Goal: Information Seeking & Learning: Learn about a topic

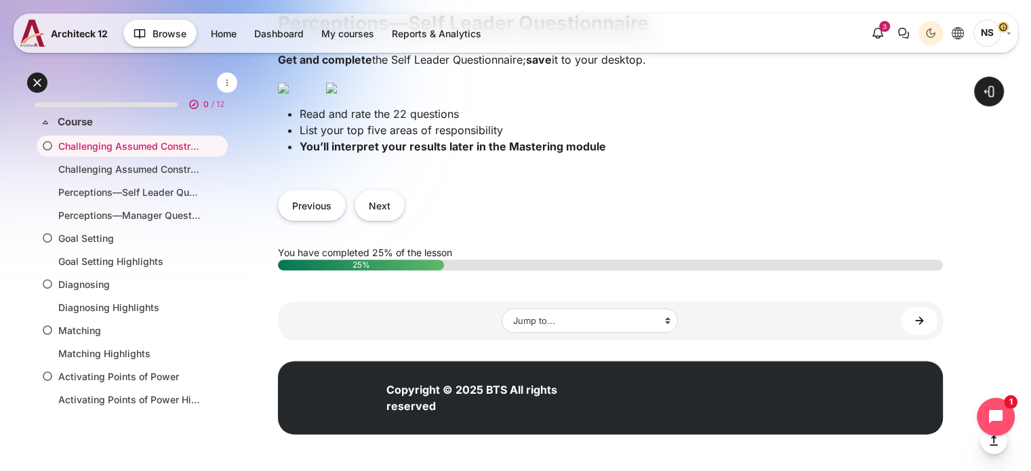
scroll to position [608, 0]
click at [378, 202] on button "Next" at bounding box center [379, 205] width 50 height 30
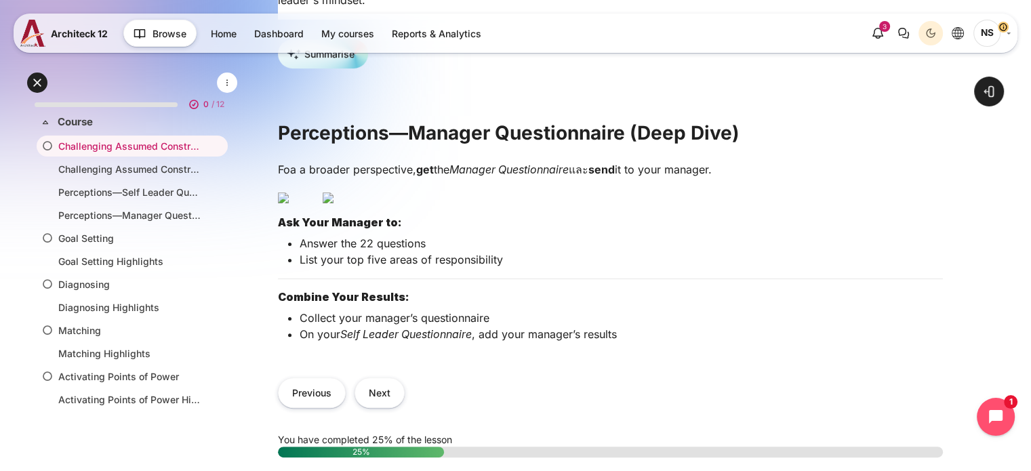
scroll to position [339, 0]
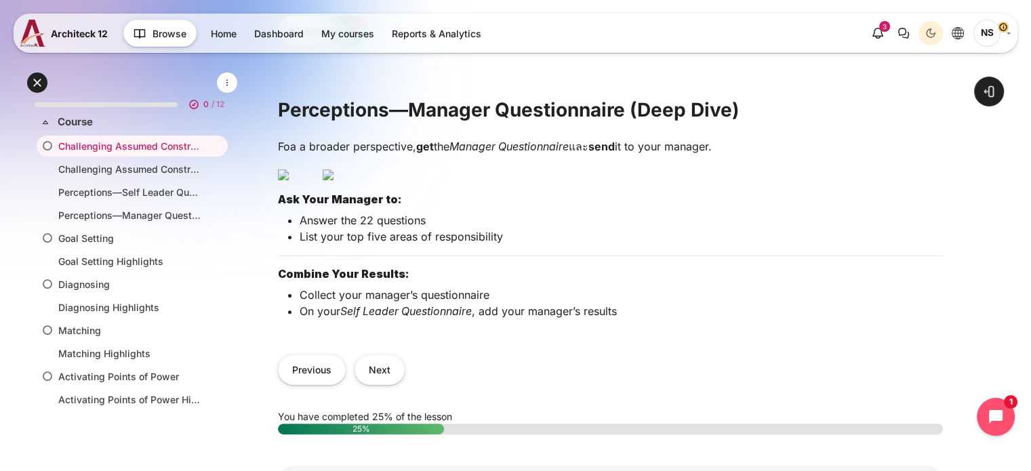
drag, startPoint x: 272, startPoint y: 151, endPoint x: 732, endPoint y: 155, distance: 460.7
click at [732, 155] on div "Open course index Open block drawer" at bounding box center [610, 168] width 841 height 935
copy p "Foa a broader perspective, get the Manager Questionnaire และ send it to your ma…"
click at [741, 182] on p "Content" at bounding box center [610, 173] width 665 height 16
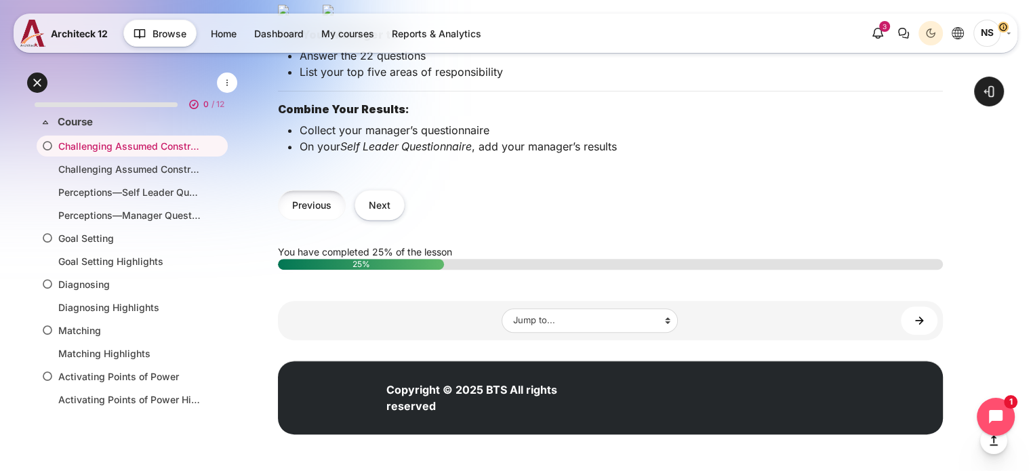
click at [331, 220] on button "Previous" at bounding box center [312, 205] width 68 height 30
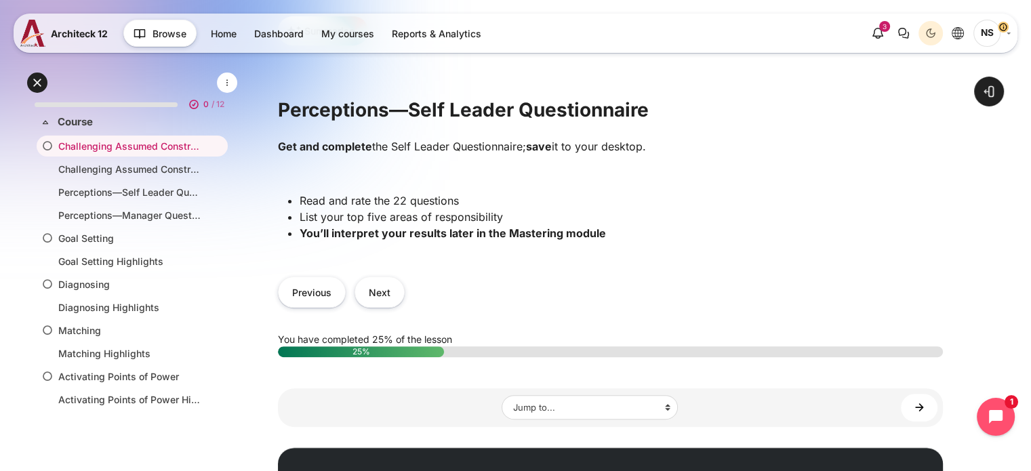
scroll to position [474, 0]
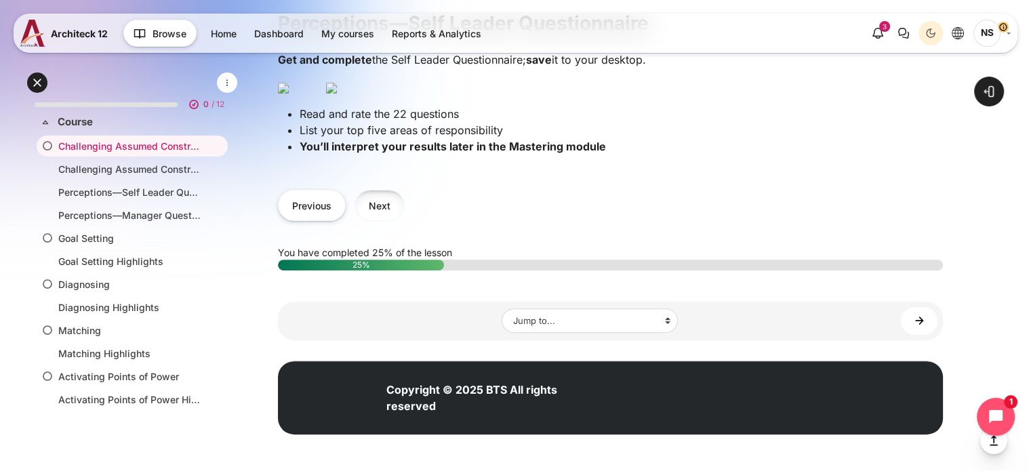
click at [381, 220] on button "Next" at bounding box center [379, 205] width 50 height 30
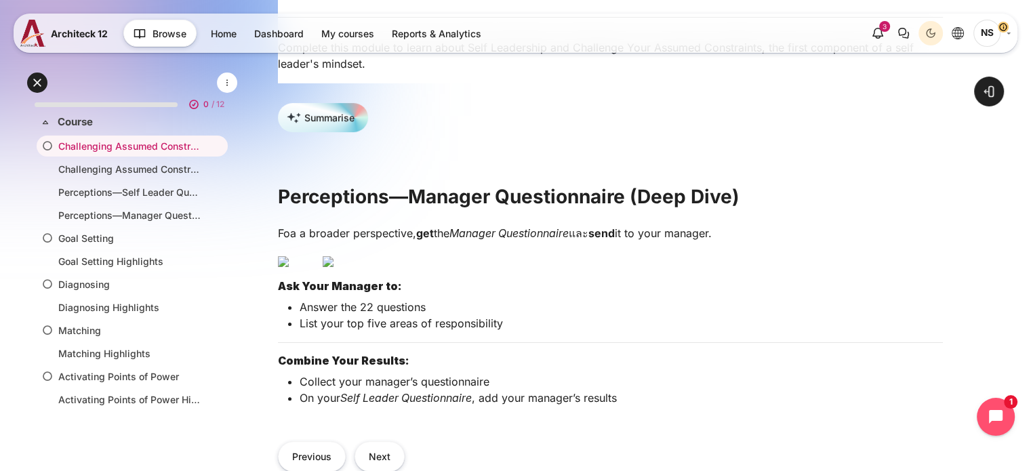
scroll to position [339, 0]
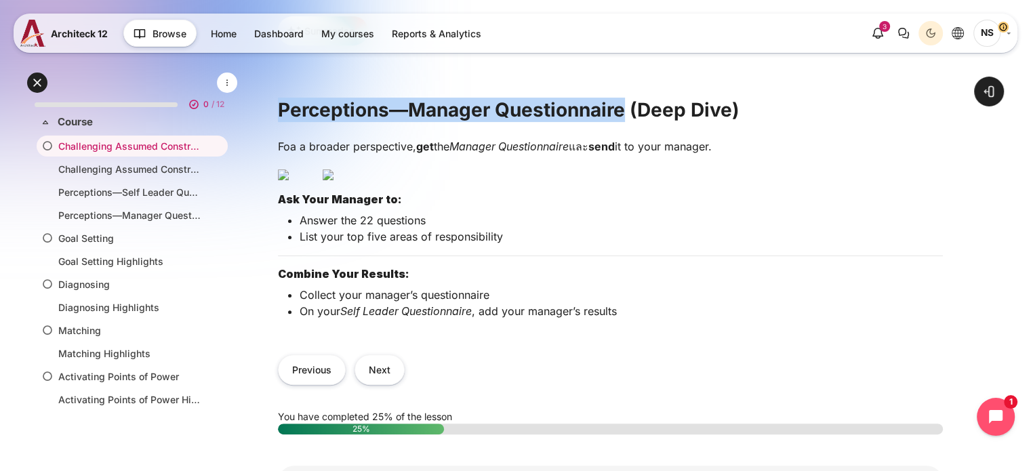
drag, startPoint x: 281, startPoint y: 117, endPoint x: 623, endPoint y: 122, distance: 342.2
click at [623, 122] on h2 "Perceptions—Manager Questionnaire (Deep Dive)" at bounding box center [610, 110] width 665 height 24
copy h2 "Perceptions—Manager Questionnaire"
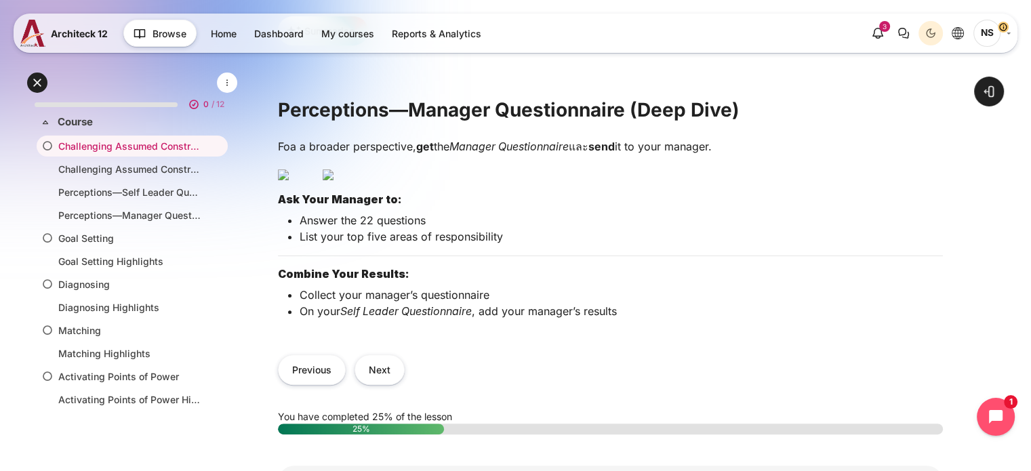
click at [846, 182] on p "Content" at bounding box center [610, 173] width 665 height 16
click at [333, 180] on img "Content" at bounding box center [327, 174] width 11 height 11
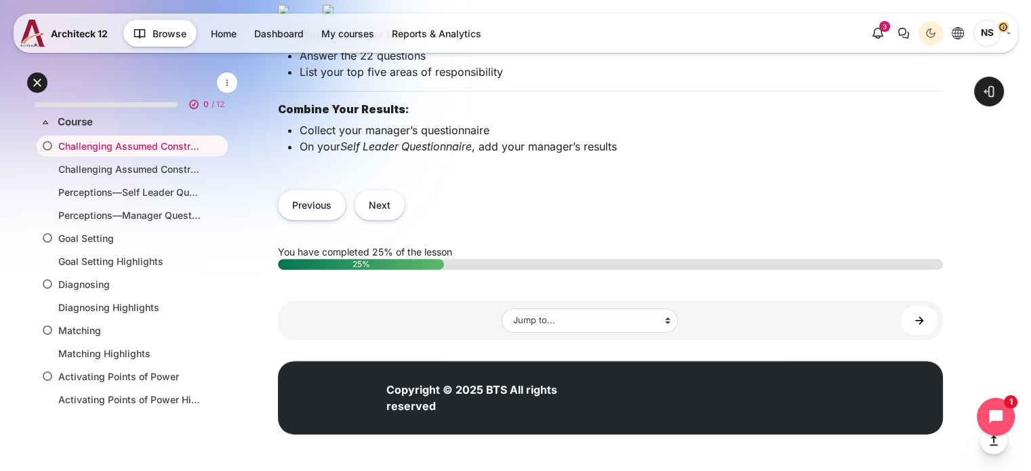
scroll to position [688, 0]
click at [378, 209] on button "Next" at bounding box center [379, 205] width 50 height 30
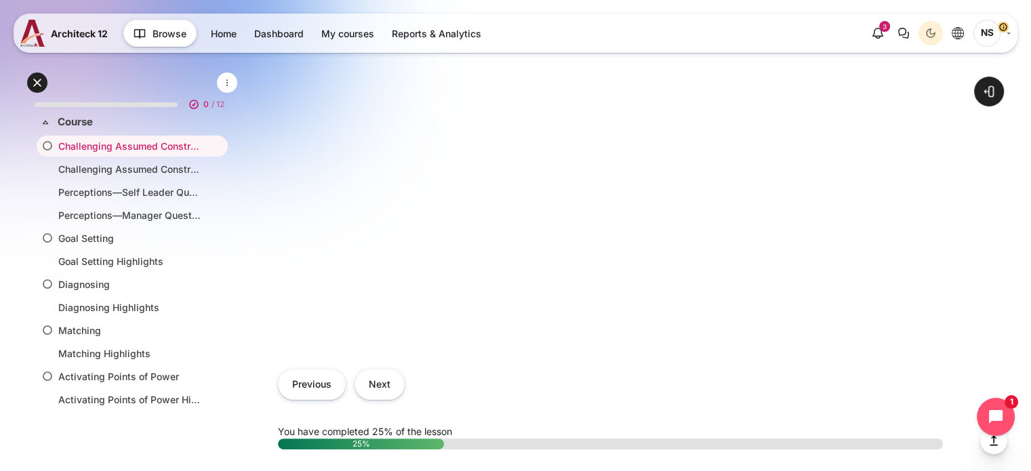
scroll to position [458, 0]
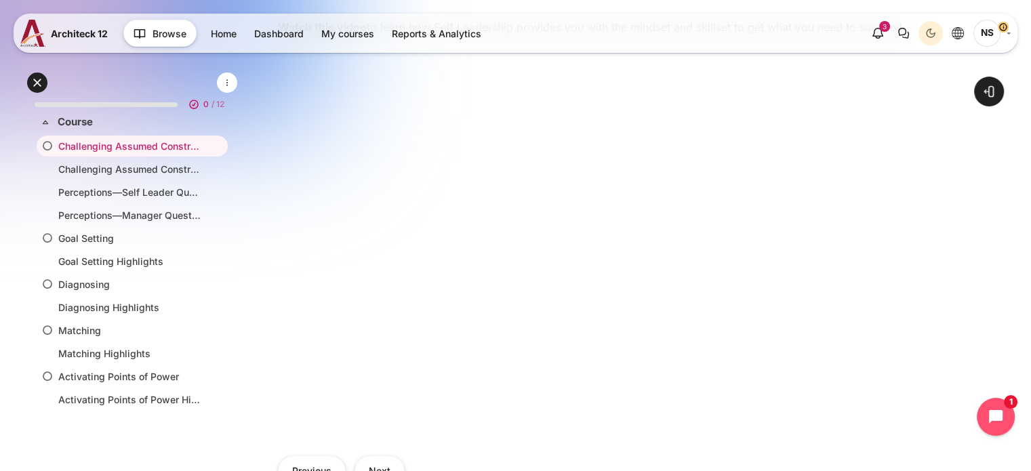
click at [986, 139] on div "Open course index Open block drawer" at bounding box center [610, 158] width 841 height 1155
click at [204, 444] on div "Expand all Collapse all 0 / 12 Expand" at bounding box center [132, 266] width 217 height 396
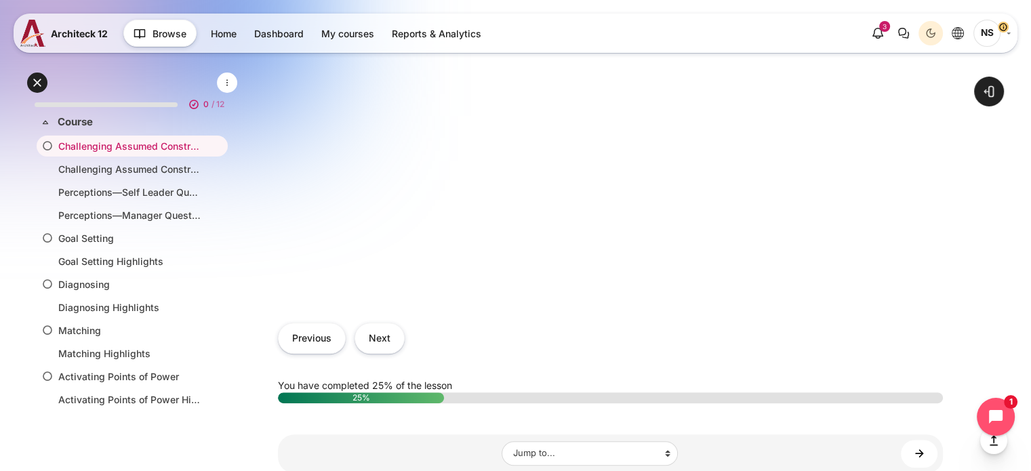
scroll to position [594, 0]
click at [390, 341] on button "Next" at bounding box center [379, 335] width 50 height 30
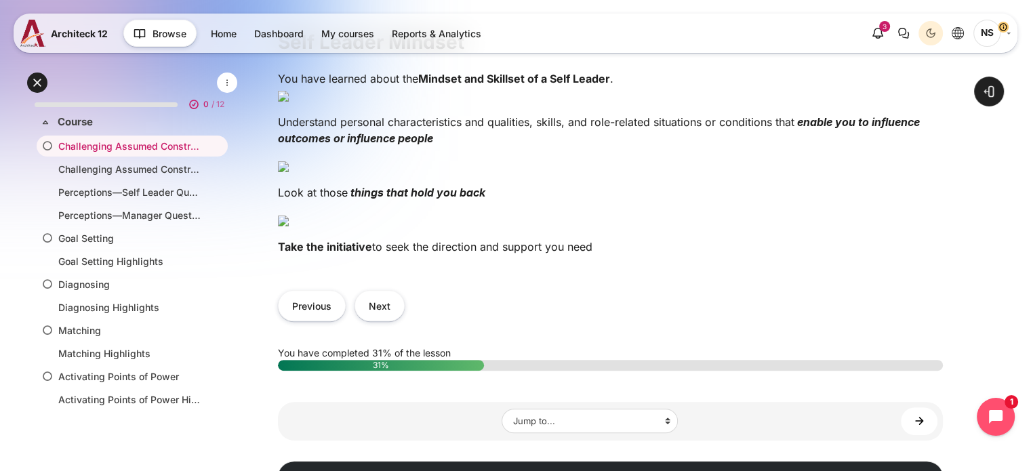
scroll to position [474, 0]
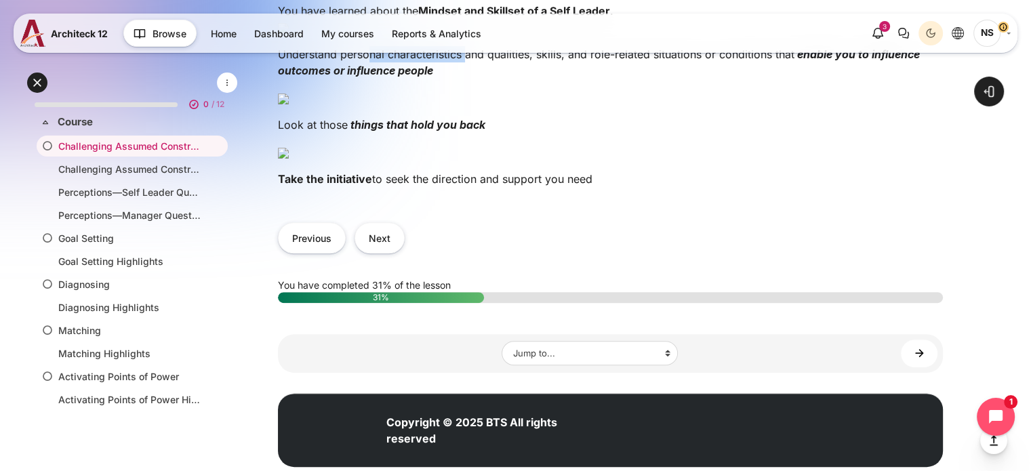
drag, startPoint x: 369, startPoint y: 270, endPoint x: 468, endPoint y: 270, distance: 99.6
click at [468, 79] on p "Understand personal characteristics and qualities, skills, and role-related sit…" at bounding box center [610, 62] width 665 height 33
click at [289, 104] on img "Content" at bounding box center [283, 98] width 11 height 11
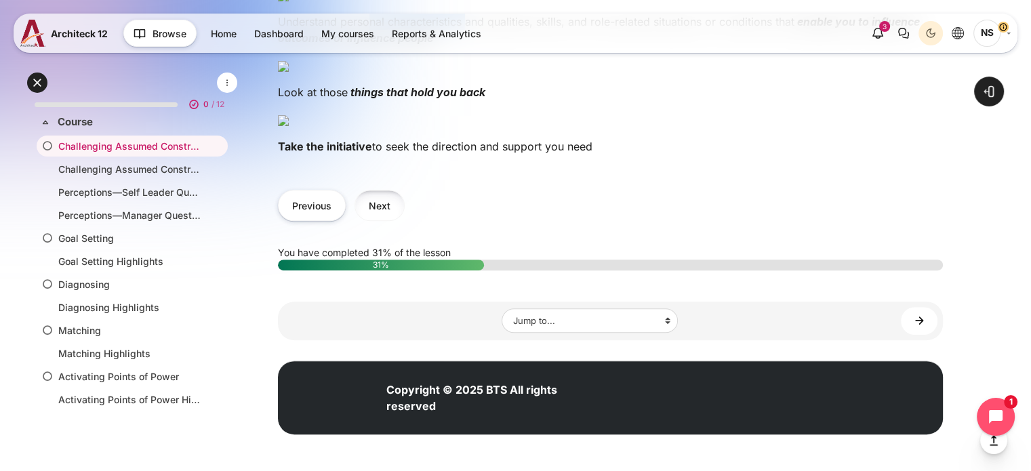
scroll to position [1084, 0]
click at [383, 220] on button "Next" at bounding box center [379, 205] width 50 height 30
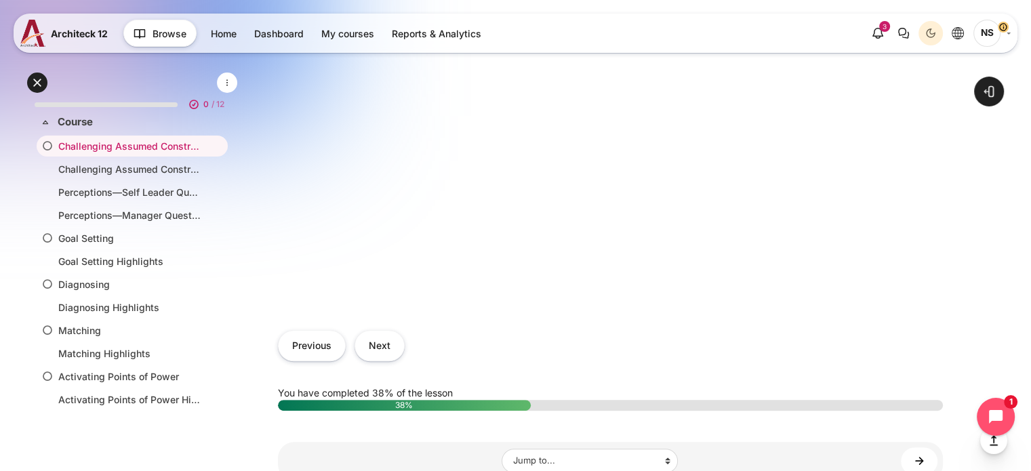
scroll to position [585, 0]
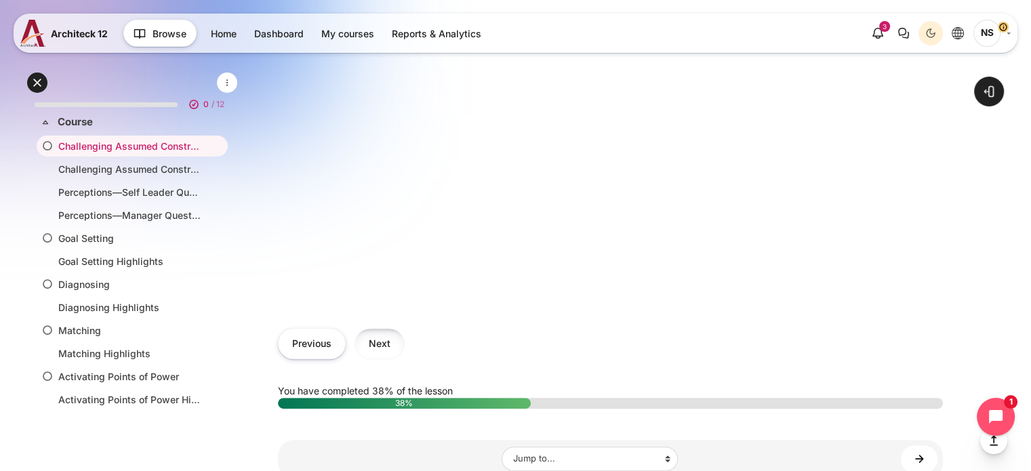
click at [383, 350] on button "Next" at bounding box center [379, 343] width 50 height 30
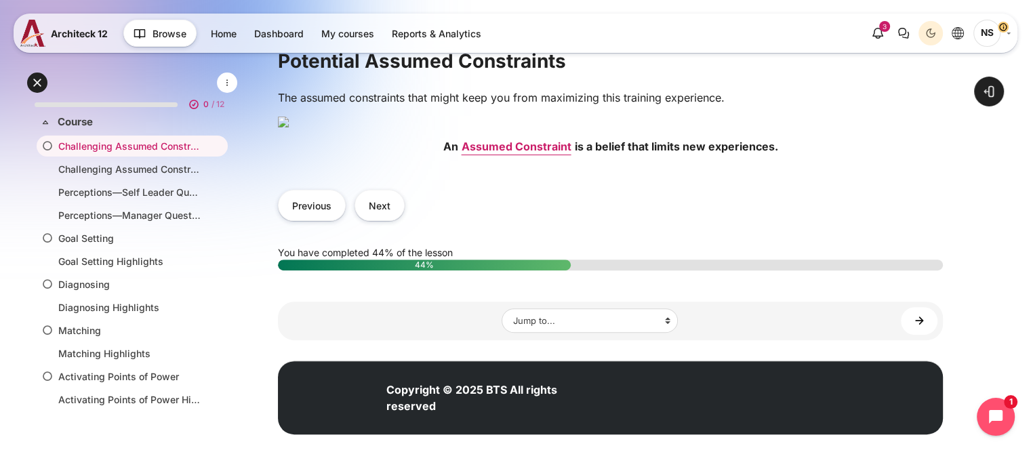
scroll to position [339, 0]
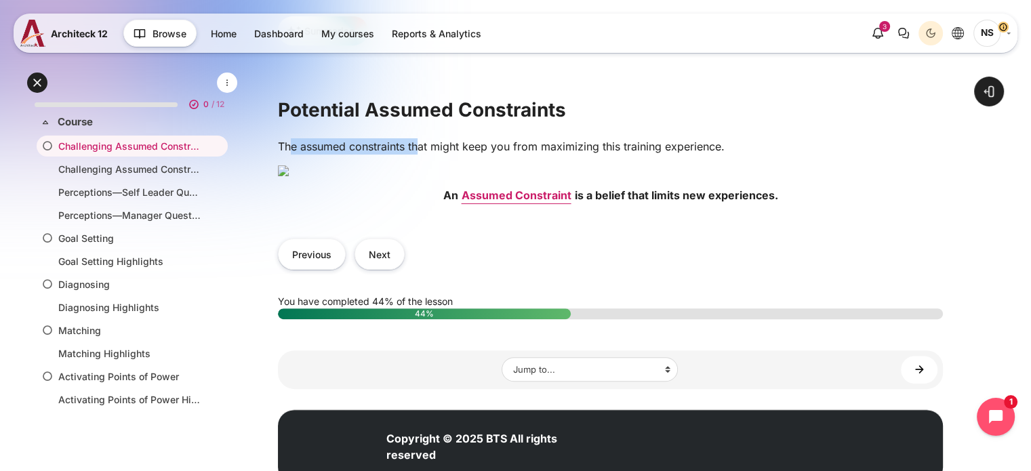
drag, startPoint x: 293, startPoint y: 150, endPoint x: 419, endPoint y: 160, distance: 126.4
click at [419, 154] on p "The assumed constraints that might keep you from maximizing this training exper…" at bounding box center [610, 146] width 665 height 16
click at [495, 154] on p "The assumed constraints that might keep you from maximizing this training exper…" at bounding box center [610, 146] width 665 height 16
drag, startPoint x: 518, startPoint y: 150, endPoint x: 614, endPoint y: 156, distance: 95.7
click at [614, 154] on p "The assumed constraints that might keep you from maximizing this training exper…" at bounding box center [610, 146] width 665 height 16
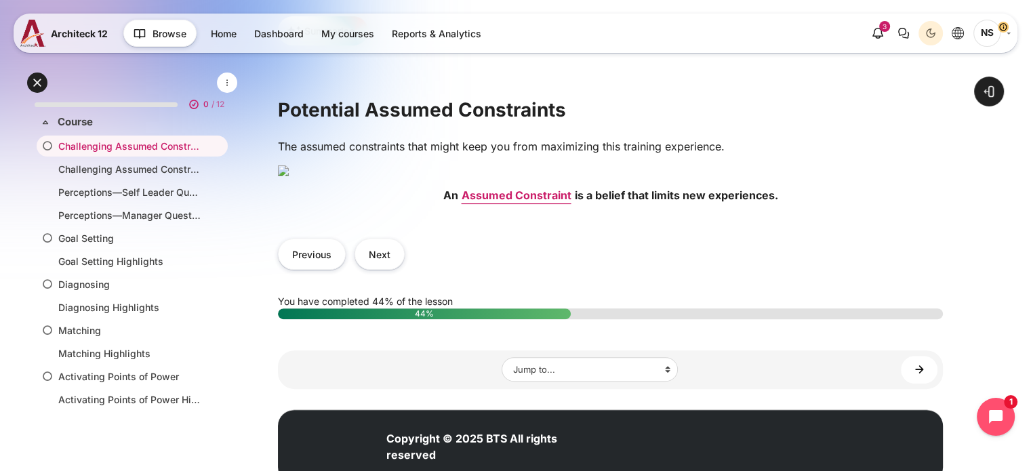
click at [707, 163] on div "The assumed constraints that might keep you from maximizing this training exper…" at bounding box center [610, 176] width 665 height 76
drag, startPoint x: 263, startPoint y: 146, endPoint x: 456, endPoint y: 149, distance: 193.1
click at [456, 149] on div "Open course index Open block drawer" at bounding box center [610, 110] width 841 height 819
click at [533, 161] on div "The assumed constraints that might keep you from maximizing this training exper…" at bounding box center [610, 176] width 665 height 76
drag, startPoint x: 402, startPoint y: 154, endPoint x: 303, endPoint y: 150, distance: 99.0
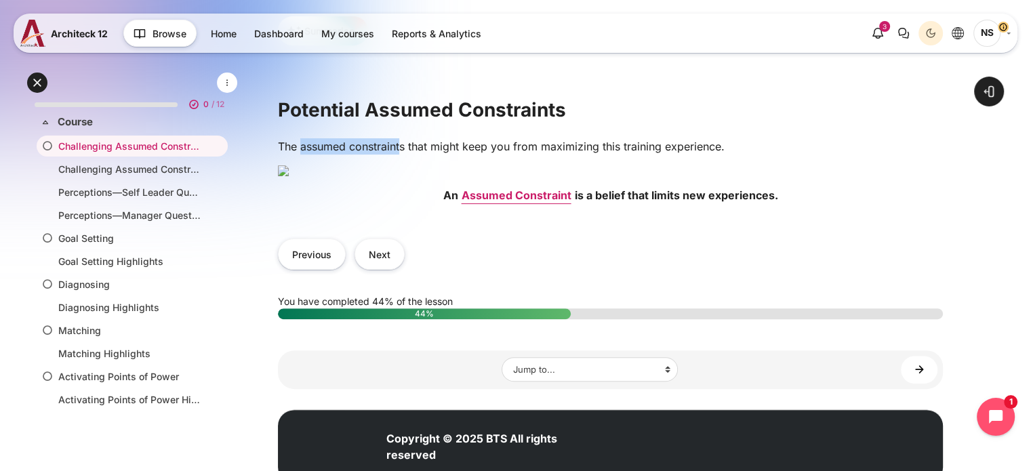
click at [303, 150] on p "The assumed constraints that might keep you from maximizing this training exper…" at bounding box center [610, 146] width 665 height 16
click at [329, 166] on div "The assumed constraints that might keep you from maximizing this training exper…" at bounding box center [610, 176] width 665 height 76
drag, startPoint x: 440, startPoint y: 152, endPoint x: 470, endPoint y: 154, distance: 29.9
click at [470, 154] on p "The assumed constraints that might keep you from maximizing this training exper…" at bounding box center [610, 146] width 665 height 16
click at [540, 165] on div "The assumed constraints that might keep you from maximizing this training exper…" at bounding box center [610, 176] width 665 height 76
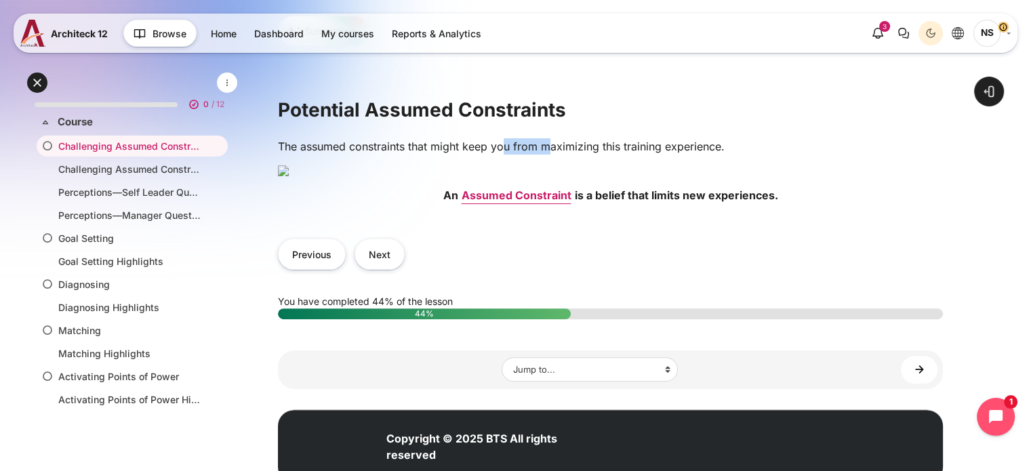
drag, startPoint x: 506, startPoint y: 157, endPoint x: 547, endPoint y: 157, distance: 41.3
click at [547, 154] on p "The assumed constraints that might keep you from maximizing this training exper…" at bounding box center [610, 146] width 665 height 16
click at [617, 171] on div "The assumed constraints that might keep you from maximizing this training exper…" at bounding box center [610, 176] width 665 height 76
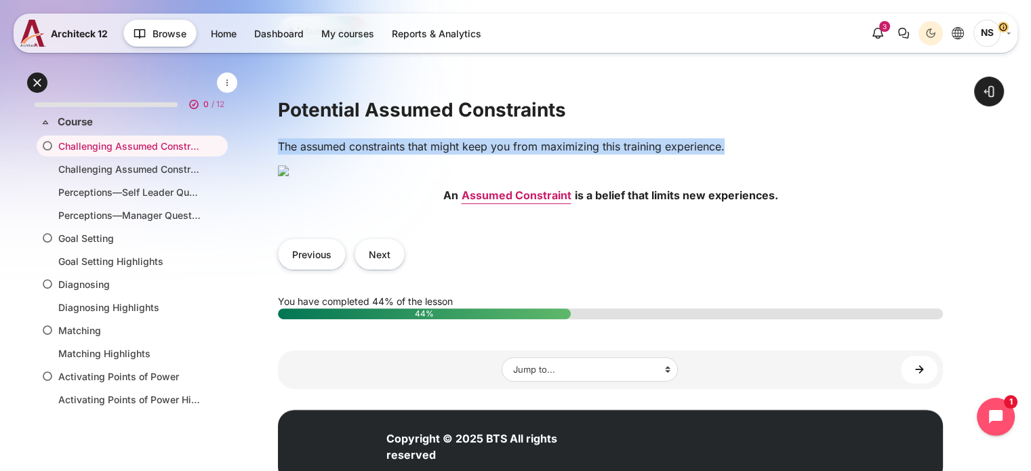
drag, startPoint x: 268, startPoint y: 154, endPoint x: 743, endPoint y: 156, distance: 475.6
click at [743, 156] on div "Open course index Open block drawer" at bounding box center [610, 110] width 841 height 819
copy p "The assumed constraints that might keep you from maximizing this training exper…"
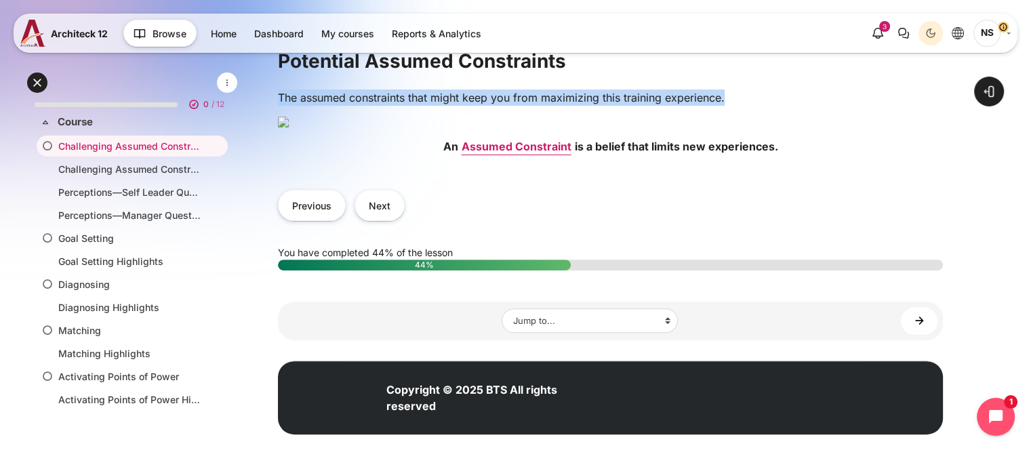
scroll to position [474, 0]
click at [535, 153] on strong "Assumed Constraint" at bounding box center [516, 147] width 110 height 14
click at [378, 209] on button "Next" at bounding box center [379, 205] width 50 height 30
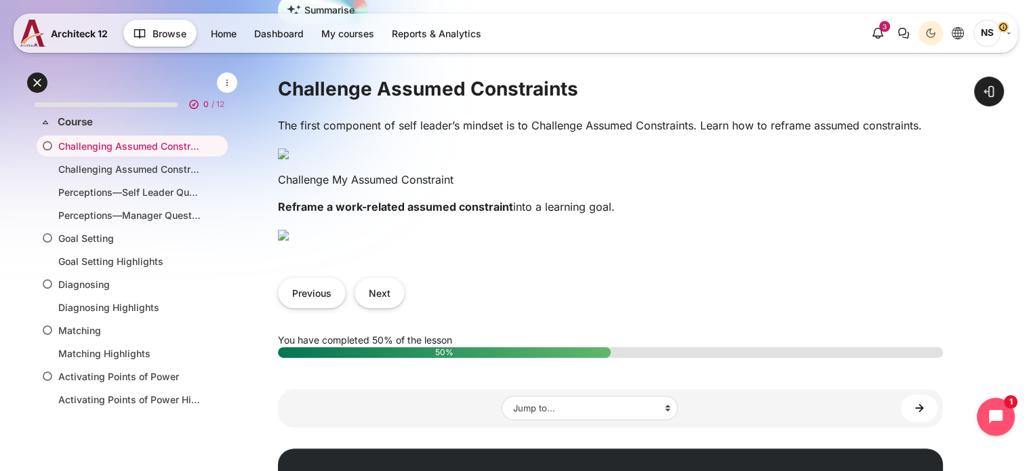
scroll to position [339, 0]
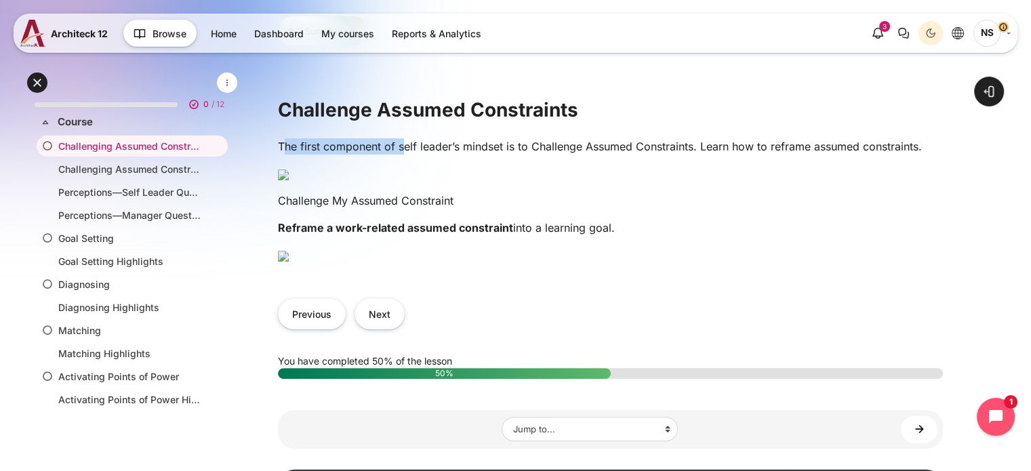
drag, startPoint x: 282, startPoint y: 148, endPoint x: 407, endPoint y: 150, distance: 124.7
click at [407, 150] on p "The first component of self leader’s mindset is to Challenge Assumed Constraint…" at bounding box center [610, 146] width 665 height 16
click at [480, 154] on p "The first component of self leader’s mindset is to Challenge Assumed Constraint…" at bounding box center [610, 146] width 665 height 16
drag, startPoint x: 521, startPoint y: 154, endPoint x: 581, endPoint y: 154, distance: 59.6
click at [581, 154] on p "The first component of self leader’s mindset is to Challenge Assumed Constraint…" at bounding box center [610, 146] width 665 height 16
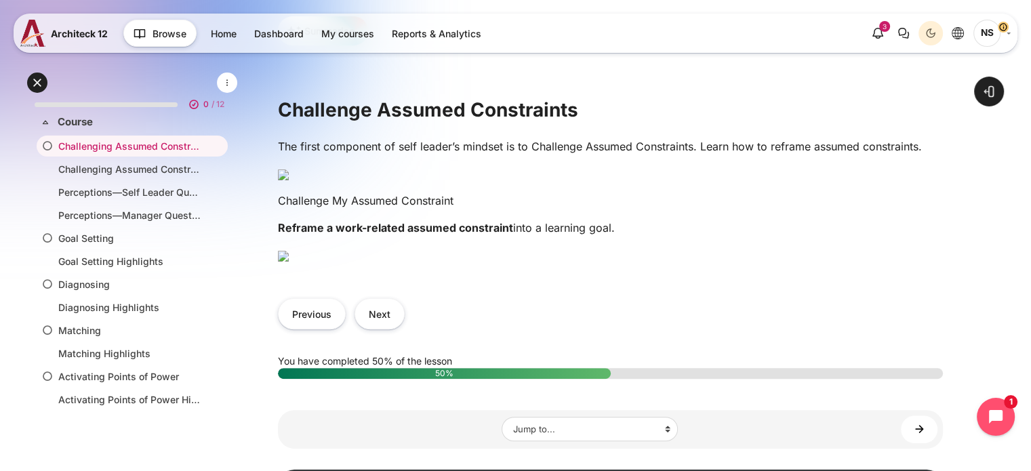
click at [688, 165] on div "The first component of self leader’s mindset is to Challenge Assumed Constraint…" at bounding box center [610, 206] width 665 height 136
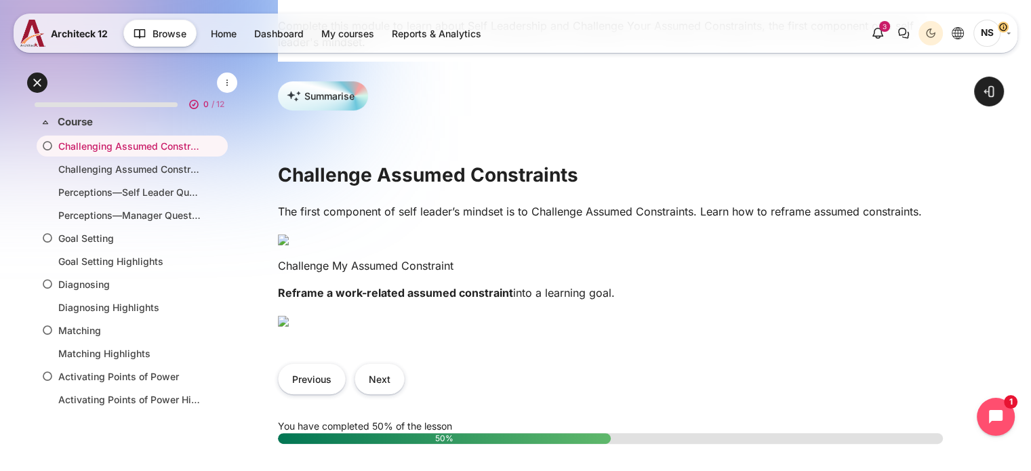
scroll to position [271, 0]
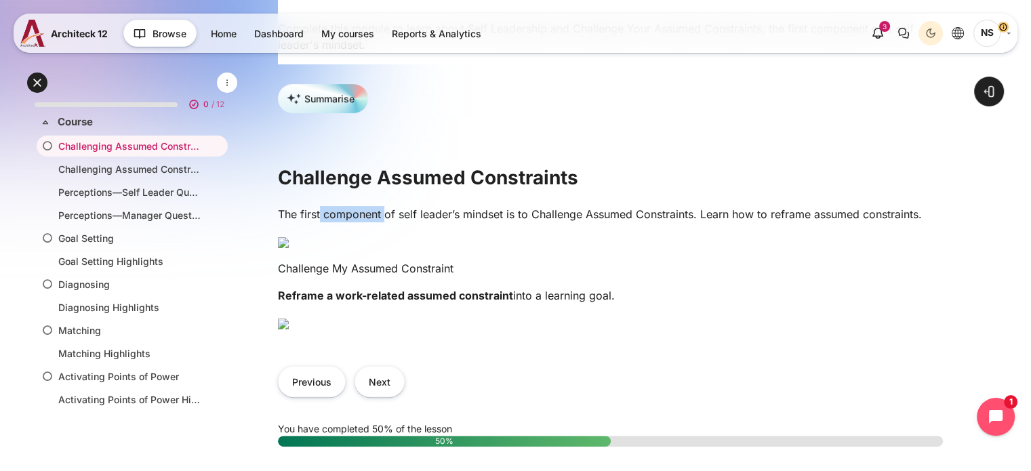
drag, startPoint x: 321, startPoint y: 223, endPoint x: 385, endPoint y: 219, distance: 63.8
click at [385, 219] on p "The first component of self leader’s mindset is to Challenge Assumed Constraint…" at bounding box center [610, 214] width 665 height 16
click at [466, 221] on p "The first component of self leader’s mindset is to Challenge Assumed Constraint…" at bounding box center [610, 214] width 665 height 16
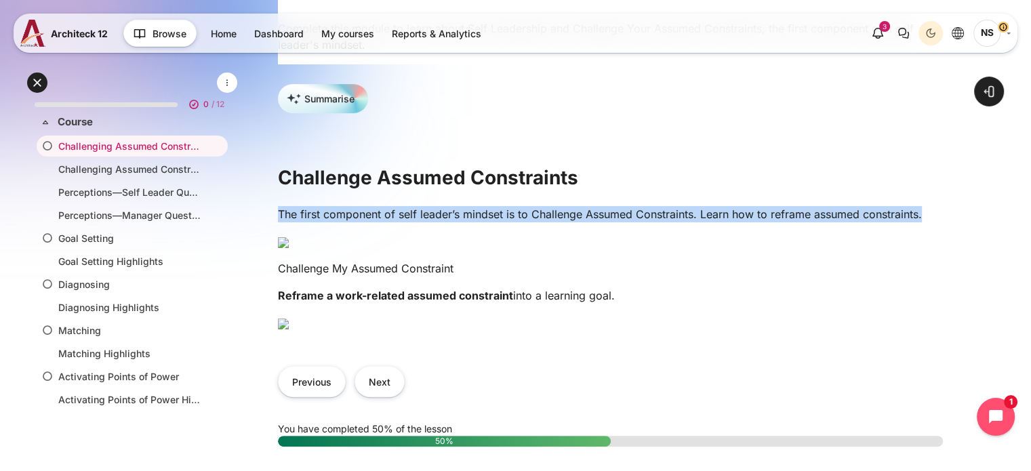
scroll to position [0, 29]
drag, startPoint x: 276, startPoint y: 216, endPoint x: 1040, endPoint y: 217, distance: 763.6
click at [1030, 217] on html "Skip to main content Expand all Collapse all 0 / 12 Expand" at bounding box center [515, 188] width 1031 height 918
copy p "The first component of self leader’s mindset is to Challenge Assumed Constraint…"
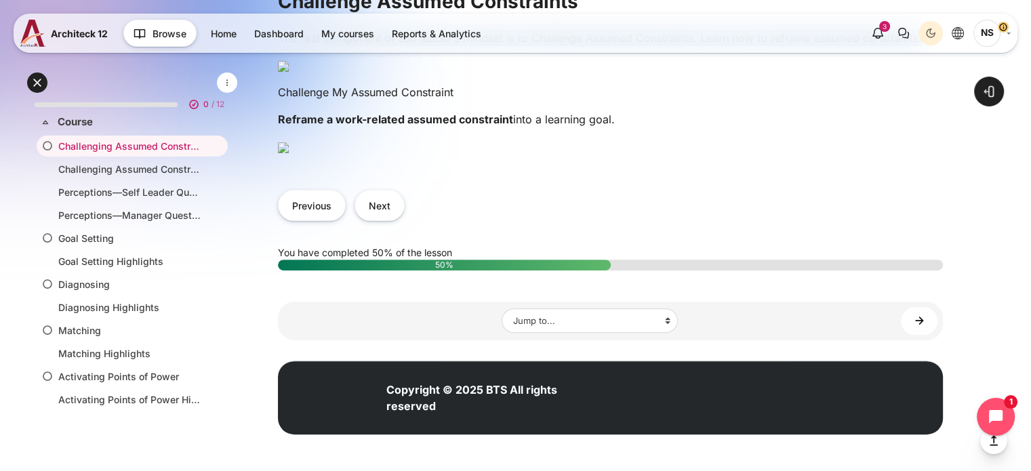
scroll to position [623, 0]
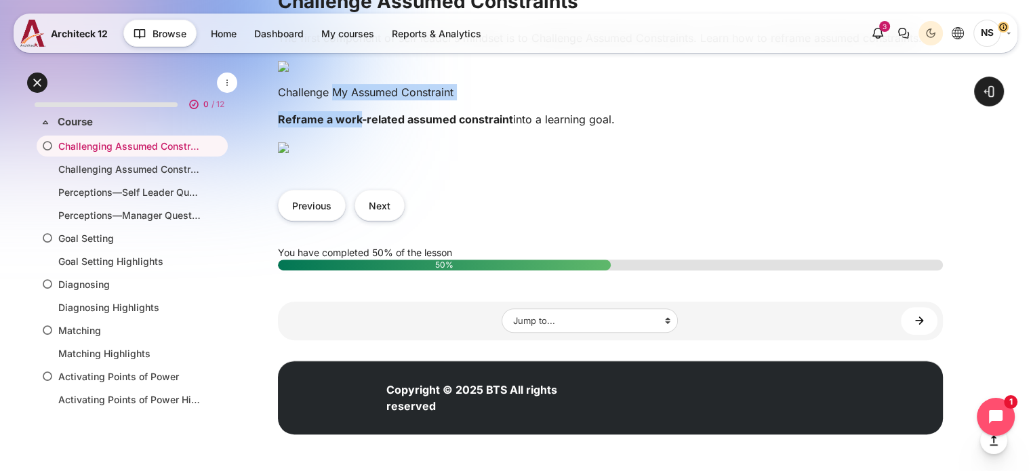
click at [304, 165] on div "The first component of self leader’s mindset is to Challenge Assumed Constraint…" at bounding box center [610, 98] width 665 height 136
click at [507, 127] on p "Reframe a work-related assumed constraint into a learning goal." at bounding box center [610, 119] width 665 height 16
click at [389, 220] on button "Next" at bounding box center [379, 205] width 50 height 30
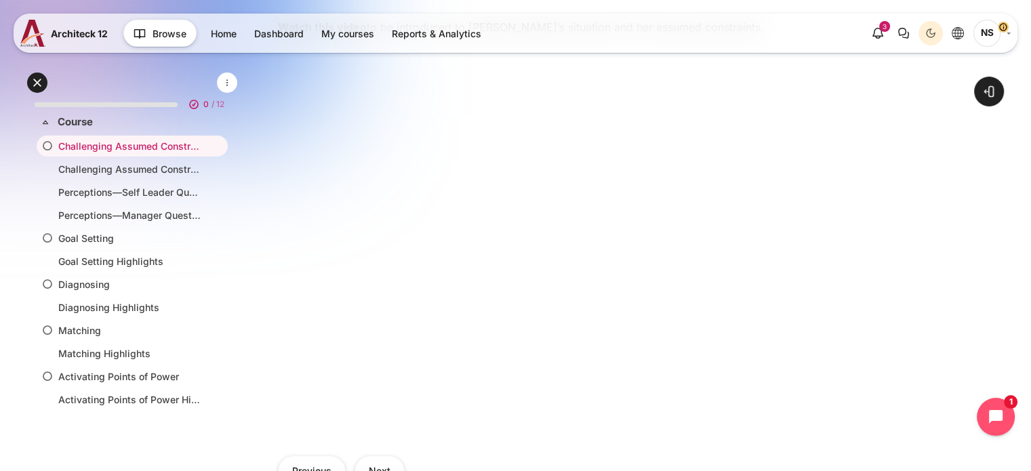
scroll to position [425, 0]
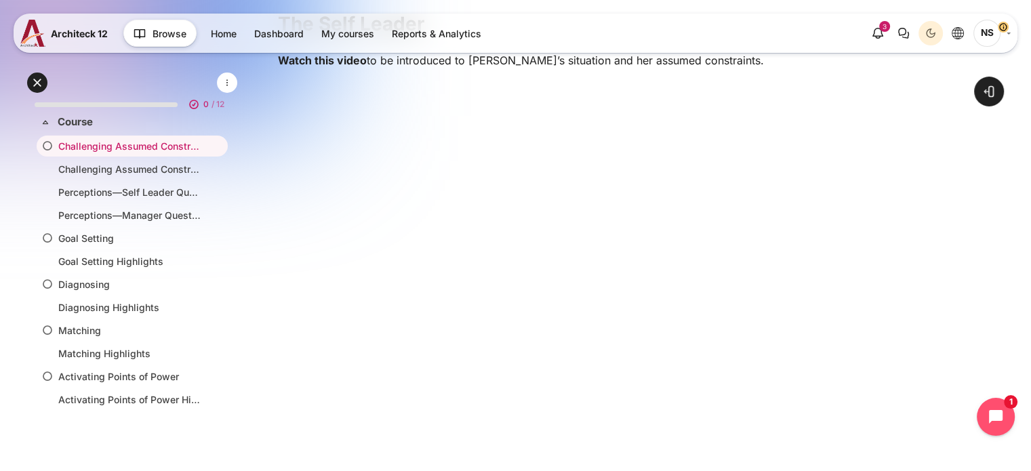
click at [251, 122] on div "Open course index Open block drawer" at bounding box center [610, 191] width 841 height 1155
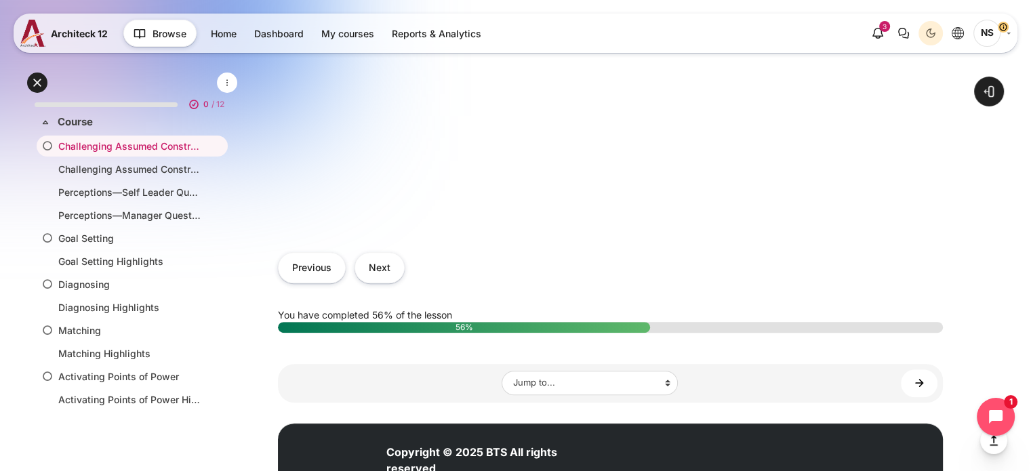
scroll to position [661, 0]
click at [392, 280] on button "Next" at bounding box center [379, 267] width 50 height 30
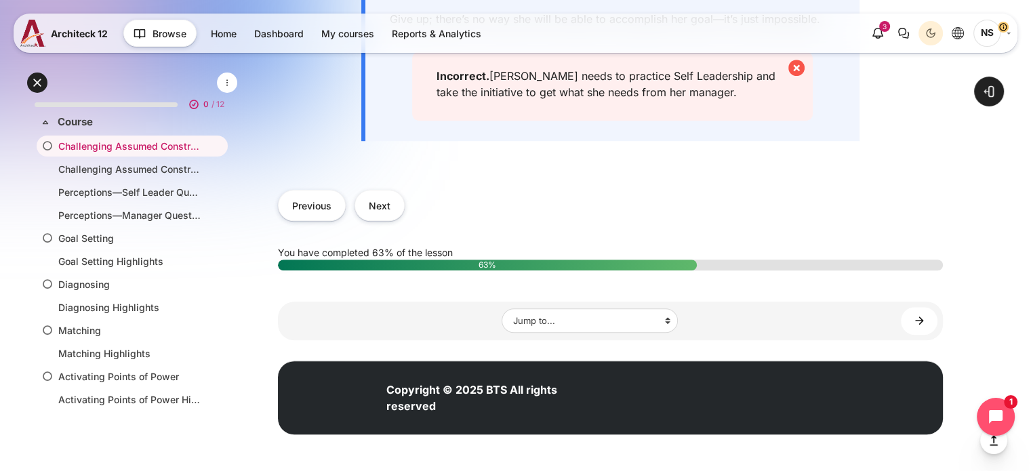
scroll to position [1114, 0]
click at [375, 203] on button "Next" at bounding box center [379, 205] width 50 height 30
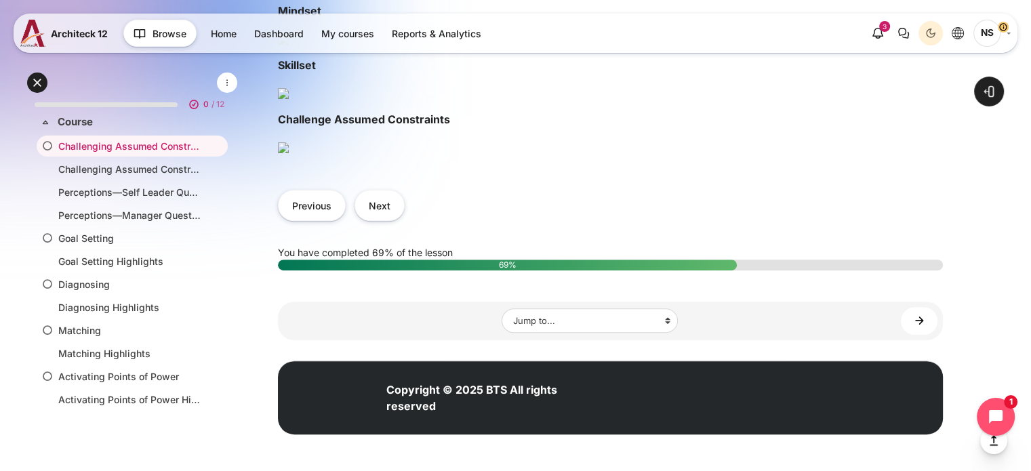
scroll to position [1152, 0]
click at [380, 220] on button "Next" at bounding box center [379, 205] width 50 height 30
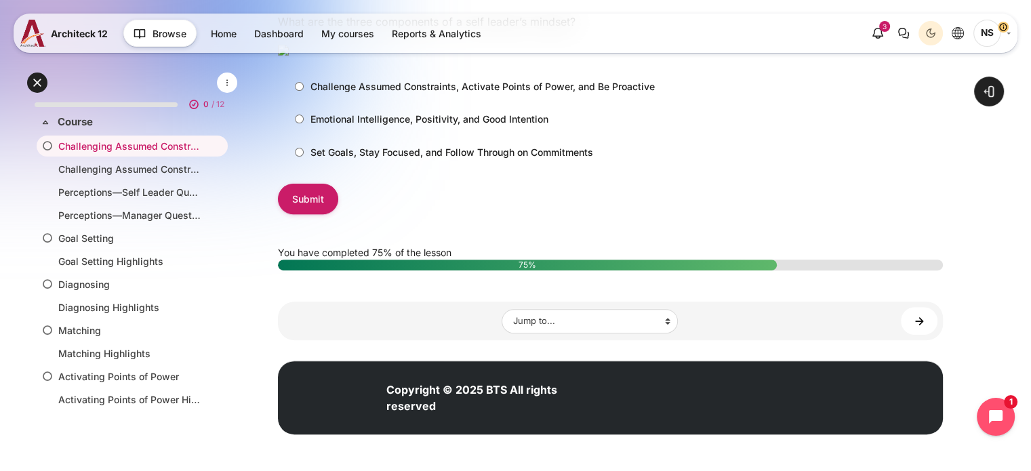
scroll to position [474, 0]
click at [298, 91] on input "Challenge Assumed Constraints, Activate Points of Power, and Be Proactive" at bounding box center [299, 86] width 9 height 9
radio input "true"
click at [320, 214] on input "Submit" at bounding box center [308, 199] width 60 height 30
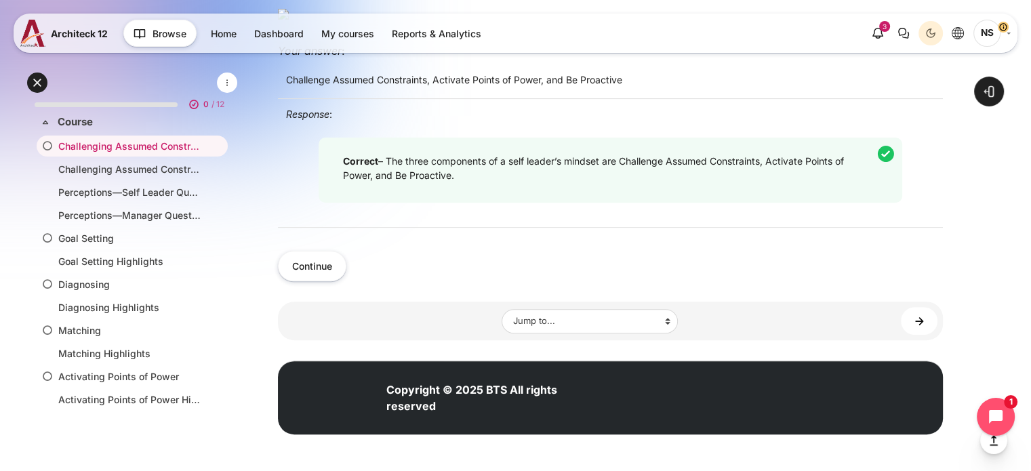
scroll to position [639, 0]
click at [310, 270] on button "Continue" at bounding box center [312, 266] width 68 height 30
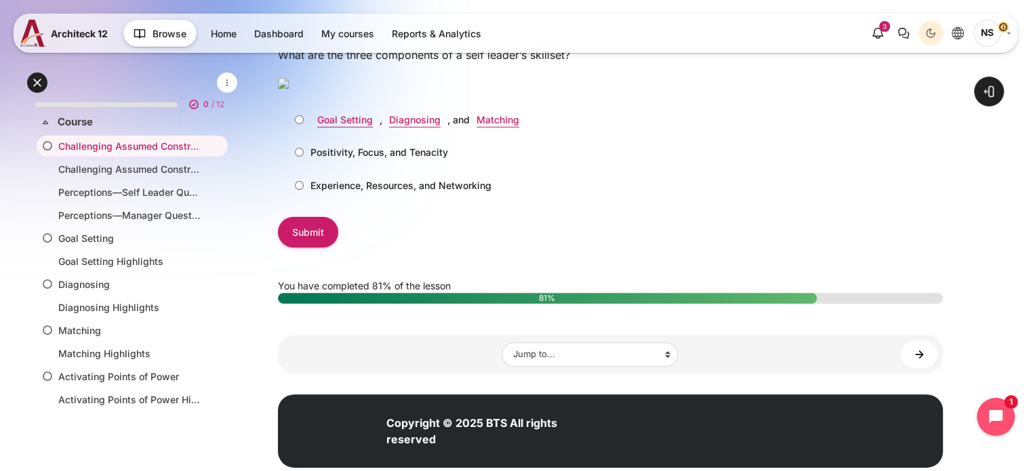
scroll to position [474, 0]
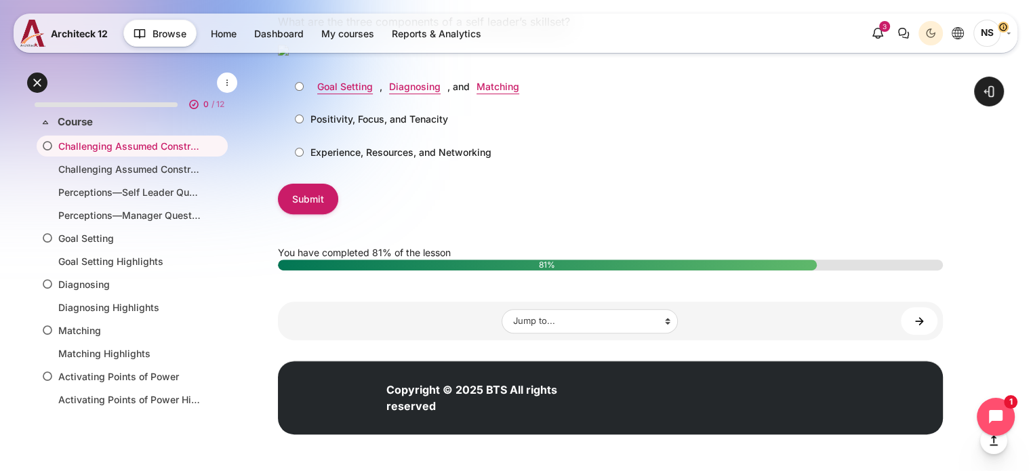
click at [299, 91] on input "Goal Setting , Diagnosing , and Matching" at bounding box center [299, 86] width 9 height 9
radio input "true"
click at [322, 214] on input "Submit" at bounding box center [308, 199] width 60 height 30
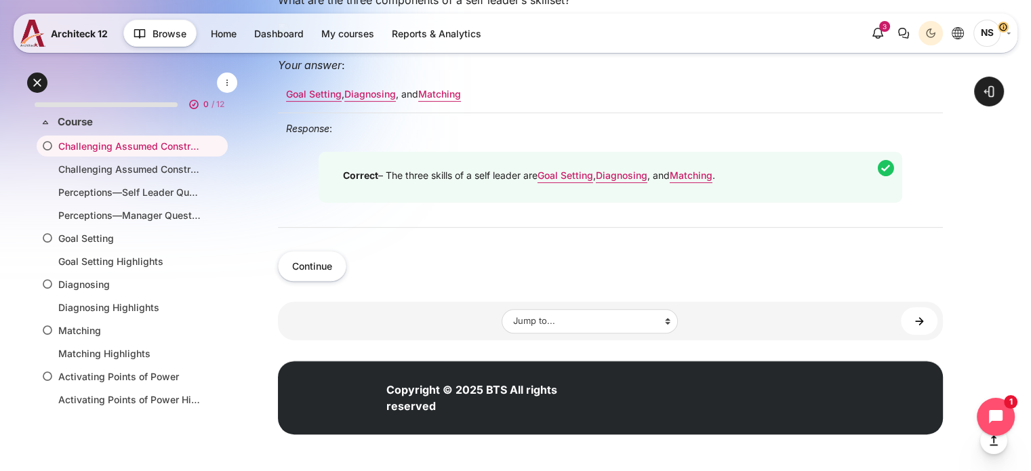
scroll to position [610, 0]
click at [322, 281] on button "Continue" at bounding box center [312, 266] width 68 height 30
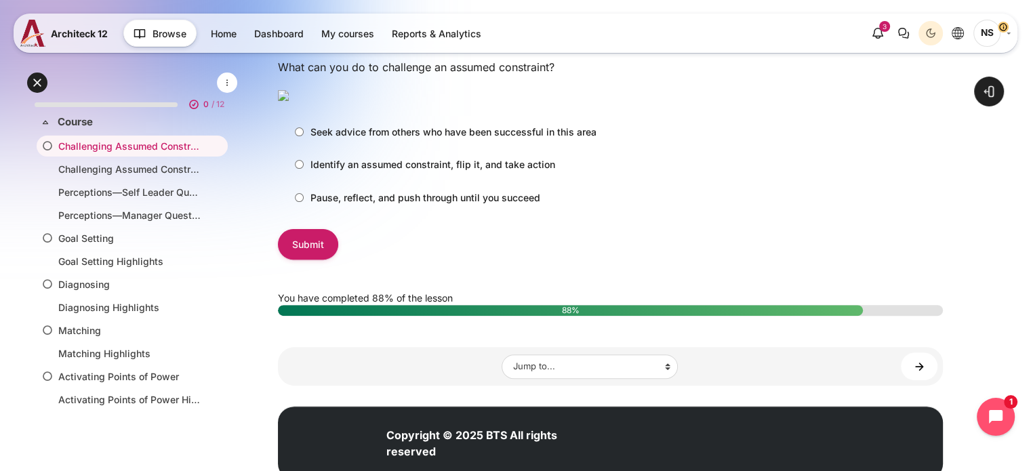
scroll to position [407, 0]
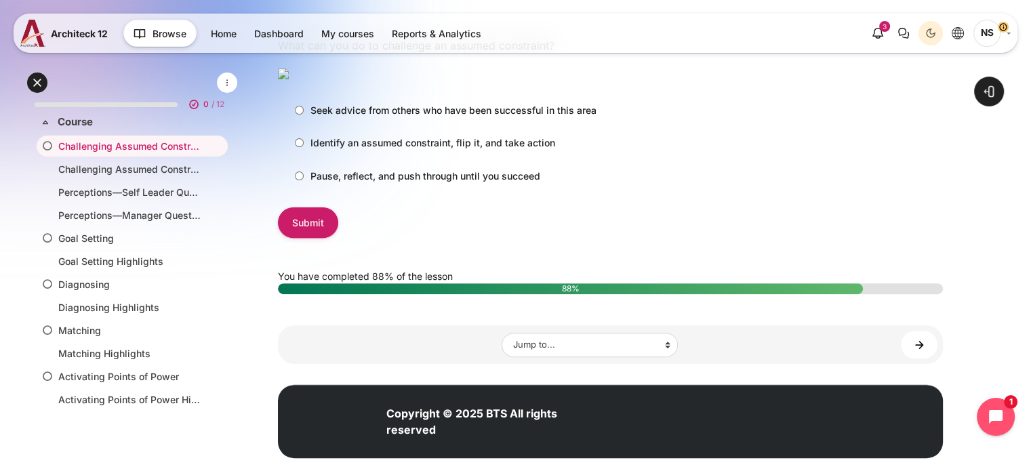
click at [299, 147] on input "Identify an assumed constraint, flip it, and take action" at bounding box center [299, 142] width 9 height 9
radio input "true"
click at [314, 238] on input "Submit" at bounding box center [308, 222] width 60 height 30
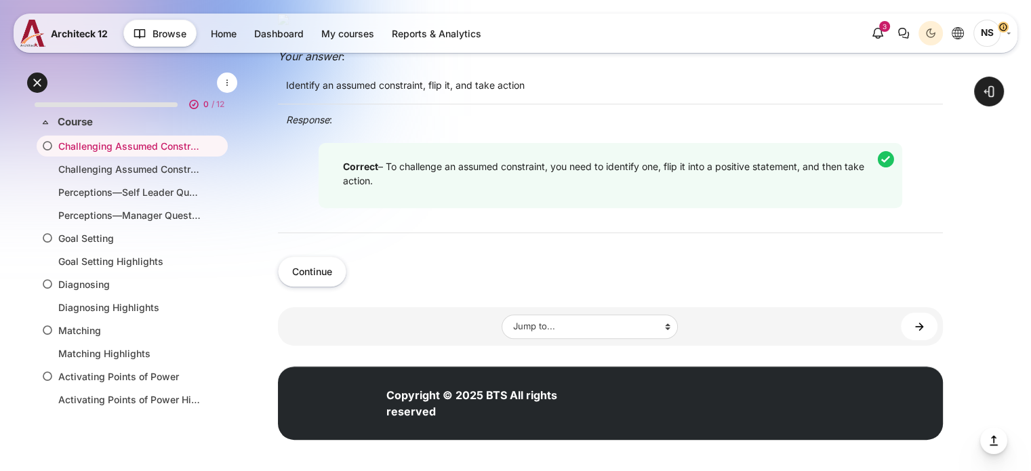
scroll to position [610, 0]
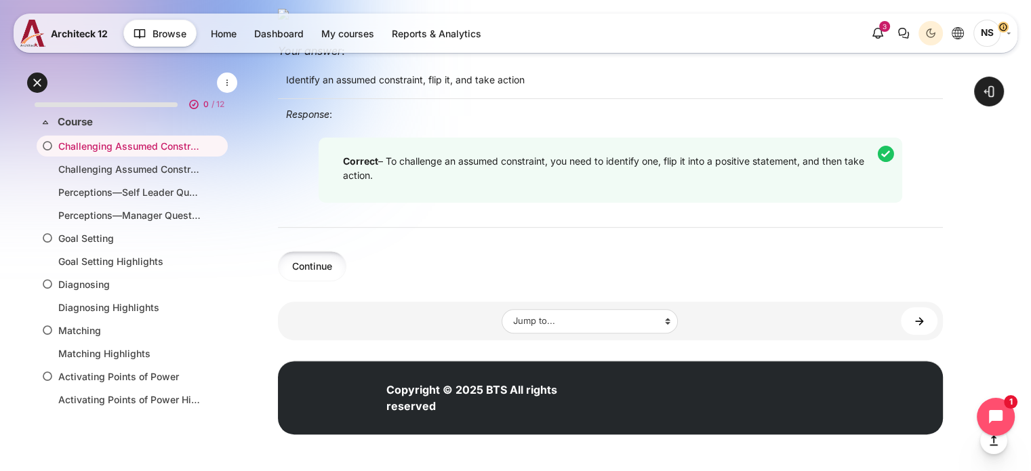
click at [328, 281] on button "Continue" at bounding box center [312, 266] width 68 height 30
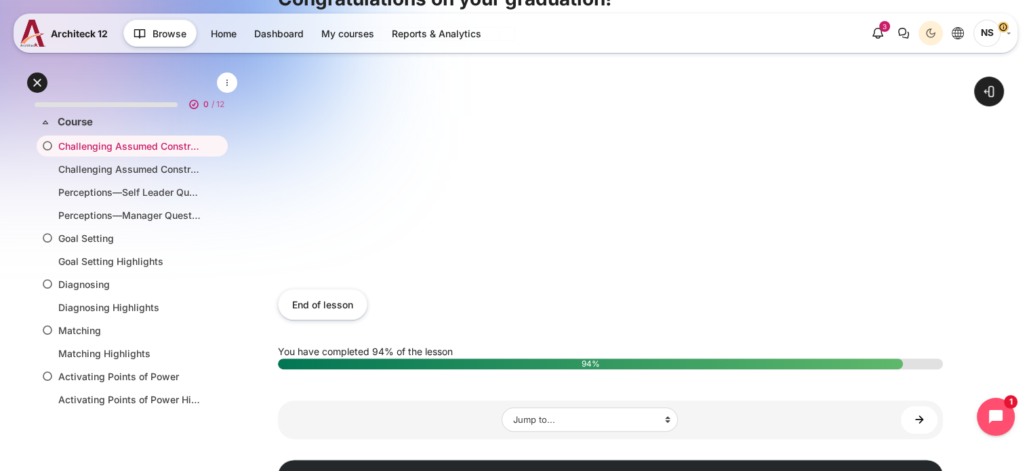
scroll to position [474, 0]
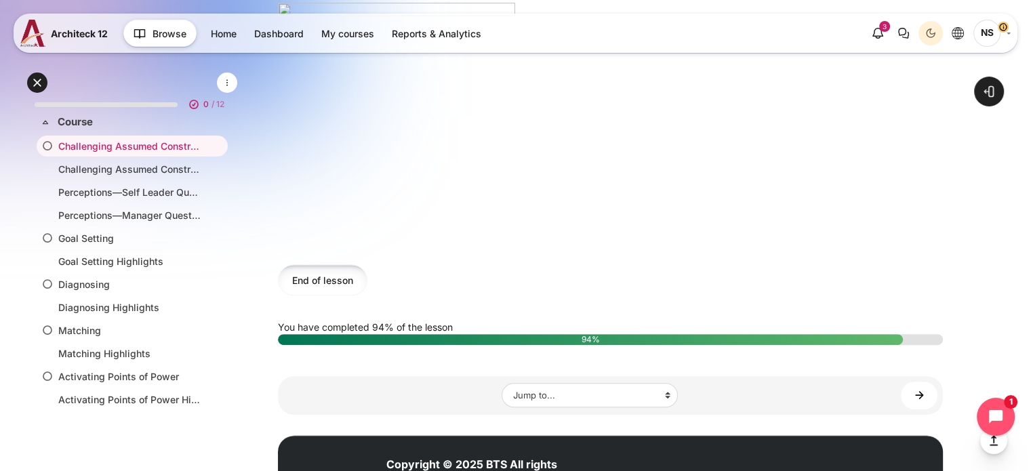
click at [346, 289] on button "End of lesson" at bounding box center [322, 279] width 89 height 30
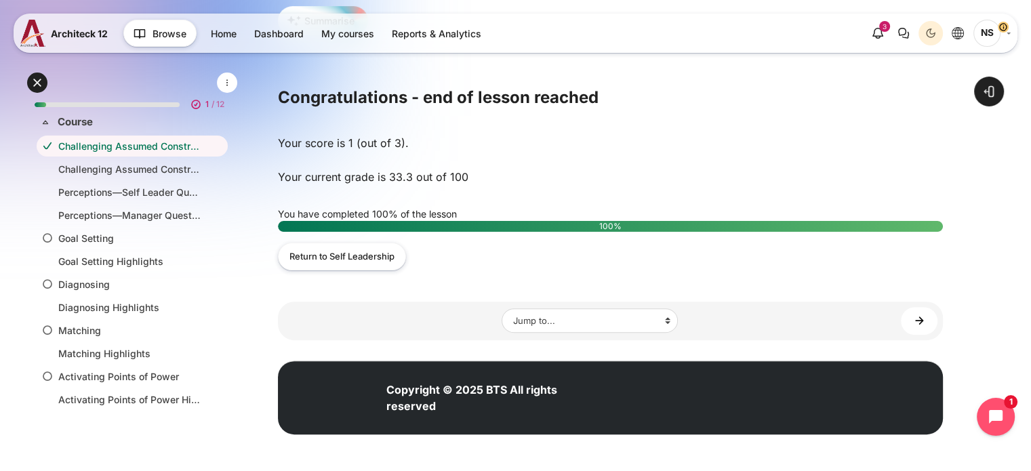
scroll to position [355, 0]
click at [142, 173] on link "Challenging Assumed Constraints Highlights" at bounding box center [129, 169] width 142 height 14
click at [163, 190] on link "Perceptions—Self Leader Questionnaire" at bounding box center [129, 192] width 142 height 14
click at [133, 212] on link "Perceptions—Manager Questionnaire (Deep Dive)" at bounding box center [129, 215] width 142 height 14
click at [106, 238] on link "Goal Setting" at bounding box center [129, 238] width 142 height 14
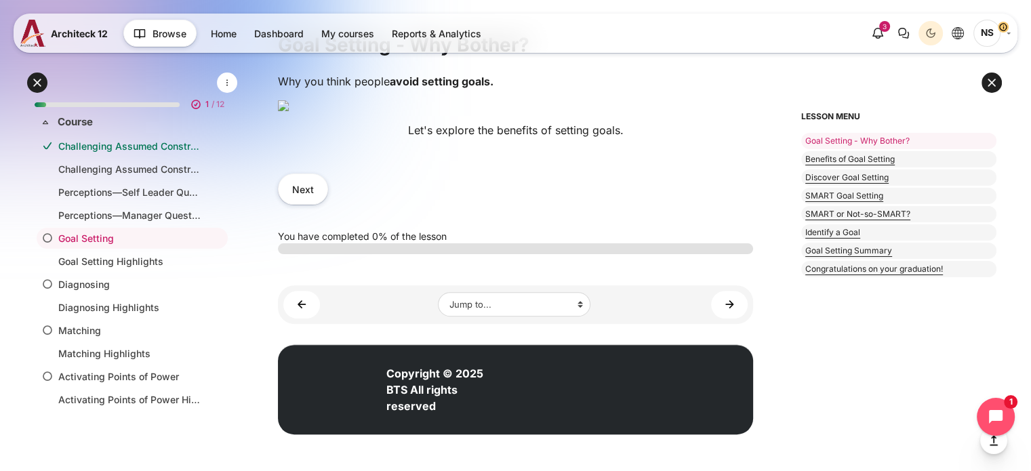
scroll to position [553, 0]
click at [992, 82] on button at bounding box center [991, 82] width 20 height 20
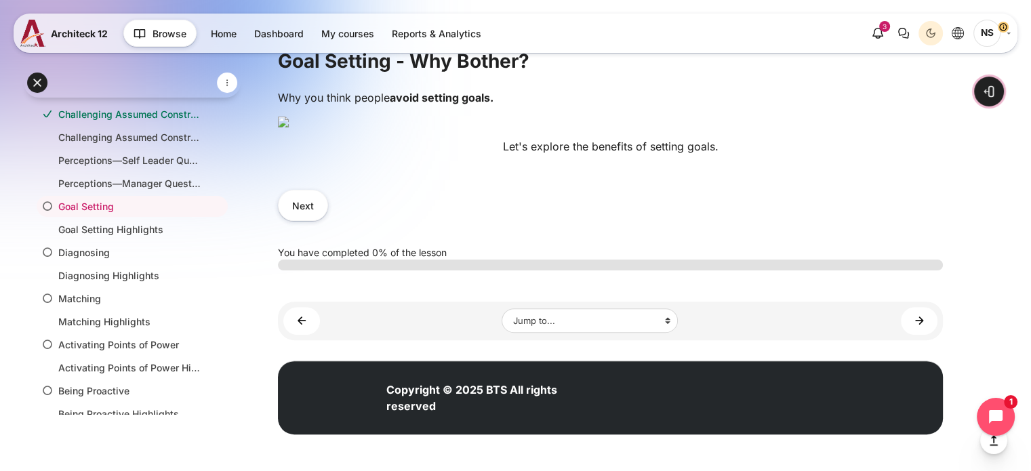
scroll to position [598, 0]
click at [317, 213] on button "Next" at bounding box center [303, 205] width 50 height 30
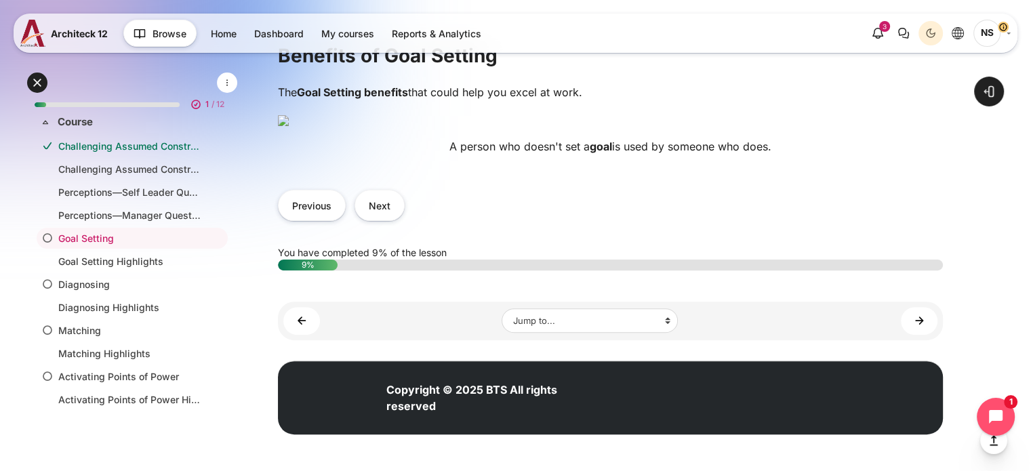
scroll to position [542, 0]
drag, startPoint x: 445, startPoint y: 248, endPoint x: 588, endPoint y: 254, distance: 143.1
click at [588, 154] on p "A person who doesn't set a goal is used by someone who does." at bounding box center [610, 146] width 665 height 16
click at [657, 154] on p "A person who doesn't set a goal is used by someone who does." at bounding box center [610, 146] width 665 height 16
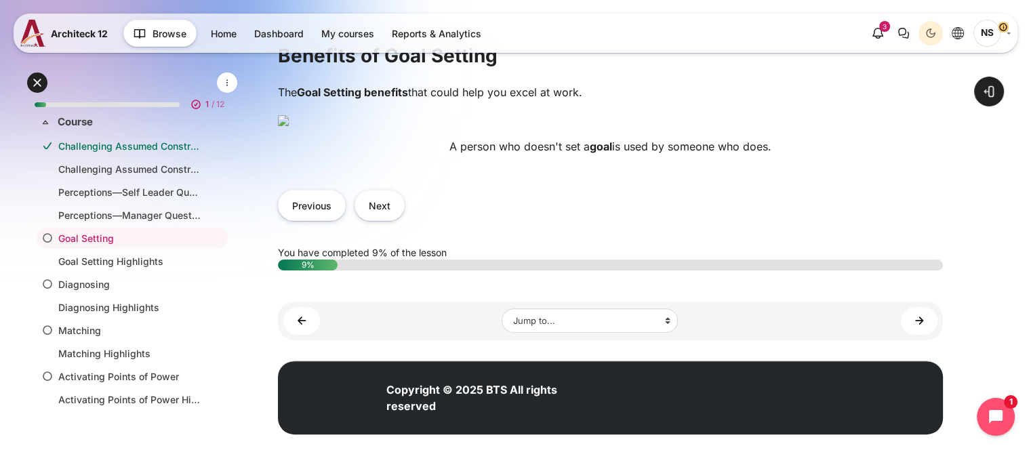
drag, startPoint x: 438, startPoint y: 388, endPoint x: 865, endPoint y: 392, distance: 426.9
click at [865, 154] on p "A person who doesn't set a goal is used by someone who does." at bounding box center [610, 146] width 665 height 16
click at [379, 220] on button "Next" at bounding box center [379, 205] width 50 height 30
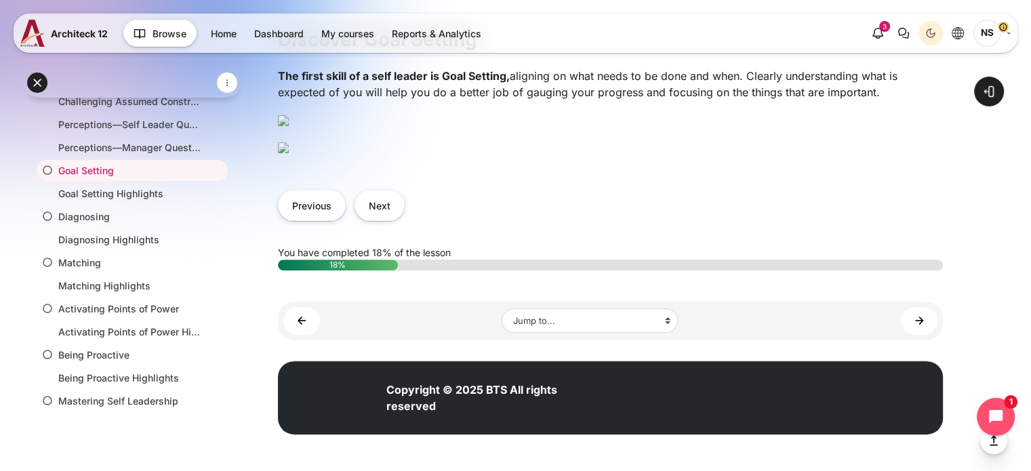
scroll to position [542, 0]
click at [289, 153] on img "Content" at bounding box center [283, 147] width 11 height 11
click at [390, 220] on button "Next" at bounding box center [379, 205] width 50 height 30
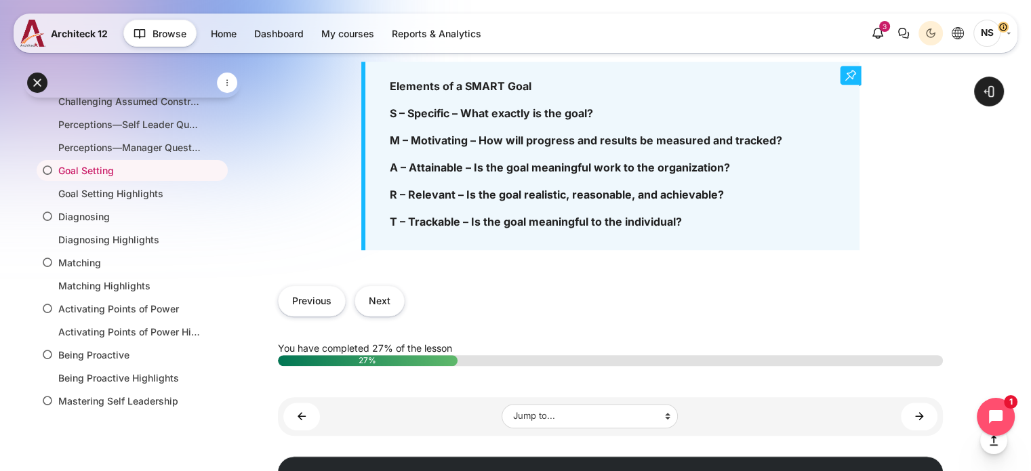
scroll to position [869, 0]
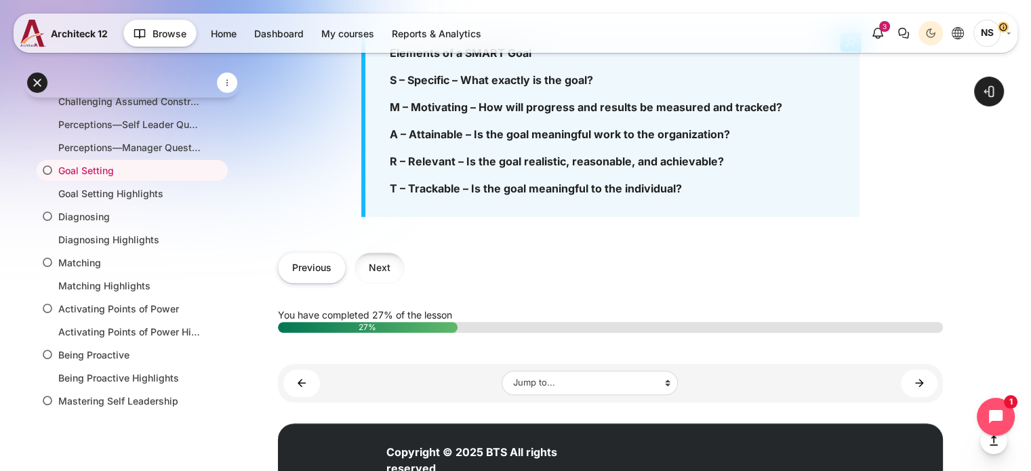
click at [375, 274] on button "Next" at bounding box center [379, 267] width 50 height 30
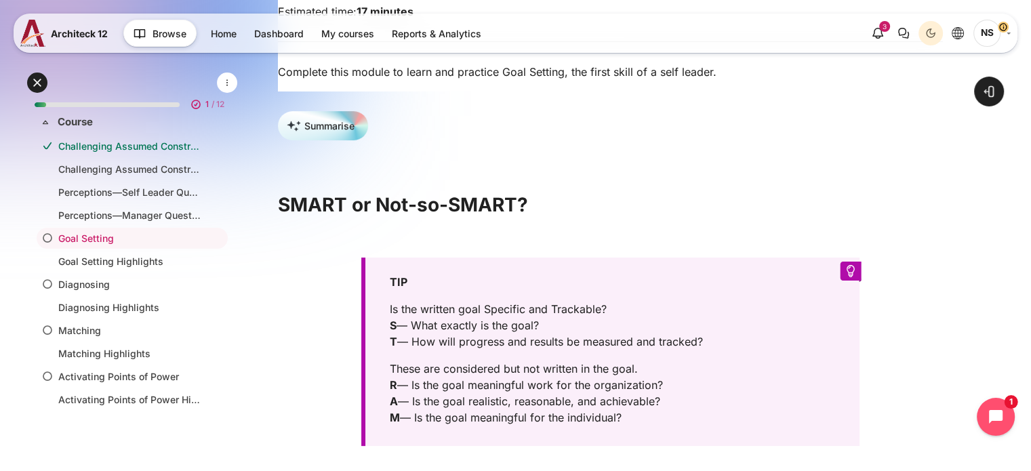
scroll to position [339, 0]
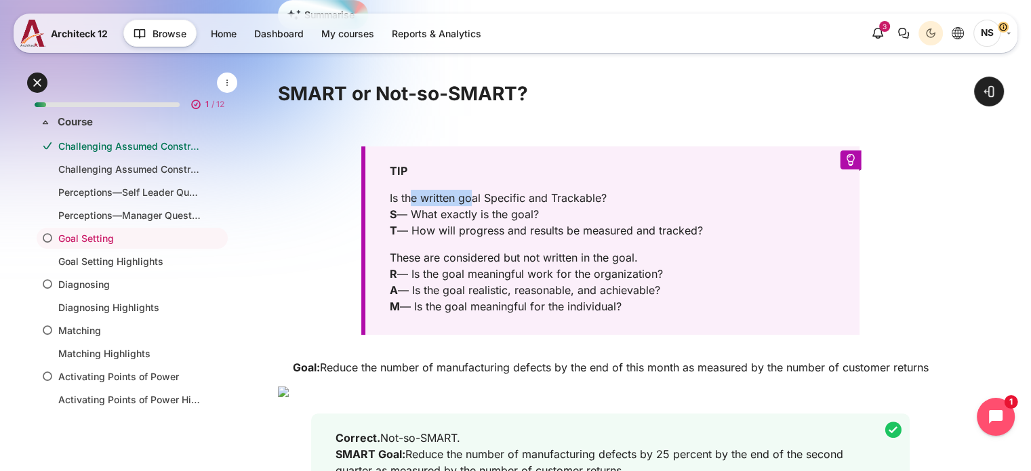
drag, startPoint x: 413, startPoint y: 203, endPoint x: 472, endPoint y: 201, distance: 59.7
click at [472, 201] on p "Is the written goal Specific and Trackable? S — What exactly is the goal? T — H…" at bounding box center [609, 214] width 438 height 49
click at [556, 235] on p "Is the written goal Specific and Trackable? S — What exactly is the goal? T — H…" at bounding box center [609, 214] width 438 height 49
drag, startPoint x: 425, startPoint y: 241, endPoint x: 497, endPoint y: 239, distance: 71.2
click at [496, 238] on p "Is the written goal Specific and Trackable? S — What exactly is the goal? T — H…" at bounding box center [609, 214] width 438 height 49
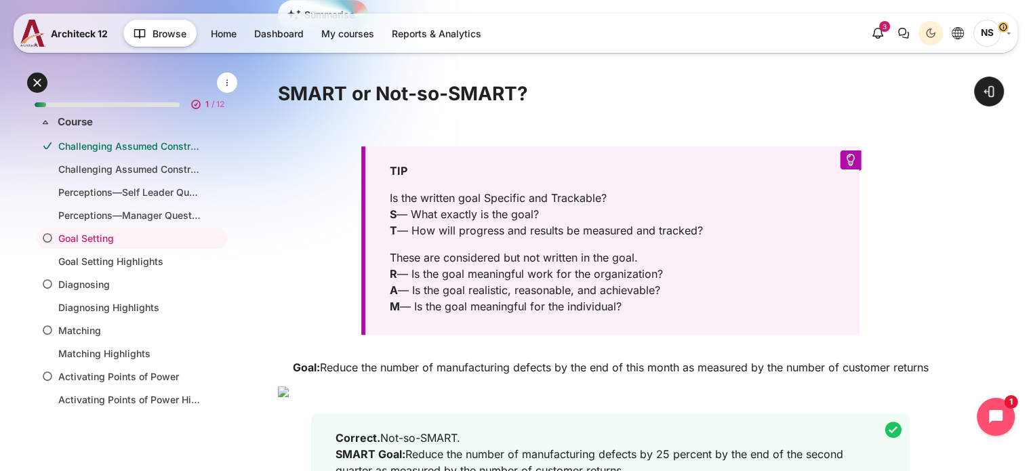
click at [564, 300] on p "These are considered but not written in the goal. R — Is the goal meaningful wo…" at bounding box center [609, 281] width 438 height 65
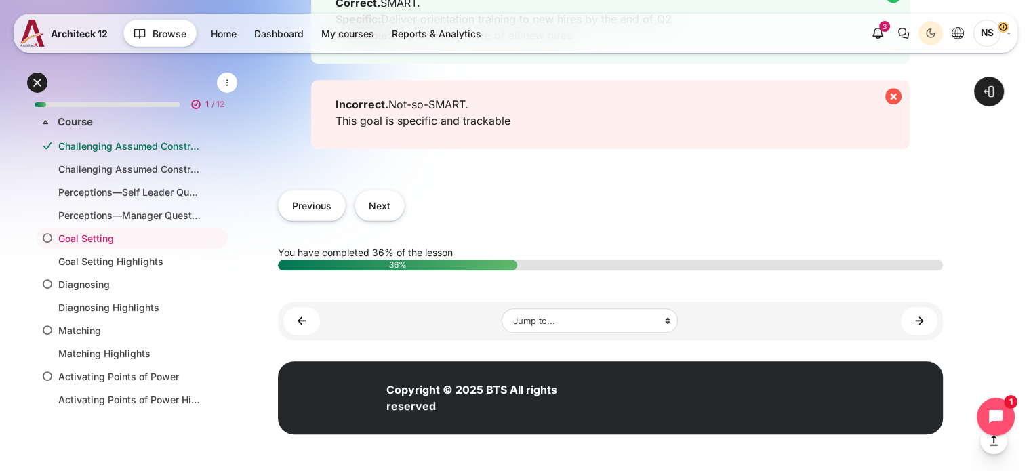
scroll to position [2221, 0]
click at [388, 213] on button "Next" at bounding box center [379, 205] width 50 height 30
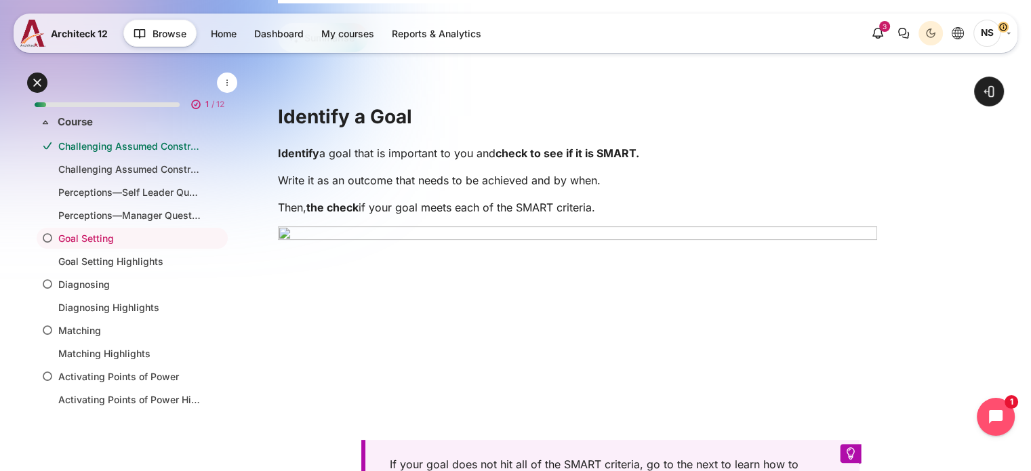
scroll to position [339, 0]
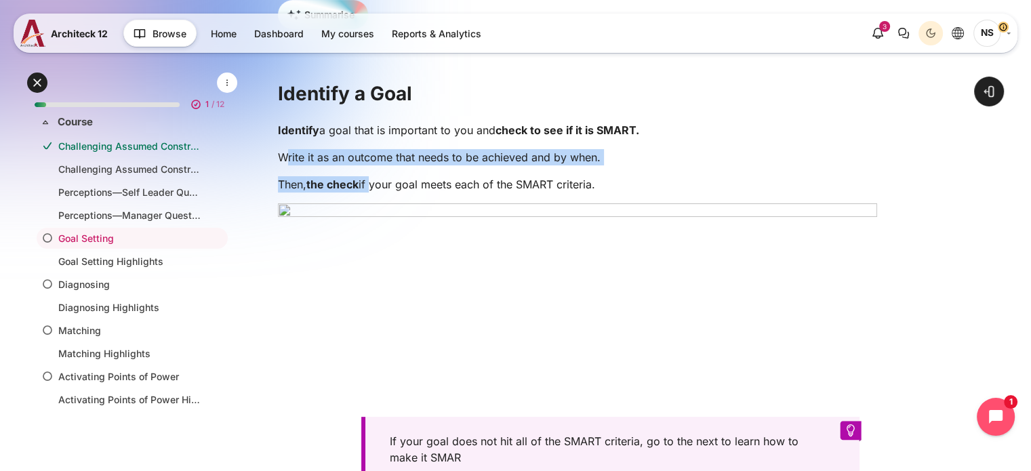
drag, startPoint x: 290, startPoint y: 167, endPoint x: 377, endPoint y: 175, distance: 87.1
click at [377, 175] on div "Identify a goal that is important to you and check to see if it is SMART. Write…" at bounding box center [610, 403] width 665 height 563
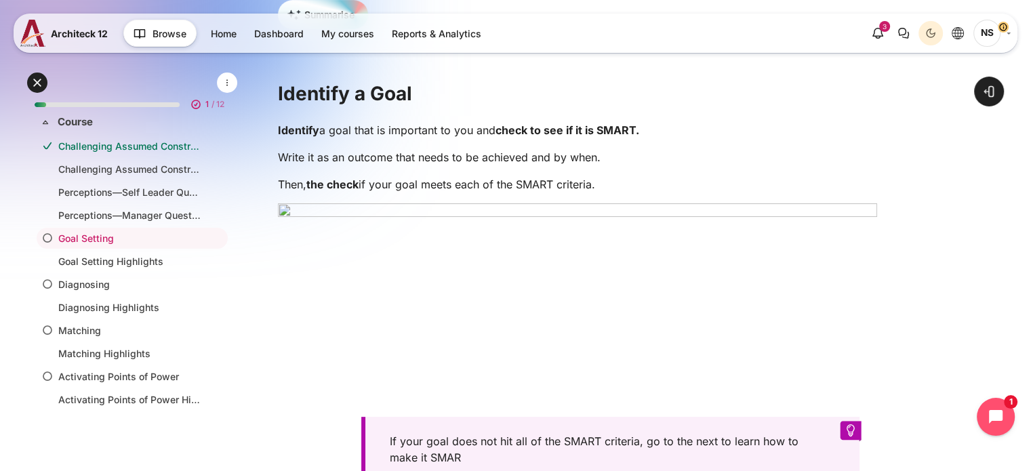
click at [472, 192] on p "Then, the check if your goal meets each of the SMART criteria." at bounding box center [610, 184] width 665 height 16
drag, startPoint x: 291, startPoint y: 188, endPoint x: 436, endPoint y: 194, distance: 144.4
click at [436, 192] on p "Then, the check if your goal meets each of the SMART criteria." at bounding box center [610, 184] width 665 height 16
click at [496, 192] on p "Then, the check if your goal meets each of the SMART criteria." at bounding box center [610, 184] width 665 height 16
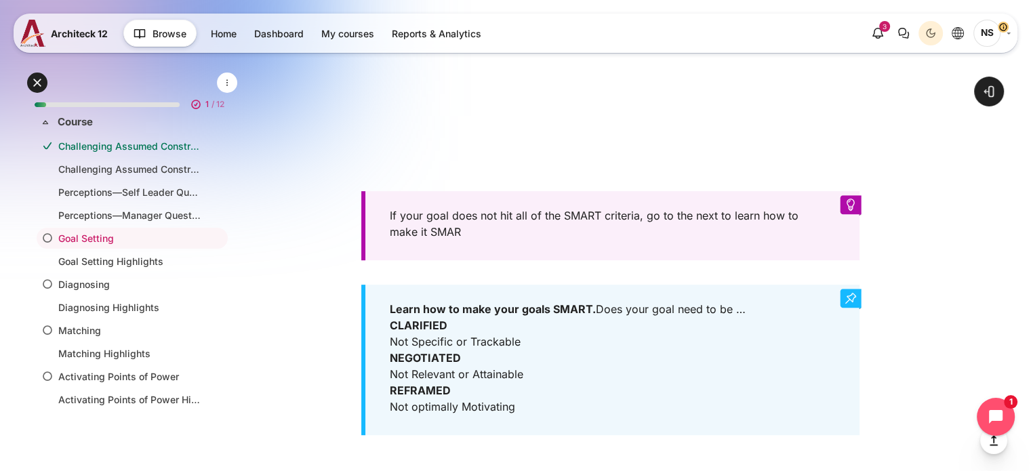
scroll to position [610, 0]
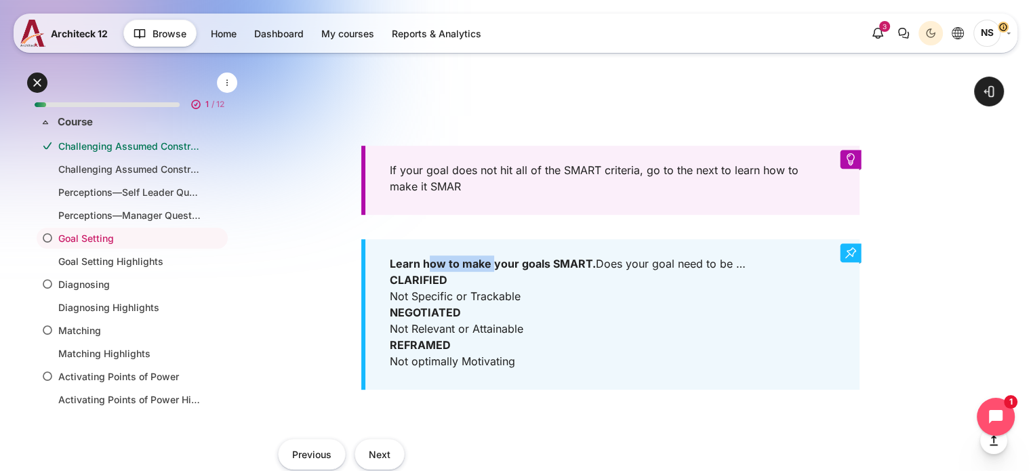
drag, startPoint x: 438, startPoint y: 273, endPoint x: 494, endPoint y: 276, distance: 56.3
click at [494, 270] on strong "Learn how to make your goals SMART." at bounding box center [493, 264] width 206 height 14
click at [558, 329] on div "Learn how to make your goals SMART. Does your goal need to be … CLARIFIED Not S…" at bounding box center [610, 314] width 499 height 150
drag, startPoint x: 396, startPoint y: 335, endPoint x: 476, endPoint y: 341, distance: 80.2
click at [474, 339] on div "Learn how to make your goals SMART. Does your goal need to be … CLARIFIED Not S…" at bounding box center [610, 314] width 499 height 150
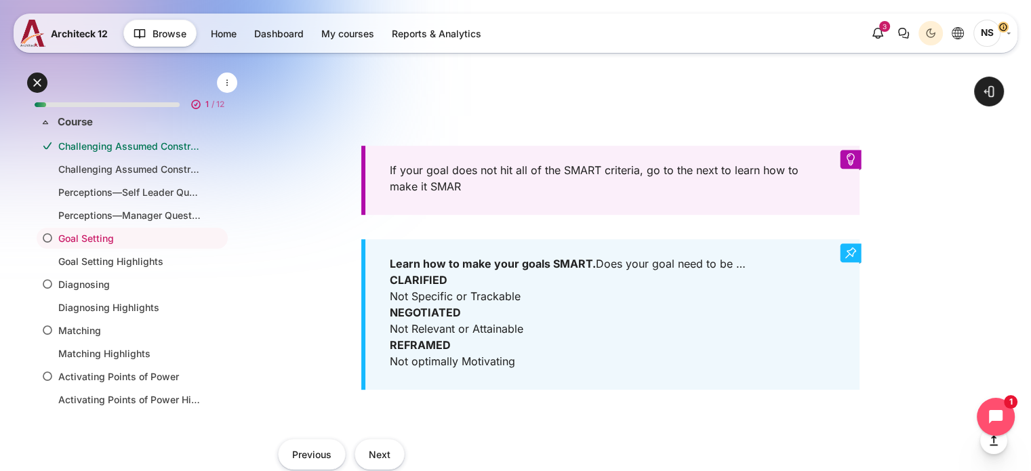
click at [517, 366] on div "Learn how to make your goals SMART. Does your goal need to be … CLARIFIED Not S…" at bounding box center [610, 314] width 499 height 150
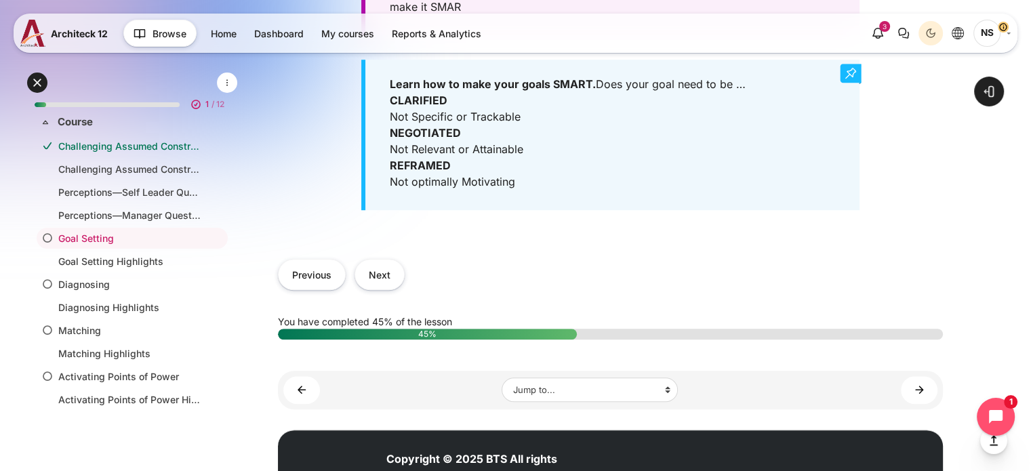
scroll to position [813, 0]
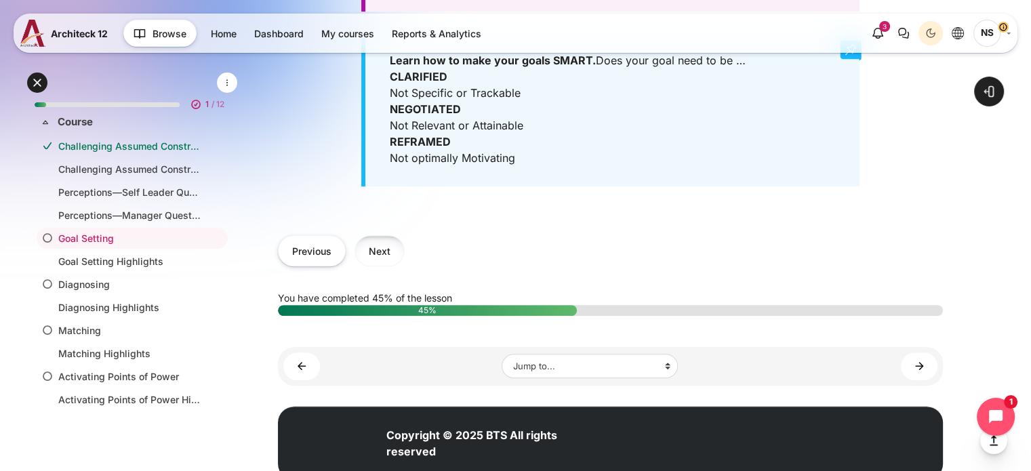
click at [371, 266] on button "Next" at bounding box center [379, 250] width 50 height 30
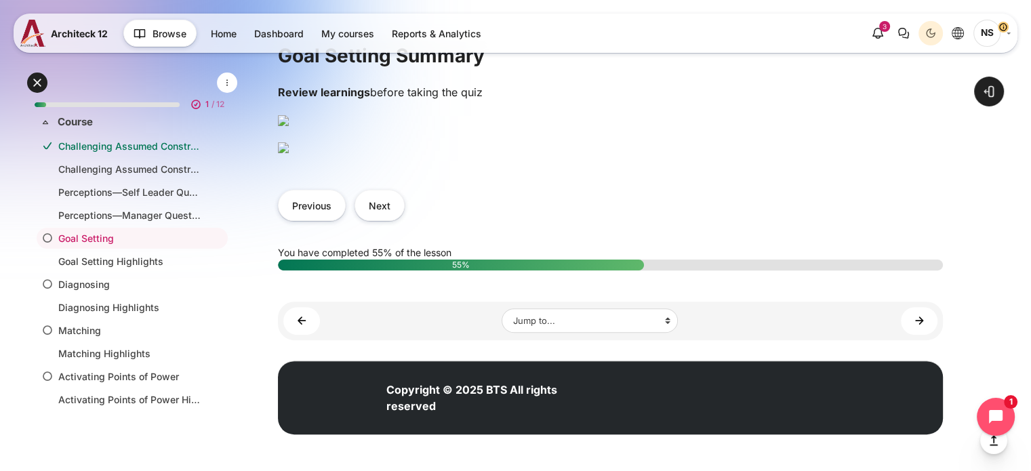
scroll to position [749, 0]
click at [383, 211] on button "Next" at bounding box center [379, 205] width 50 height 30
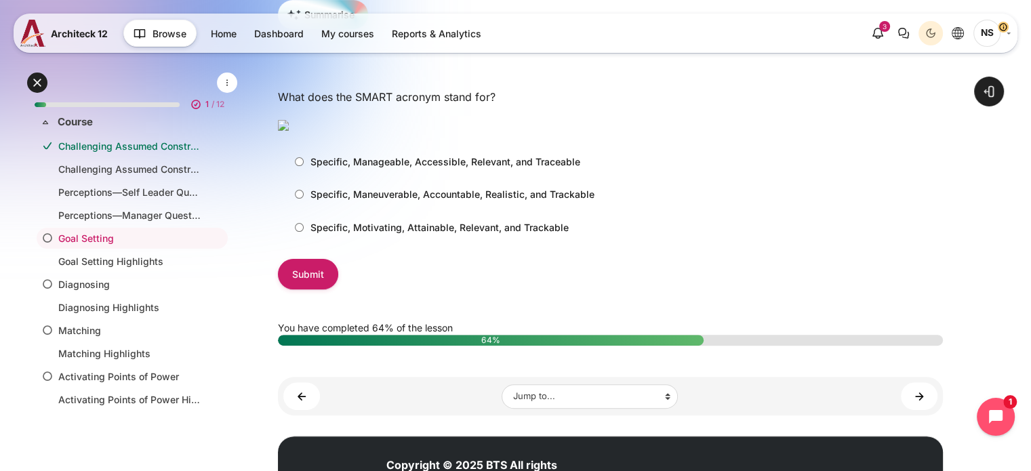
scroll to position [407, 0]
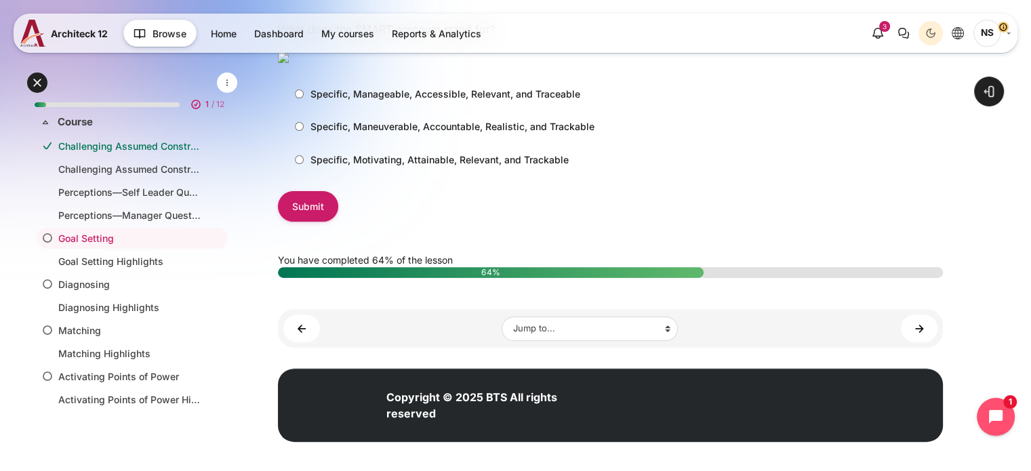
click at [537, 167] on p "Specific, Motivating, Attainable, Relevant, and Trackable" at bounding box center [439, 159] width 258 height 14
click at [304, 164] on input "Specific, Motivating, Attainable, Relevant, and Trackable" at bounding box center [299, 159] width 9 height 9
radio input "true"
click at [316, 222] on input "Submit" at bounding box center [308, 206] width 60 height 30
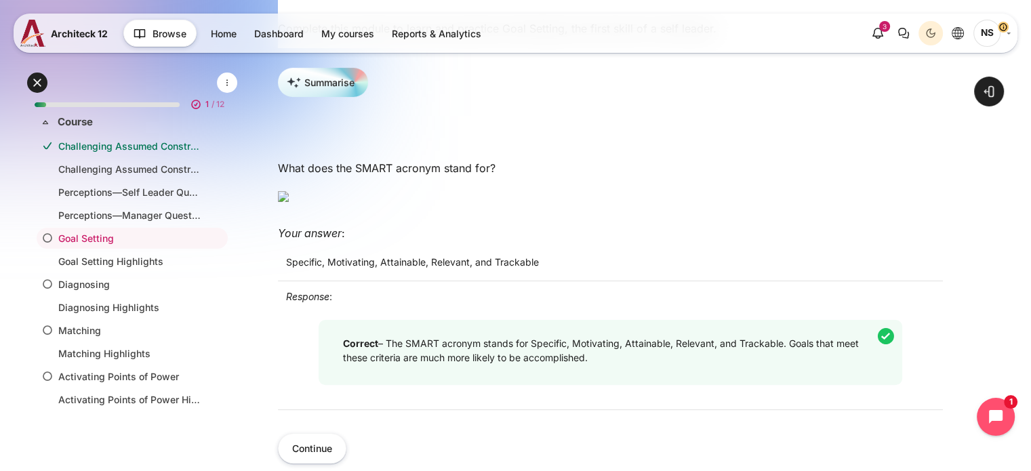
scroll to position [542, 0]
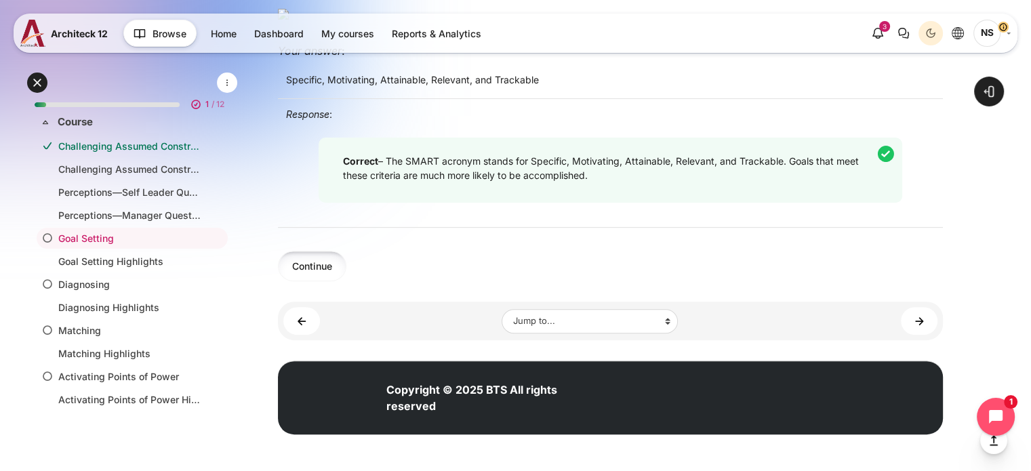
click at [322, 281] on button "Continue" at bounding box center [312, 266] width 68 height 30
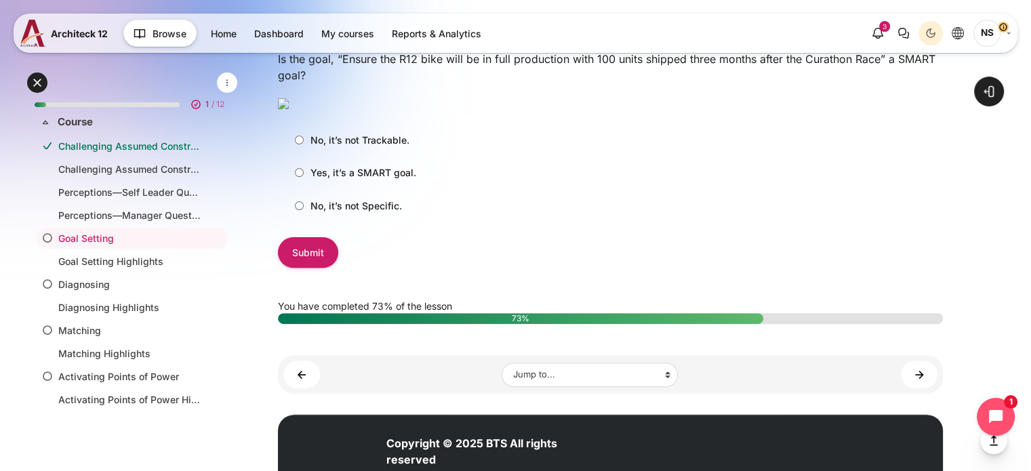
scroll to position [474, 0]
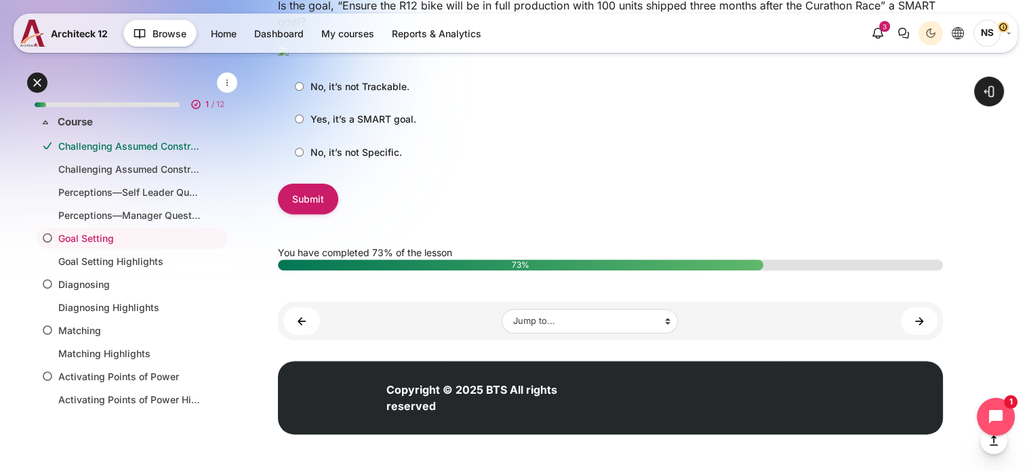
click at [379, 126] on p "Yes, it’s a SMART goal." at bounding box center [363, 119] width 106 height 14
click at [304, 123] on input "Yes, it’s a SMART goal." at bounding box center [299, 119] width 9 height 9
radio input "true"
click at [318, 214] on input "Submit" at bounding box center [308, 199] width 60 height 30
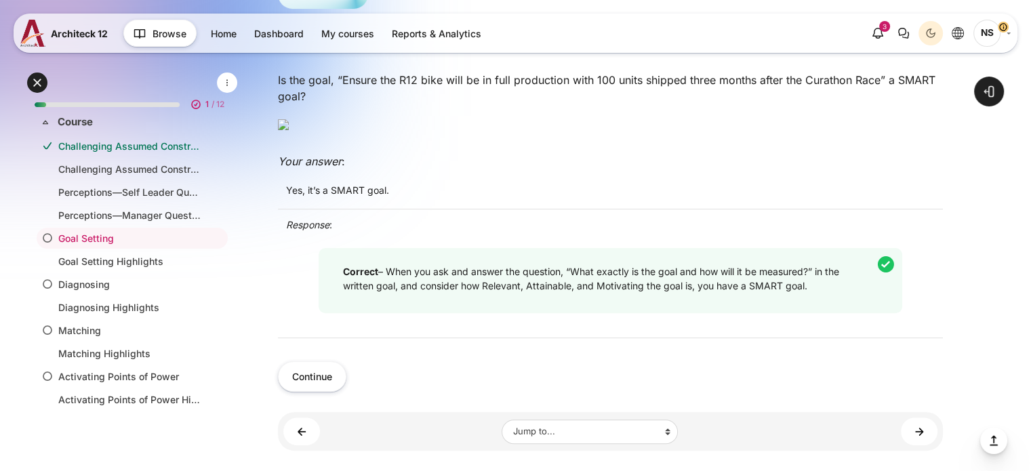
scroll to position [542, 0]
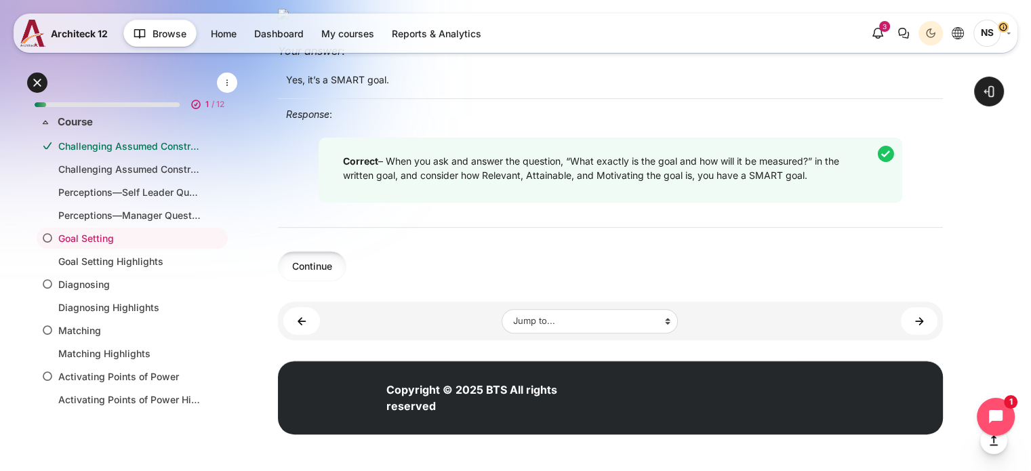
click at [324, 281] on button "Continue" at bounding box center [312, 266] width 68 height 30
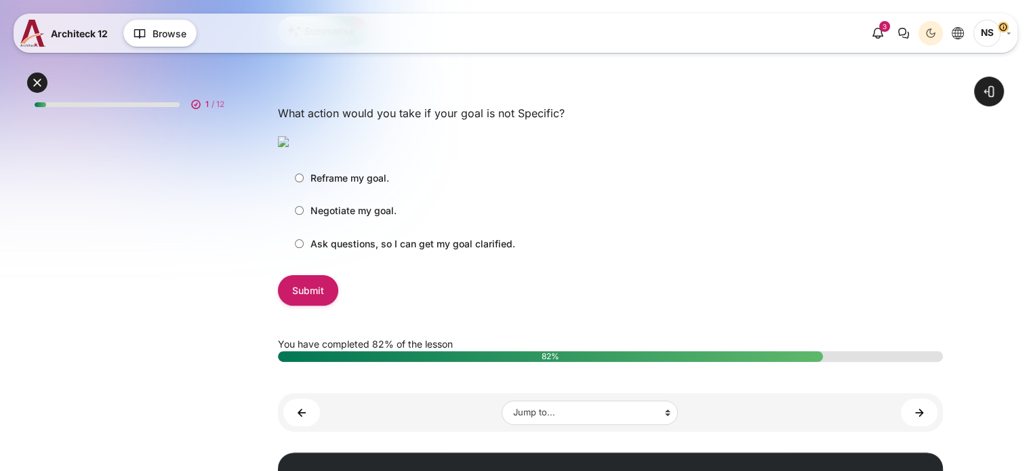
scroll to position [339, 0]
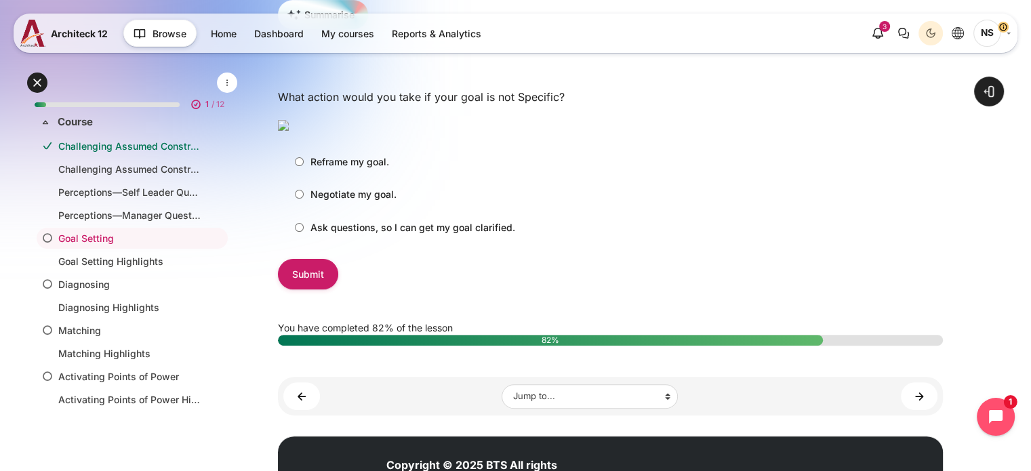
click at [390, 234] on p "Ask questions, so I can get my goal clarified." at bounding box center [412, 227] width 205 height 14
click at [304, 232] on input "Ask questions, so I can get my goal clarified." at bounding box center [299, 227] width 9 height 9
radio input "true"
click at [327, 289] on input "Submit" at bounding box center [308, 274] width 60 height 30
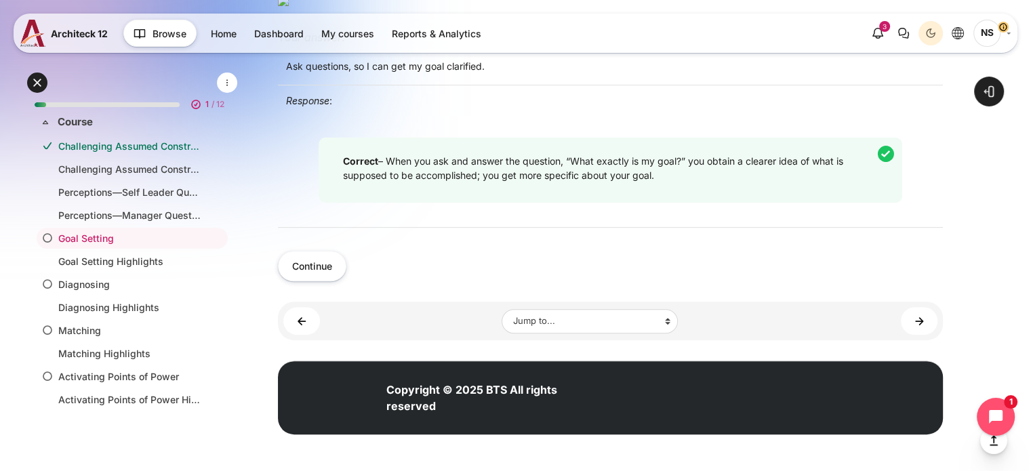
scroll to position [633, 0]
click at [341, 268] on button "Continue" at bounding box center [312, 266] width 68 height 30
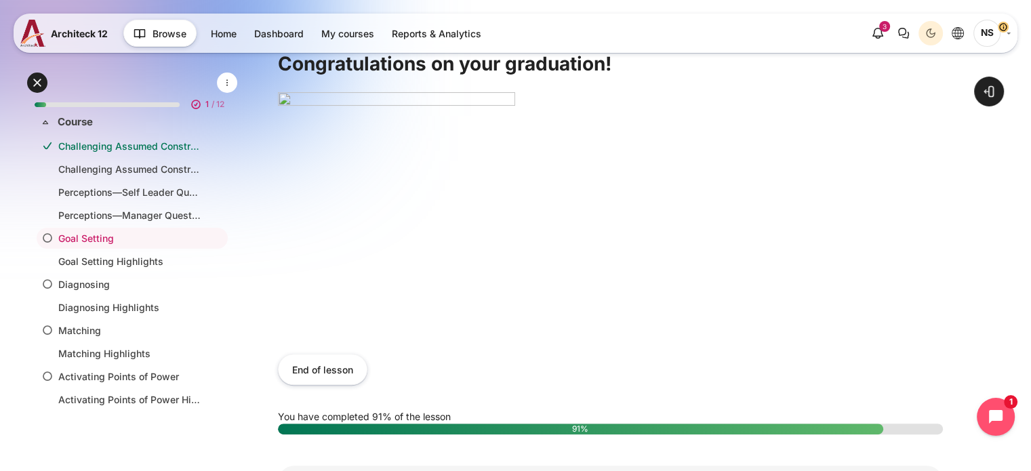
scroll to position [407, 0]
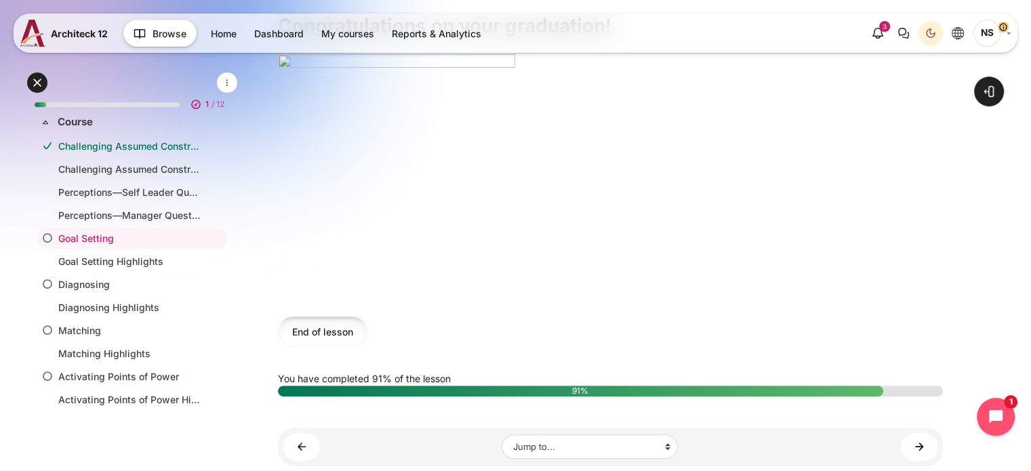
click at [348, 344] on button "End of lesson" at bounding box center [322, 331] width 89 height 30
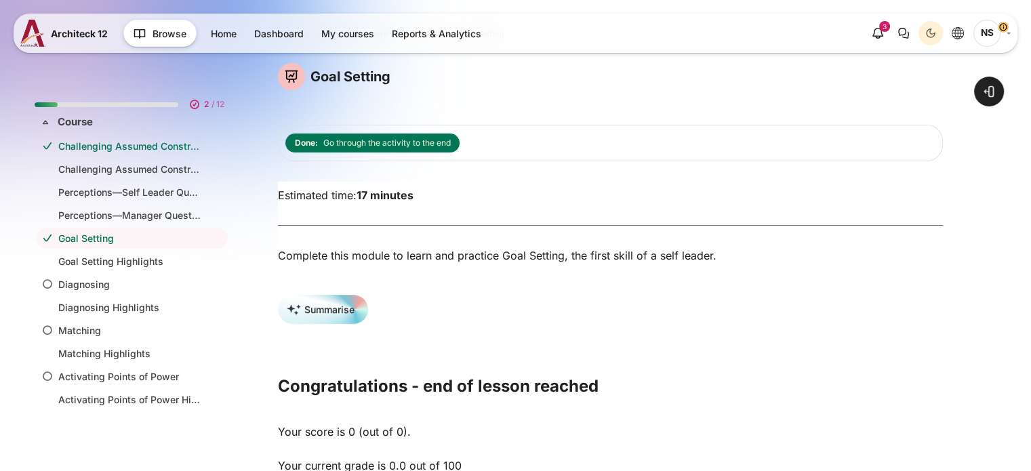
scroll to position [203, 0]
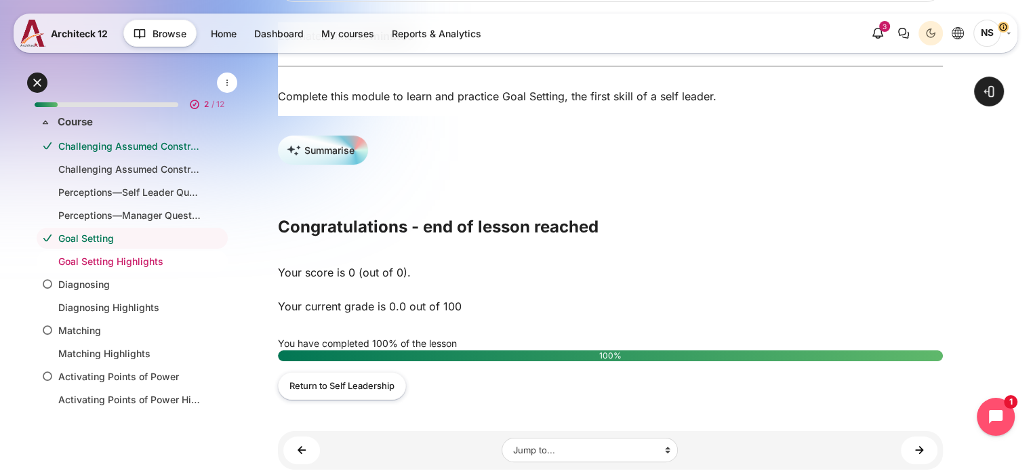
click at [129, 262] on link "Goal Setting Highlights" at bounding box center [129, 261] width 142 height 14
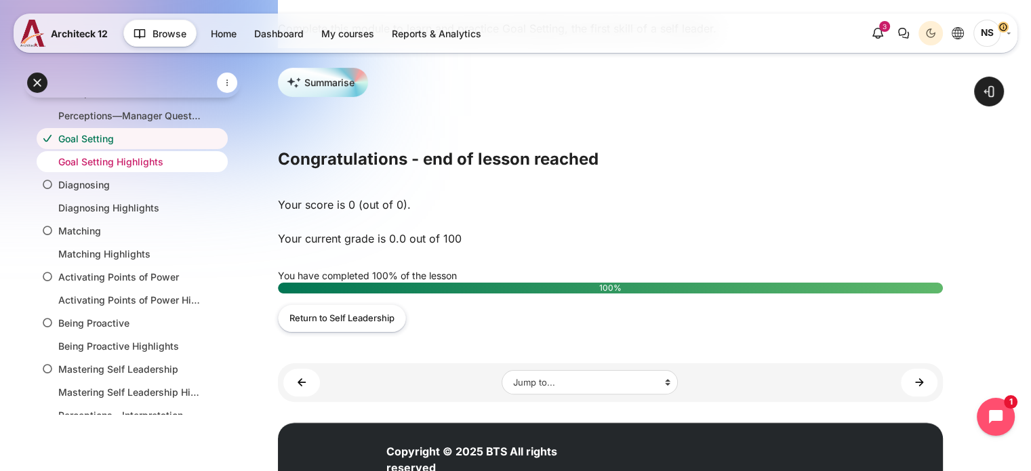
scroll to position [32, 0]
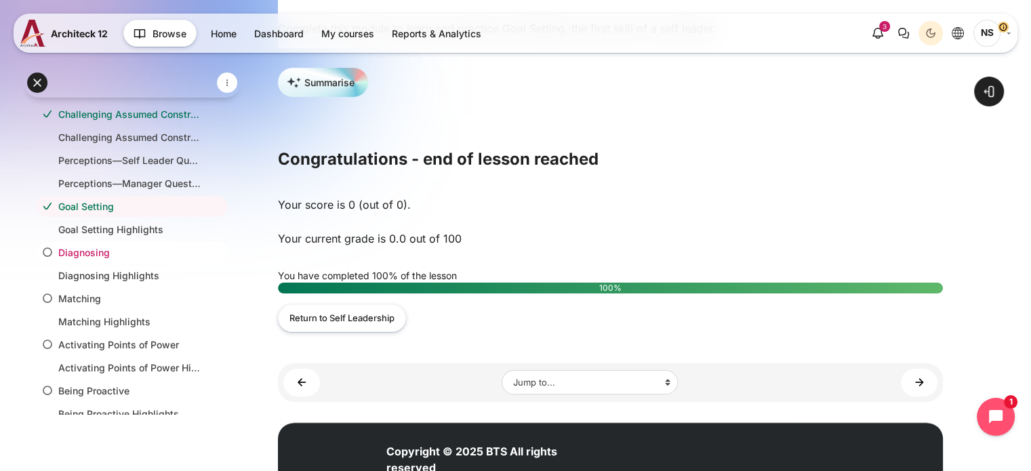
click at [105, 253] on link "Diagnosing" at bounding box center [129, 252] width 142 height 14
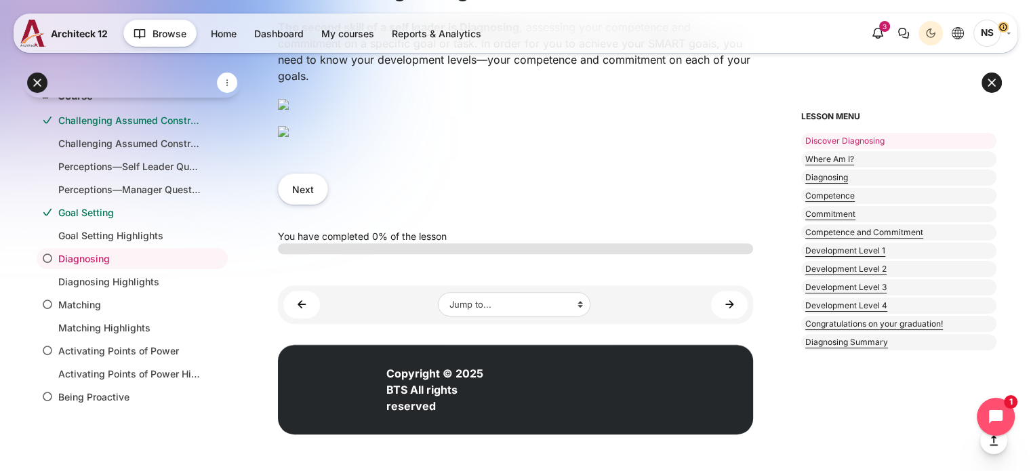
scroll to position [757, 0]
click at [997, 81] on button at bounding box center [991, 82] width 20 height 20
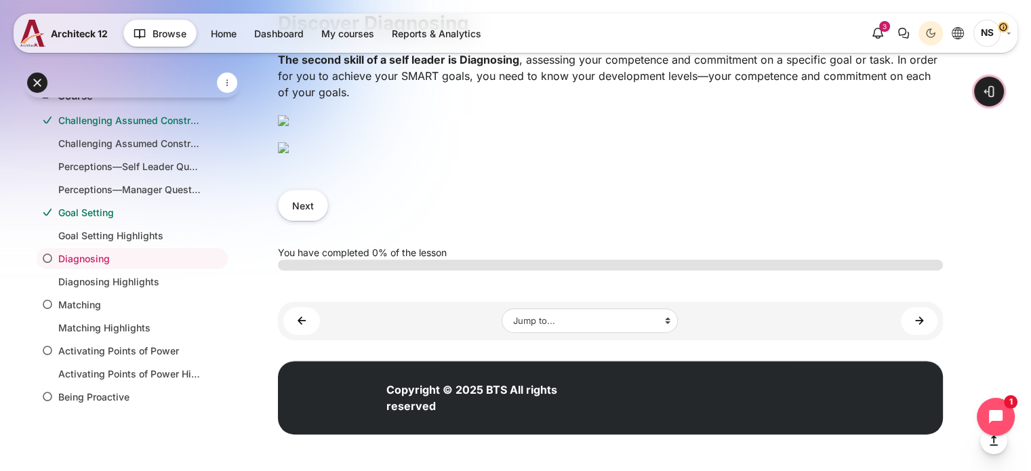
scroll to position [522, 0]
click at [289, 153] on img "Content" at bounding box center [283, 147] width 11 height 11
click at [308, 220] on button "Next" at bounding box center [303, 205] width 50 height 30
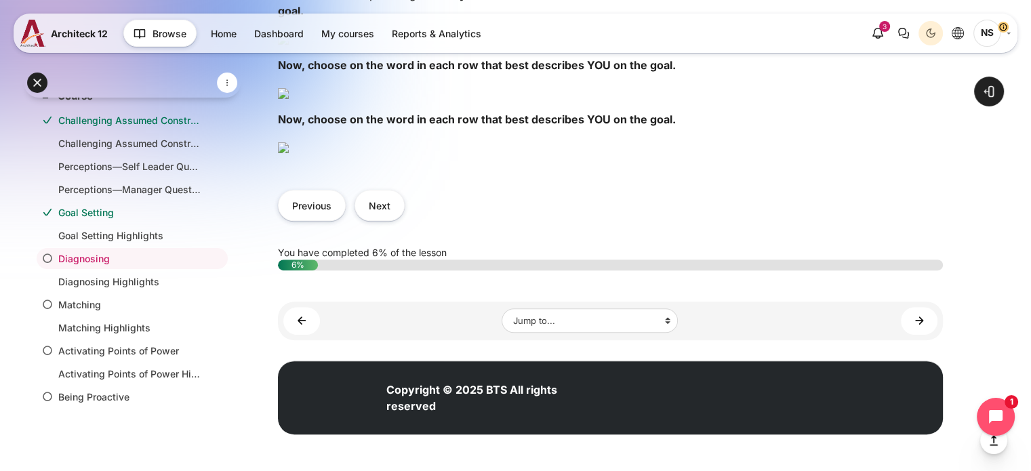
scroll to position [949, 0]
click at [289, 153] on img "Content" at bounding box center [283, 147] width 11 height 11
click at [387, 220] on button "Next" at bounding box center [379, 205] width 50 height 30
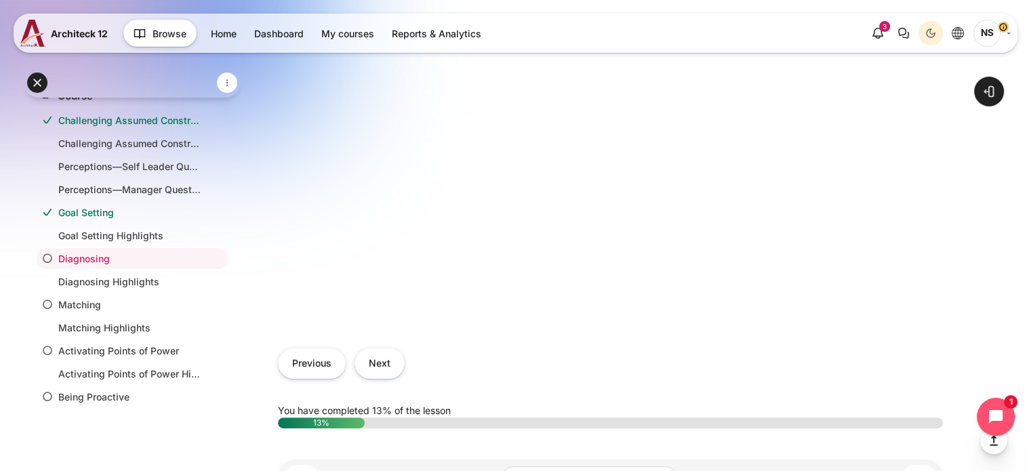
scroll to position [678, 0]
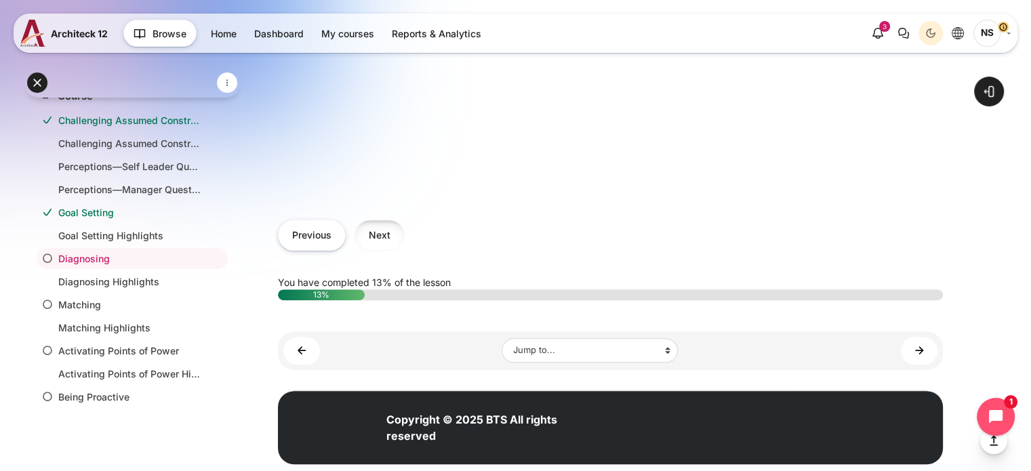
click at [383, 246] on button "Next" at bounding box center [379, 235] width 50 height 30
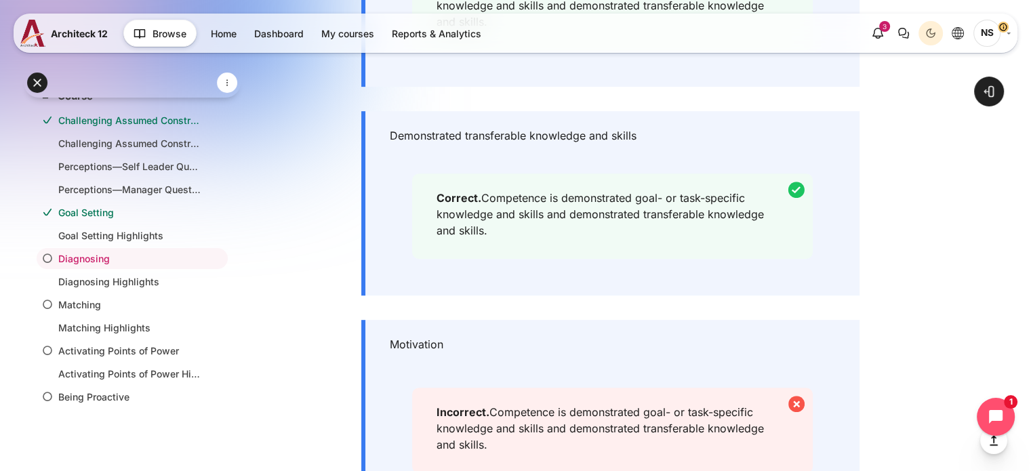
scroll to position [745, 0]
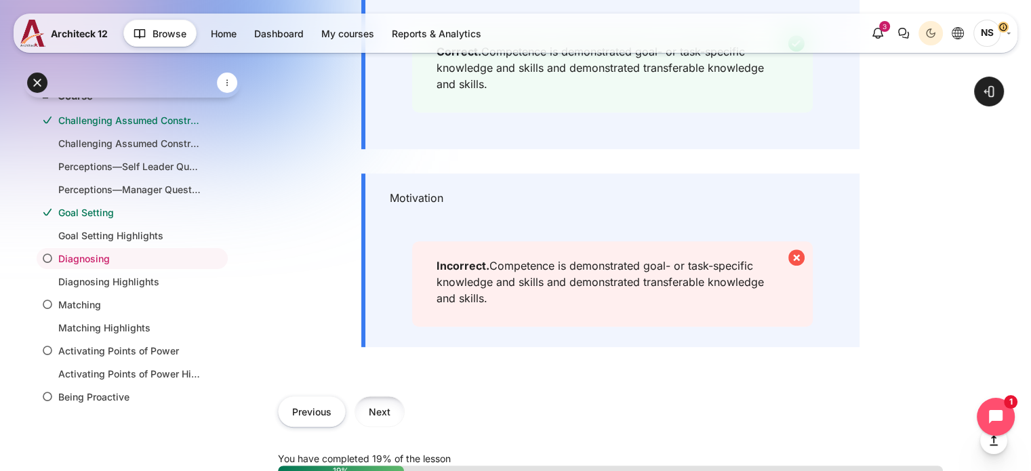
click at [374, 419] on button "Next" at bounding box center [379, 411] width 50 height 30
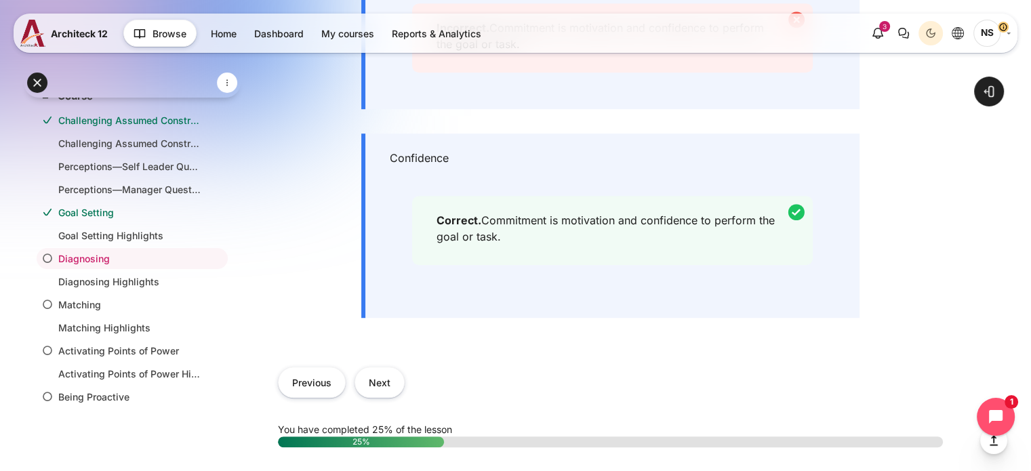
scroll to position [745, 0]
click at [366, 392] on button "Next" at bounding box center [379, 381] width 50 height 30
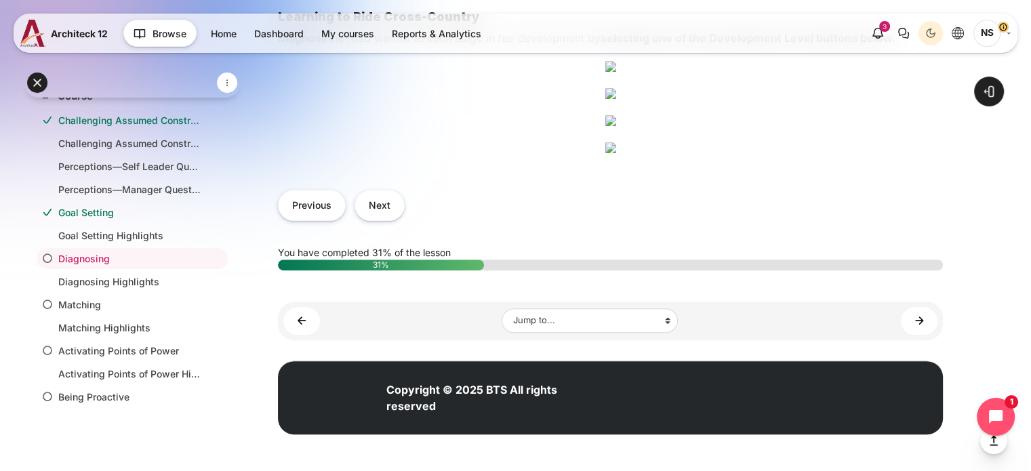
scroll to position [1626, 0]
click at [391, 220] on button "Next" at bounding box center [379, 205] width 50 height 30
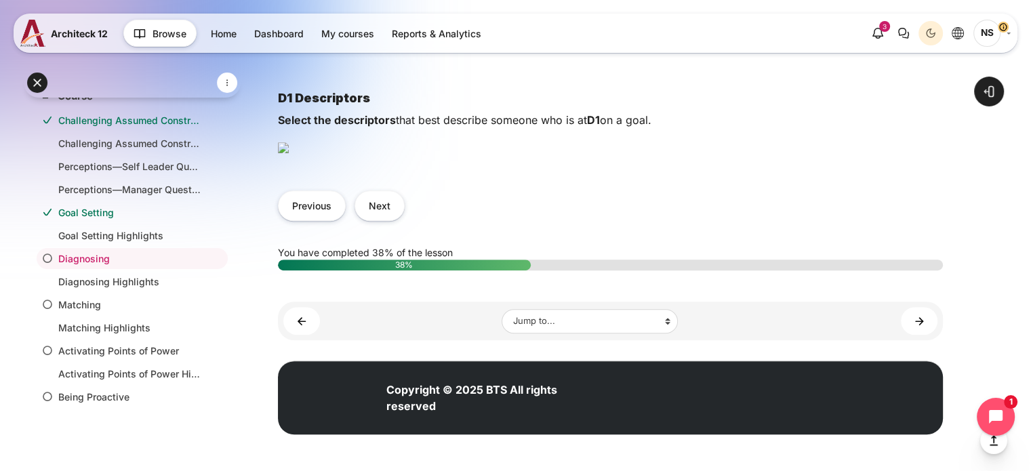
scroll to position [949, 0]
click at [394, 221] on button "Next" at bounding box center [379, 205] width 50 height 30
click at [378, 220] on button "Next" at bounding box center [379, 205] width 50 height 30
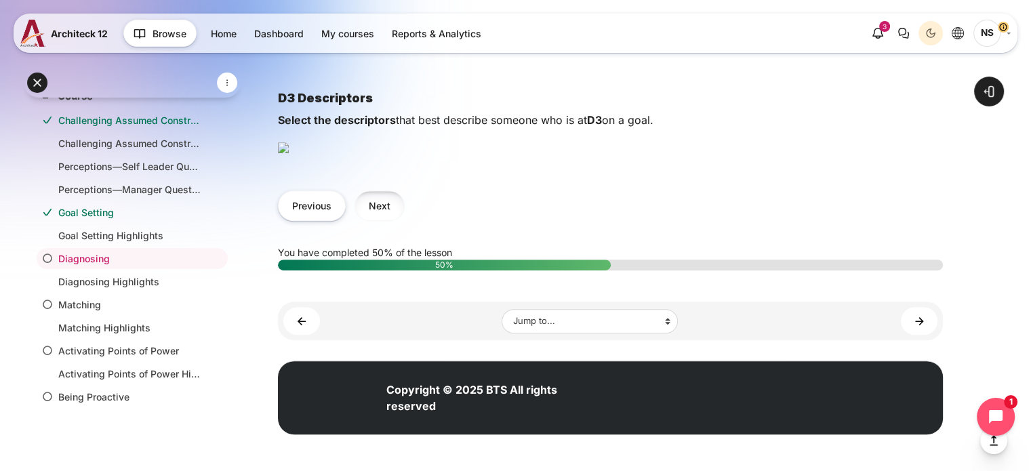
click at [390, 208] on button "Next" at bounding box center [379, 205] width 50 height 30
click at [383, 221] on button "Next" at bounding box center [379, 205] width 50 height 30
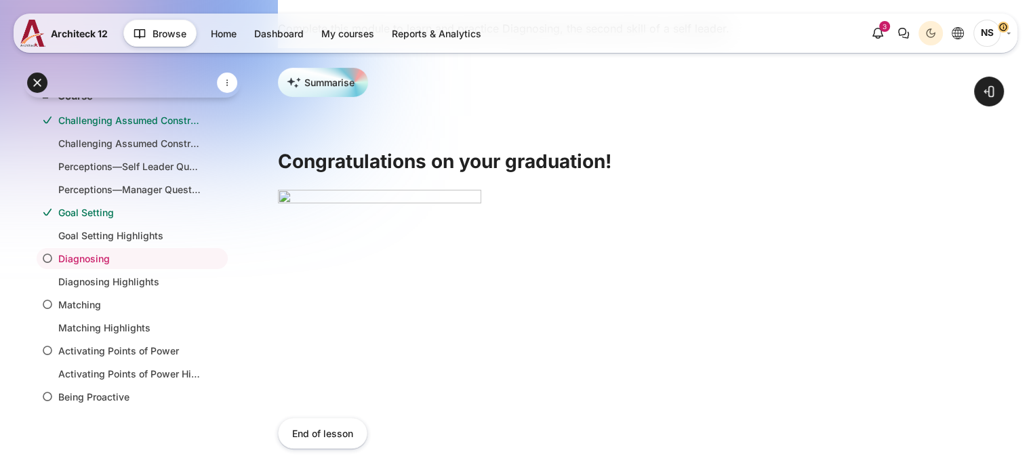
scroll to position [407, 0]
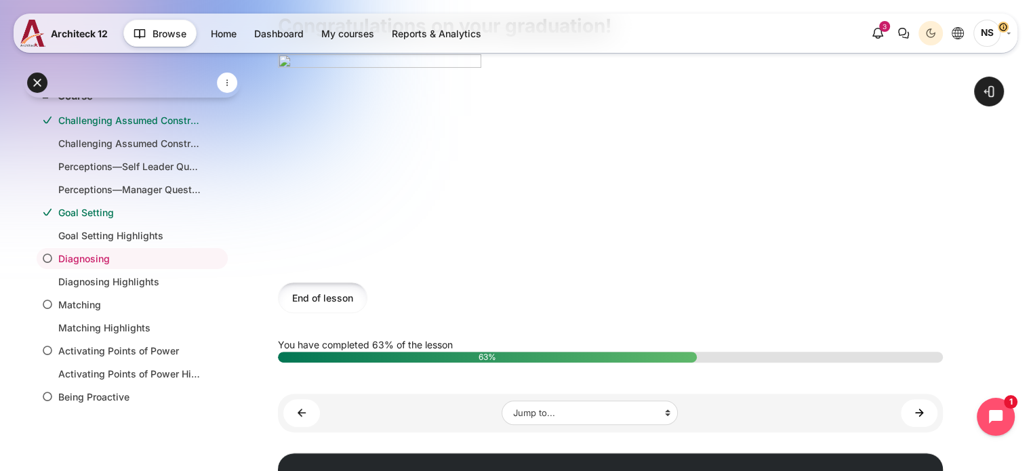
click at [329, 312] on button "End of lesson" at bounding box center [322, 297] width 89 height 30
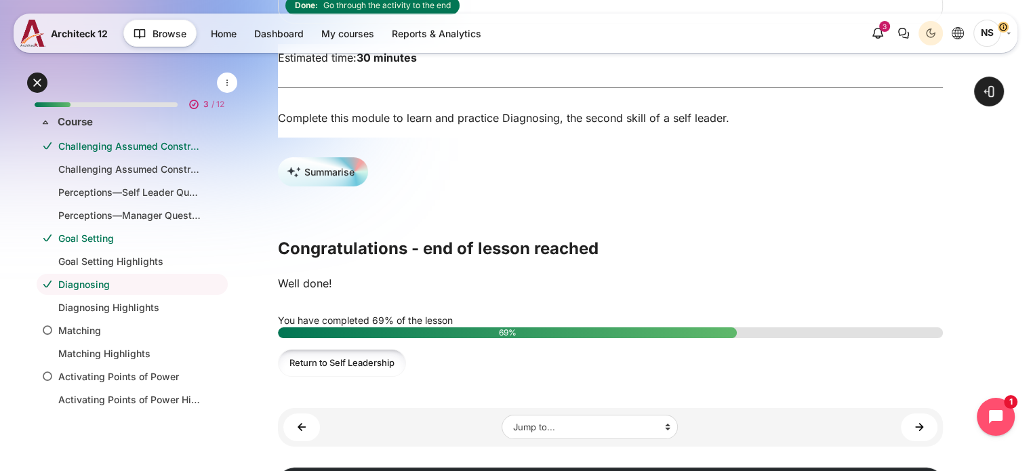
scroll to position [158, 0]
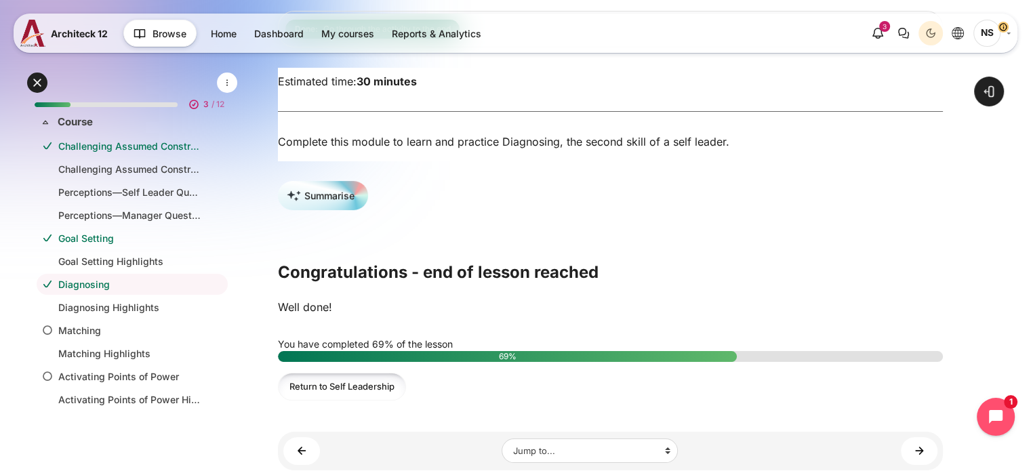
click at [362, 387] on link "Return to Self Leadership" at bounding box center [342, 387] width 128 height 28
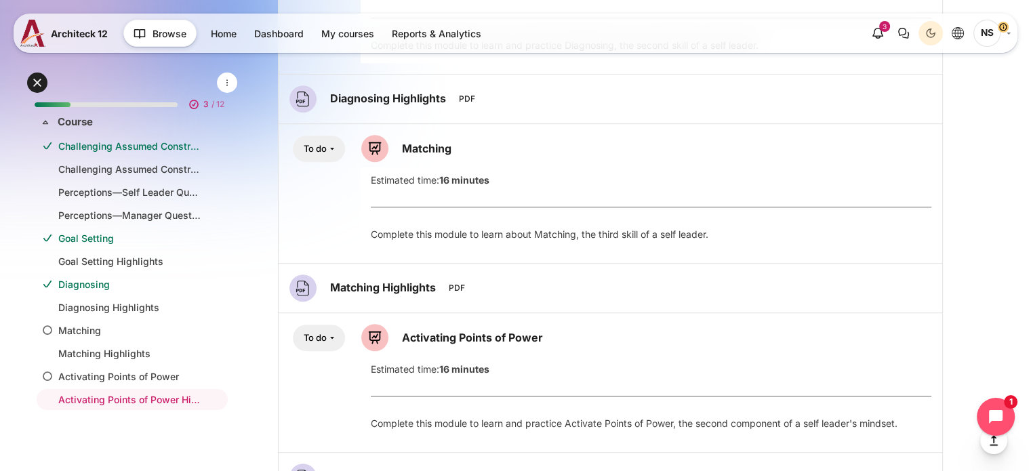
scroll to position [967, 0]
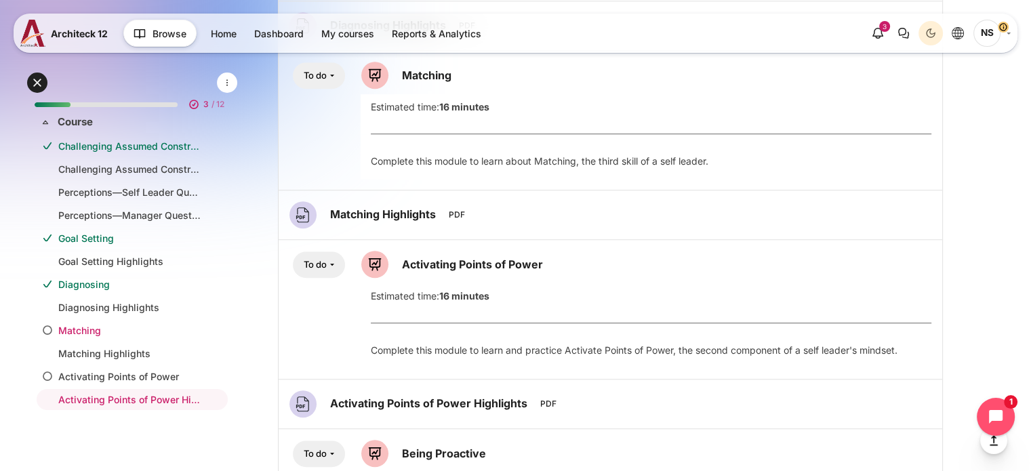
click at [142, 333] on link "Matching" at bounding box center [129, 330] width 142 height 14
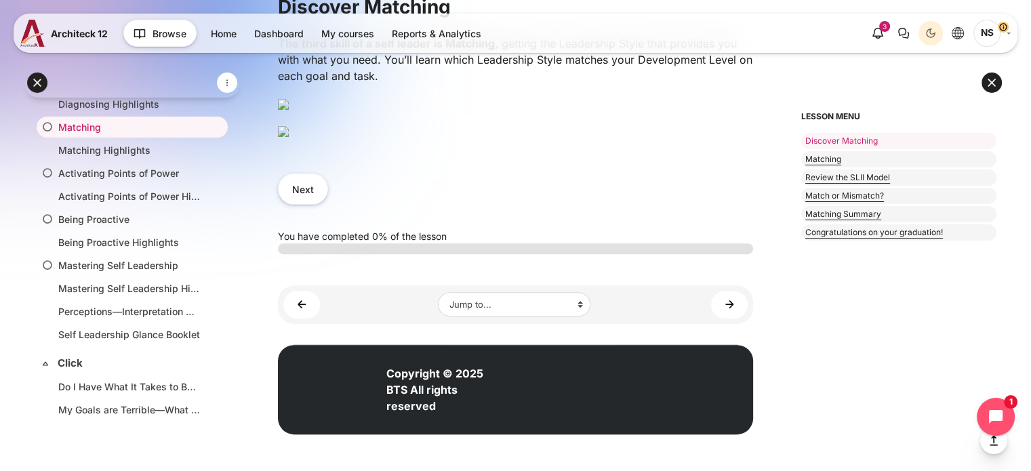
scroll to position [620, 0]
click at [289, 137] on img "Content" at bounding box center [283, 131] width 11 height 11
click at [311, 191] on button "Next" at bounding box center [303, 188] width 50 height 30
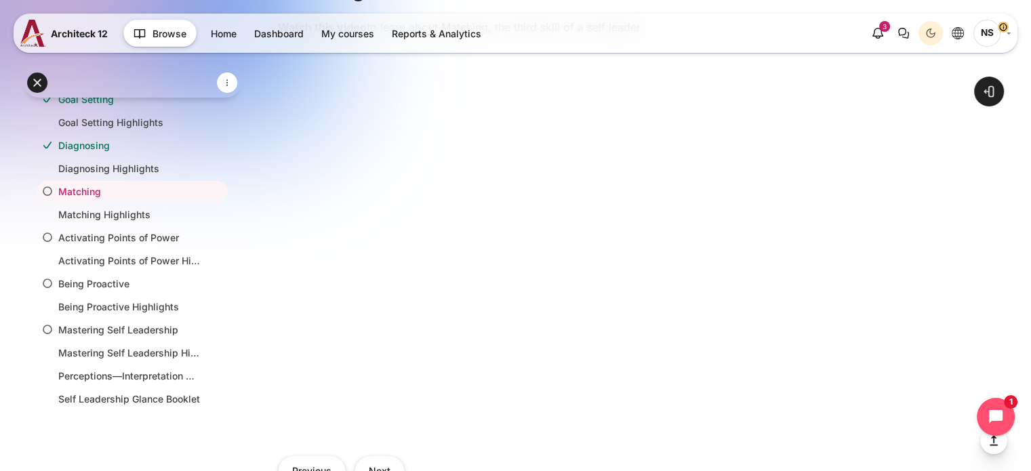
scroll to position [645, 0]
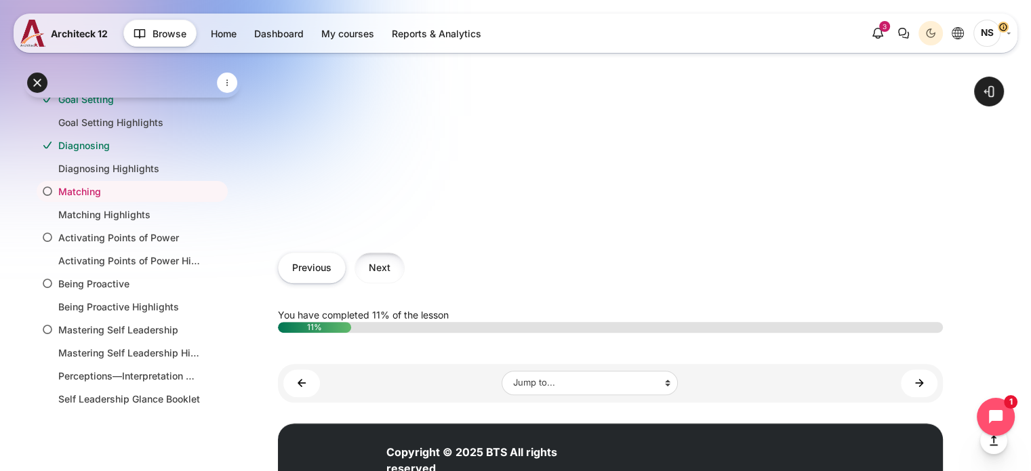
click at [395, 273] on button "Next" at bounding box center [379, 267] width 50 height 30
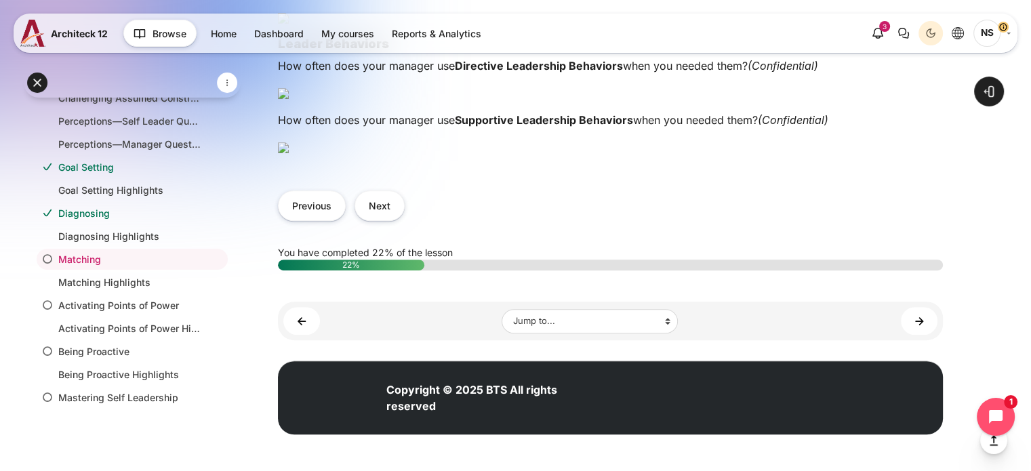
scroll to position [1152, 0]
click at [289, 99] on img "Content" at bounding box center [283, 93] width 11 height 11
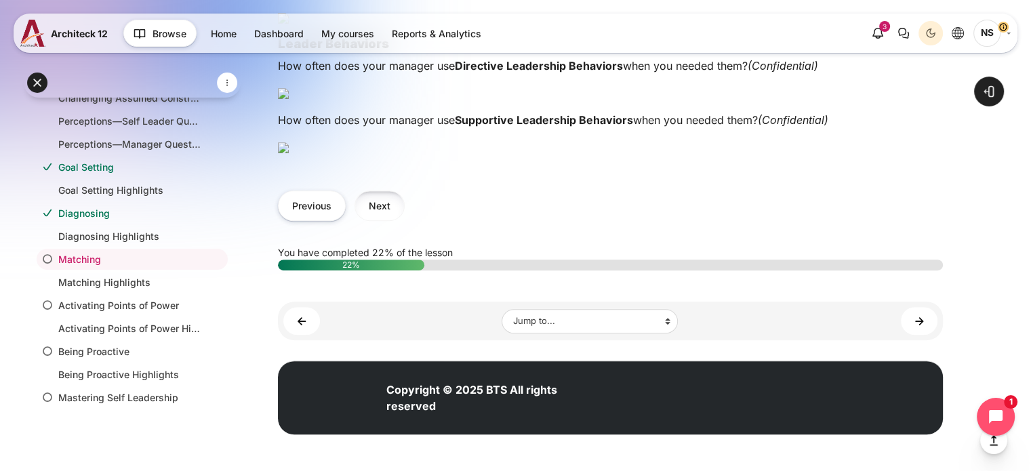
click at [381, 213] on button "Next" at bounding box center [379, 205] width 50 height 30
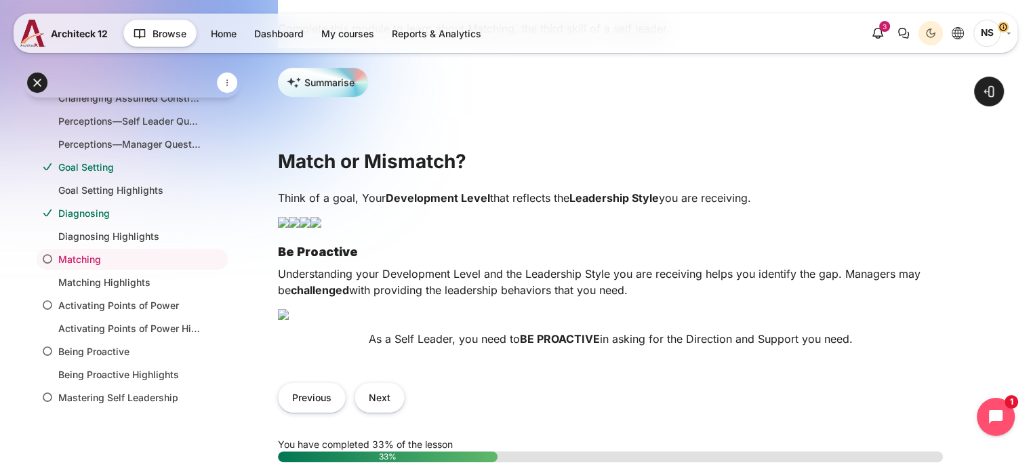
scroll to position [339, 0]
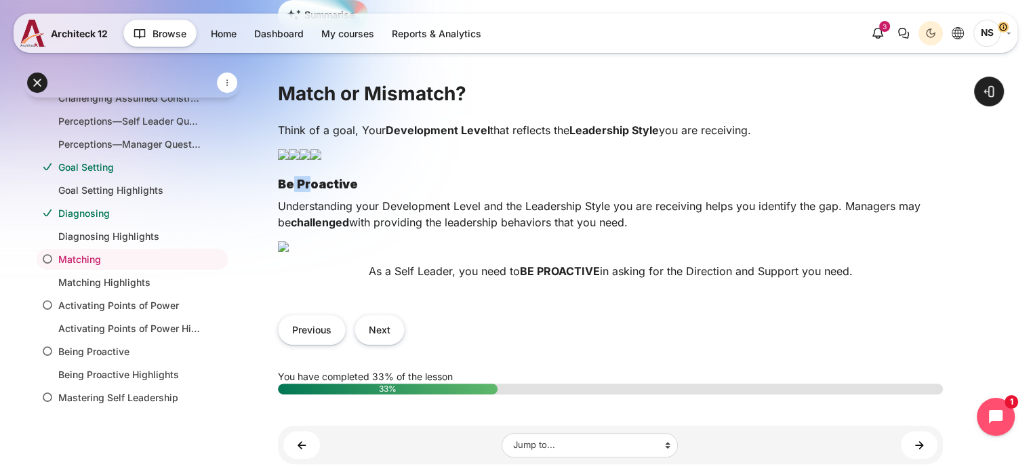
drag, startPoint x: 716, startPoint y: 190, endPoint x: 737, endPoint y: 190, distance: 21.0
click at [358, 190] on strong "Be Proactive" at bounding box center [318, 184] width 80 height 14
click at [776, 230] on p "Understanding your Development Level and the Leadership Style you are receiving…" at bounding box center [610, 214] width 665 height 33
drag, startPoint x: 724, startPoint y: 215, endPoint x: 758, endPoint y: 213, distance: 34.6
click at [758, 213] on p "Understanding your Development Level and the Leadership Style you are receiving…" at bounding box center [610, 214] width 665 height 33
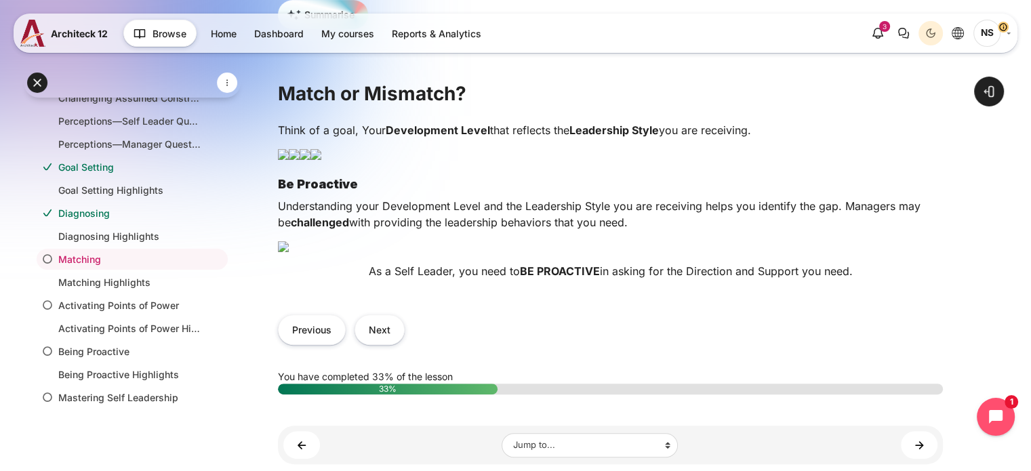
click at [799, 230] on p "Understanding your Development Level and the Leadership Style you are receiving…" at bounding box center [610, 214] width 665 height 33
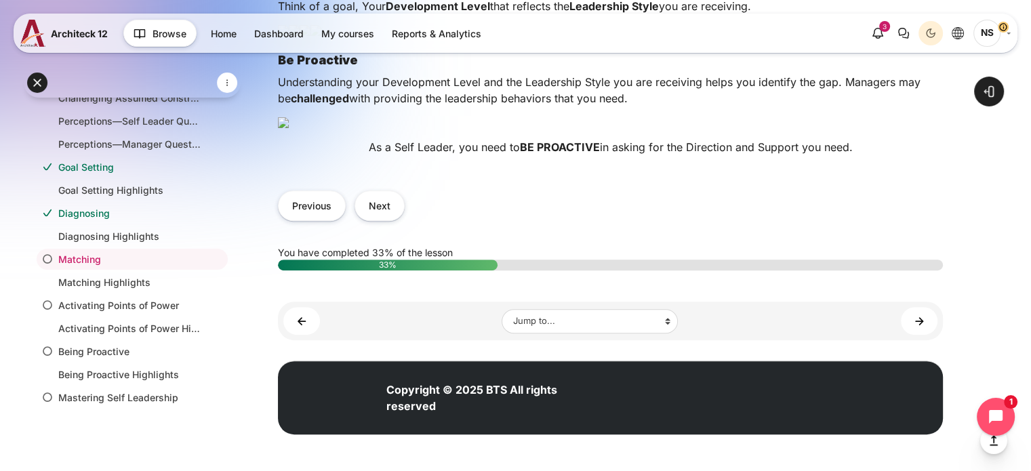
scroll to position [650, 0]
click at [369, 221] on button "Next" at bounding box center [379, 205] width 50 height 30
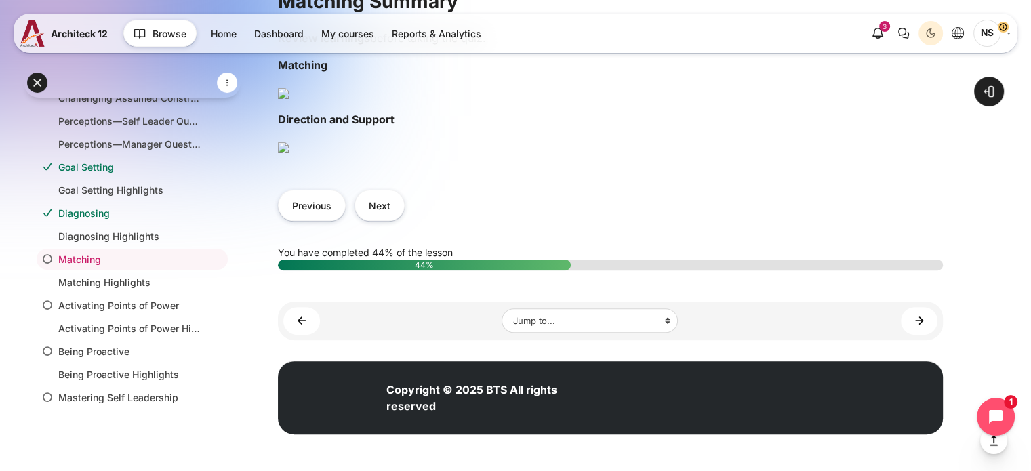
scroll to position [813, 0]
click at [385, 220] on button "Next" at bounding box center [379, 205] width 50 height 30
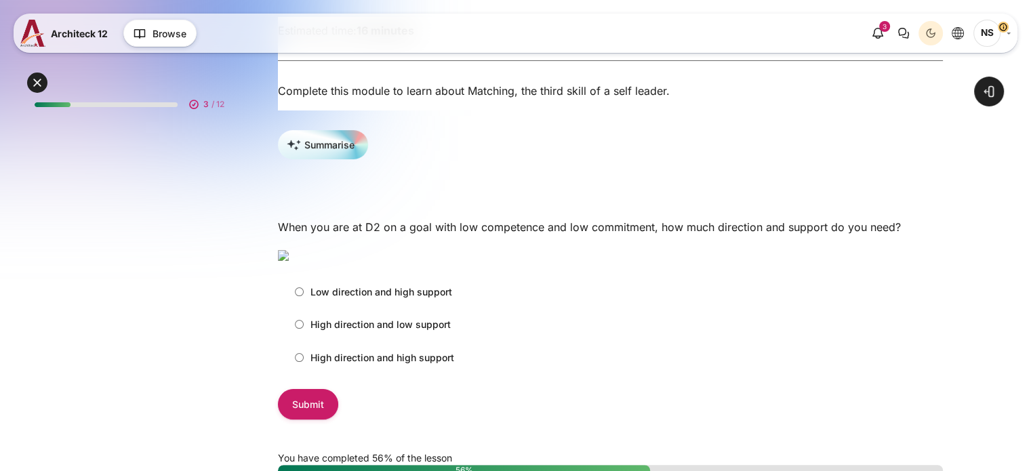
scroll to position [271, 0]
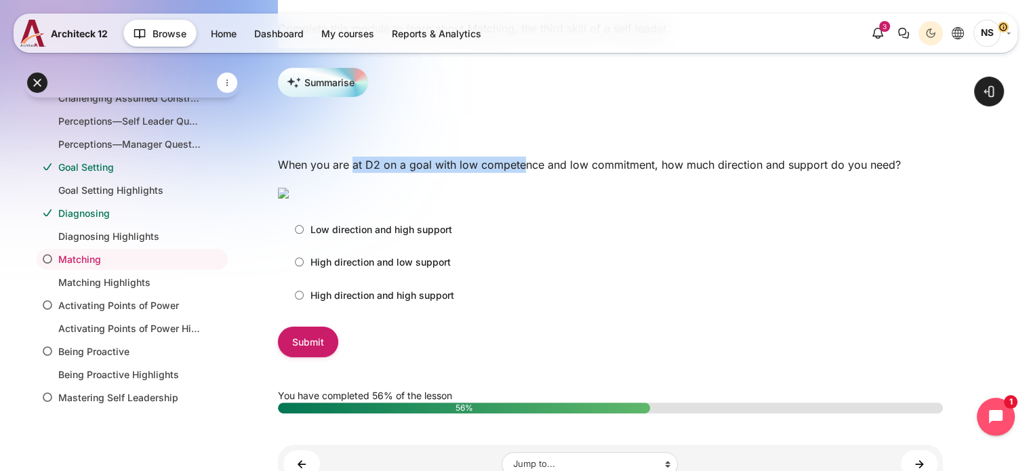
drag, startPoint x: 352, startPoint y: 170, endPoint x: 523, endPoint y: 177, distance: 170.9
click at [523, 173] on p "When you are at D2 on a goal with low competence and low commitment, how much d…" at bounding box center [610, 165] width 665 height 16
click at [728, 200] on p "Content" at bounding box center [610, 192] width 665 height 16
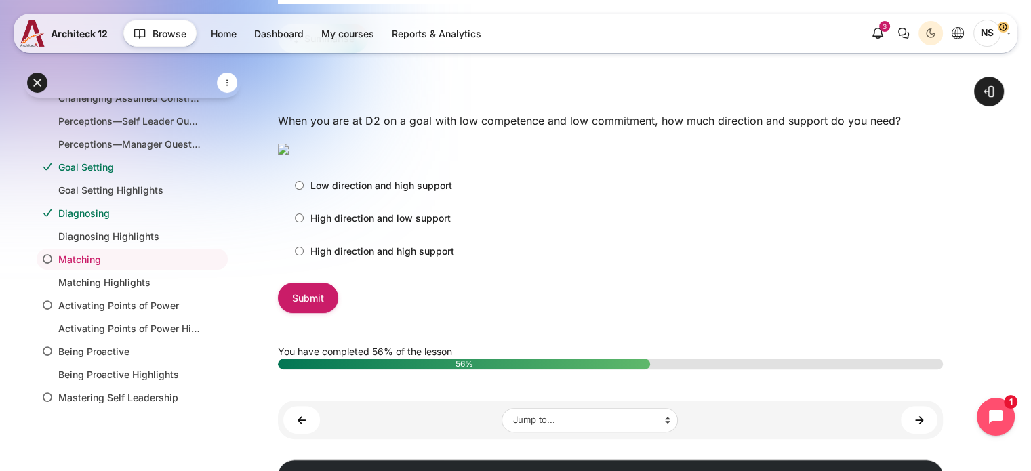
scroll to position [339, 0]
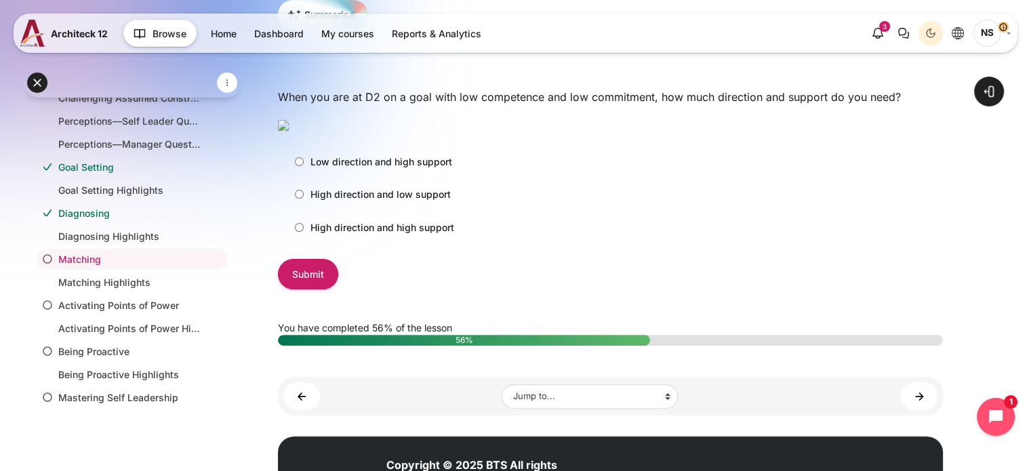
click at [411, 201] on p "High direction and low support" at bounding box center [380, 194] width 140 height 14
click at [304, 199] on input "High direction and low support" at bounding box center [299, 194] width 9 height 9
radio input "true"
click at [361, 234] on p "High direction and high support" at bounding box center [382, 227] width 144 height 14
click at [304, 232] on input "High direction and high support" at bounding box center [299, 227] width 9 height 9
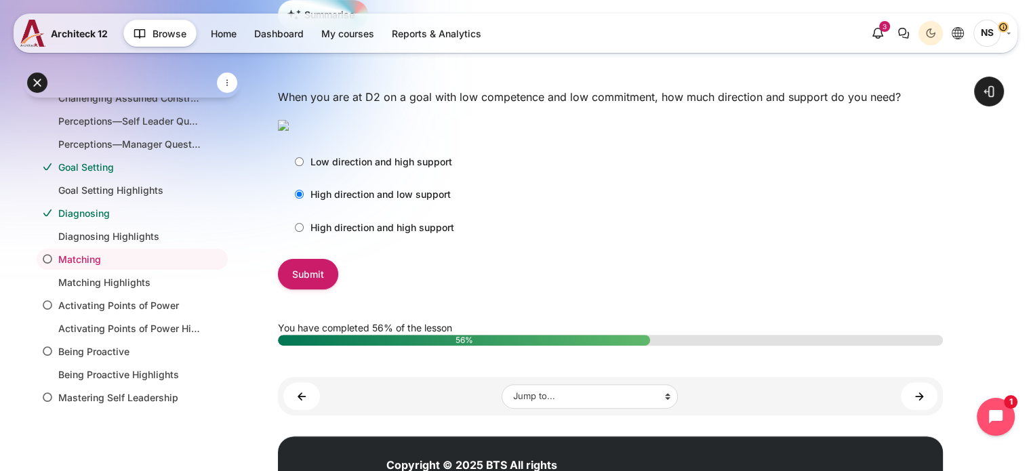
radio input "true"
click at [322, 289] on input "Submit" at bounding box center [308, 274] width 60 height 30
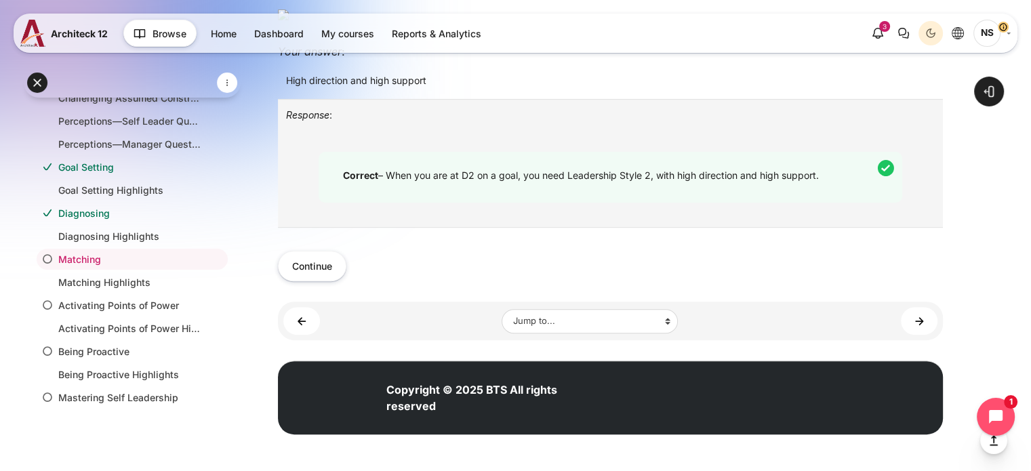
scroll to position [621, 0]
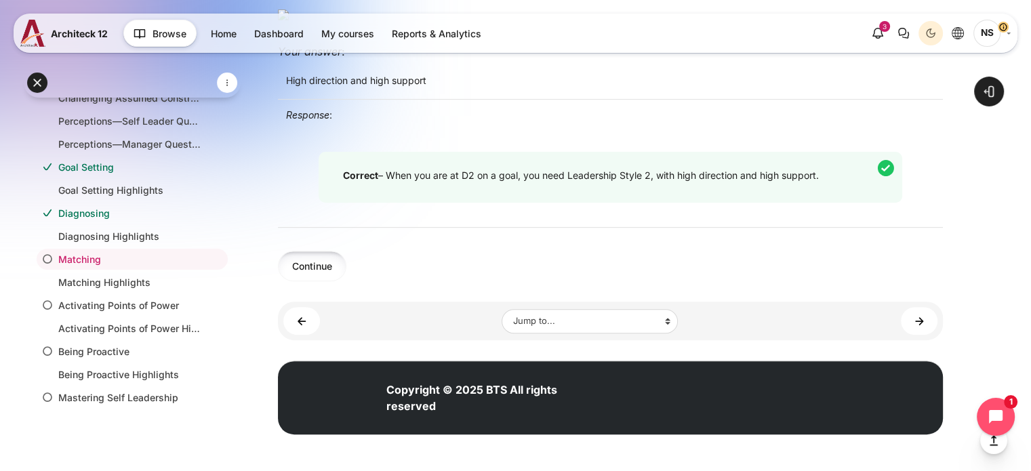
click at [341, 271] on button "Continue" at bounding box center [312, 266] width 68 height 30
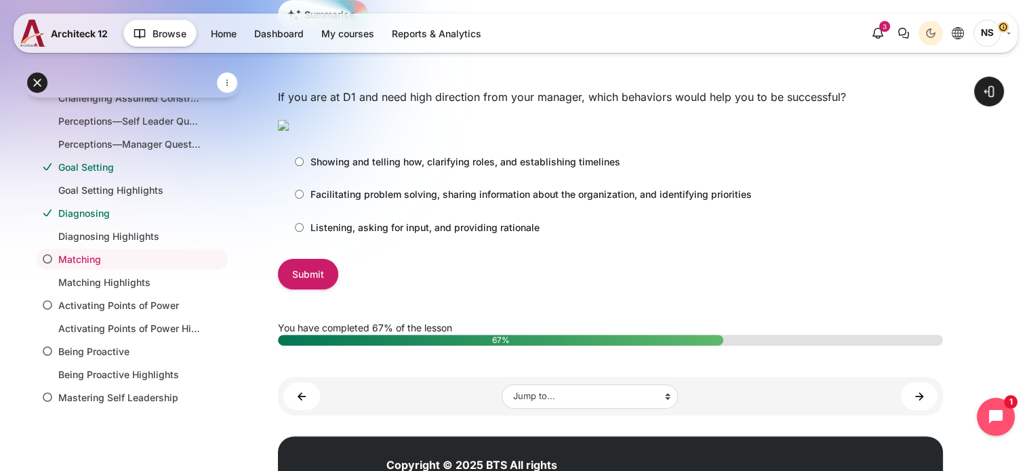
scroll to position [271, 0]
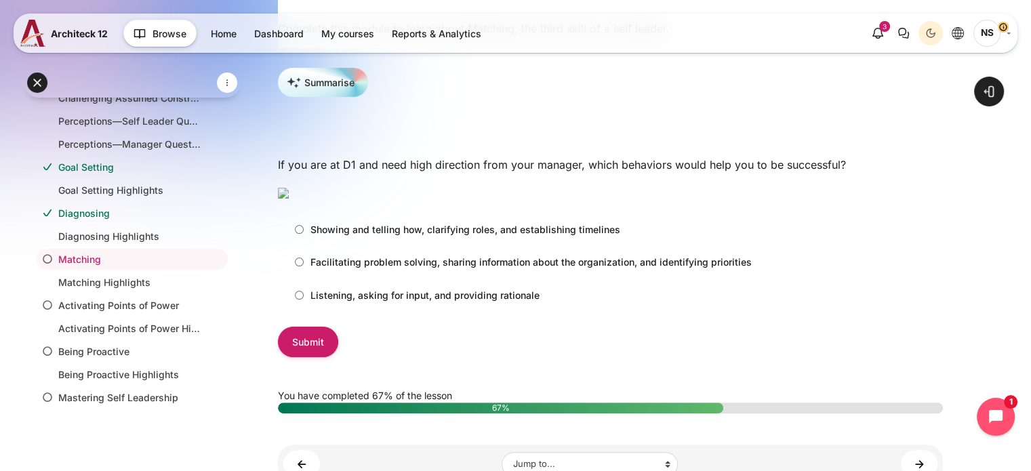
click at [300, 234] on input "Showing and telling how, clarifying roles, and establishing timelines" at bounding box center [299, 229] width 9 height 9
radio input "true"
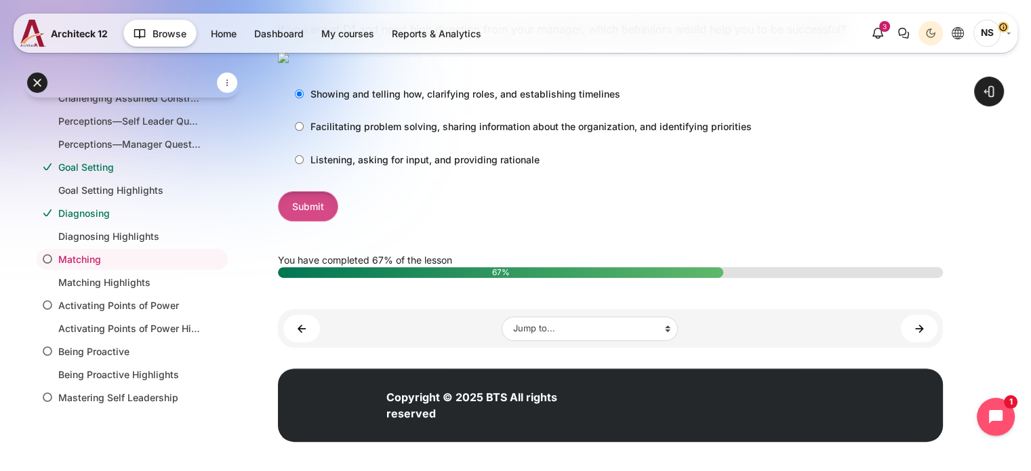
click at [315, 222] on input "Submit" at bounding box center [308, 206] width 60 height 30
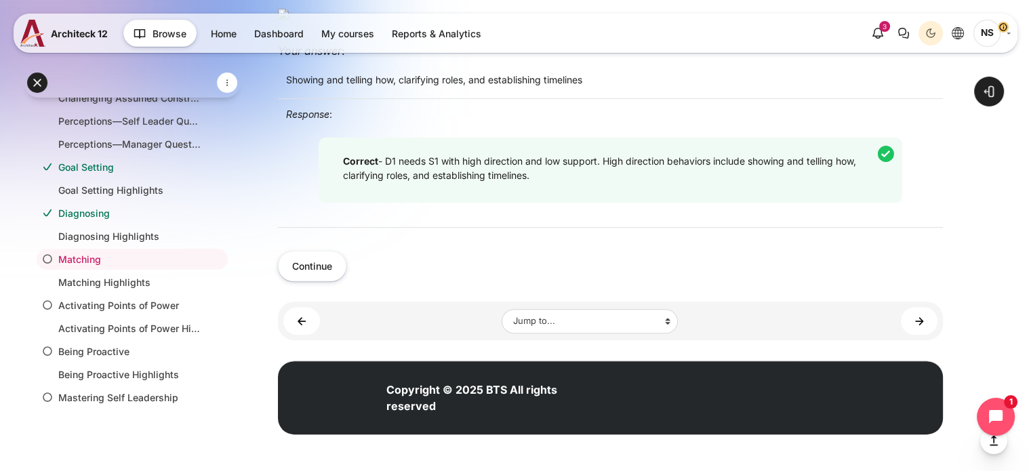
scroll to position [610, 0]
click at [320, 281] on button "Continue" at bounding box center [312, 266] width 68 height 30
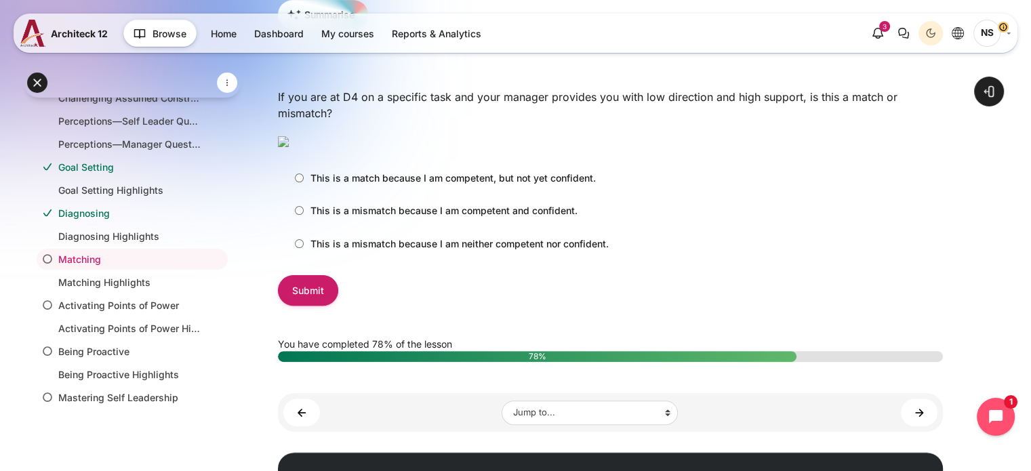
scroll to position [407, 0]
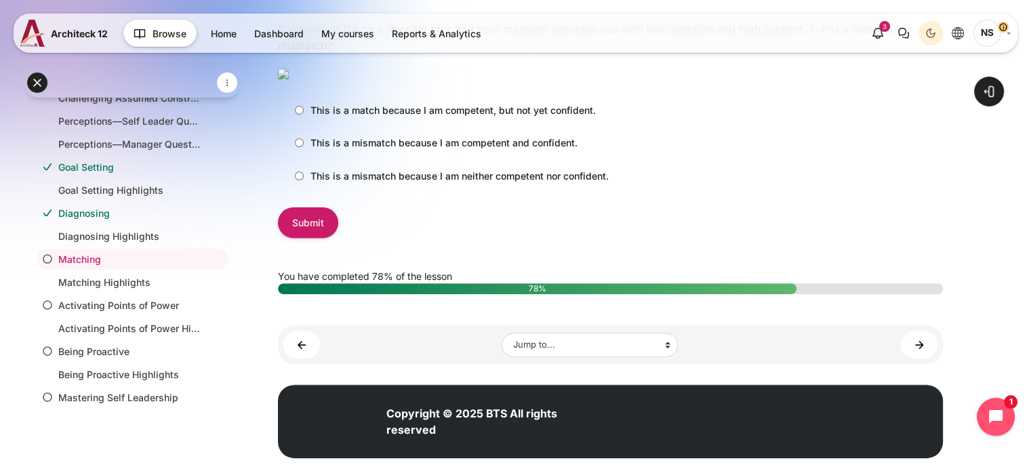
click at [547, 150] on p "This is a mismatch because I am competent and confident." at bounding box center [443, 143] width 267 height 14
click at [304, 147] on input "This is a mismatch because I am competent and confident." at bounding box center [299, 142] width 9 height 9
radio input "true"
click at [321, 238] on input "Submit" at bounding box center [308, 222] width 60 height 30
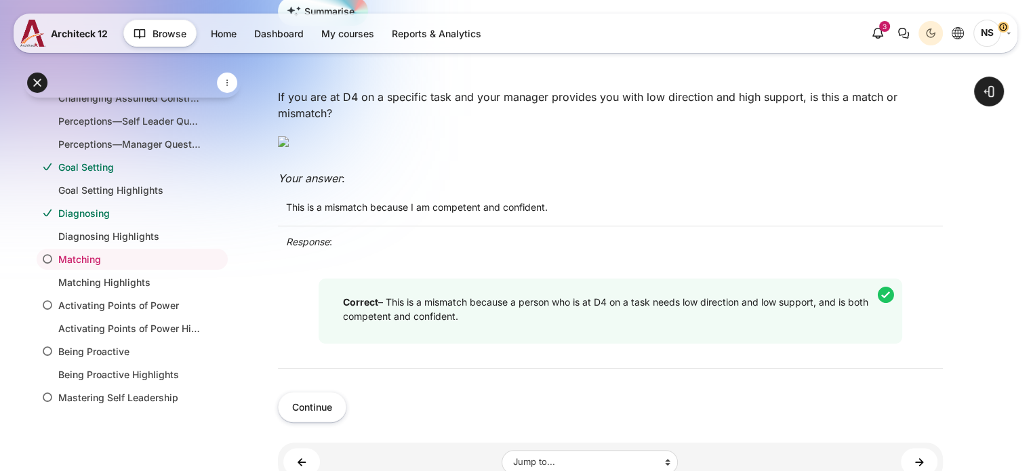
scroll to position [474, 0]
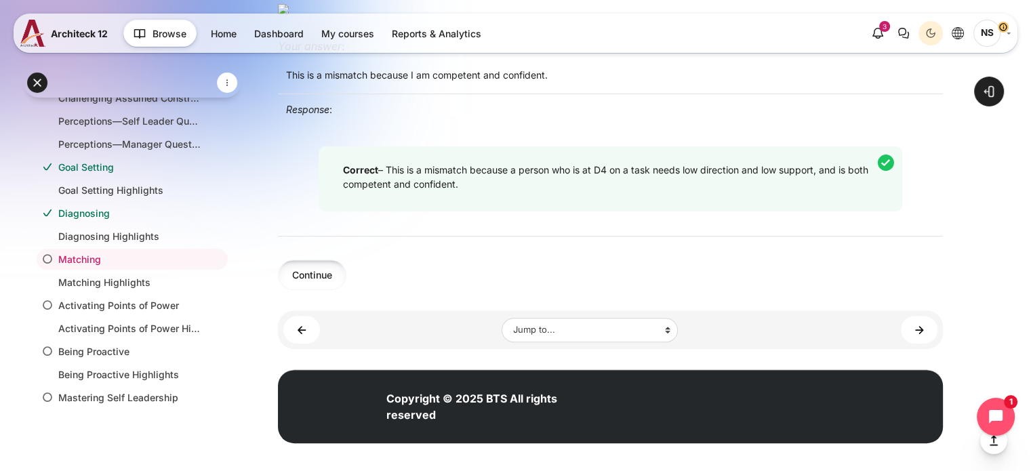
click at [328, 290] on button "Continue" at bounding box center [312, 274] width 68 height 30
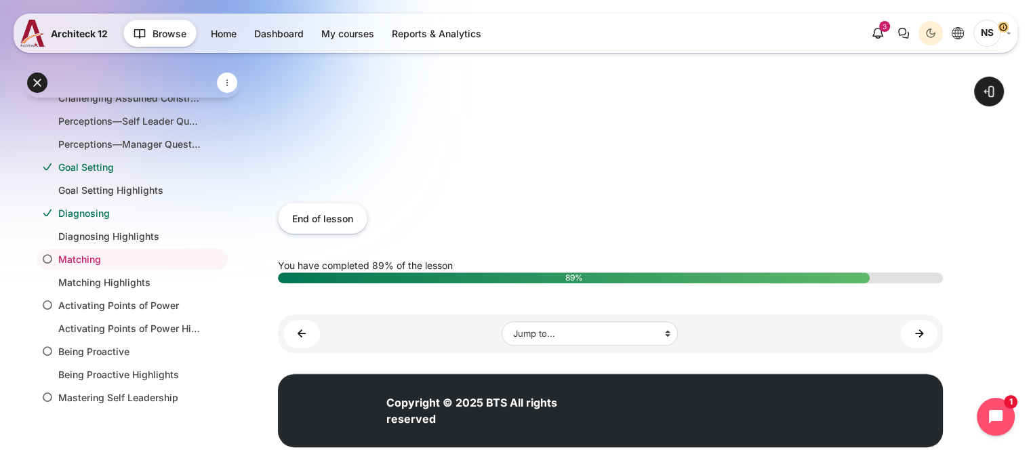
scroll to position [538, 0]
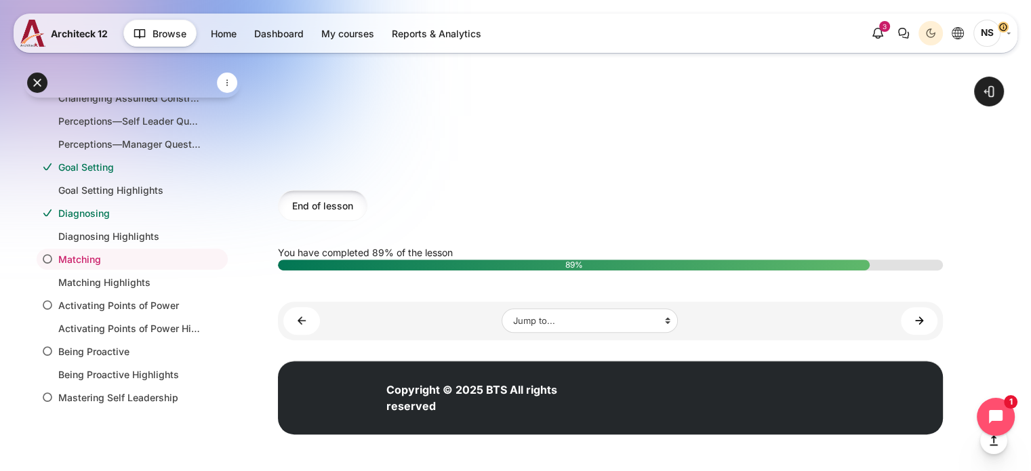
click at [336, 203] on button "End of lesson" at bounding box center [322, 205] width 89 height 30
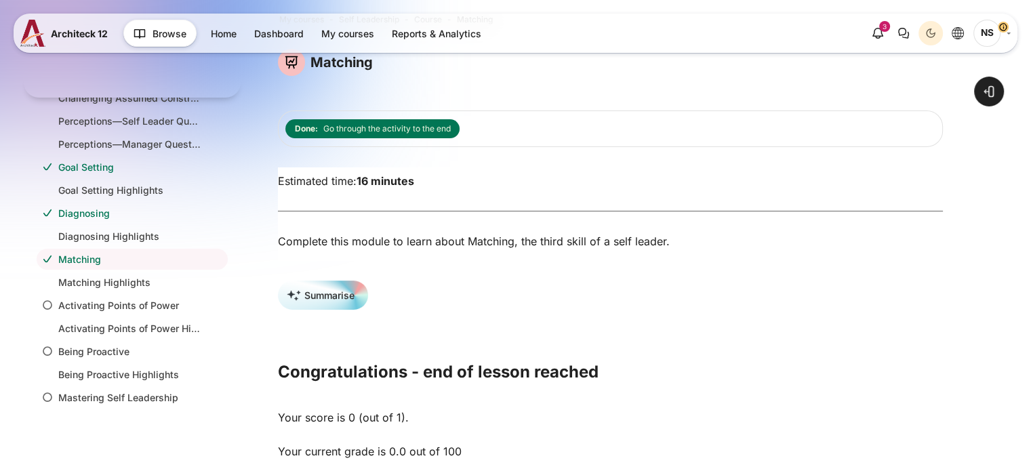
scroll to position [136, 0]
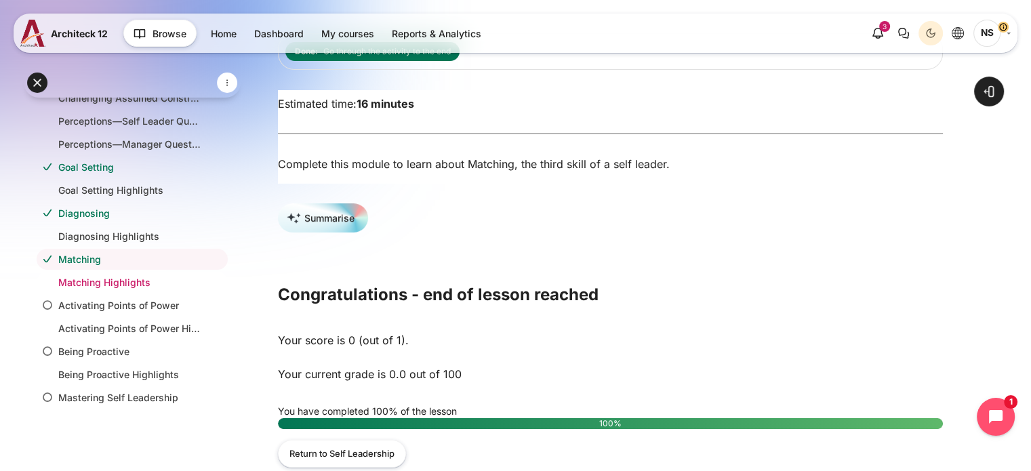
click at [131, 275] on link "Matching Highlights" at bounding box center [129, 282] width 142 height 14
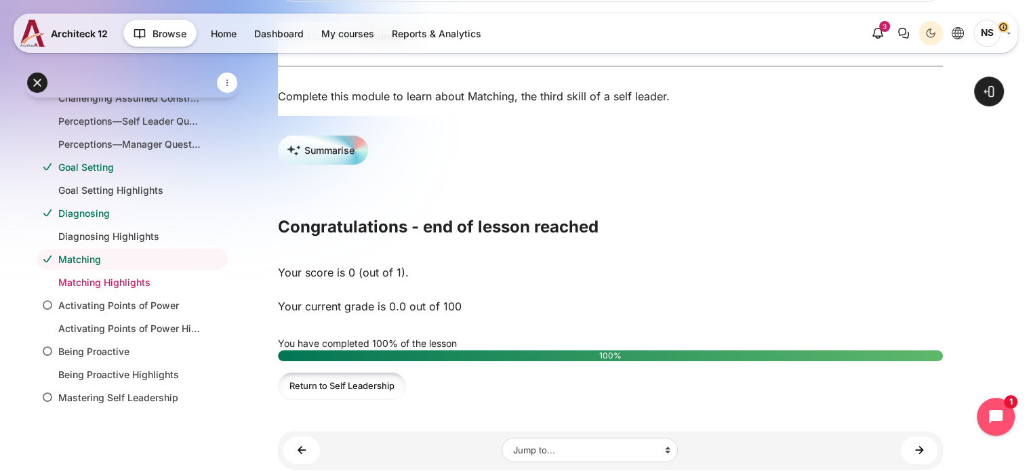
scroll to position [339, 0]
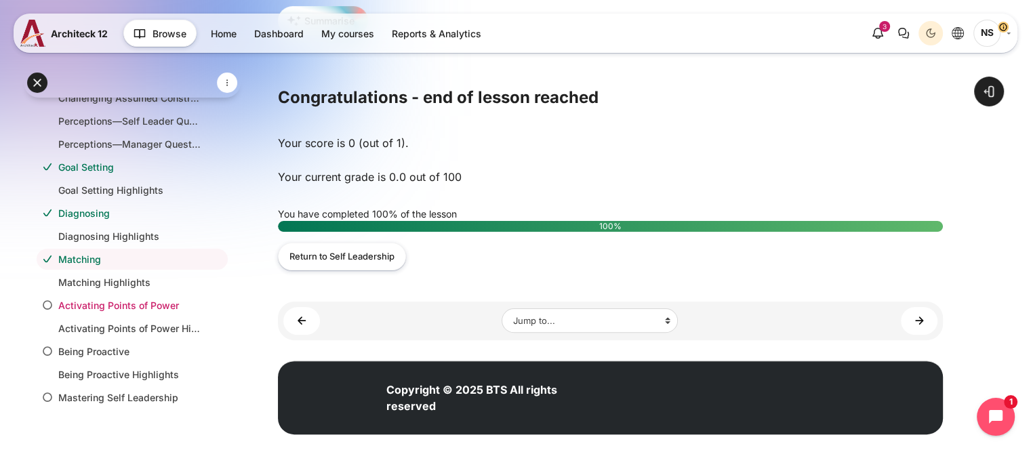
click at [115, 306] on link "Activating Points of Power" at bounding box center [129, 305] width 142 height 14
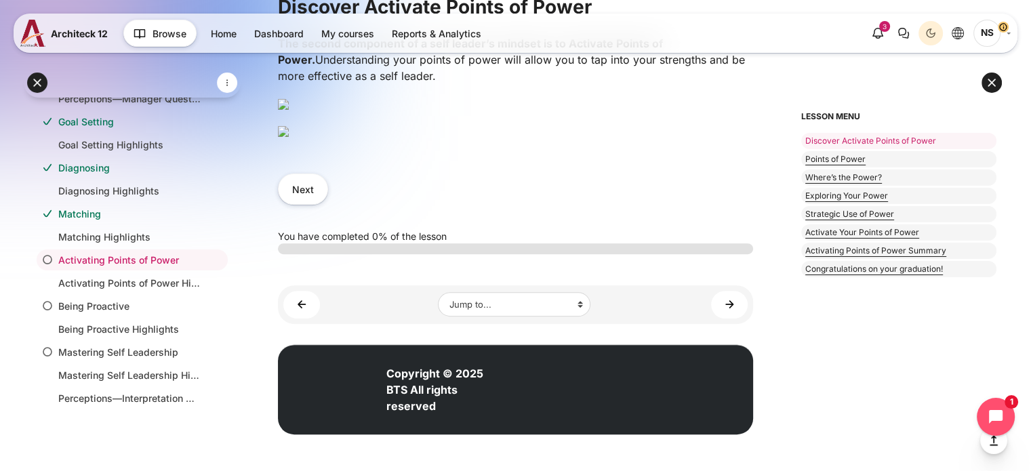
scroll to position [564, 0]
click at [289, 137] on img "Content" at bounding box center [283, 131] width 11 height 11
click at [306, 204] on button "Next" at bounding box center [303, 188] width 50 height 30
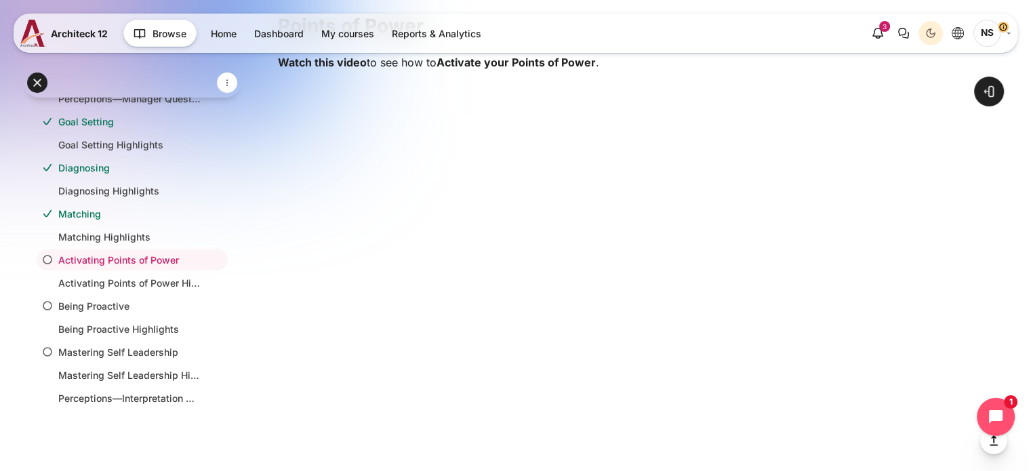
scroll to position [678, 0]
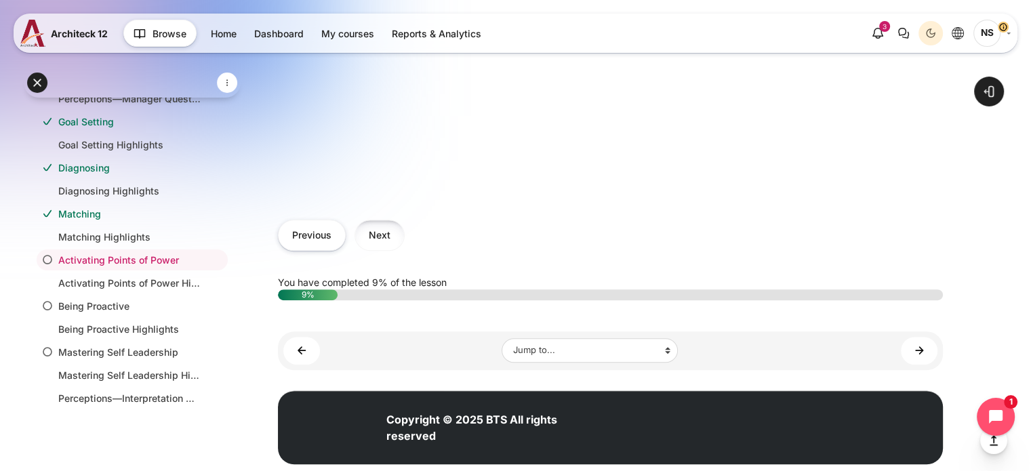
click at [375, 247] on button "Next" at bounding box center [379, 235] width 50 height 30
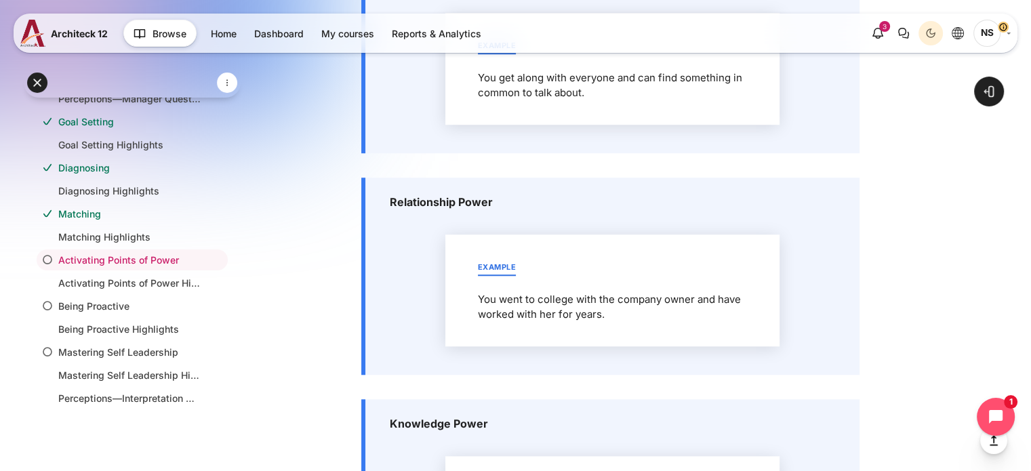
scroll to position [1084, 0]
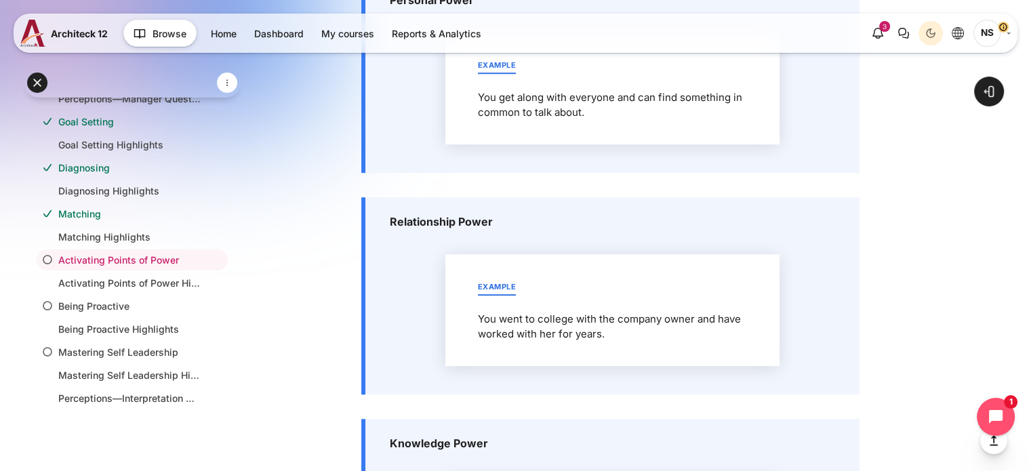
drag, startPoint x: 504, startPoint y: 190, endPoint x: 673, endPoint y: 189, distance: 168.7
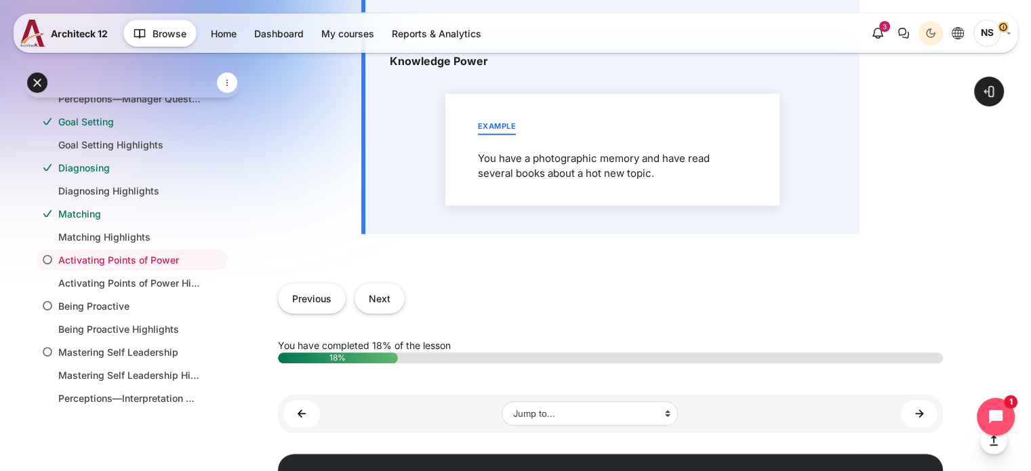
scroll to position [1491, 0]
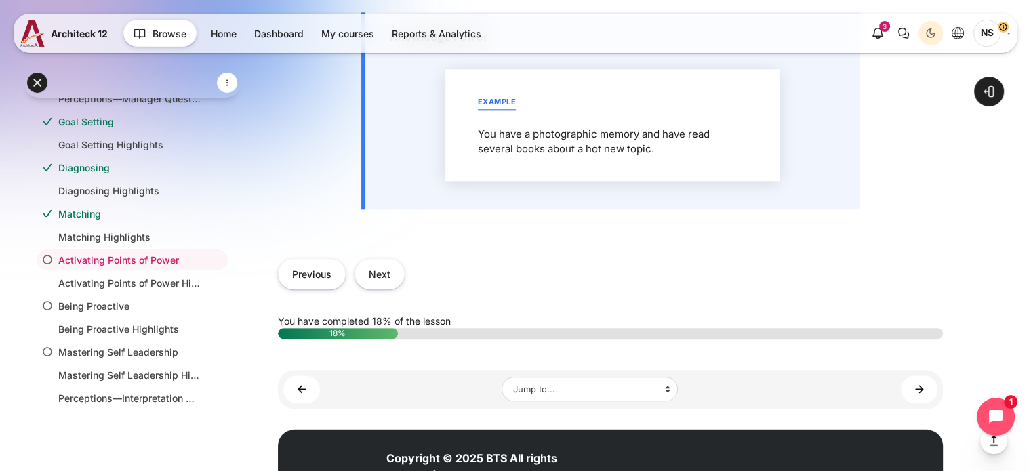
drag, startPoint x: 518, startPoint y: 219, endPoint x: 548, endPoint y: 217, distance: 29.9
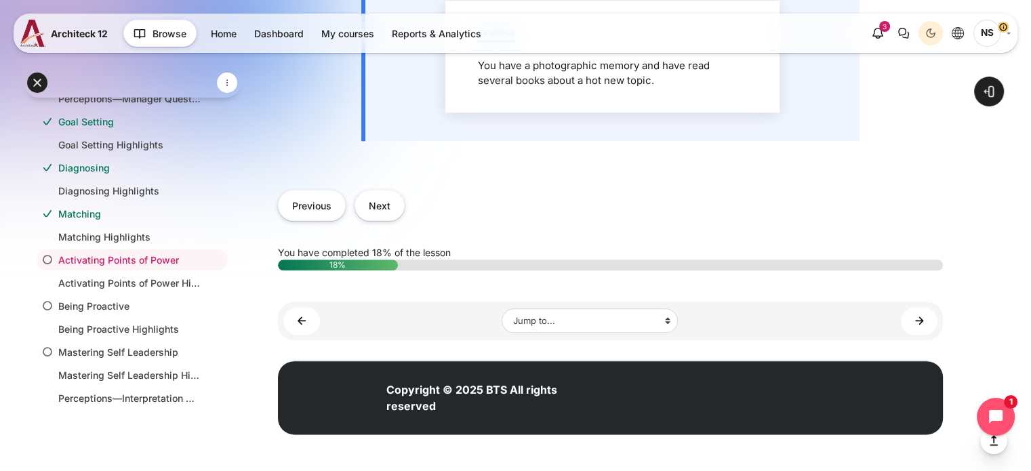
scroll to position [1965, 0]
click at [373, 220] on button "Next" at bounding box center [379, 205] width 50 height 30
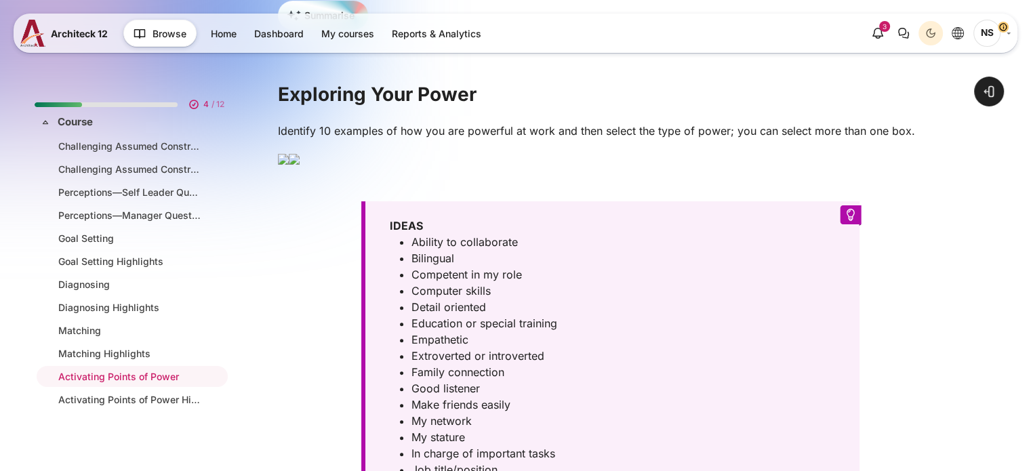
scroll to position [117, 0]
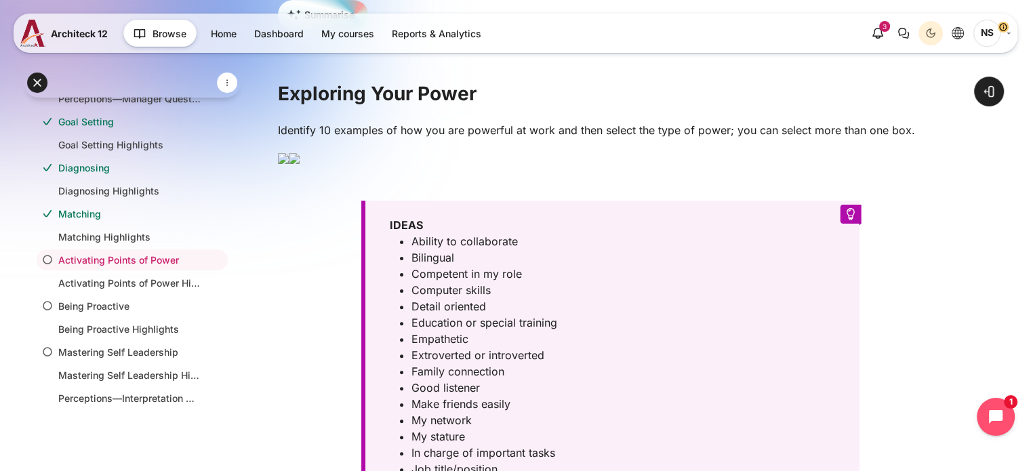
click at [289, 164] on img "Content" at bounding box center [283, 158] width 11 height 11
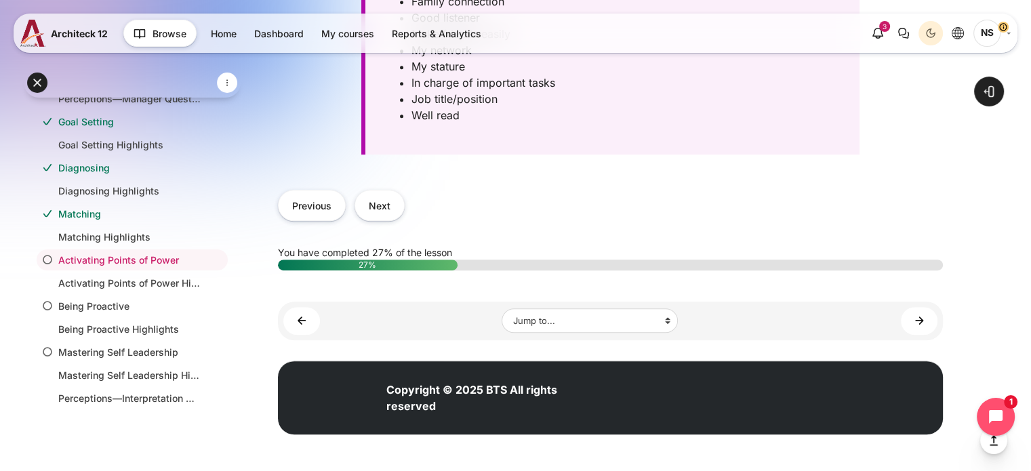
scroll to position [1084, 0]
click at [396, 220] on button "Next" at bounding box center [379, 205] width 50 height 30
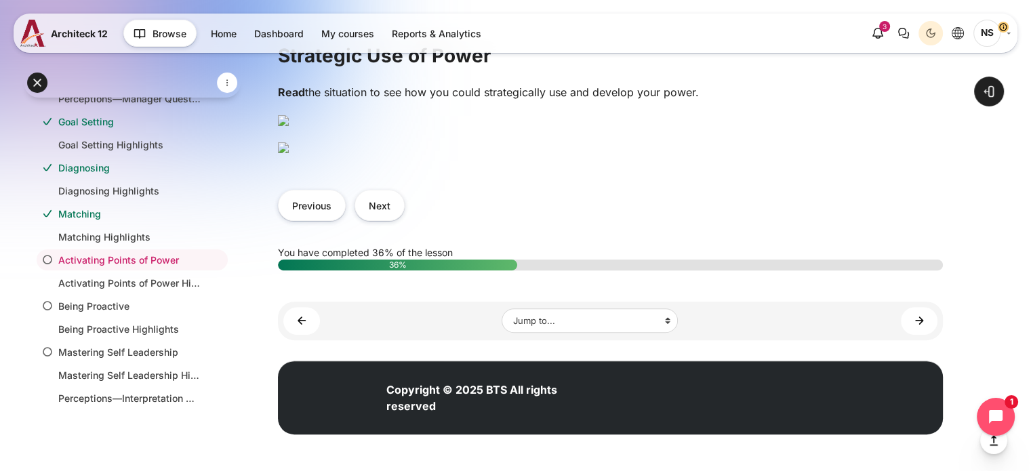
scroll to position [1015, 0]
click at [388, 208] on button "Next" at bounding box center [379, 205] width 50 height 30
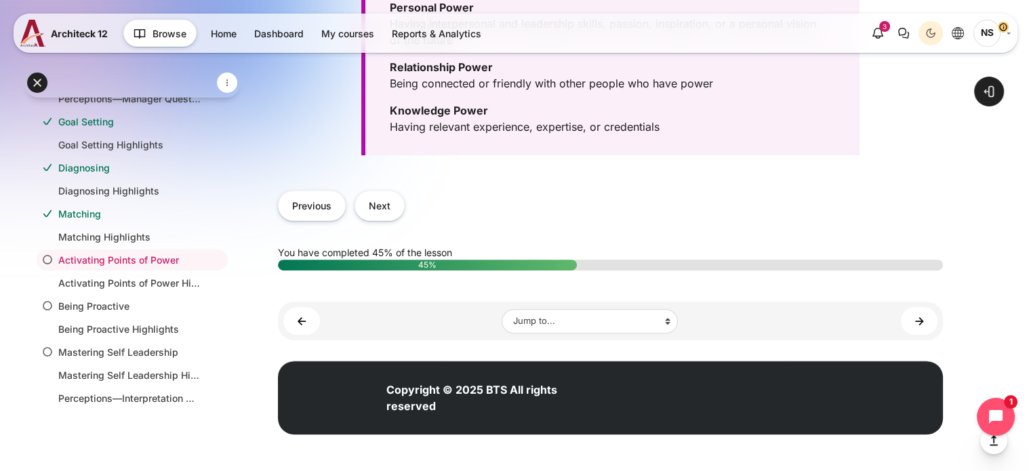
scroll to position [881, 0]
click at [385, 221] on button "Next" at bounding box center [379, 205] width 50 height 30
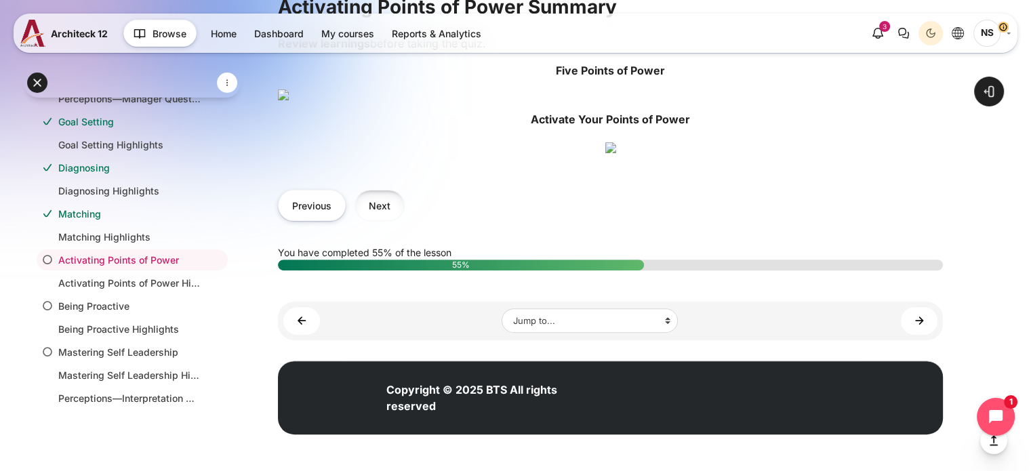
scroll to position [678, 0]
click at [386, 220] on button "Next" at bounding box center [379, 205] width 50 height 30
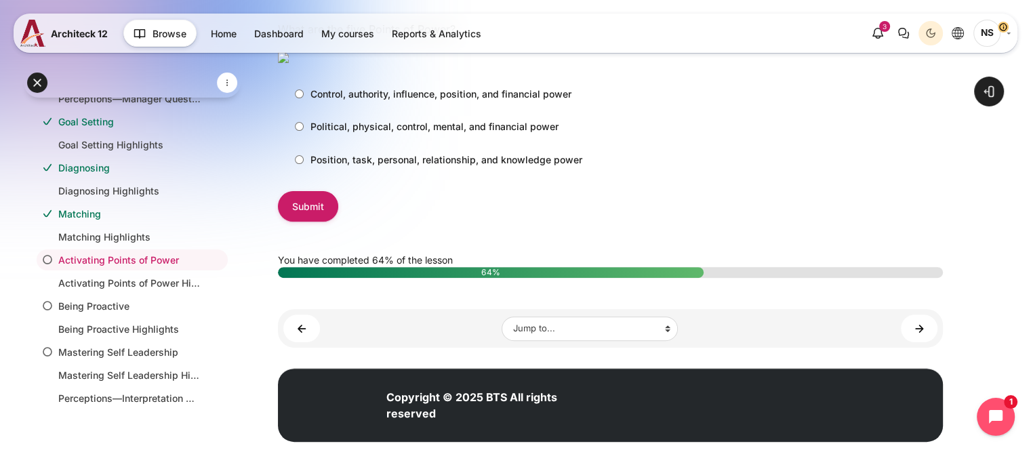
scroll to position [339, 0]
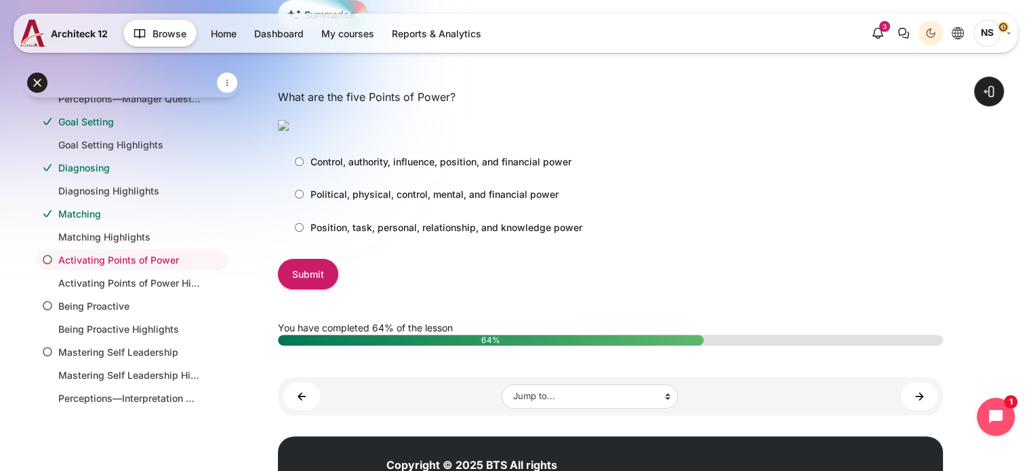
click at [518, 234] on p "Position, task, personal, relationship, and knowledge power" at bounding box center [446, 227] width 272 height 14
click at [304, 232] on input "Position, task, personal, relationship, and knowledge power" at bounding box center [299, 227] width 9 height 9
radio input "true"
click at [300, 289] on input "Submit" at bounding box center [308, 274] width 60 height 30
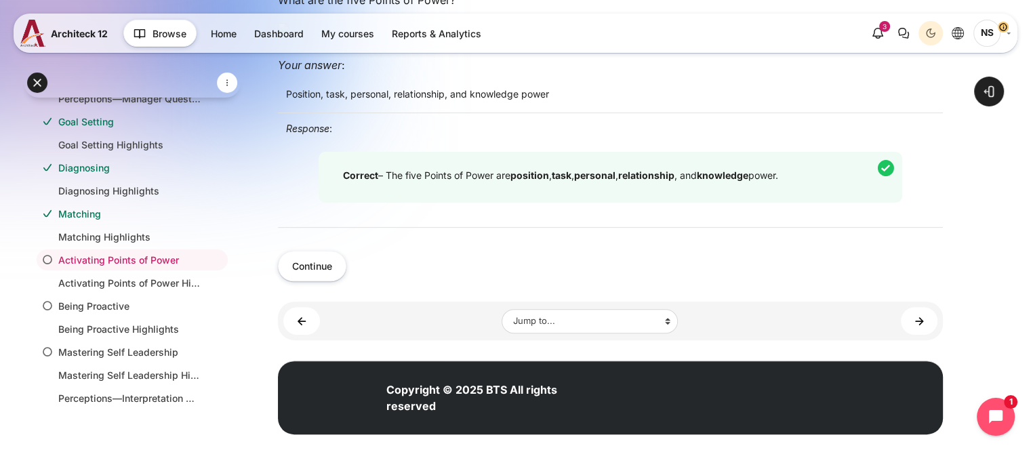
scroll to position [606, 0]
click at [328, 268] on button "Continue" at bounding box center [312, 266] width 68 height 30
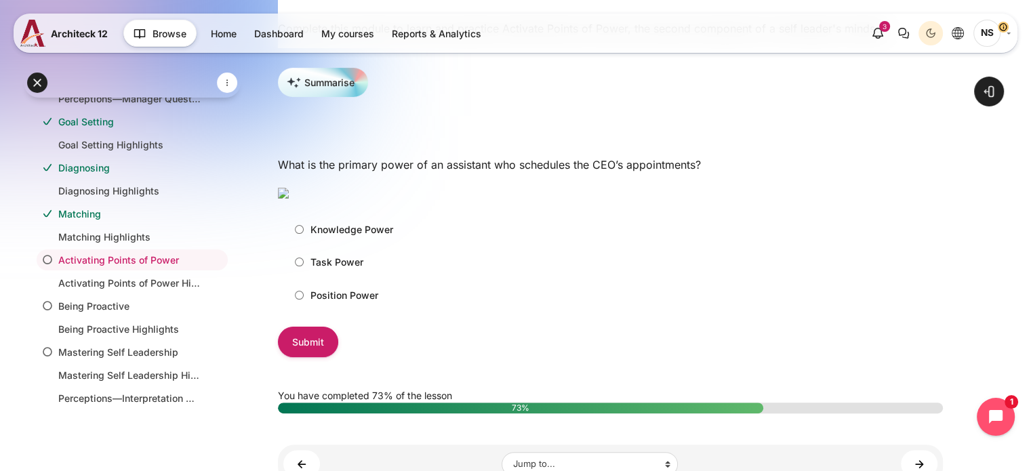
scroll to position [339, 0]
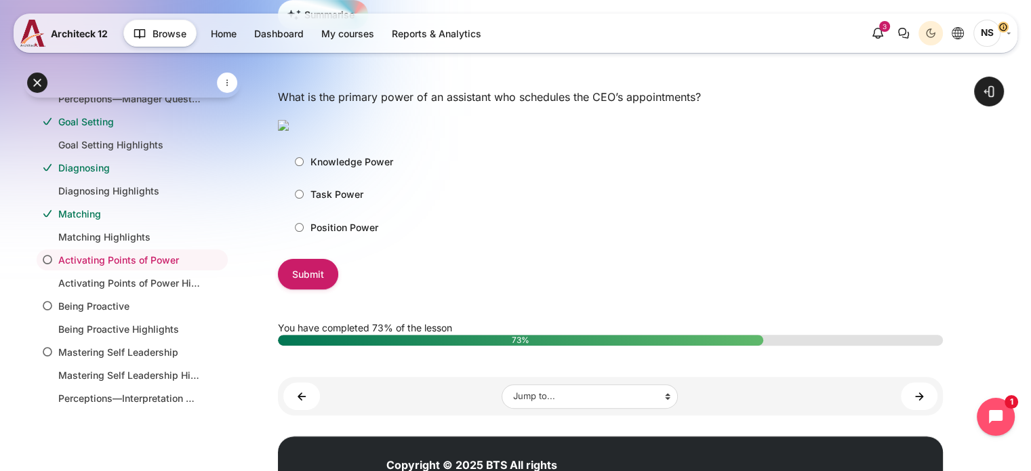
click at [352, 201] on p "Task Power" at bounding box center [336, 194] width 53 height 14
click at [304, 199] on input "Task Power" at bounding box center [299, 194] width 9 height 9
radio input "true"
click at [322, 289] on input "Submit" at bounding box center [308, 274] width 60 height 30
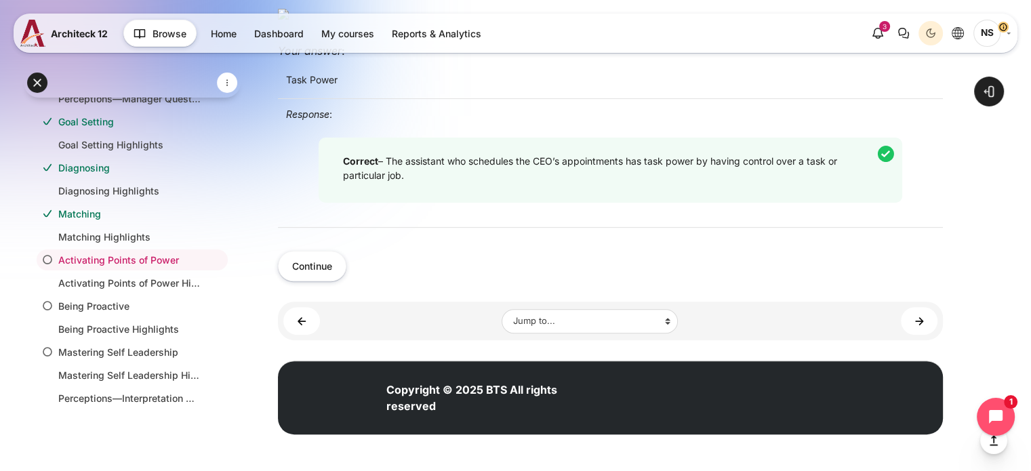
scroll to position [474, 0]
click at [336, 281] on button "Continue" at bounding box center [312, 266] width 68 height 30
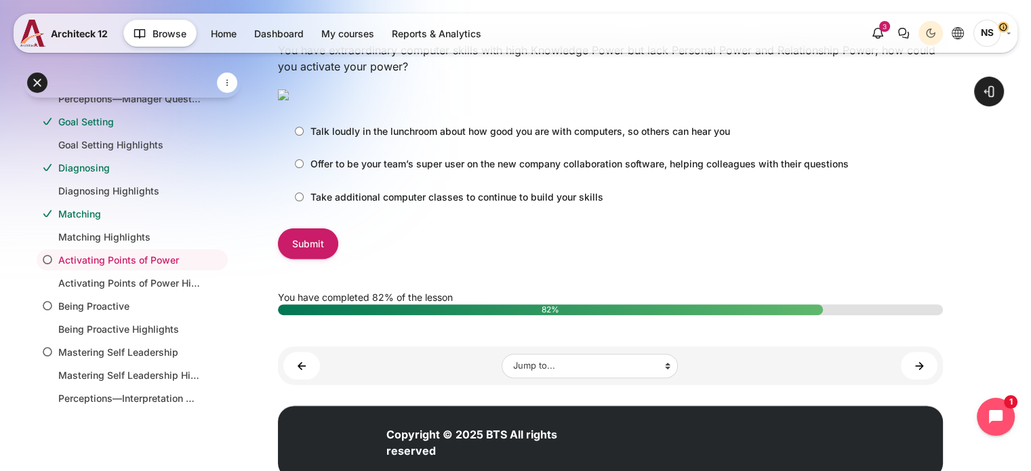
scroll to position [407, 0]
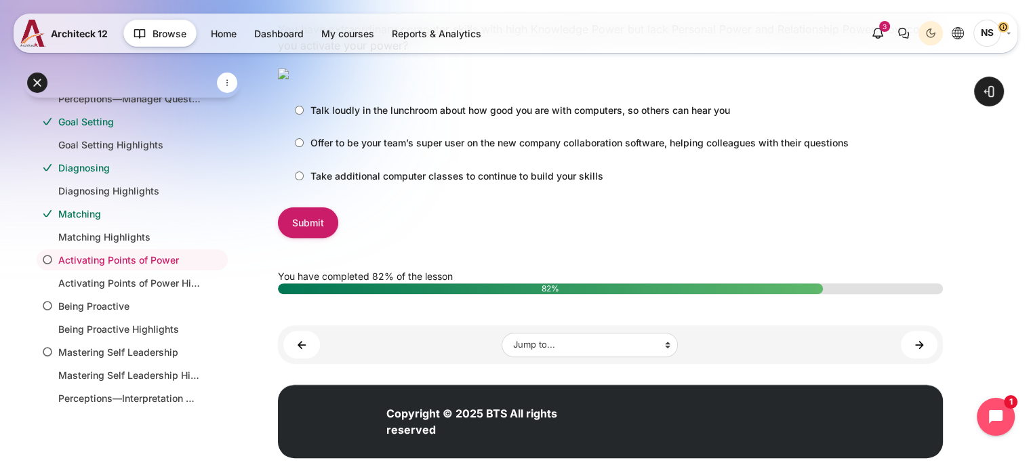
click at [297, 147] on input "Offer to be your team’s super user on the new company collaboration software, h…" at bounding box center [299, 142] width 9 height 9
radio input "true"
click at [327, 238] on input "Submit" at bounding box center [308, 222] width 60 height 30
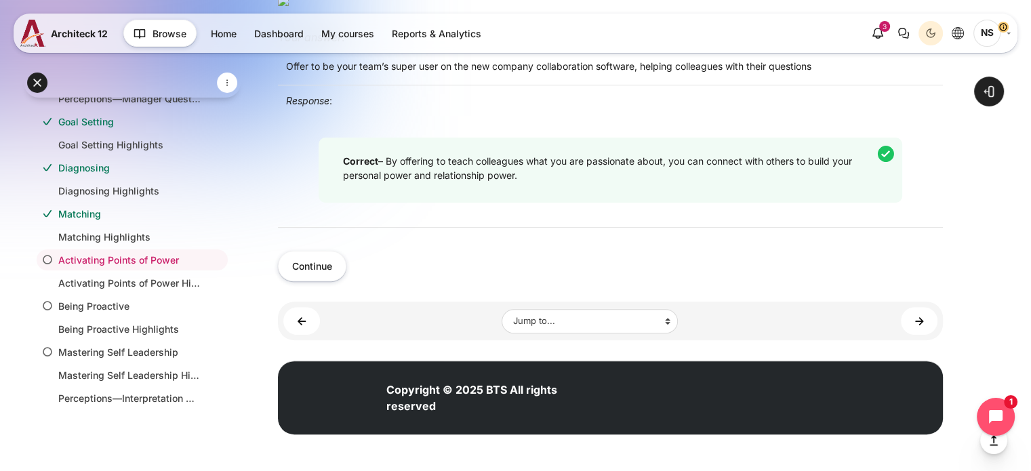
scroll to position [652, 0]
click at [334, 261] on button "Continue" at bounding box center [312, 266] width 68 height 30
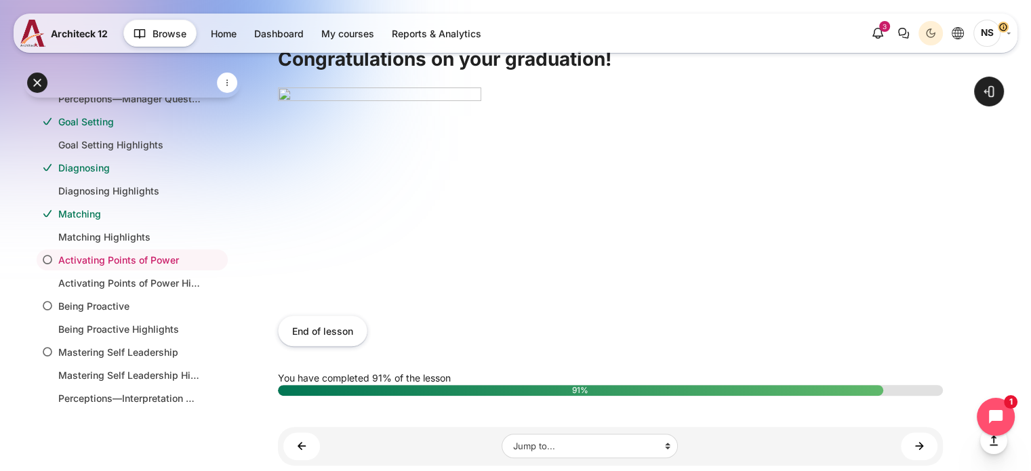
scroll to position [504, 0]
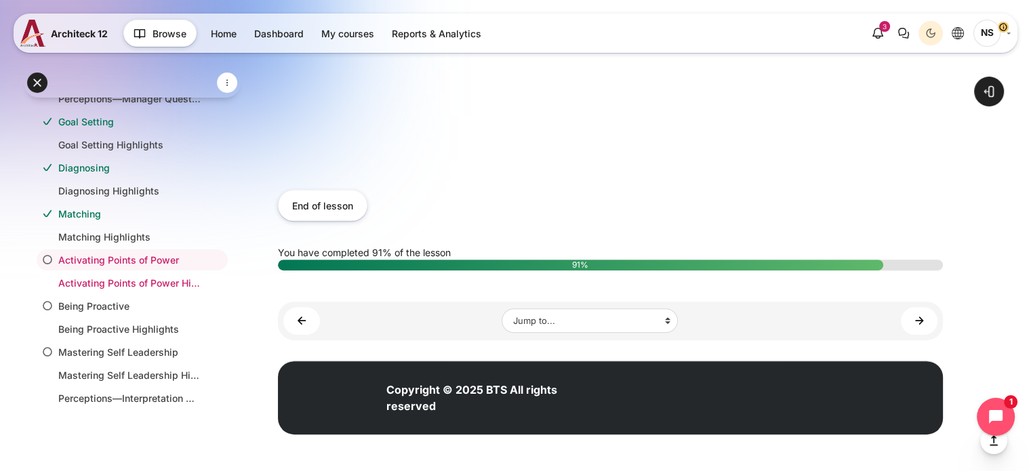
click at [125, 284] on link "Activating Points of Power Highlights" at bounding box center [129, 283] width 142 height 14
click at [127, 307] on link "Being Proactive" at bounding box center [129, 306] width 142 height 14
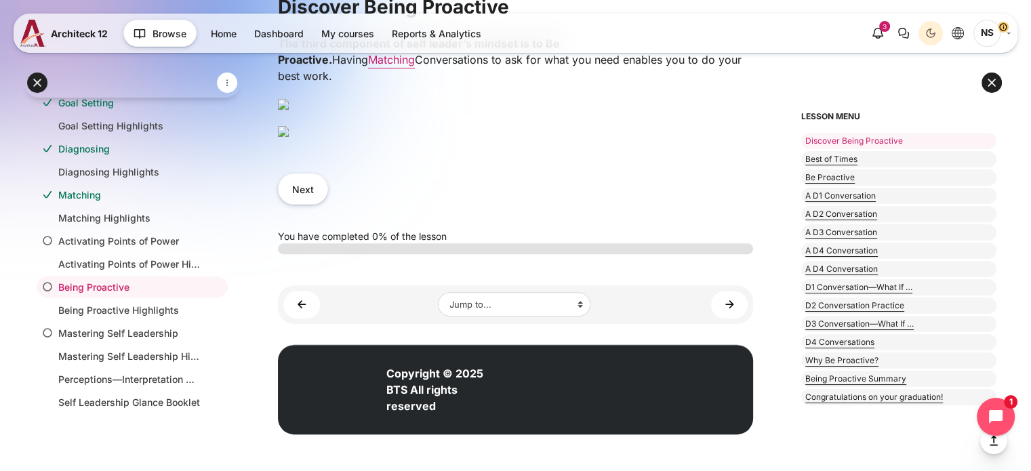
scroll to position [610, 0]
click at [289, 137] on img "Content" at bounding box center [283, 131] width 11 height 11
click at [302, 204] on button "Next" at bounding box center [303, 188] width 50 height 30
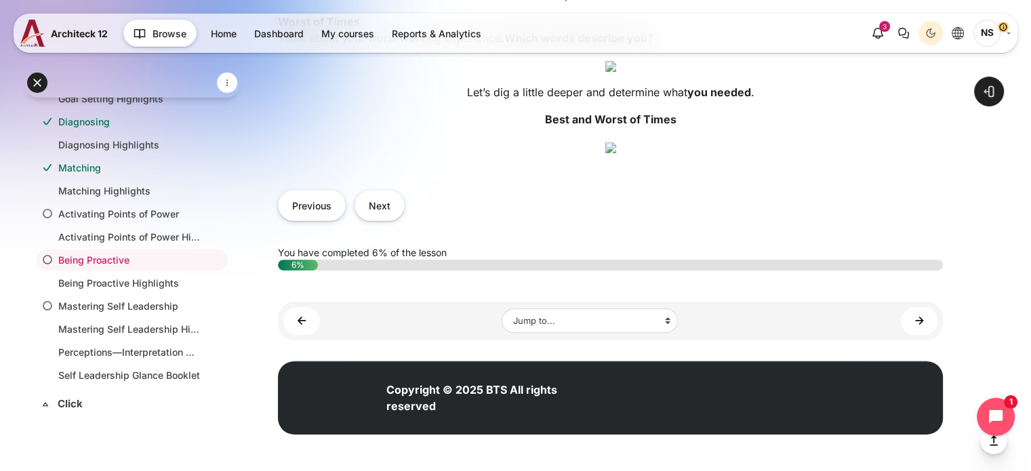
scroll to position [949, 0]
drag, startPoint x: 498, startPoint y: 165, endPoint x: 607, endPoint y: 164, distance: 109.1
click at [607, 100] on p "Let’s dig a little deeper and determine what you needed ." at bounding box center [610, 92] width 665 height 16
click at [749, 165] on div "Think about your best working experience. Which words describe you? Let’s explo…" at bounding box center [610, 52] width 665 height 228
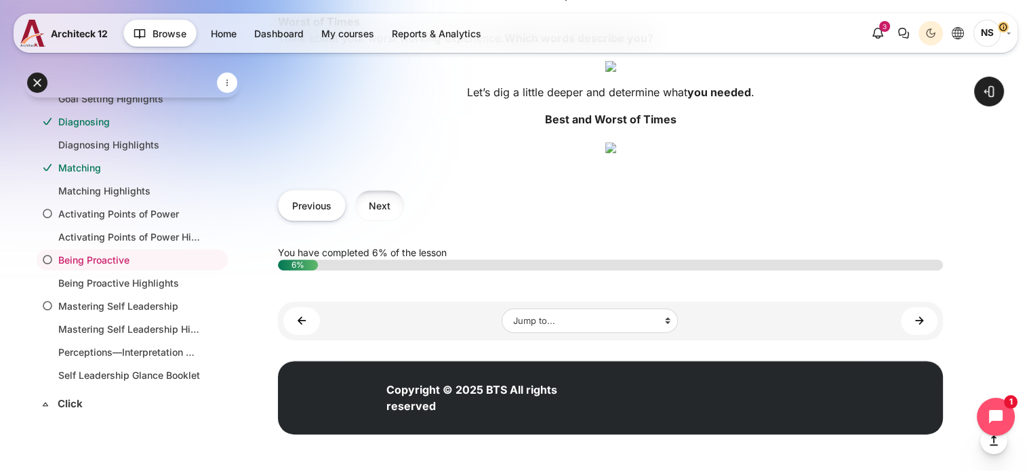
click at [382, 220] on button "Next" at bounding box center [379, 205] width 50 height 30
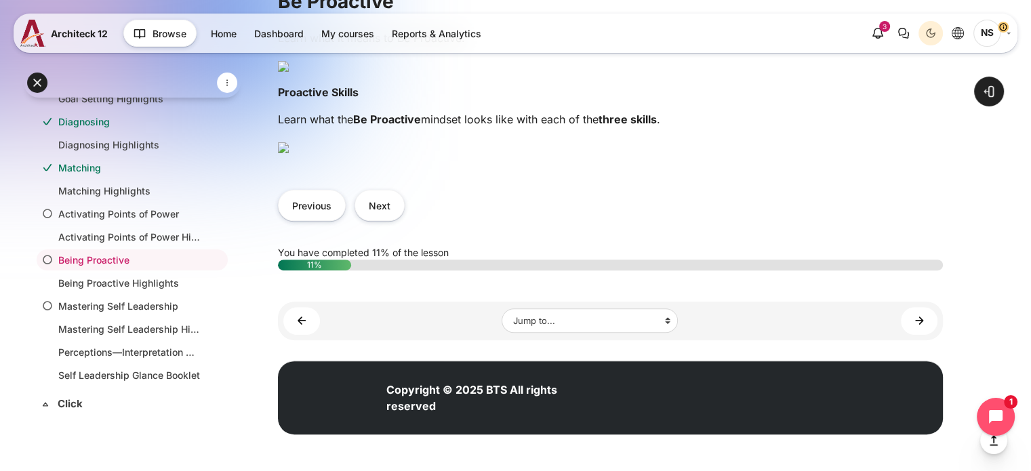
scroll to position [690, 0]
click at [375, 220] on button "Next" at bounding box center [379, 205] width 50 height 30
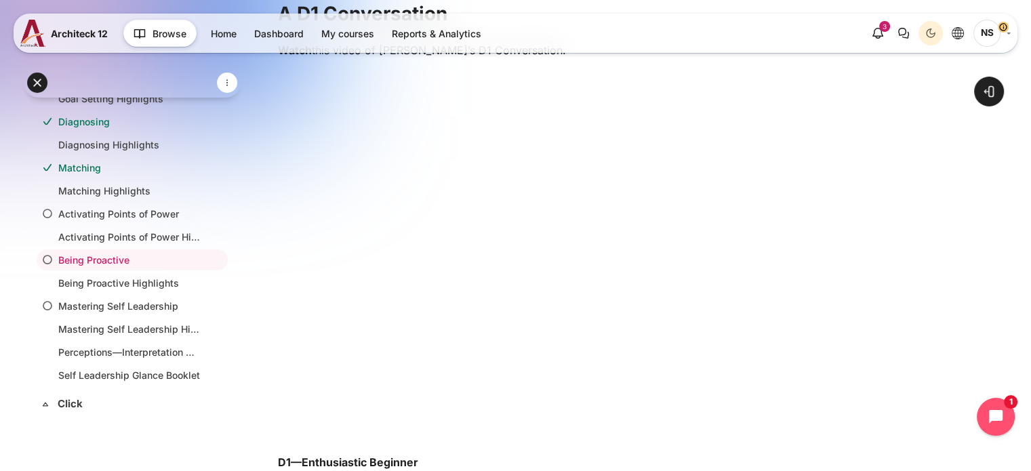
scroll to position [407, 0]
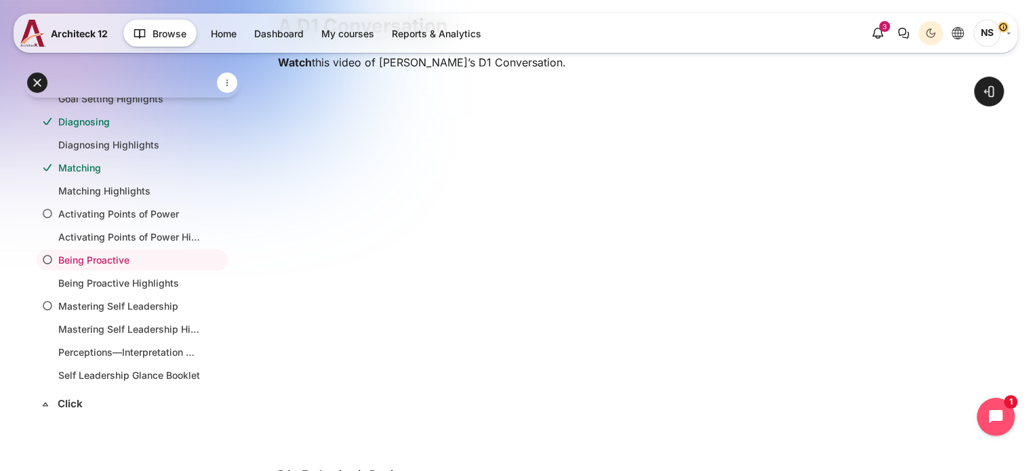
click at [264, 403] on div "Open course index Open block drawer" at bounding box center [610, 237] width 841 height 1209
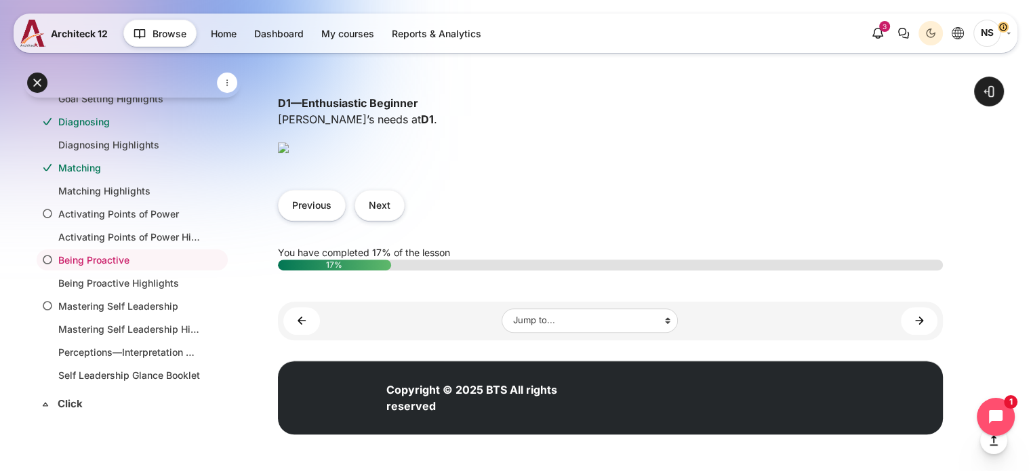
scroll to position [949, 0]
click at [386, 220] on button "Next" at bounding box center [379, 205] width 50 height 30
click at [393, 220] on button "Next" at bounding box center [379, 205] width 50 height 30
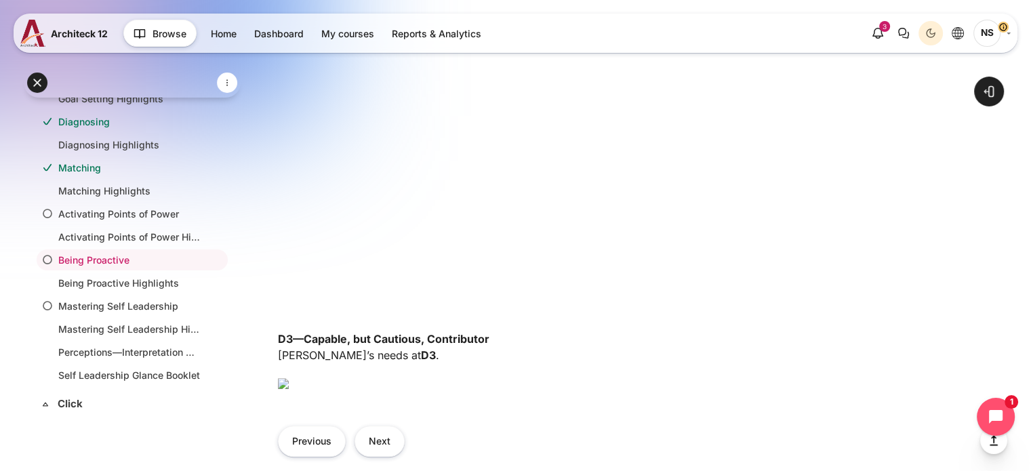
scroll to position [813, 0]
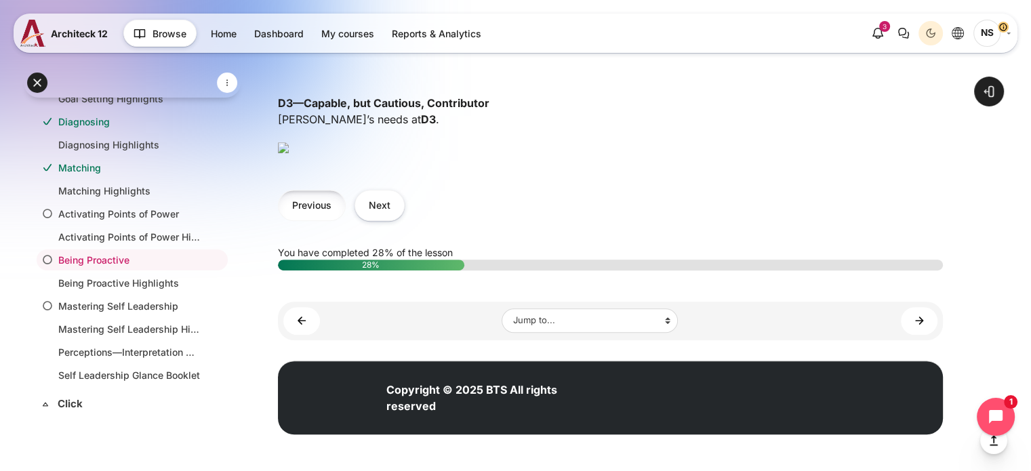
click at [317, 220] on button "Previous" at bounding box center [312, 205] width 68 height 30
click at [377, 220] on button "Next" at bounding box center [379, 205] width 50 height 30
click at [381, 220] on button "Next" at bounding box center [379, 205] width 50 height 30
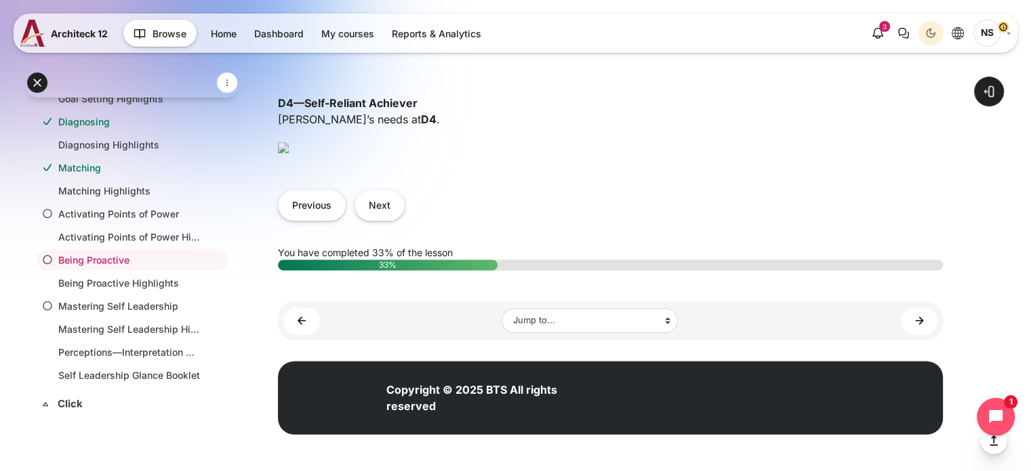
scroll to position [1045, 0]
click at [374, 210] on button "Next" at bounding box center [379, 205] width 50 height 30
click at [336, 220] on button "Previous" at bounding box center [312, 205] width 68 height 30
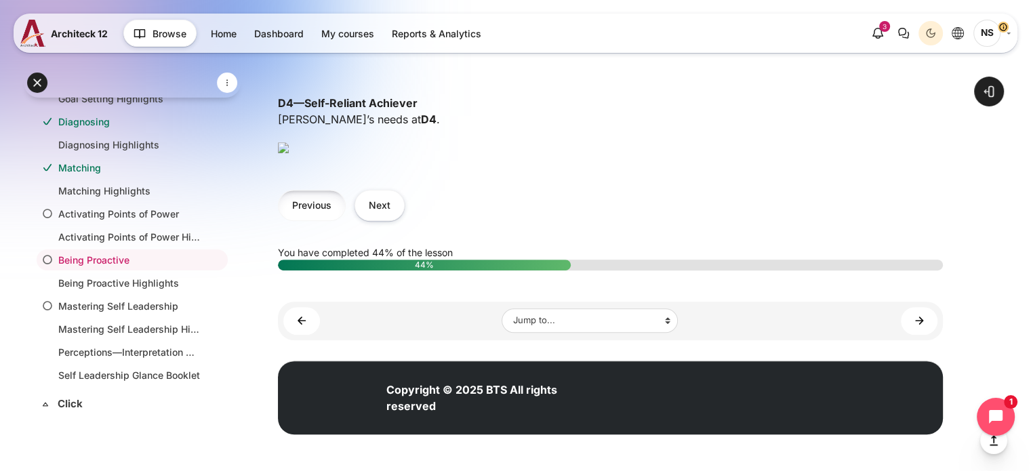
click at [302, 220] on button "Previous" at bounding box center [312, 205] width 68 height 30
click at [385, 220] on button "Next" at bounding box center [379, 205] width 50 height 30
click at [377, 210] on button "Next" at bounding box center [379, 205] width 50 height 30
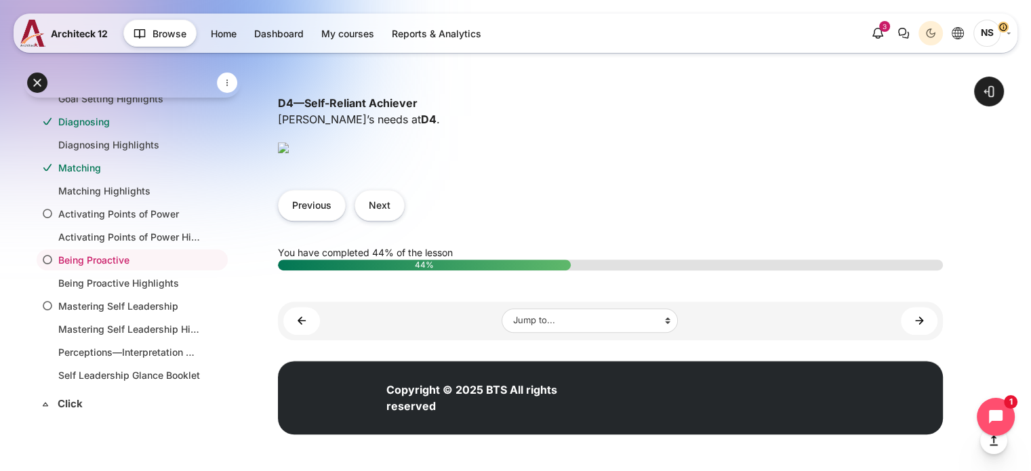
scroll to position [1016, 0]
click at [320, 220] on button "Previous" at bounding box center [312, 205] width 68 height 30
click at [407, 234] on div "Previous Next" at bounding box center [610, 205] width 665 height 58
click at [382, 234] on div "Previous Next" at bounding box center [610, 205] width 665 height 58
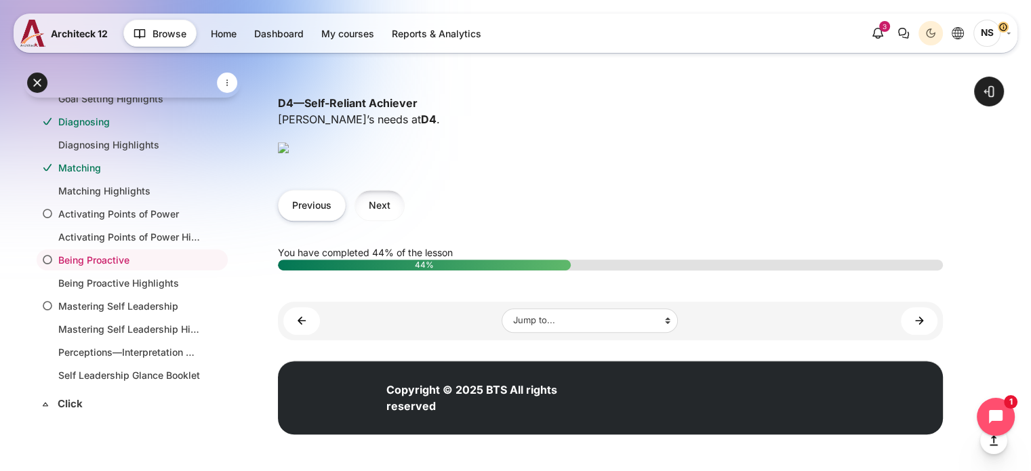
click at [390, 220] on button "Next" at bounding box center [379, 205] width 50 height 30
click at [318, 220] on button "Previous" at bounding box center [312, 205] width 68 height 30
click at [389, 220] on button "Next" at bounding box center [379, 205] width 50 height 30
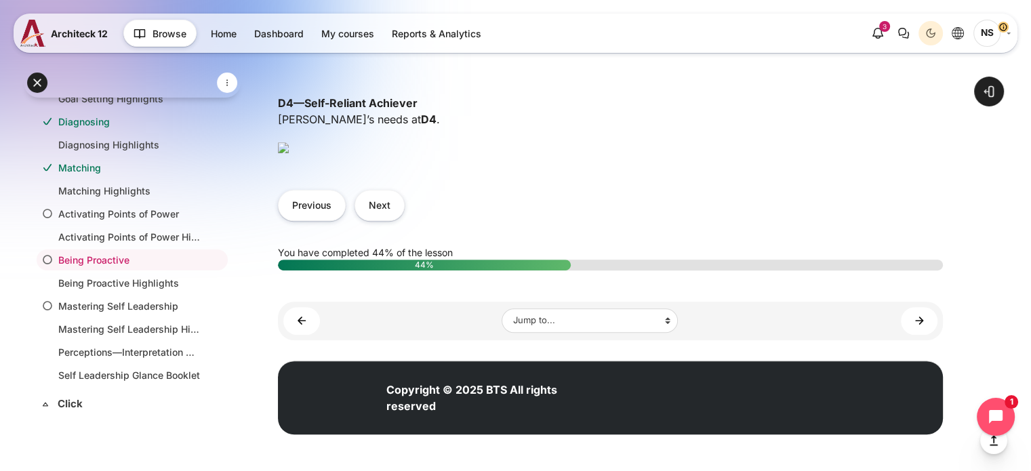
scroll to position [949, 0]
click at [374, 220] on button "Next" at bounding box center [379, 205] width 50 height 30
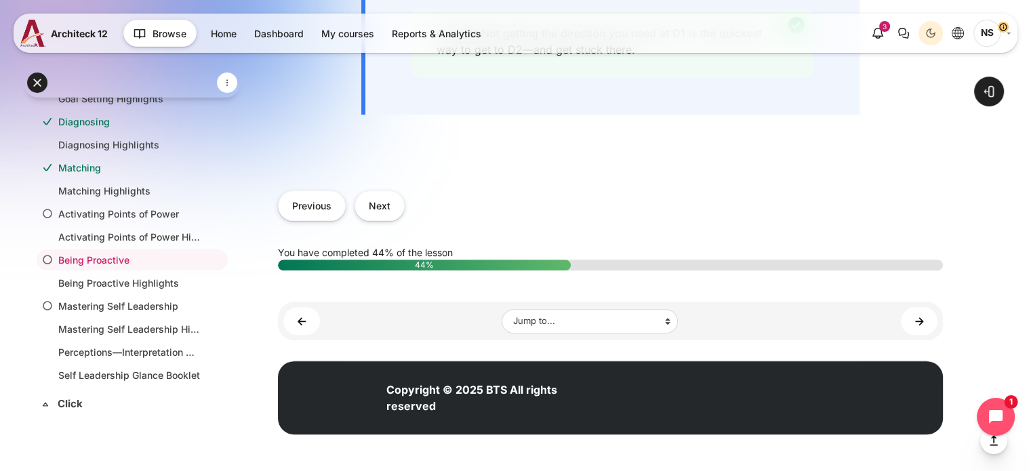
scroll to position [1851, 0]
click at [383, 197] on button "Next" at bounding box center [379, 205] width 50 height 30
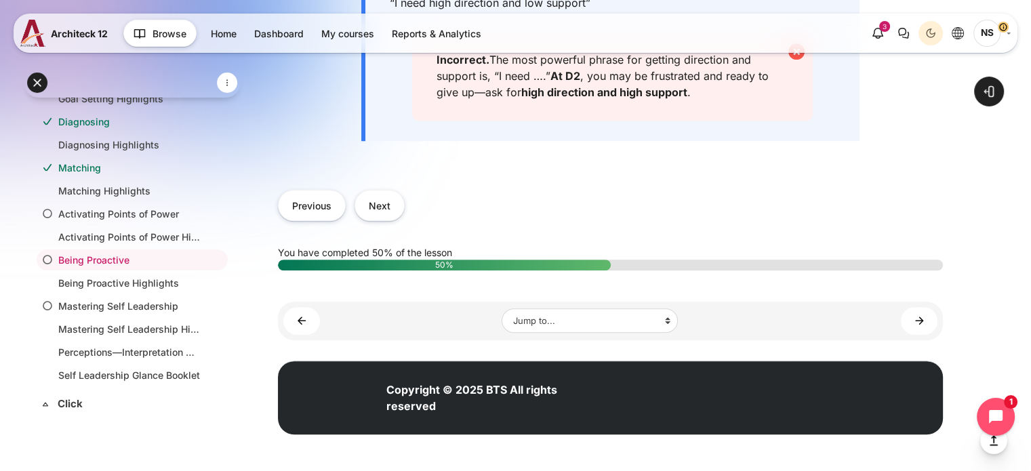
scroll to position [1308, 0]
click at [379, 205] on button "Next" at bounding box center [379, 205] width 50 height 30
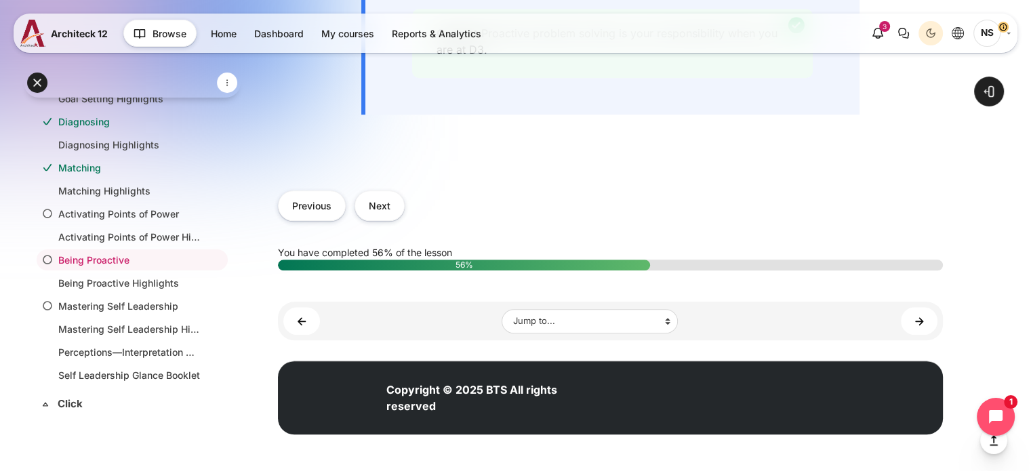
scroll to position [1694, 0]
click at [390, 221] on button "Next" at bounding box center [379, 205] width 50 height 30
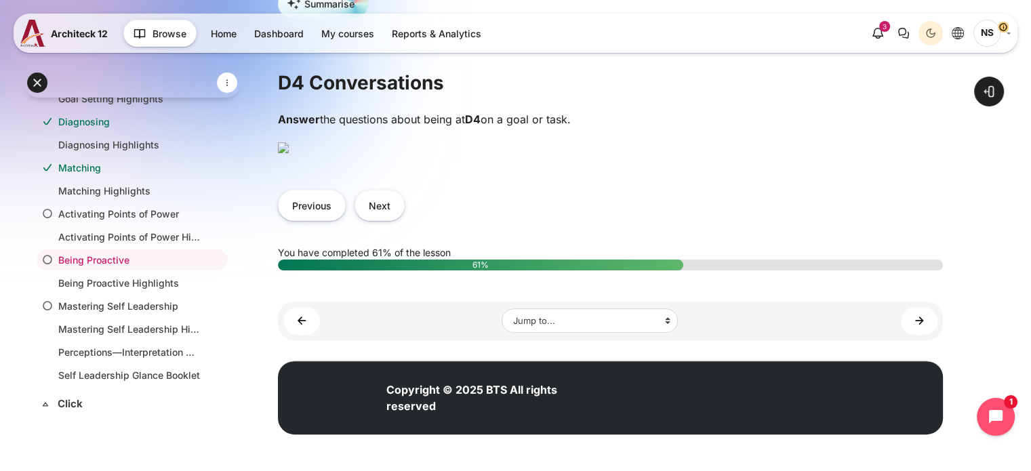
scroll to position [542, 0]
click at [398, 220] on form "Next" at bounding box center [379, 205] width 50 height 30
click at [392, 220] on button "Next" at bounding box center [379, 205] width 50 height 30
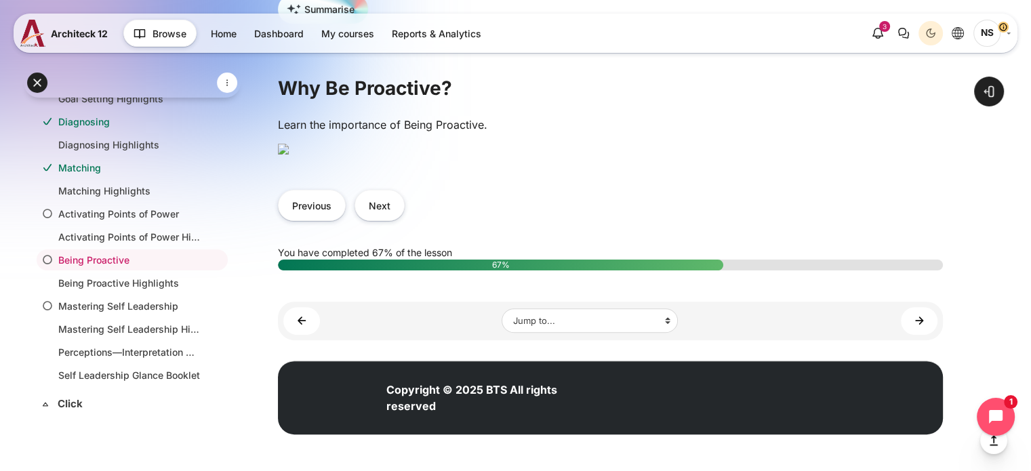
scroll to position [474, 0]
click at [375, 220] on button "Next" at bounding box center [379, 205] width 50 height 30
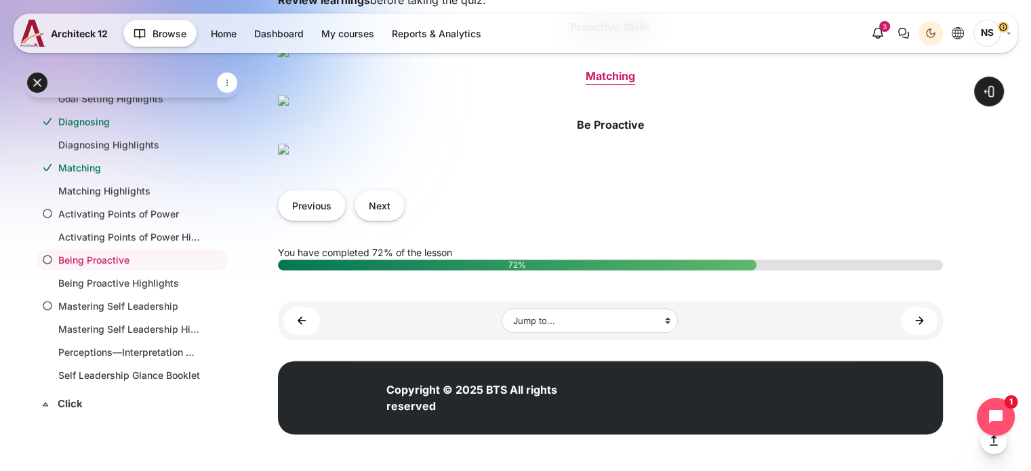
scroll to position [949, 0]
click at [394, 220] on button "Next" at bounding box center [379, 205] width 50 height 30
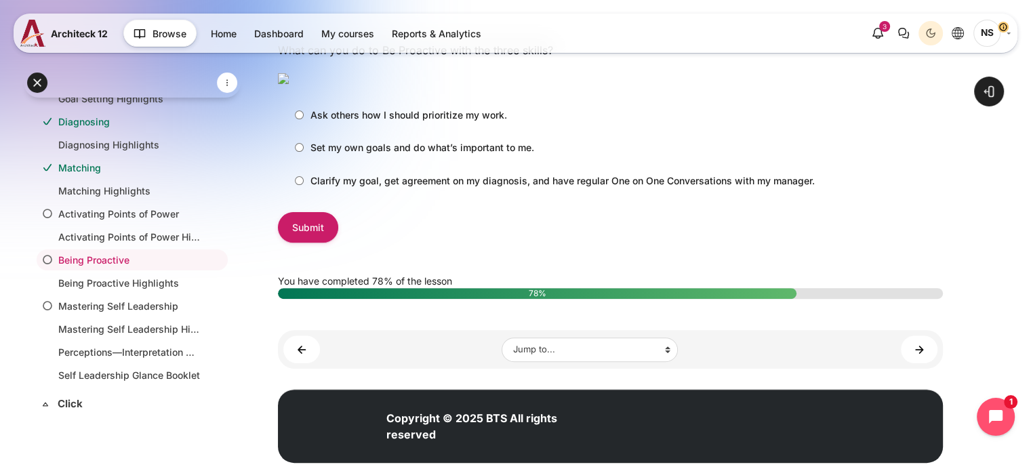
scroll to position [407, 0]
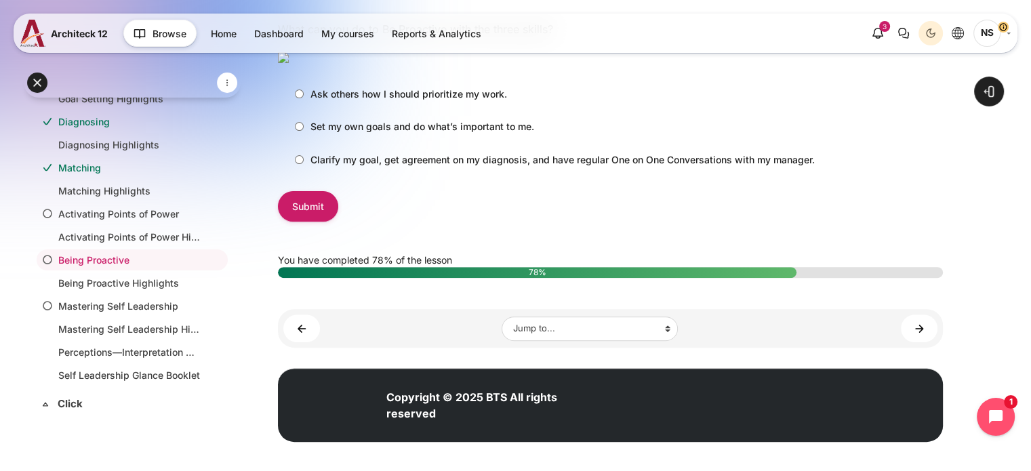
click at [298, 164] on input "Clarify my goal, get agreement on my diagnosis, and have regular One on One Con…" at bounding box center [299, 159] width 9 height 9
radio input "true"
click at [291, 222] on input "Submit" at bounding box center [308, 206] width 60 height 30
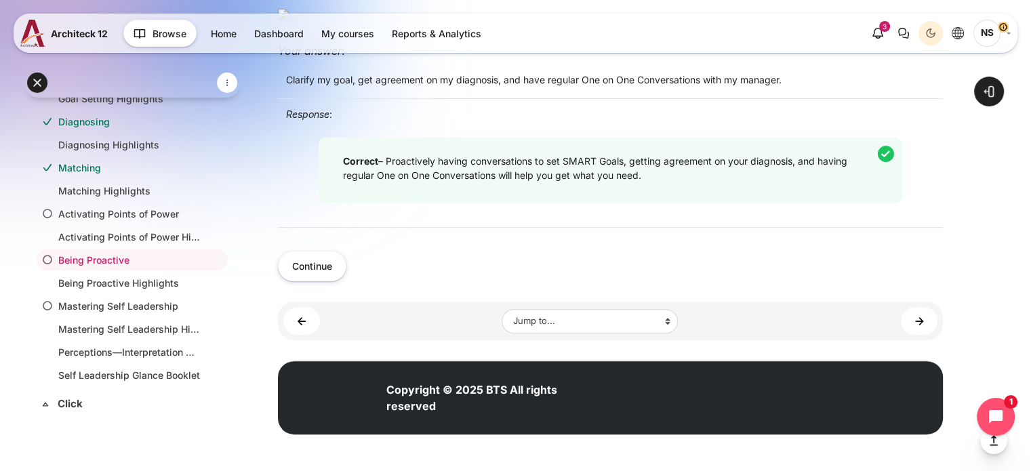
scroll to position [622, 0]
click at [334, 264] on button "Continue" at bounding box center [312, 266] width 68 height 30
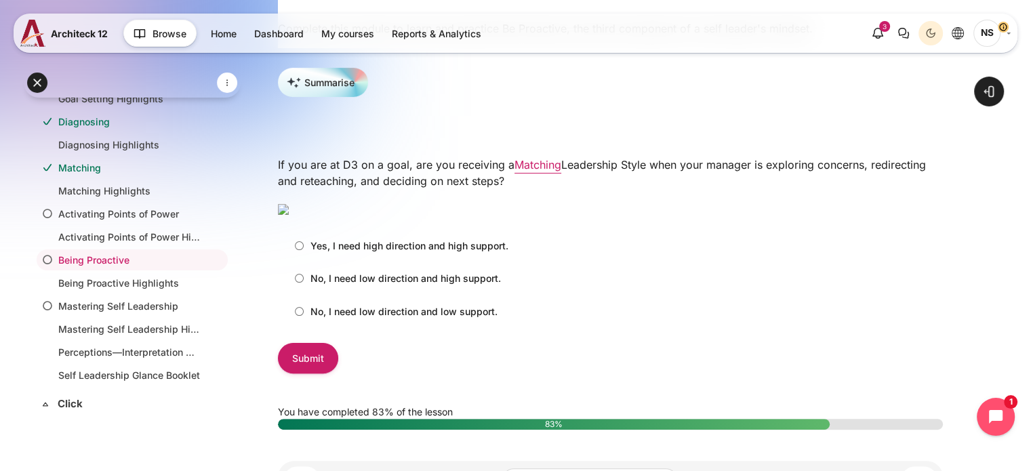
scroll to position [407, 0]
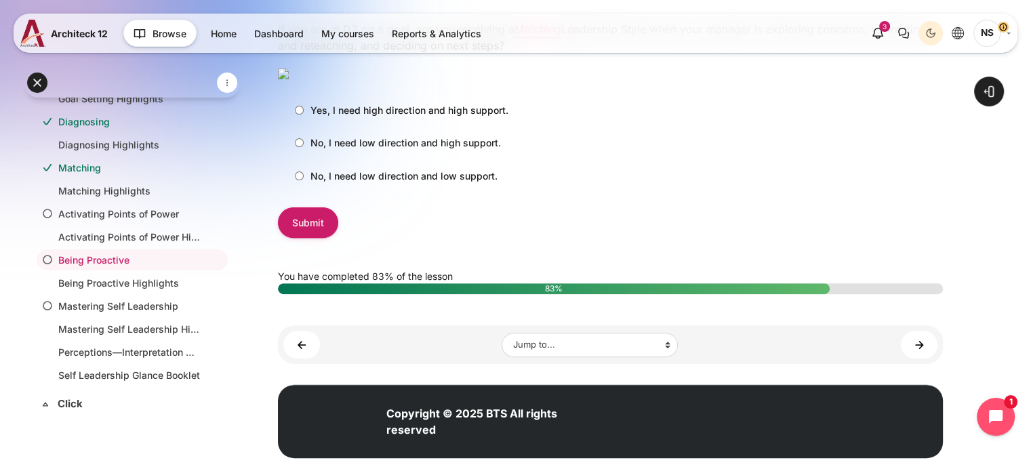
click at [467, 150] on p "No, I need low direction and high support." at bounding box center [405, 143] width 190 height 14
click at [304, 147] on input "No, I need low direction and high support." at bounding box center [299, 142] width 9 height 9
radio input "true"
click at [325, 238] on input "Submit" at bounding box center [308, 222] width 60 height 30
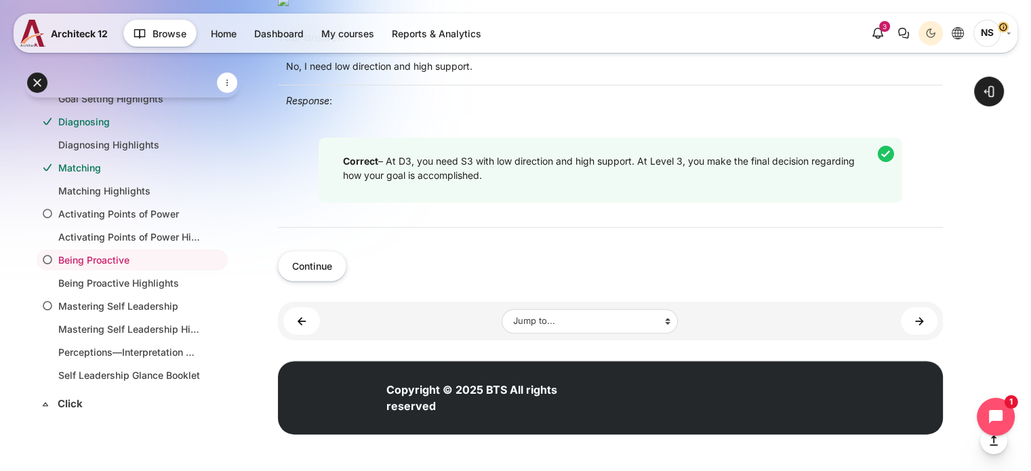
scroll to position [542, 0]
click at [331, 281] on button "Continue" at bounding box center [312, 266] width 68 height 30
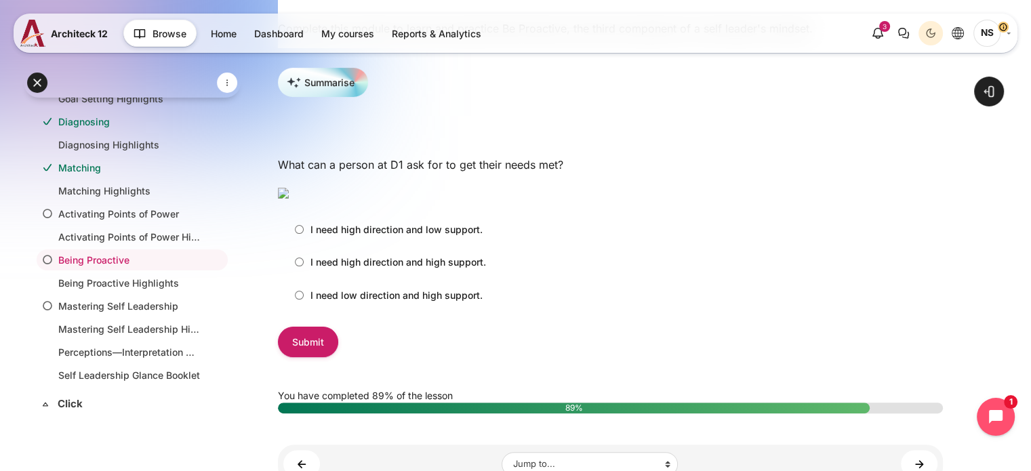
scroll to position [339, 0]
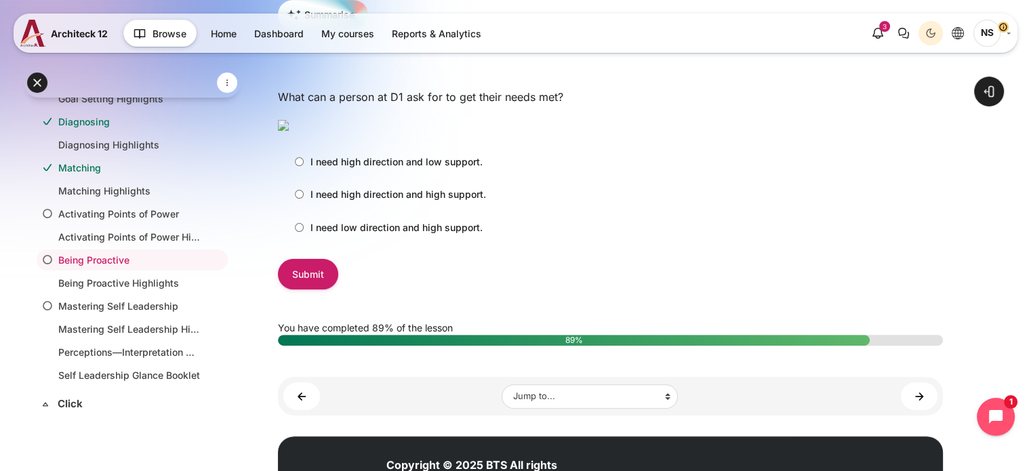
click at [401, 169] on p "I need high direction and low support." at bounding box center [396, 161] width 172 height 14
click at [304, 166] on input "I need high direction and low support." at bounding box center [299, 161] width 9 height 9
radio input "true"
click at [322, 289] on input "Submit" at bounding box center [308, 274] width 60 height 30
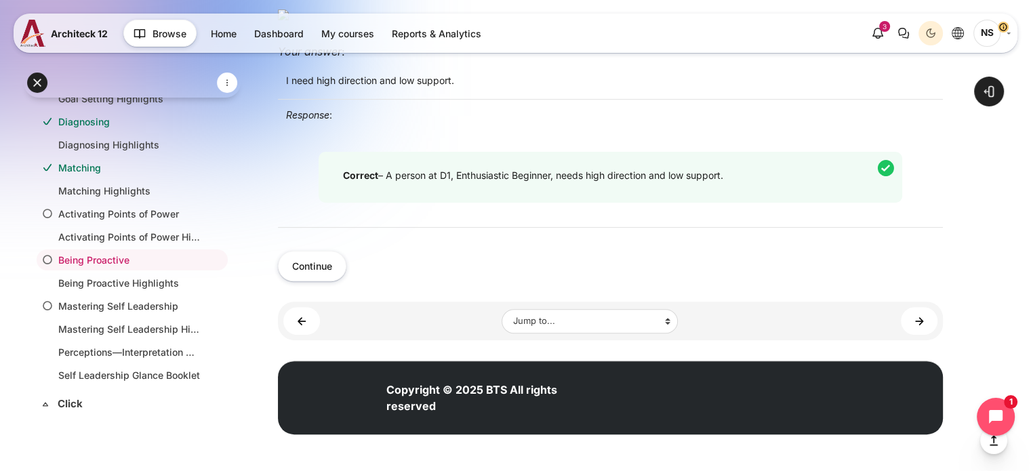
scroll to position [542, 0]
click at [299, 281] on button "Continue" at bounding box center [312, 266] width 68 height 30
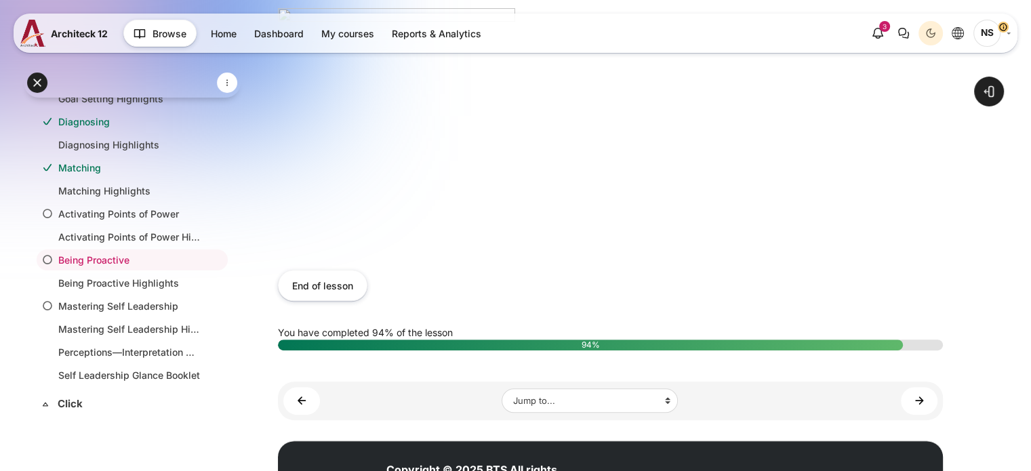
scroll to position [538, 0]
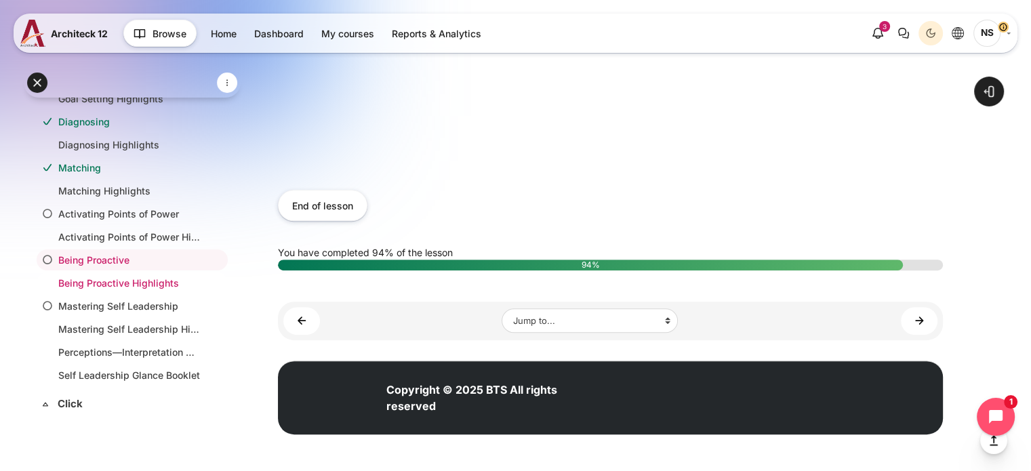
click at [137, 284] on link "Being Proactive Highlights" at bounding box center [129, 283] width 142 height 14
click at [146, 299] on link "Mastering Self Leadership" at bounding box center [129, 306] width 142 height 14
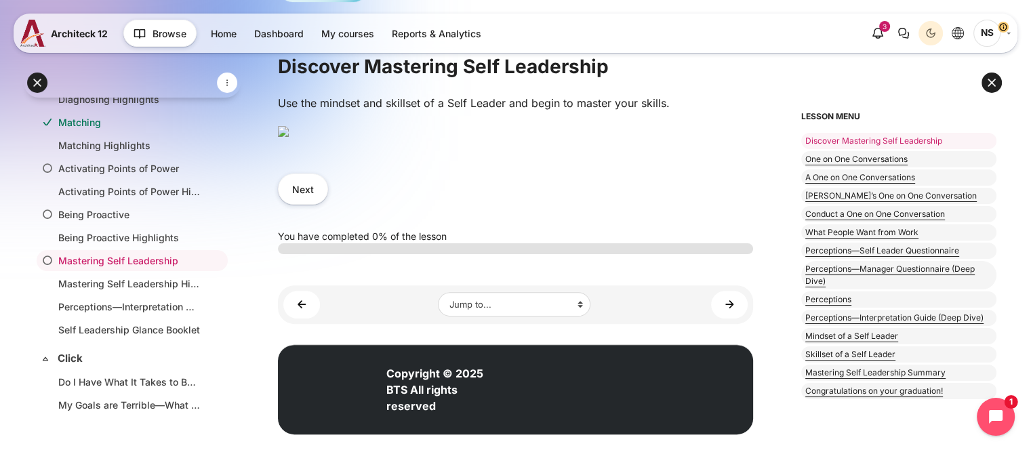
scroll to position [407, 0]
click at [991, 89] on button at bounding box center [991, 82] width 20 height 20
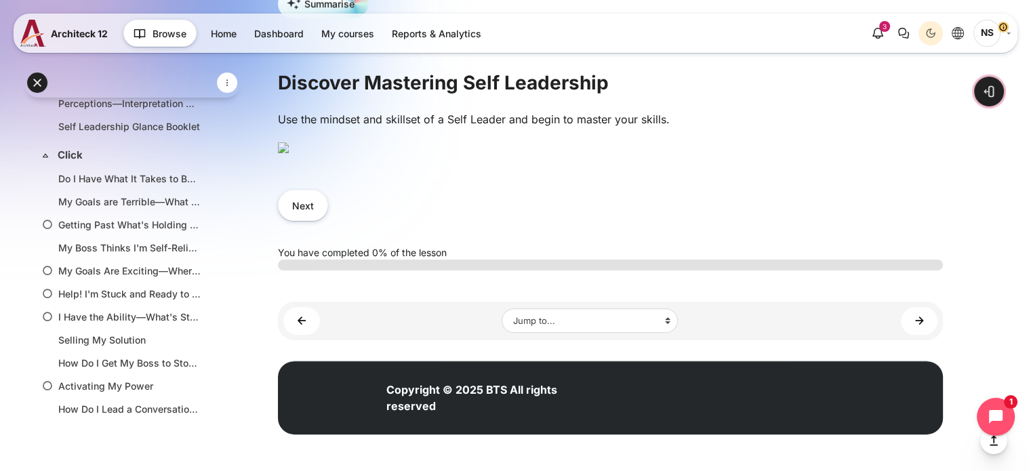
scroll to position [542, 0]
click at [305, 220] on button "Next" at bounding box center [303, 205] width 50 height 30
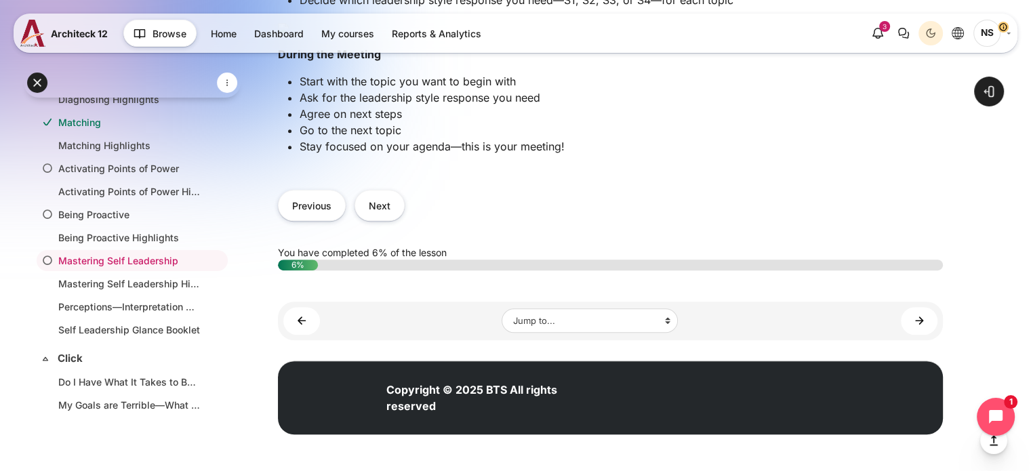
scroll to position [881, 0]
click at [388, 220] on button "Next" at bounding box center [379, 205] width 50 height 30
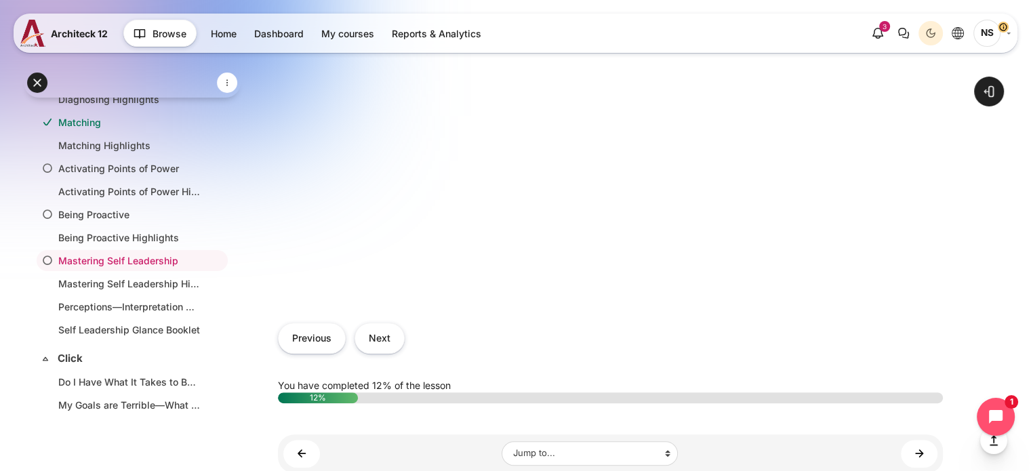
scroll to position [610, 0]
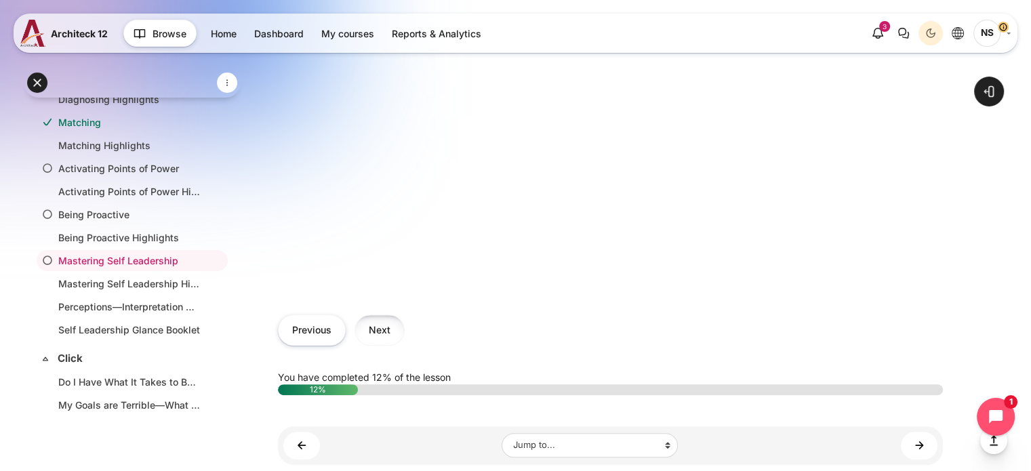
click at [381, 325] on button "Next" at bounding box center [379, 329] width 50 height 30
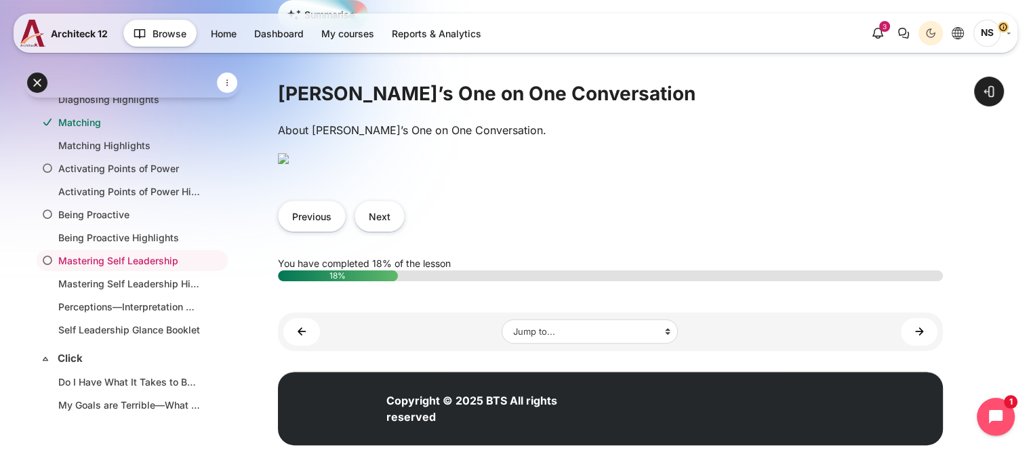
scroll to position [407, 0]
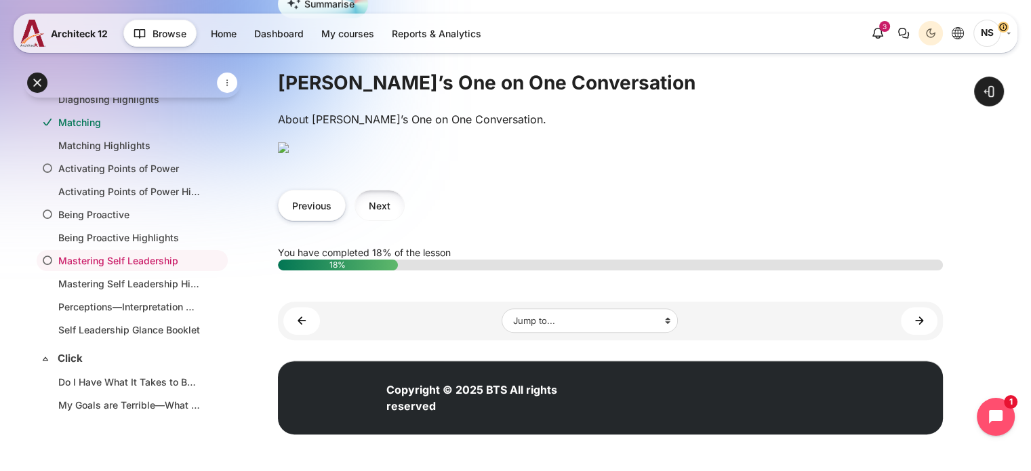
click at [394, 220] on button "Next" at bounding box center [379, 205] width 50 height 30
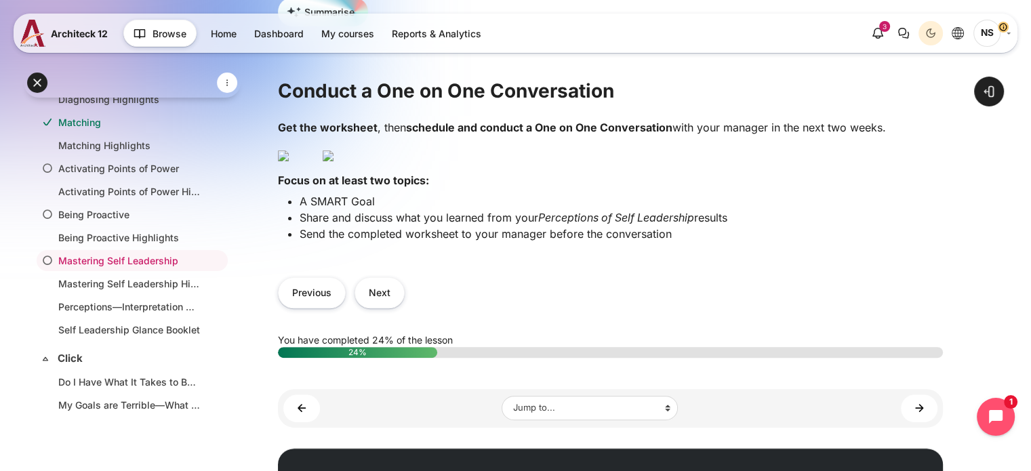
scroll to position [339, 0]
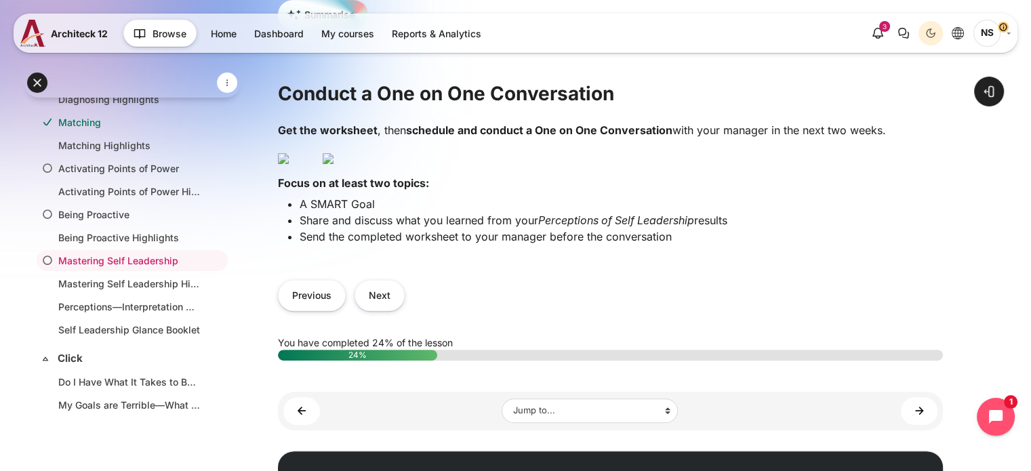
click at [333, 164] on img "Content" at bounding box center [327, 158] width 11 height 11
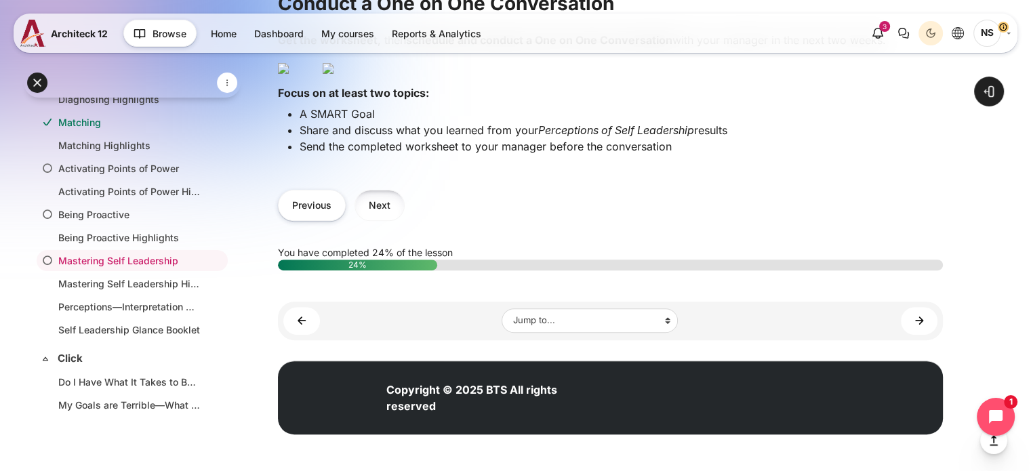
scroll to position [542, 0]
click at [388, 220] on button "Next" at bounding box center [379, 205] width 50 height 30
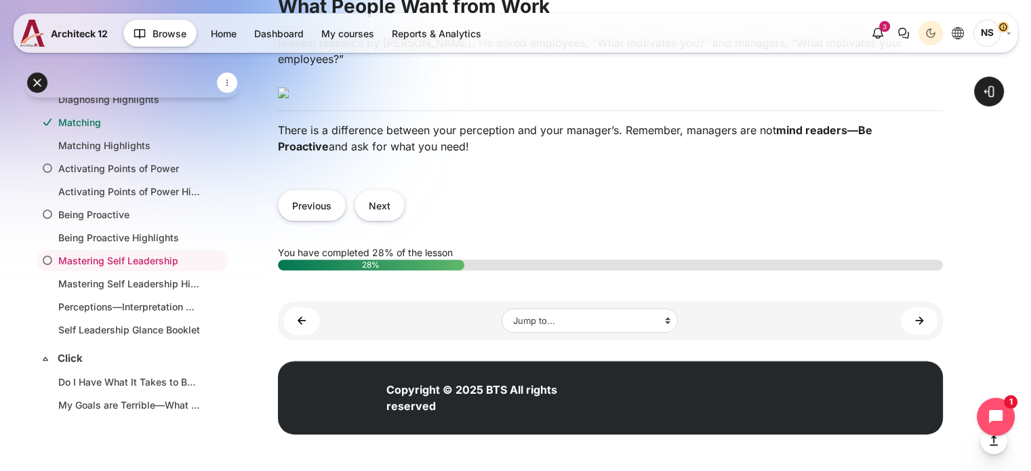
scroll to position [542, 0]
click at [375, 220] on button "Next" at bounding box center [379, 205] width 50 height 30
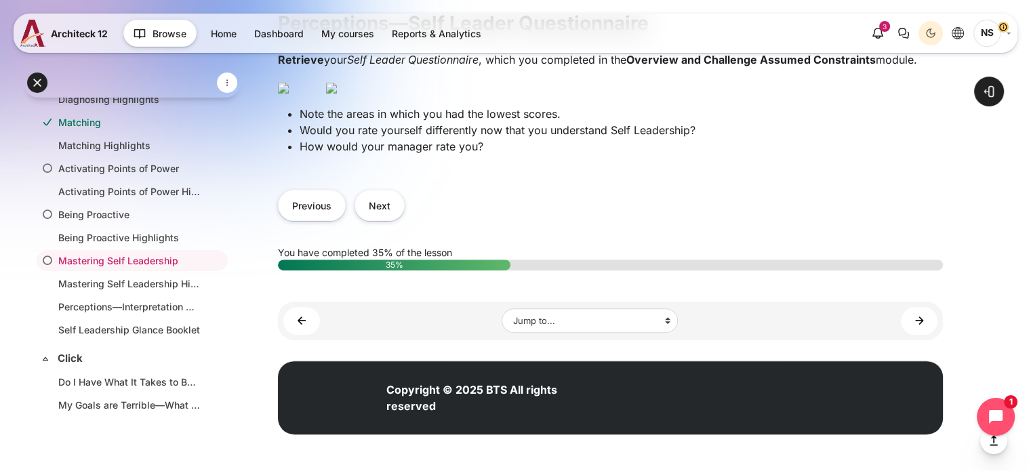
scroll to position [542, 0]
click at [367, 220] on button "Next" at bounding box center [379, 205] width 50 height 30
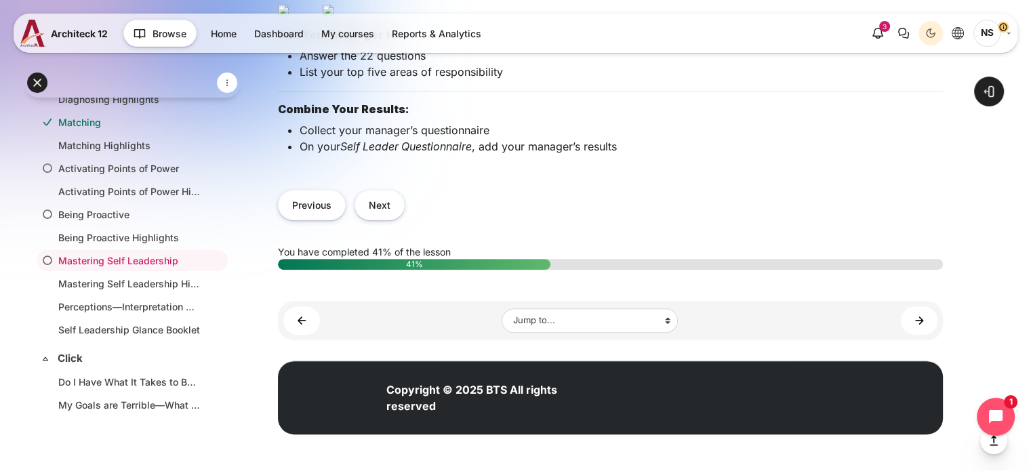
scroll to position [672, 0]
click at [377, 193] on button "Next" at bounding box center [379, 205] width 50 height 30
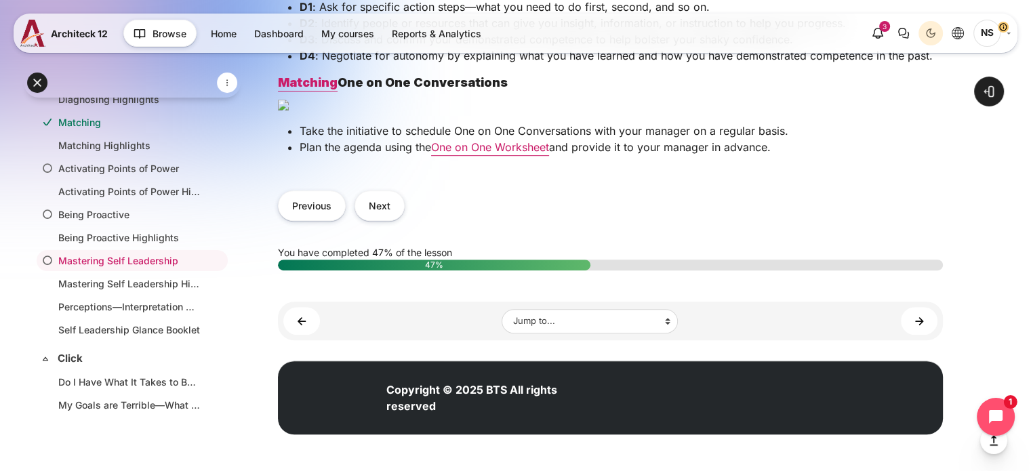
scroll to position [1437, 0]
click at [293, 210] on button "Previous" at bounding box center [312, 205] width 68 height 30
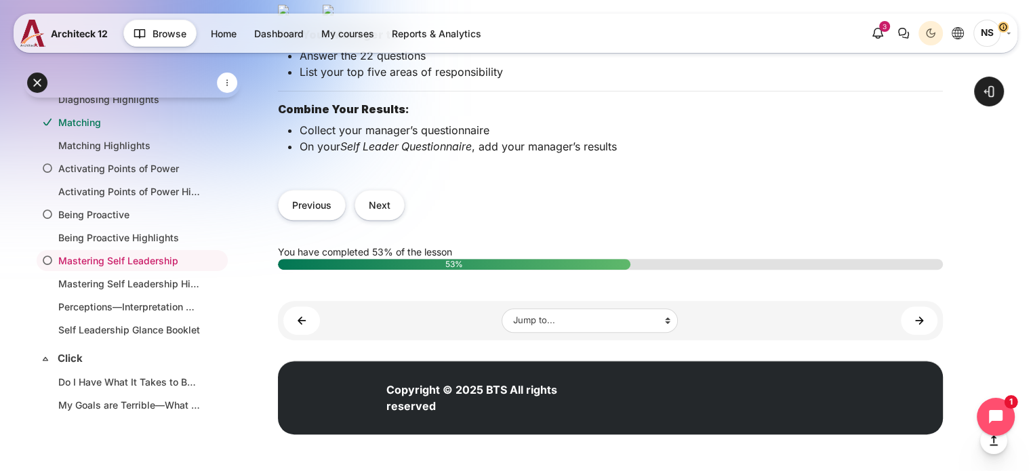
scroll to position [672, 0]
click at [298, 196] on button "Previous" at bounding box center [312, 205] width 68 height 30
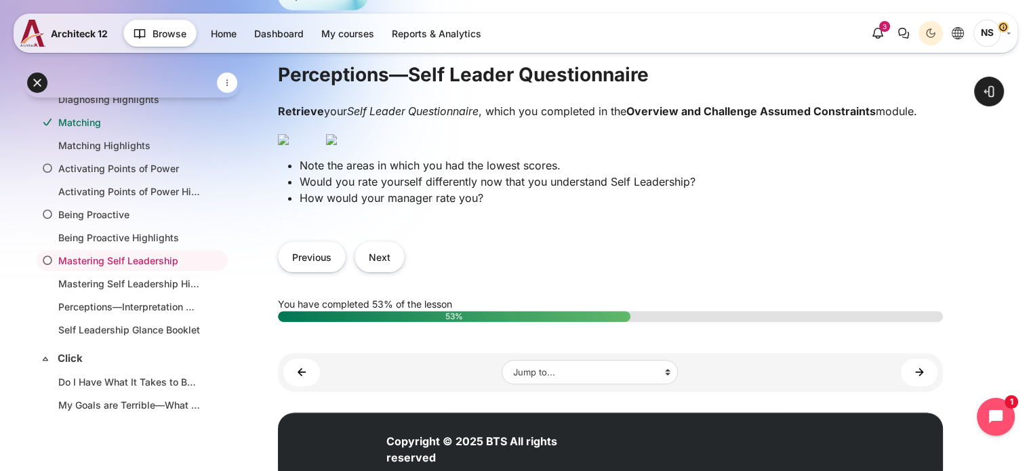
scroll to position [339, 0]
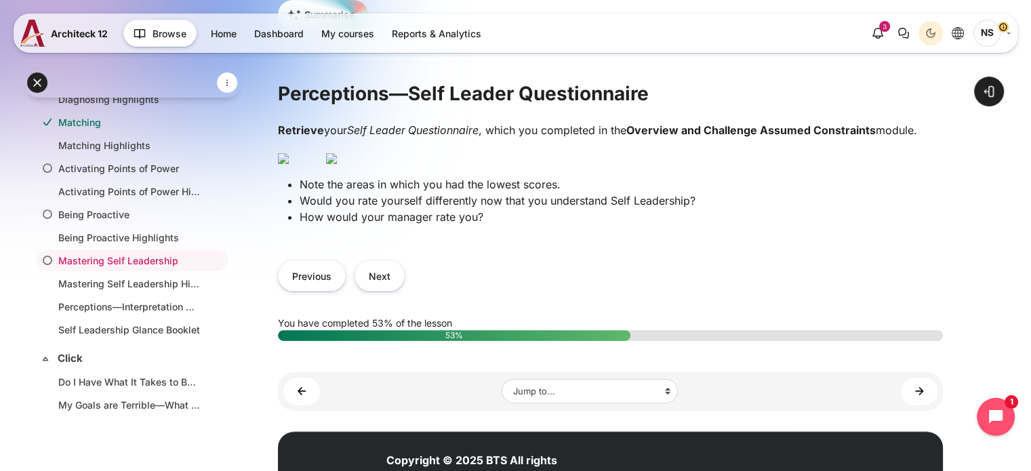
click at [337, 164] on img "Content" at bounding box center [331, 158] width 11 height 11
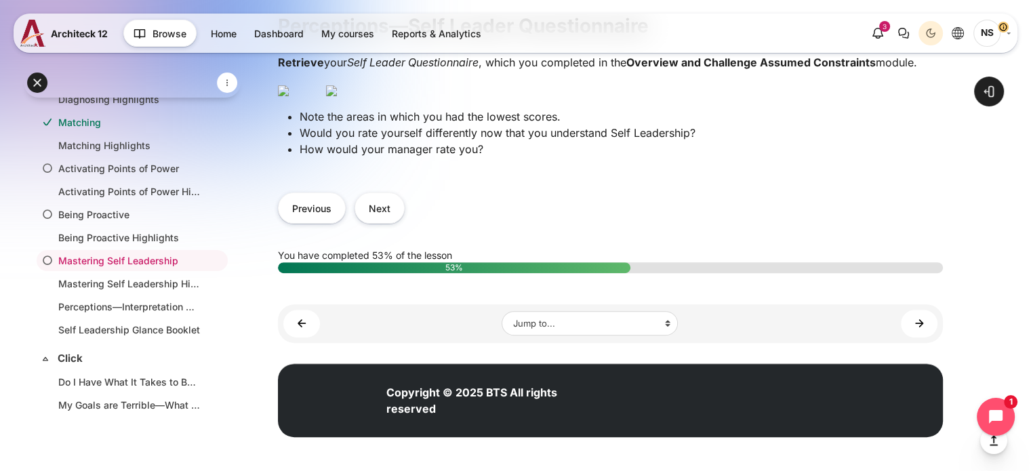
scroll to position [474, 0]
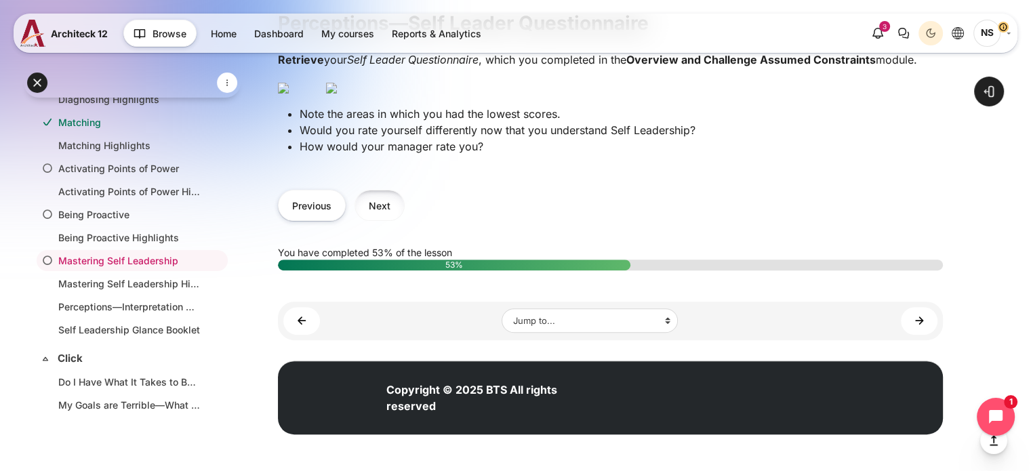
click at [375, 220] on button "Next" at bounding box center [379, 205] width 50 height 30
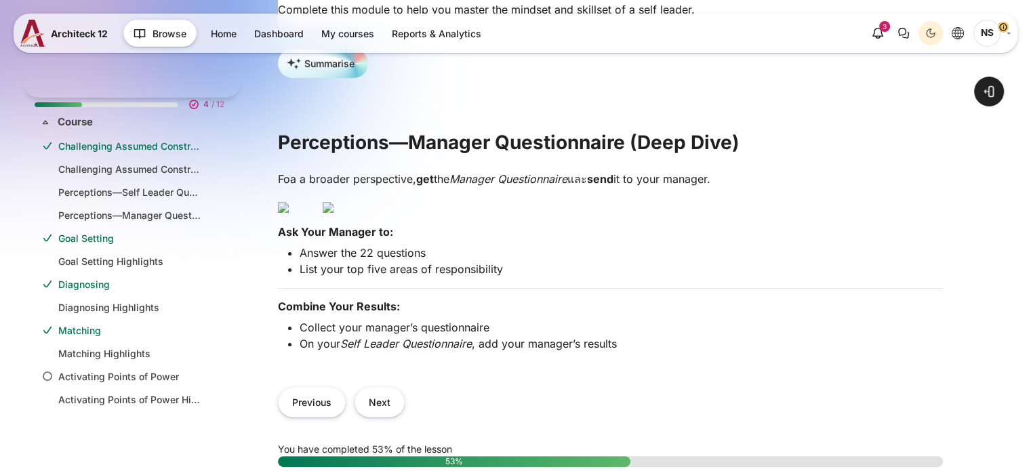
scroll to position [208, 0]
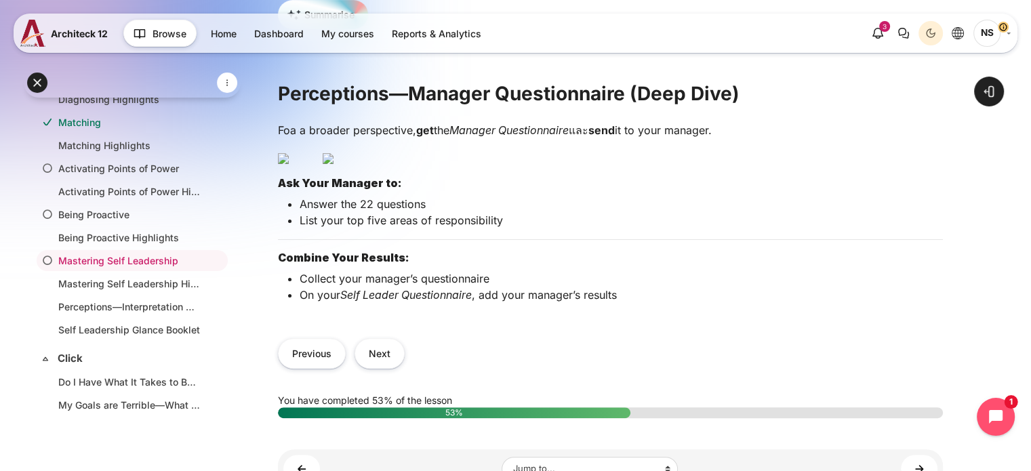
click at [333, 164] on img "Content" at bounding box center [327, 158] width 11 height 11
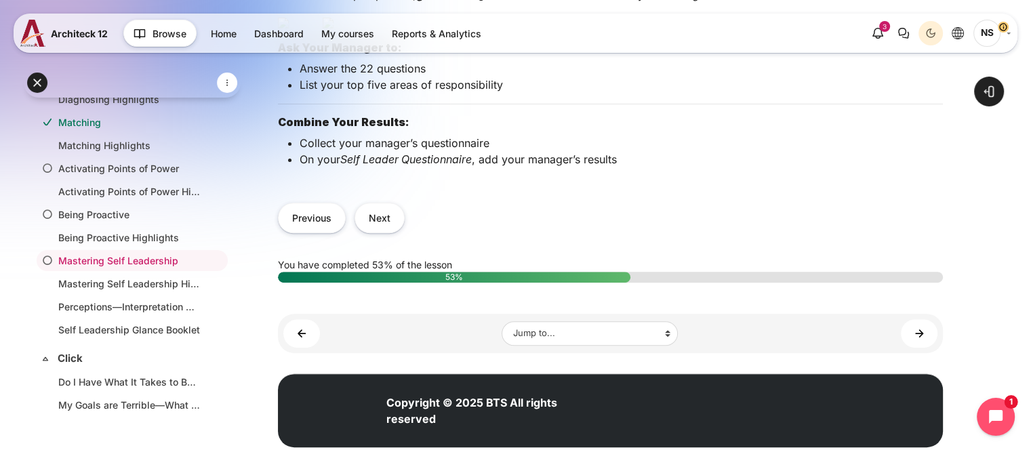
scroll to position [610, 0]
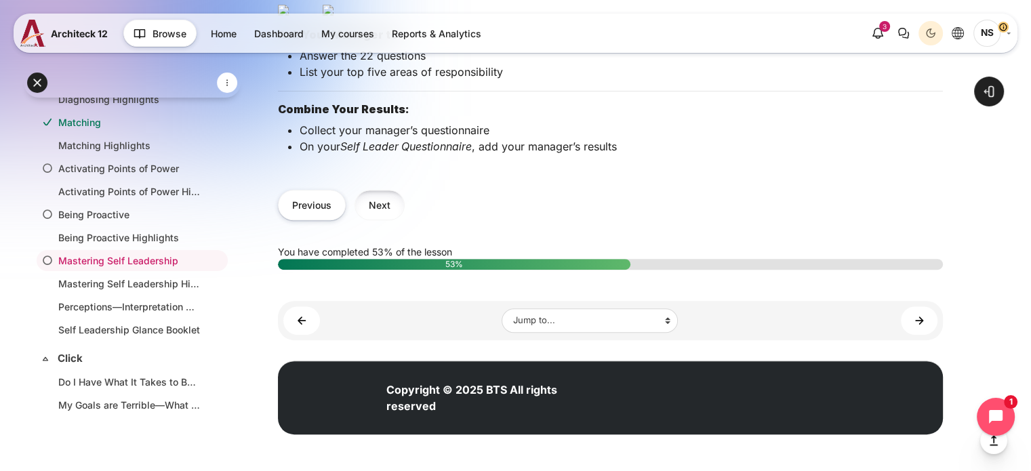
click at [386, 220] on button "Next" at bounding box center [379, 205] width 50 height 30
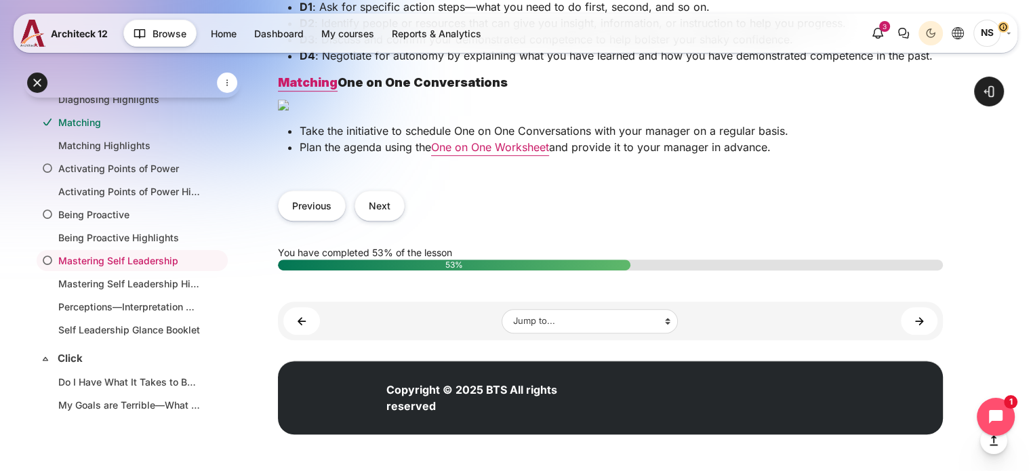
scroll to position [1355, 0]
click at [379, 221] on button "Next" at bounding box center [379, 205] width 50 height 30
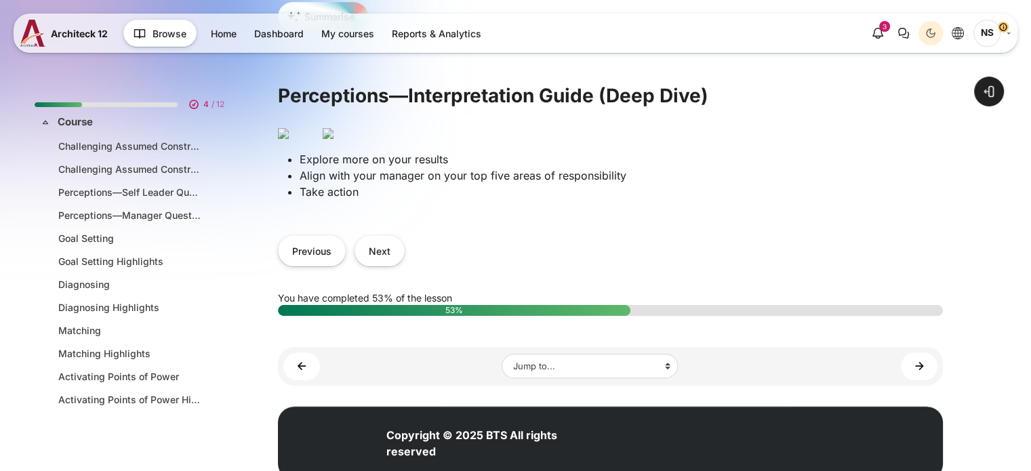
scroll to position [208, 0]
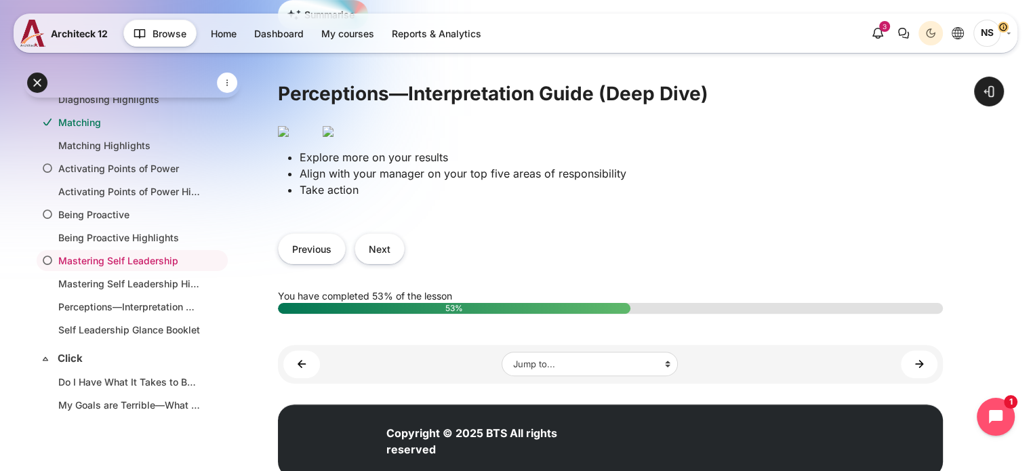
click at [333, 137] on img "Content" at bounding box center [327, 131] width 11 height 11
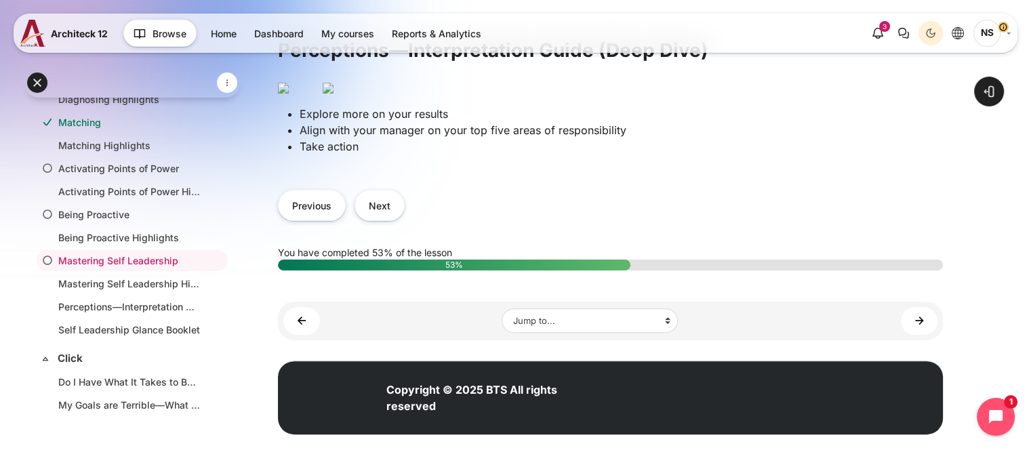
scroll to position [474, 0]
click at [384, 220] on button "Next" at bounding box center [379, 205] width 50 height 30
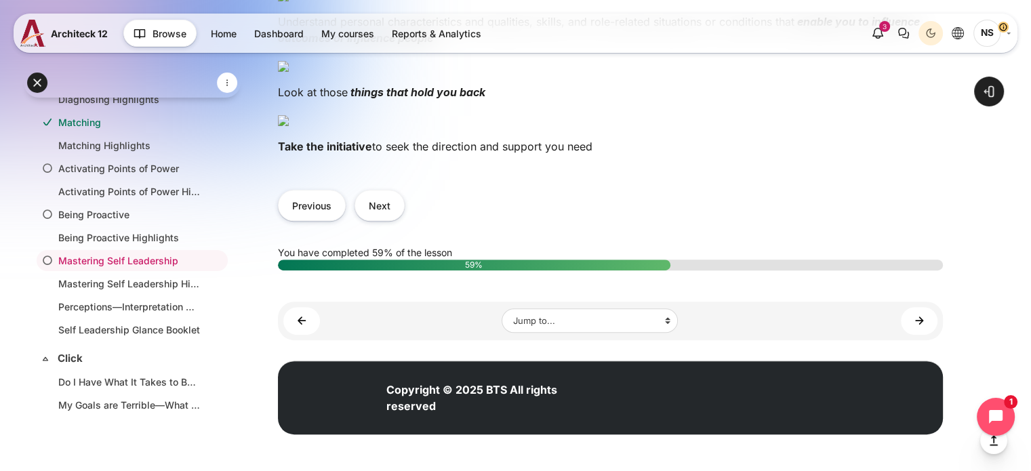
scroll to position [1134, 0]
click at [391, 200] on button "Next" at bounding box center [379, 205] width 50 height 30
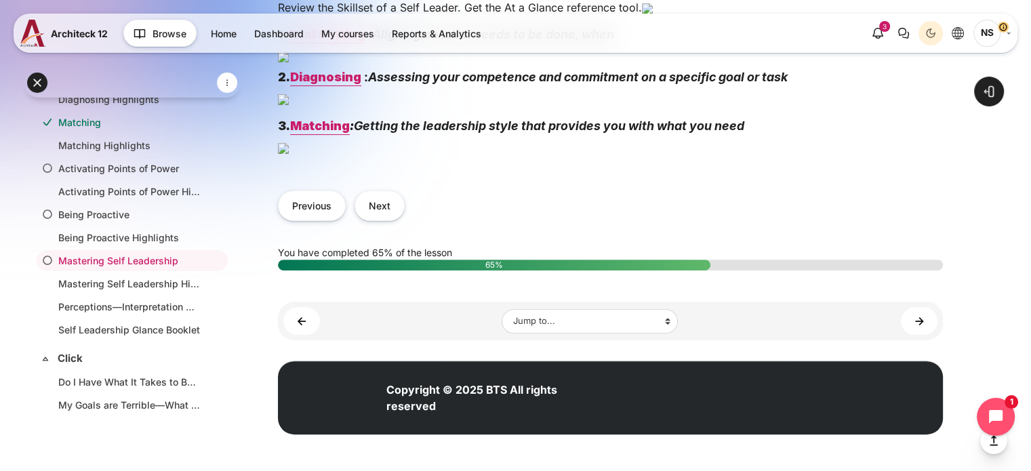
scroll to position [949, 0]
click at [382, 221] on button "Next" at bounding box center [379, 205] width 50 height 30
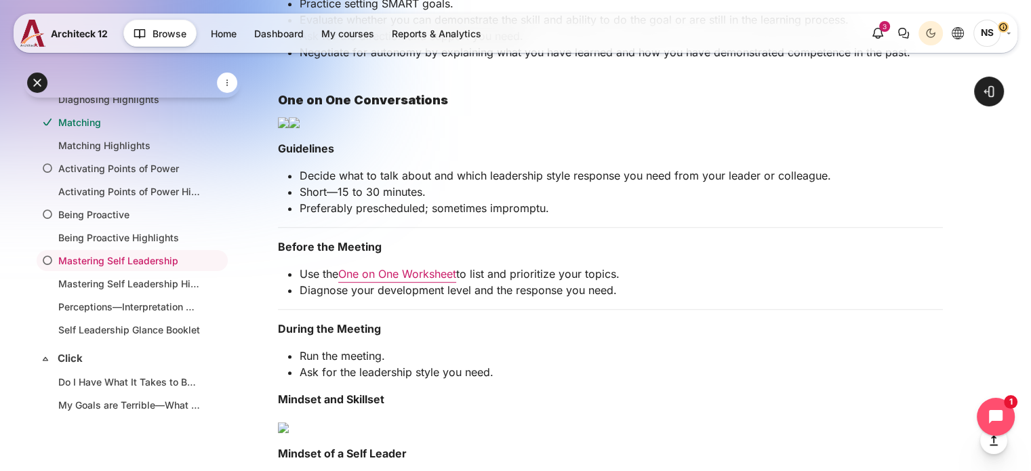
scroll to position [678, 0]
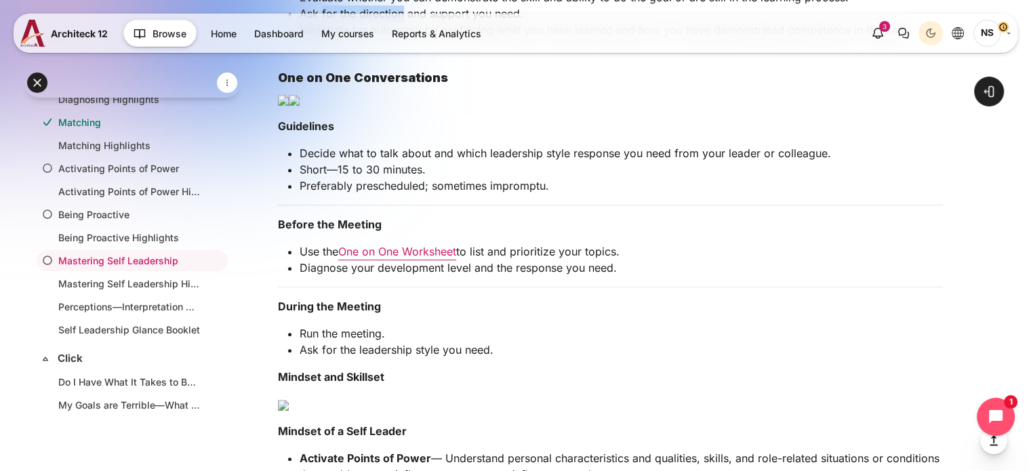
drag, startPoint x: 321, startPoint y: 196, endPoint x: 401, endPoint y: 197, distance: 80.0
click at [401, 22] on p "Ask for the direction and support you need." at bounding box center [620, 13] width 643 height 16
click at [514, 64] on h3 "Content" at bounding box center [610, 57] width 665 height 16
drag, startPoint x: 320, startPoint y: 211, endPoint x: 466, endPoint y: 208, distance: 146.4
click at [466, 38] on p "Negotiate for autonomy by explaining what you have learned and how you have dem…" at bounding box center [620, 30] width 643 height 16
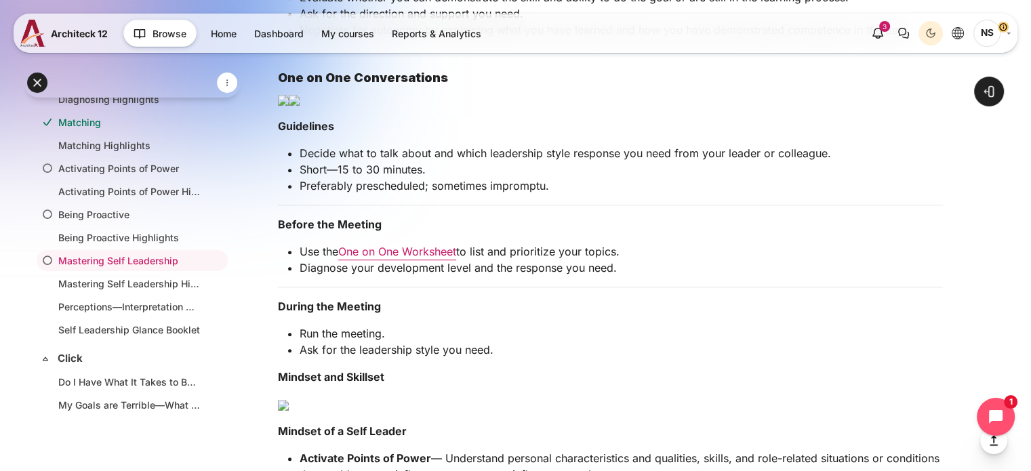
click at [623, 64] on h3 "Content" at bounding box center [610, 57] width 665 height 16
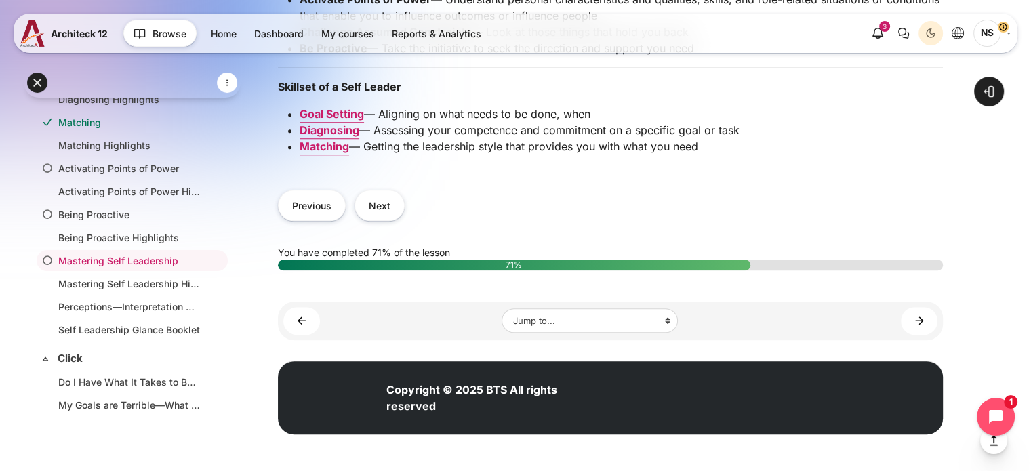
scroll to position [1626, 0]
click at [382, 220] on button "Next" at bounding box center [379, 205] width 50 height 30
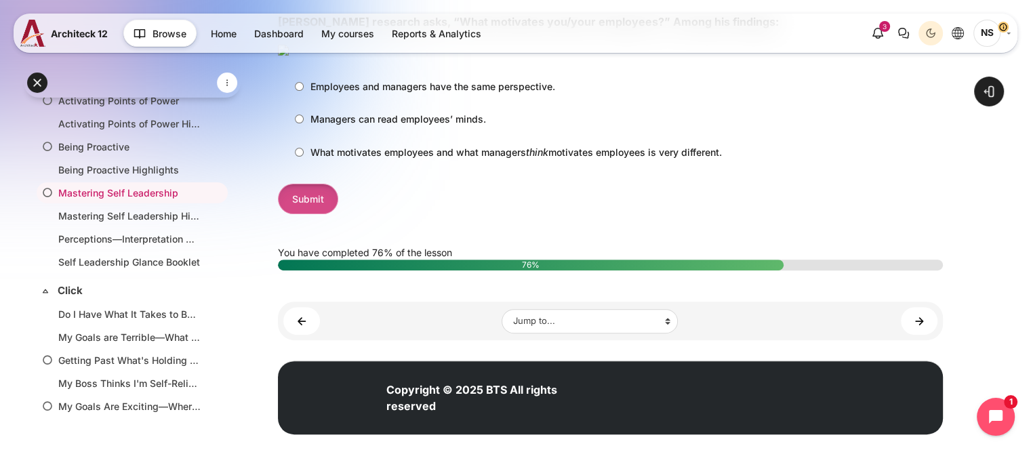
scroll to position [446, 0]
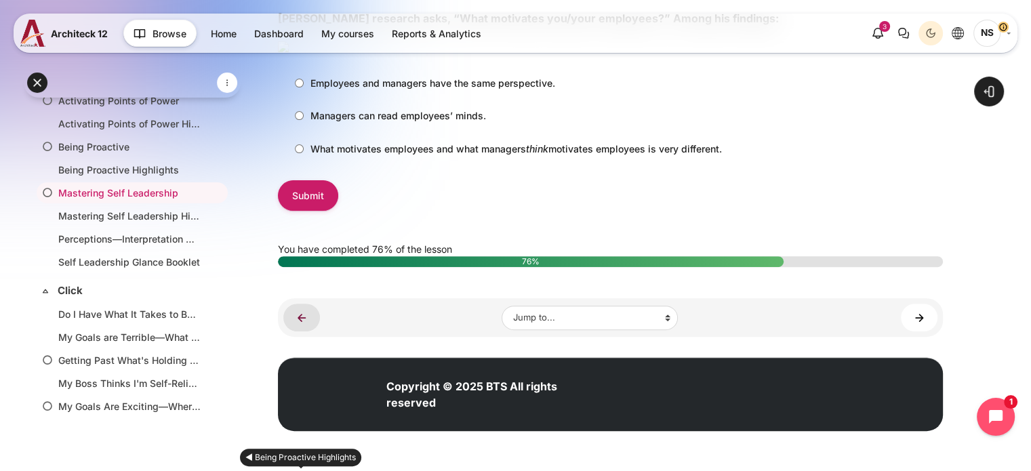
click at [301, 331] on link "◄ Being Proactive Highlights" at bounding box center [301, 318] width 37 height 28
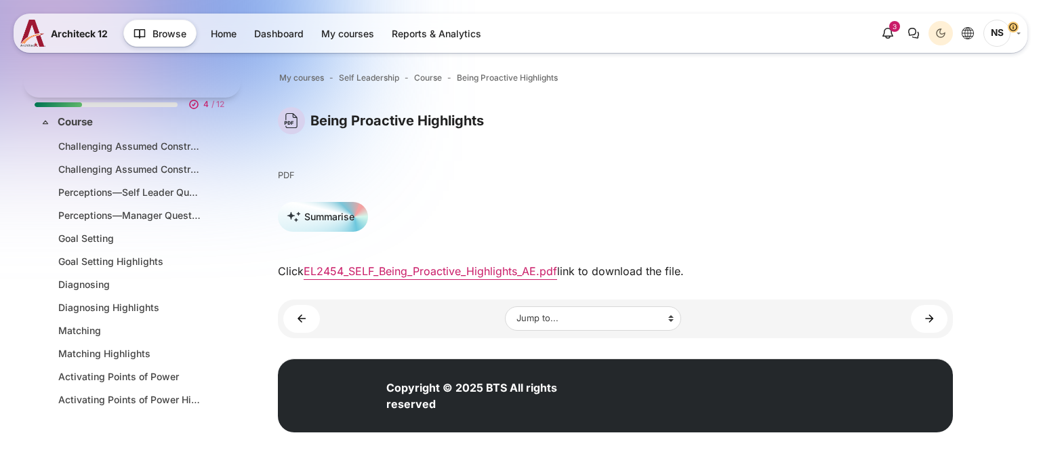
scroll to position [185, 0]
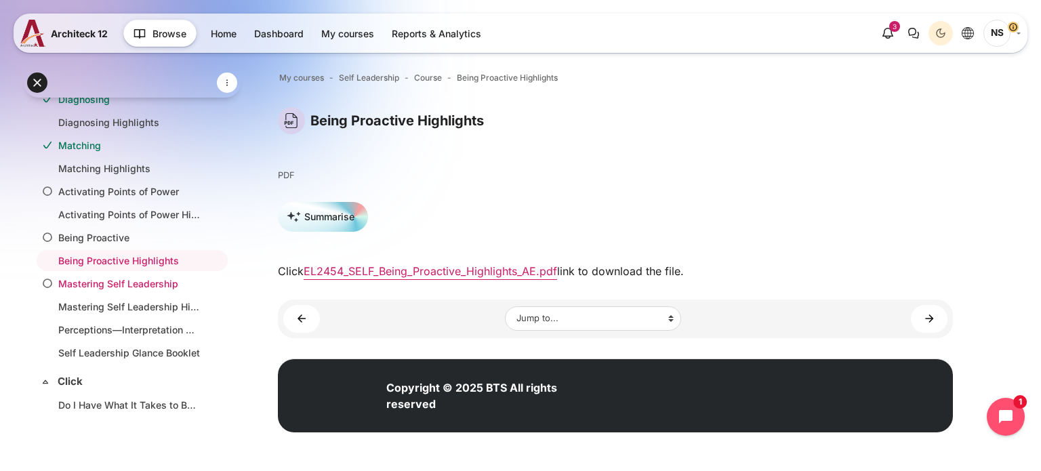
click at [125, 284] on link "Mastering Self Leadership" at bounding box center [129, 283] width 142 height 14
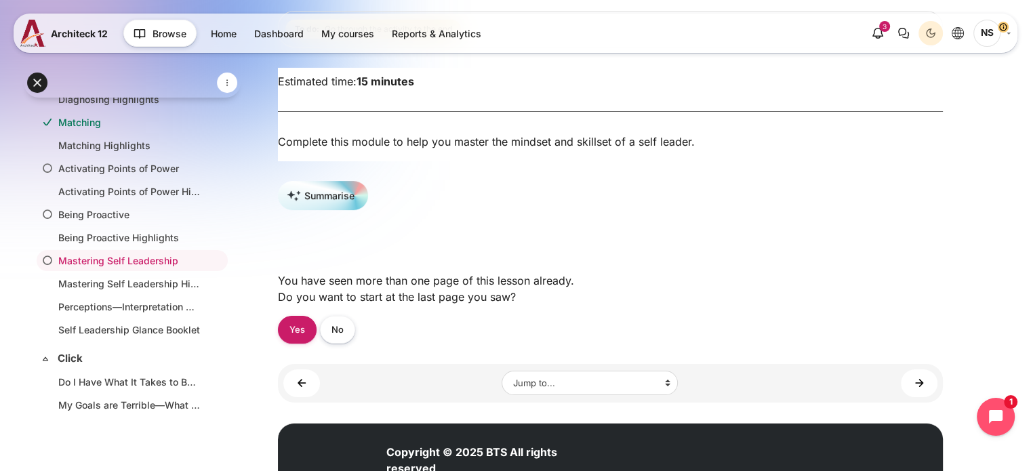
scroll to position [226, 0]
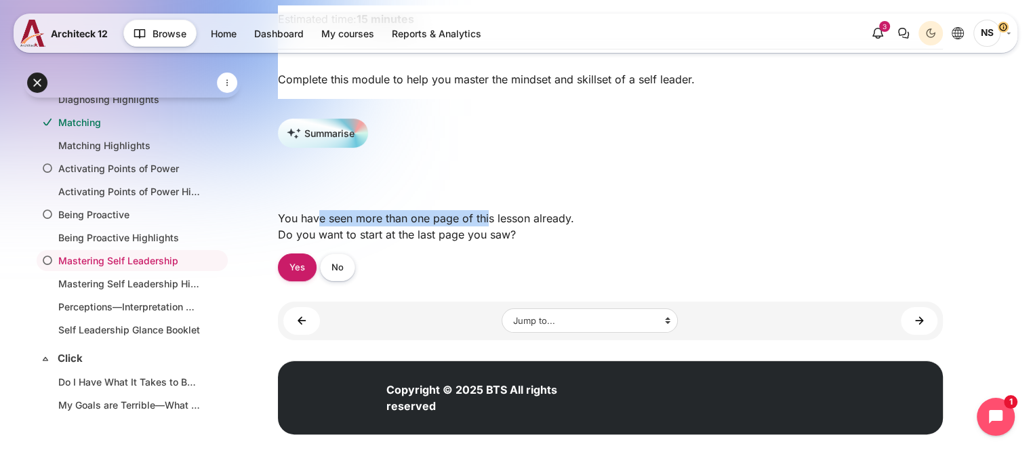
drag, startPoint x: 319, startPoint y: 219, endPoint x: 490, endPoint y: 220, distance: 170.7
click at [489, 220] on div "You have seen more than one page of this lesson already. Do you want to start a…" at bounding box center [610, 226] width 665 height 54
click at [585, 227] on div "You have seen more than one page of this lesson already. Do you want to start a…" at bounding box center [610, 226] width 665 height 54
click at [344, 273] on link "No" at bounding box center [337, 267] width 35 height 28
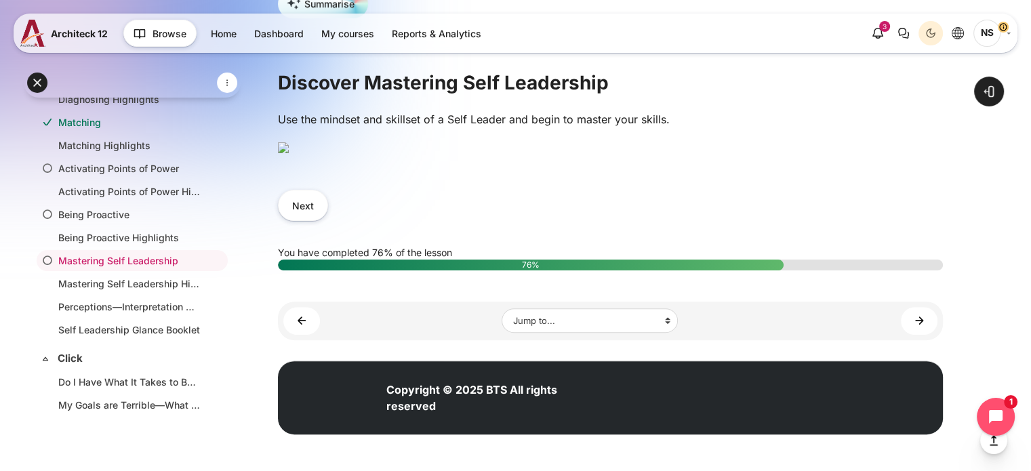
scroll to position [668, 0]
click at [307, 206] on button "Next" at bounding box center [303, 205] width 50 height 30
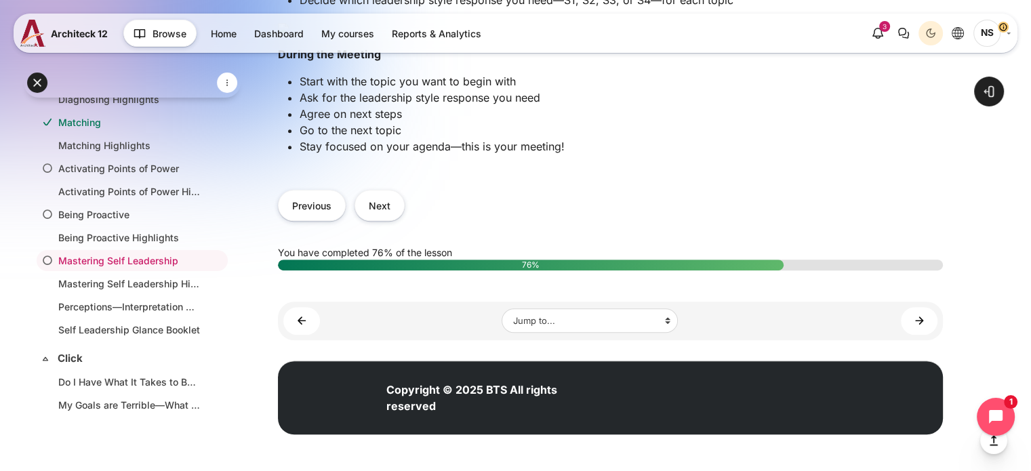
scroll to position [976, 0]
click at [393, 211] on button "Next" at bounding box center [379, 205] width 50 height 30
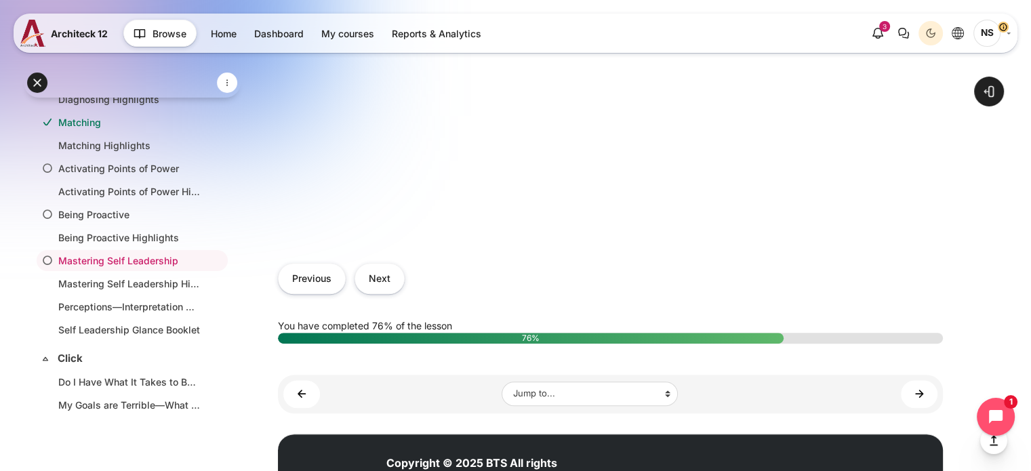
scroll to position [678, 0]
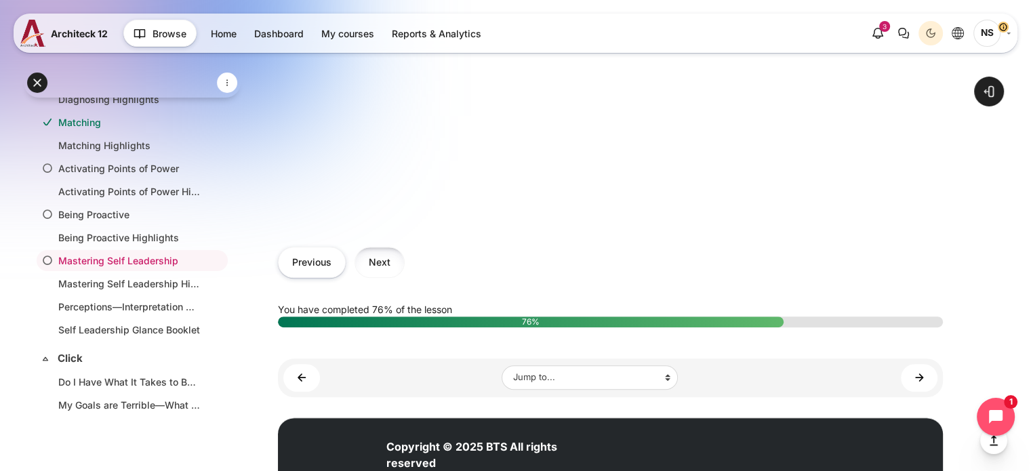
click at [371, 277] on button "Next" at bounding box center [379, 262] width 50 height 30
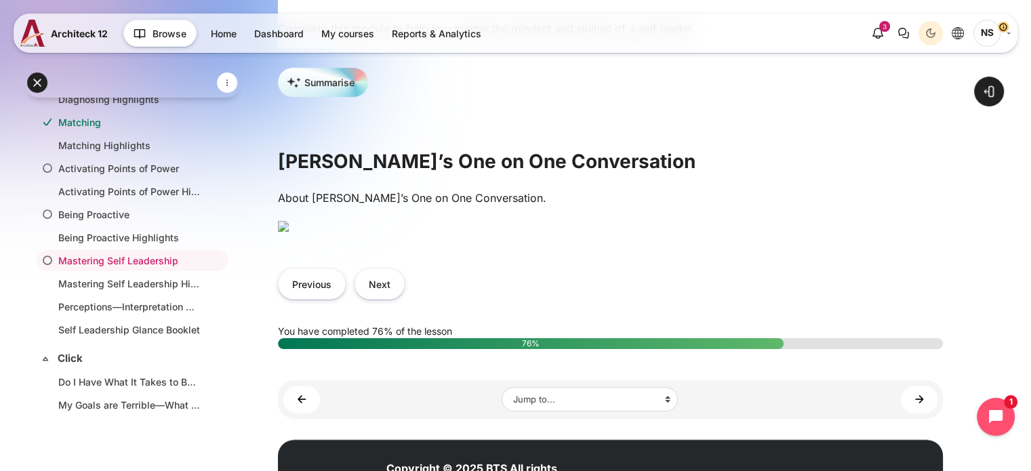
scroll to position [474, 0]
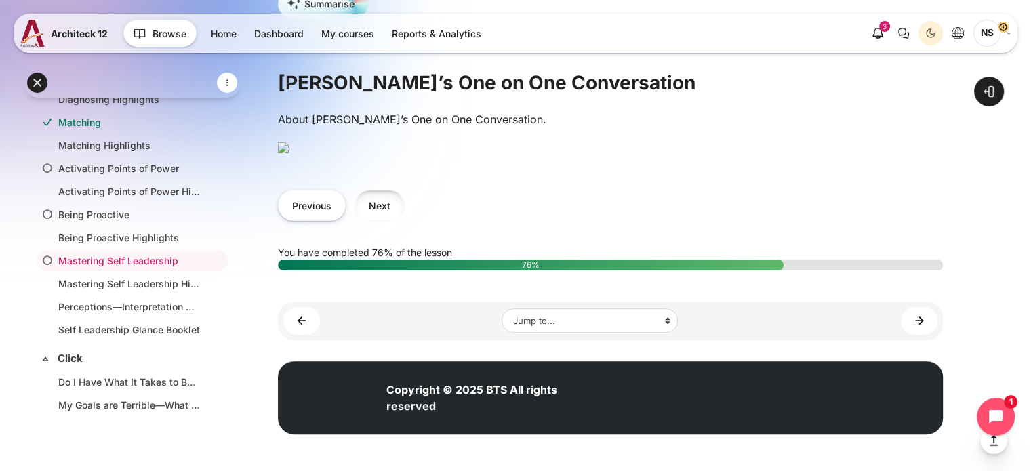
click at [371, 220] on button "Next" at bounding box center [379, 205] width 50 height 30
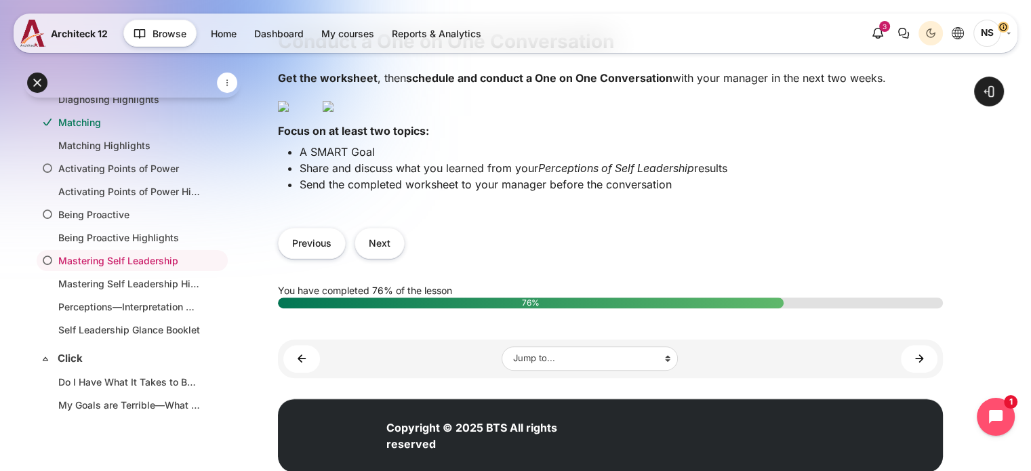
scroll to position [474, 0]
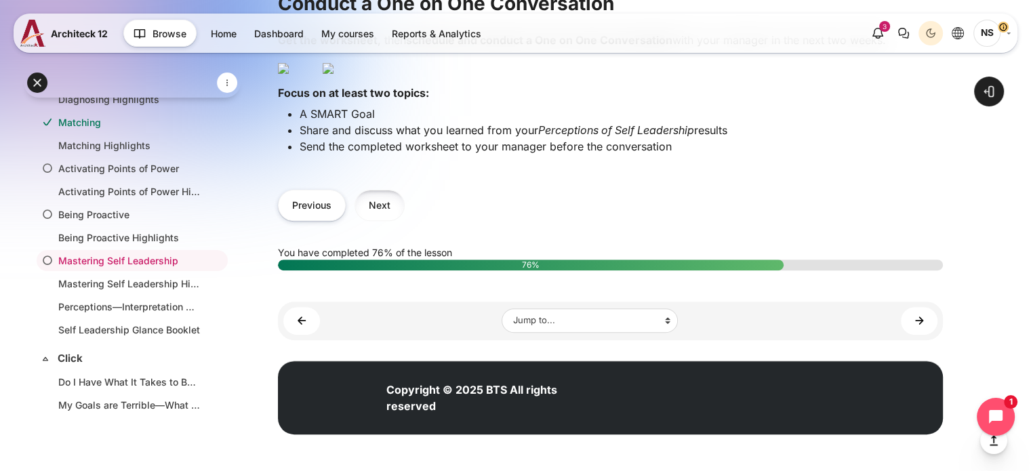
click at [383, 220] on button "Next" at bounding box center [379, 205] width 50 height 30
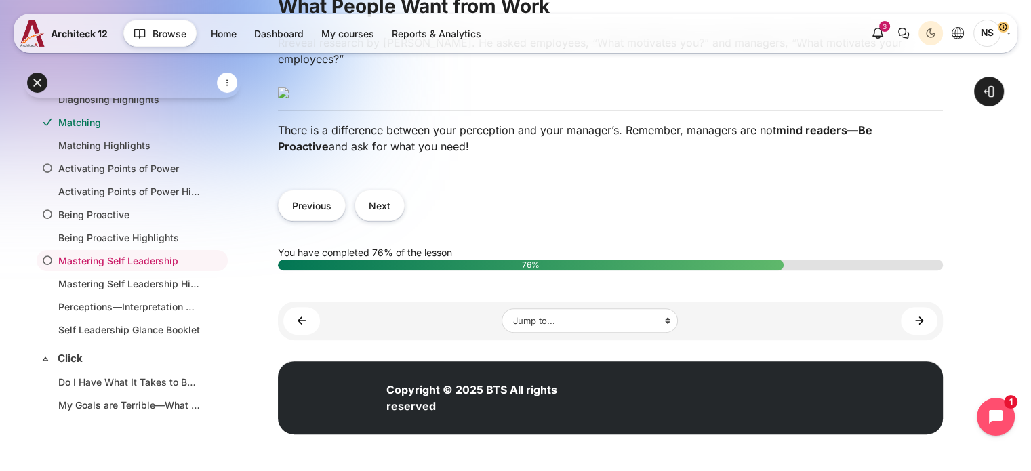
scroll to position [542, 0]
drag, startPoint x: 360, startPoint y: 247, endPoint x: 482, endPoint y: 251, distance: 122.0
click at [482, 154] on p "There is a difference between your perception and your manager’s. Remember, man…" at bounding box center [610, 138] width 665 height 33
click at [573, 165] on div "Rreveal research by Ken Kovach. He asked employees, “What motivates you?” and m…" at bounding box center [610, 100] width 665 height 131
click at [384, 220] on button "Next" at bounding box center [379, 205] width 50 height 30
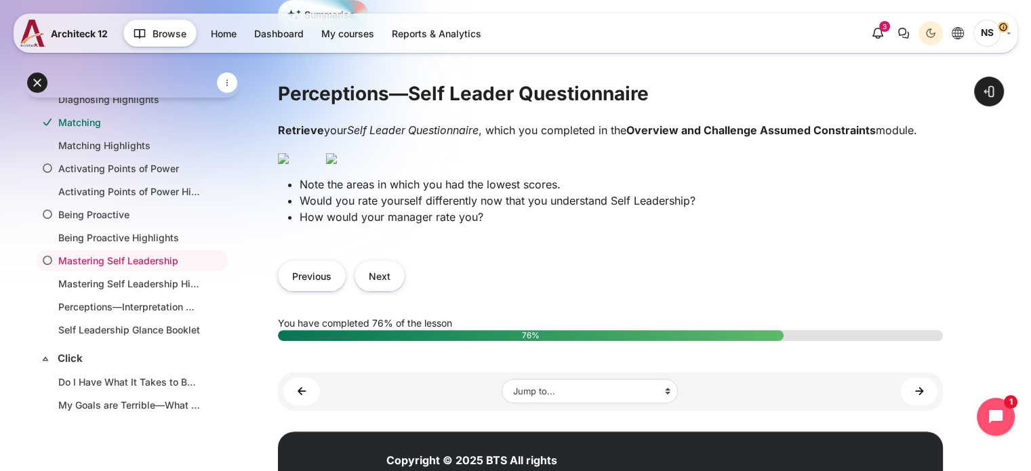
scroll to position [474, 0]
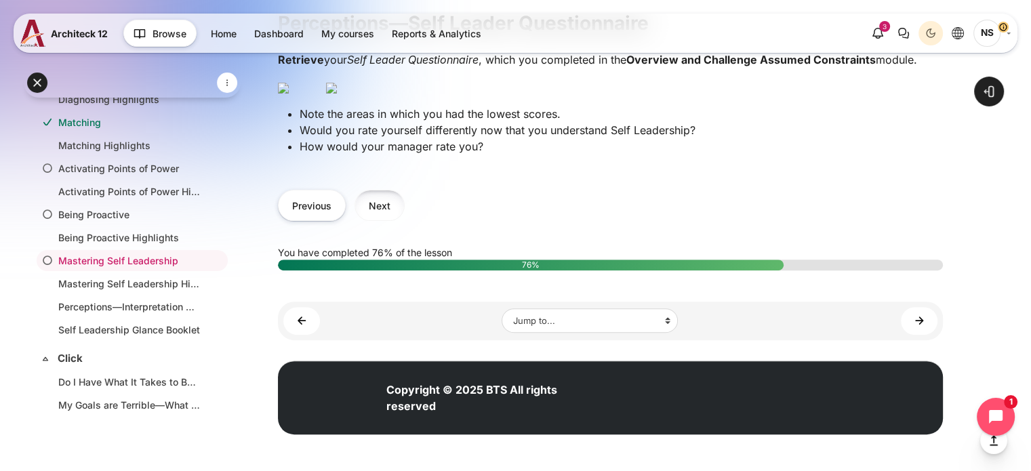
click at [386, 220] on button "Next" at bounding box center [379, 205] width 50 height 30
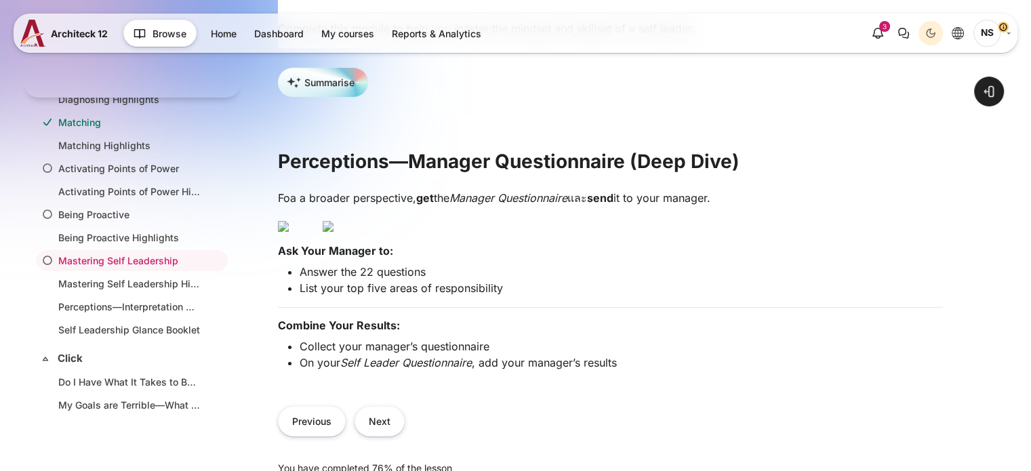
scroll to position [672, 0]
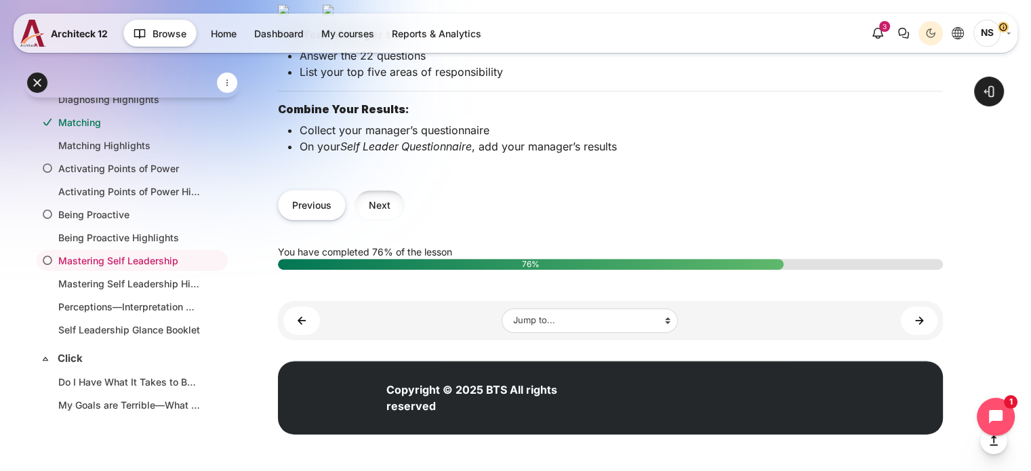
click at [385, 194] on button "Next" at bounding box center [379, 205] width 50 height 30
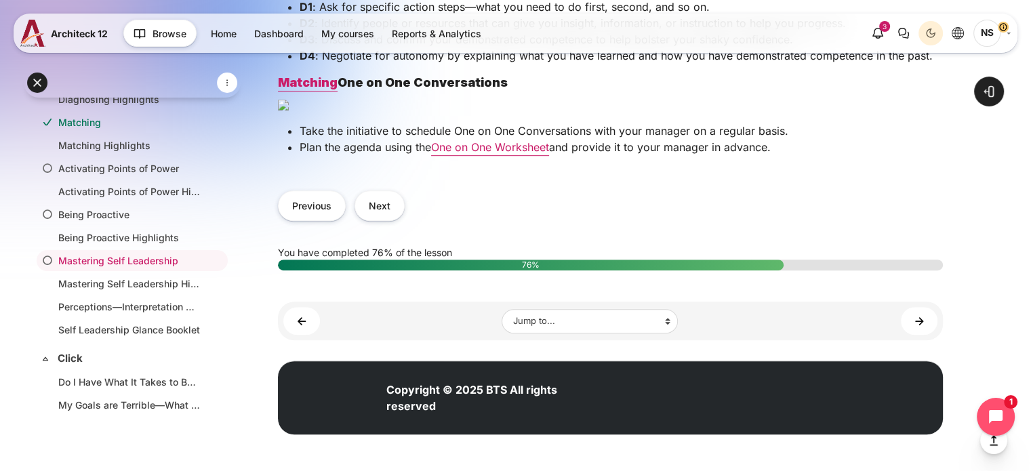
scroll to position [1437, 0]
click at [379, 201] on button "Next" at bounding box center [379, 205] width 50 height 30
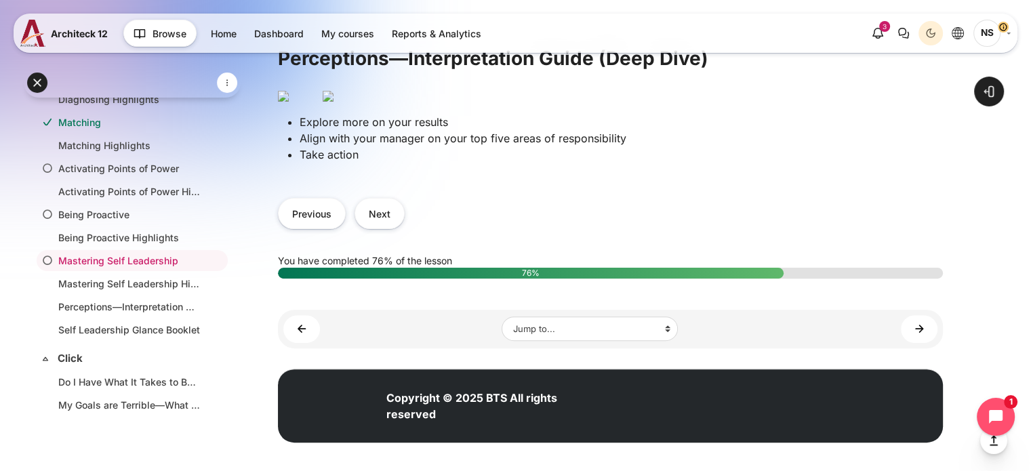
scroll to position [474, 0]
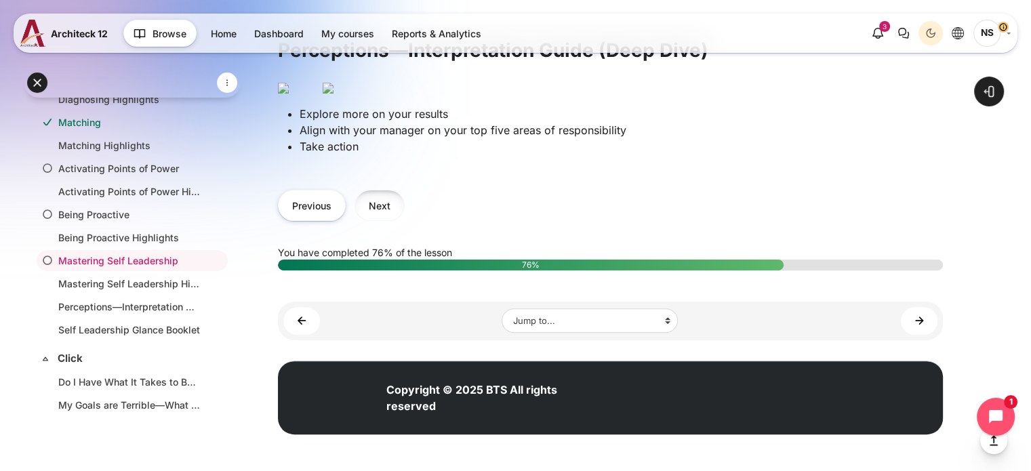
click at [374, 220] on button "Next" at bounding box center [379, 205] width 50 height 30
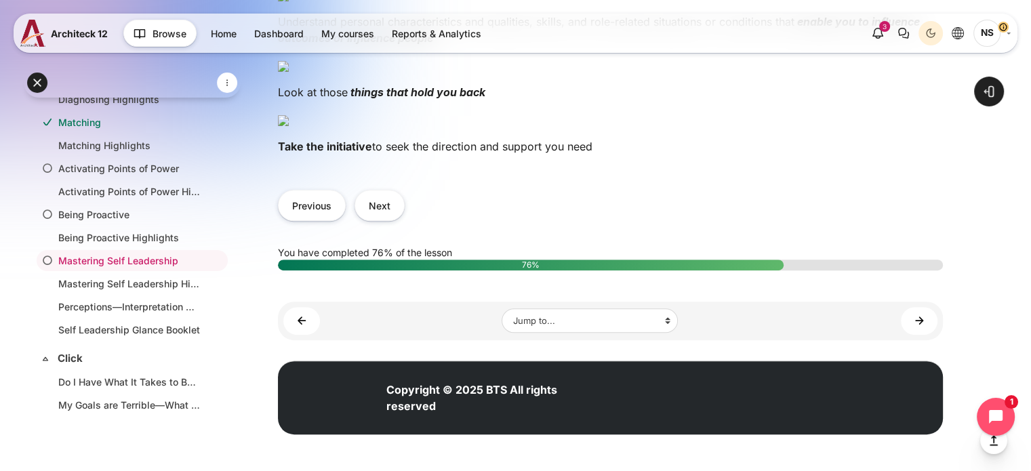
scroll to position [1134, 0]
click at [385, 207] on button "Next" at bounding box center [379, 205] width 50 height 30
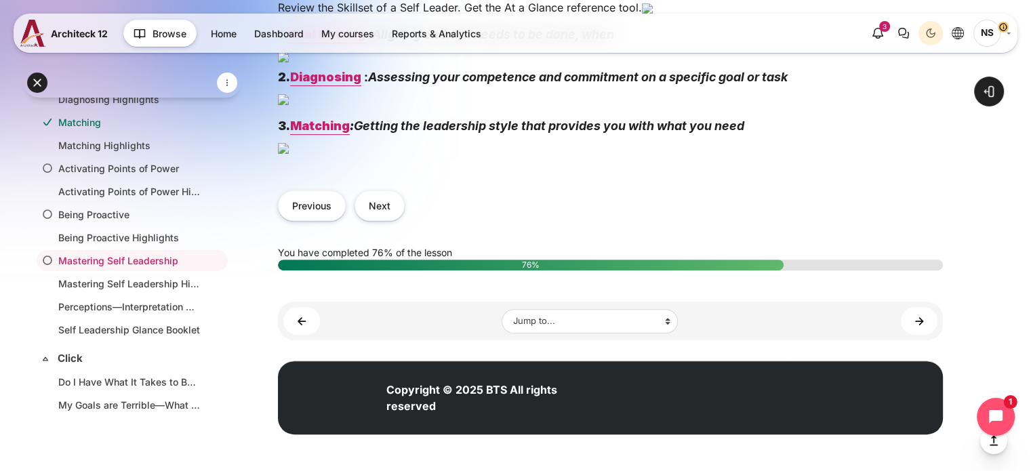
scroll to position [981, 0]
click at [379, 211] on button "Next" at bounding box center [379, 205] width 50 height 30
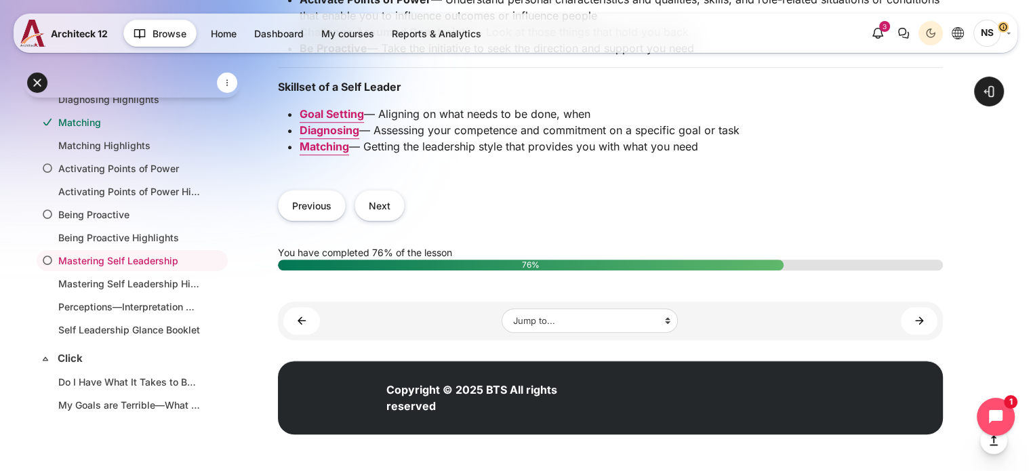
scroll to position [1675, 0]
click at [375, 199] on button "Next" at bounding box center [379, 205] width 50 height 30
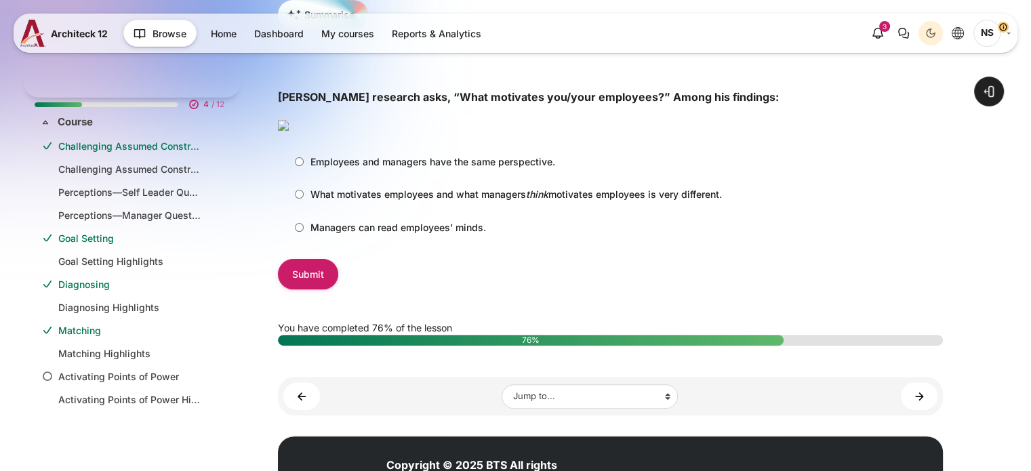
scroll to position [208, 0]
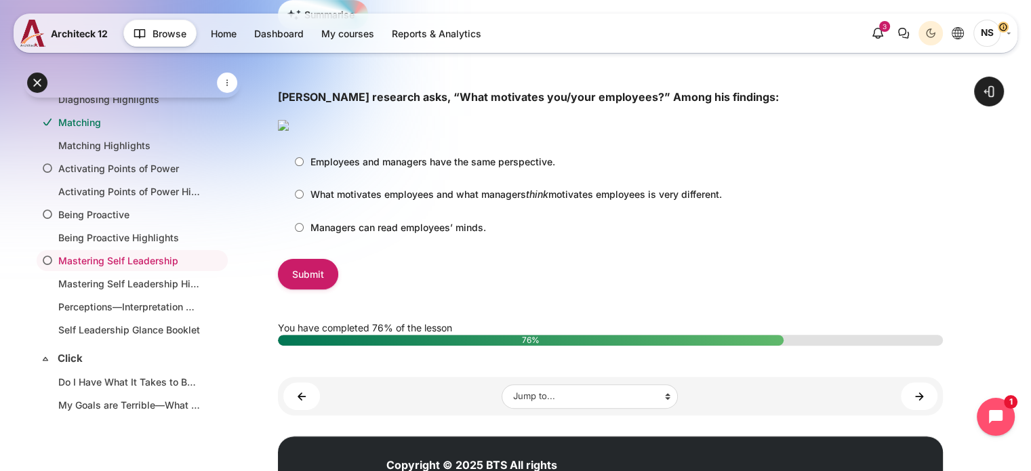
click at [474, 201] on p "What motivates employees and what managers think motivates employees is very di…" at bounding box center [515, 194] width 411 height 14
click at [304, 199] on input "What motivates employees and what managers think motivates employees is very di…" at bounding box center [299, 194] width 9 height 9
radio input "true"
click at [314, 289] on input "Submit" at bounding box center [308, 274] width 60 height 30
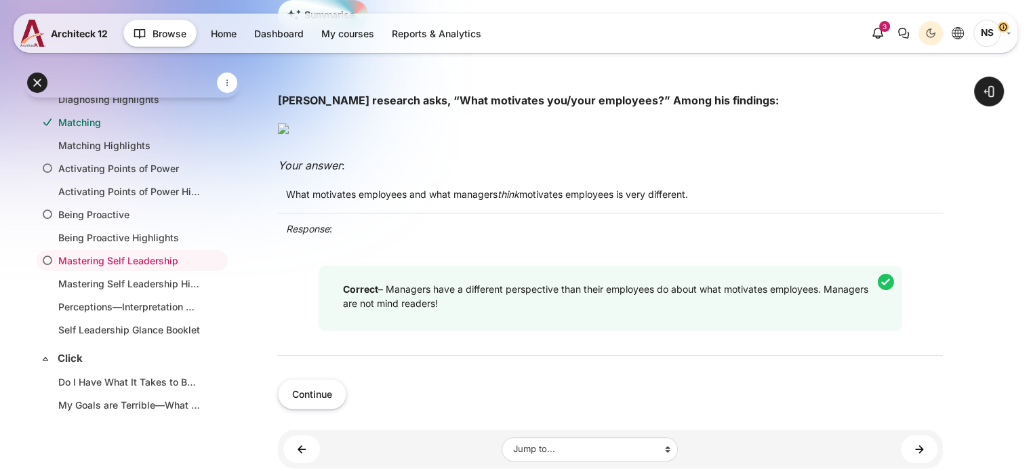
scroll to position [474, 0]
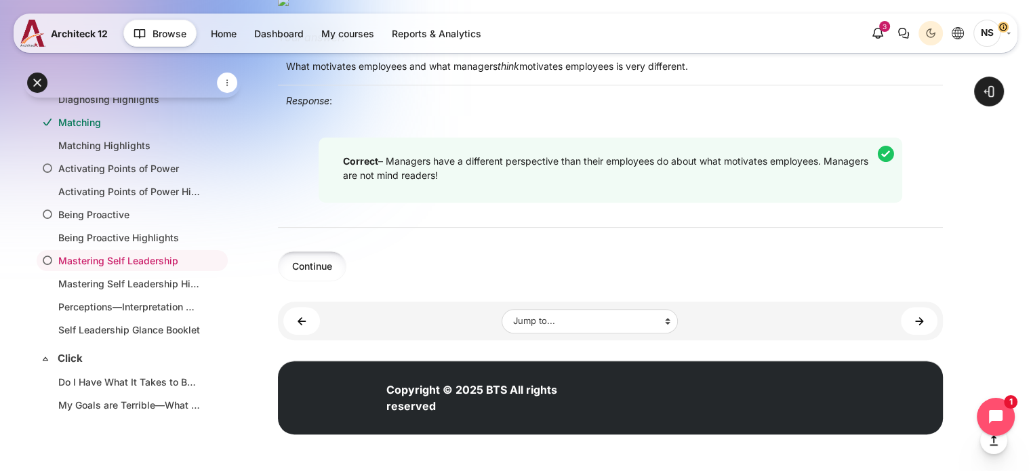
click at [325, 281] on button "Continue" at bounding box center [312, 266] width 68 height 30
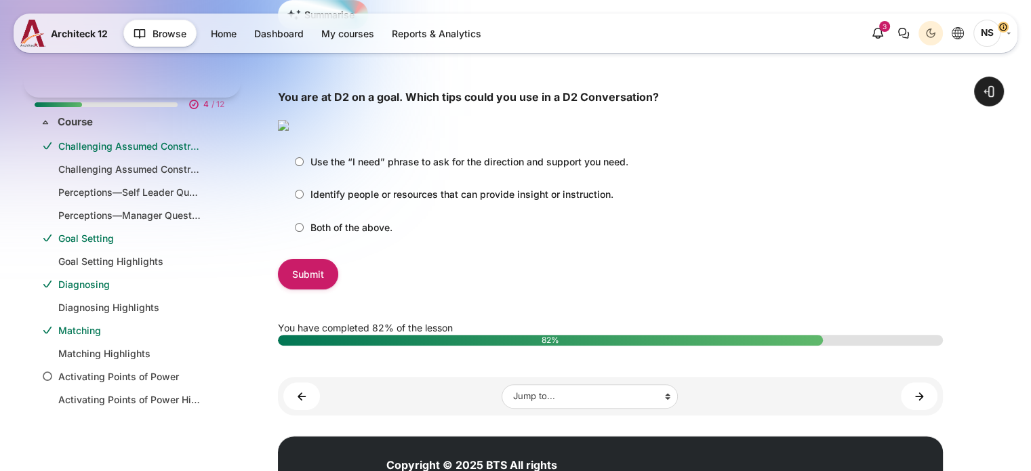
scroll to position [208, 0]
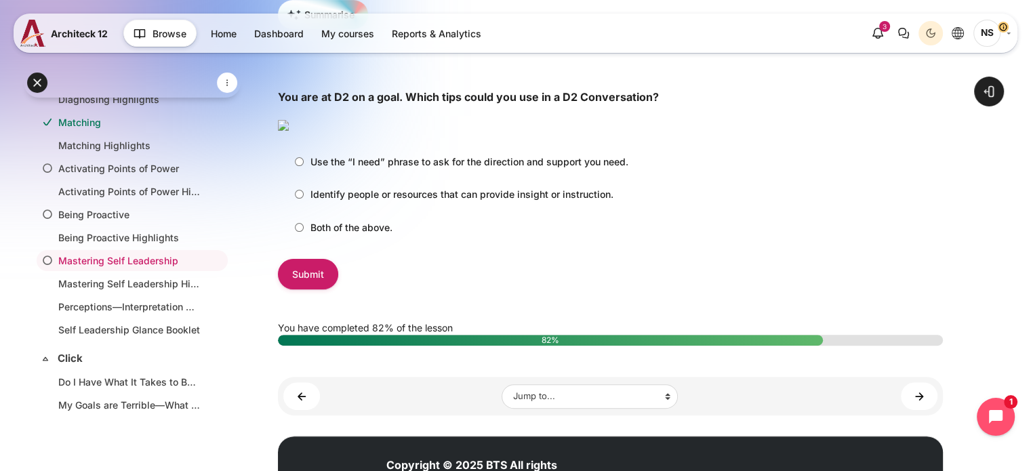
click at [512, 169] on p "Use the “I need” phrase to ask for the direction and support you need." at bounding box center [469, 161] width 318 height 14
click at [304, 166] on input "Use the “I need” phrase to ask for the direction and support you need." at bounding box center [299, 161] width 9 height 9
radio input "true"
click at [322, 289] on input "Submit" at bounding box center [308, 274] width 60 height 30
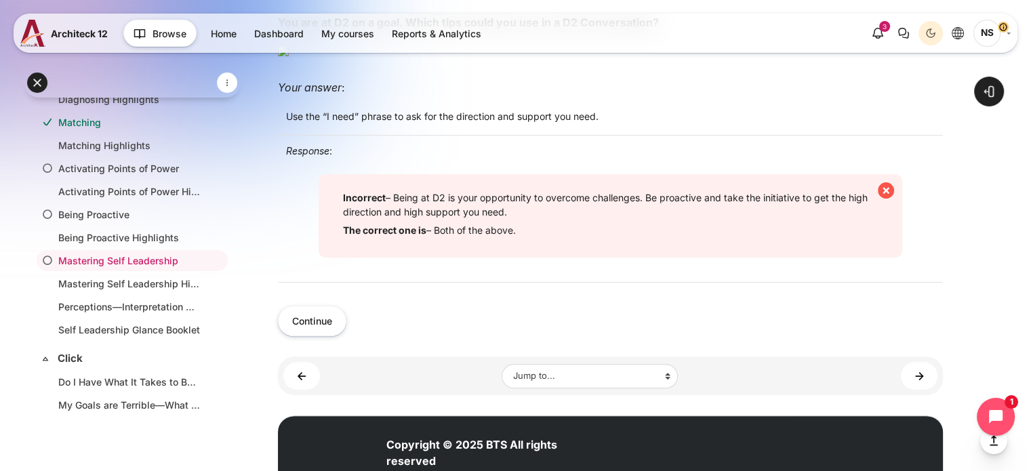
scroll to position [542, 0]
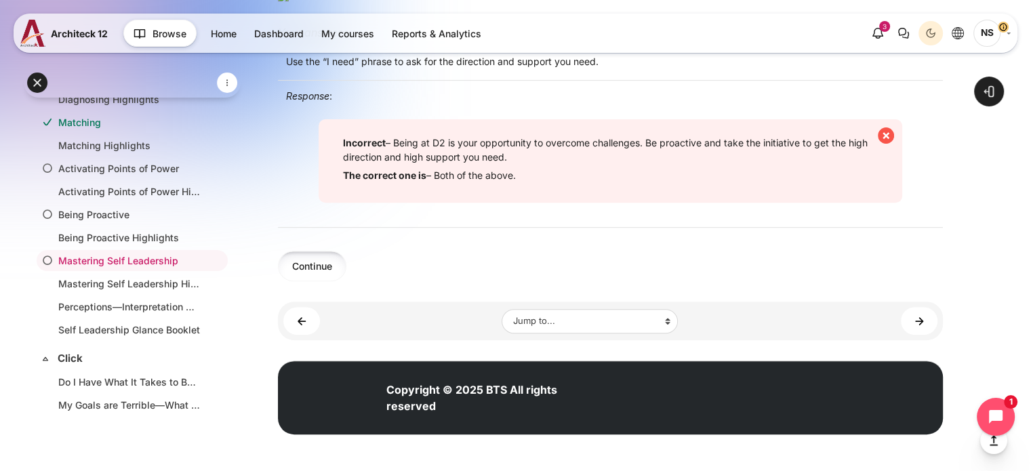
click at [328, 281] on button "Continue" at bounding box center [312, 266] width 68 height 30
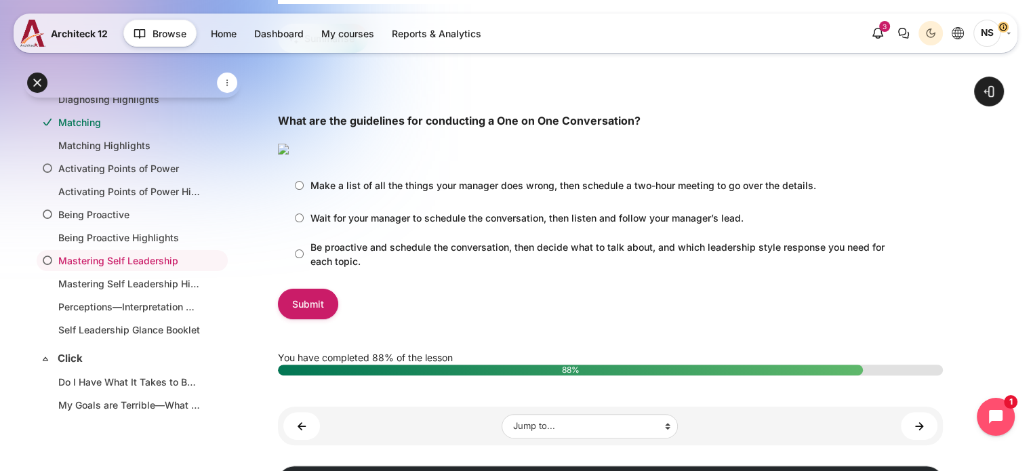
scroll to position [339, 0]
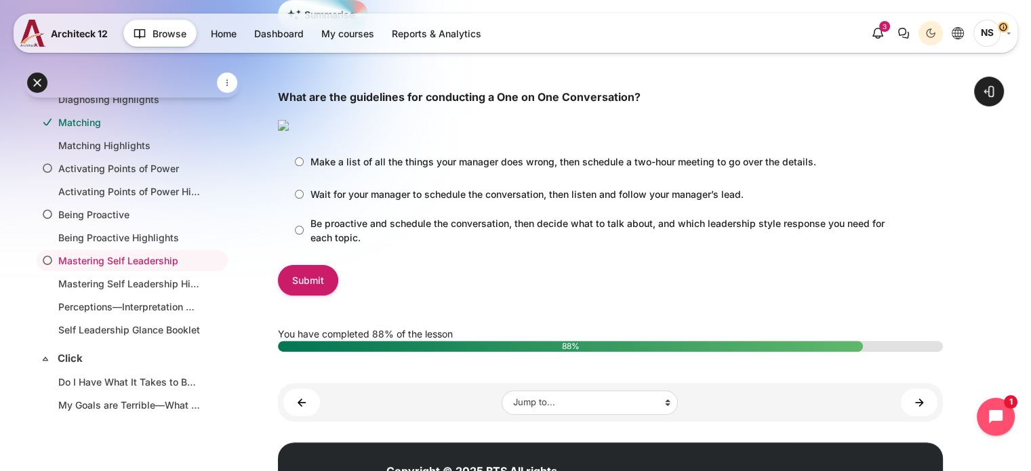
click at [412, 245] on p "Be proactive and schedule the conversation, then decide what to talk about, and…" at bounding box center [604, 230] width 588 height 28
click at [304, 234] on input "Be proactive and schedule the conversation, then decide what to talk about, and…" at bounding box center [299, 230] width 9 height 9
radio input "true"
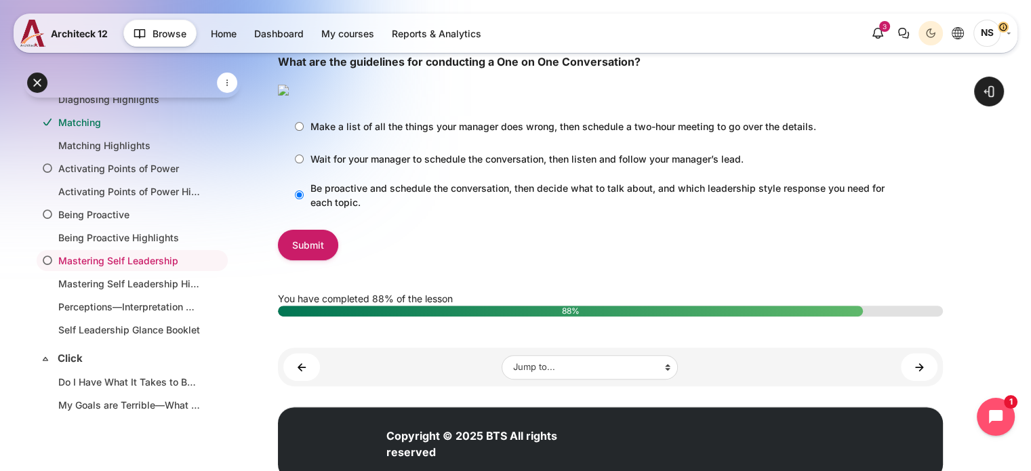
scroll to position [407, 0]
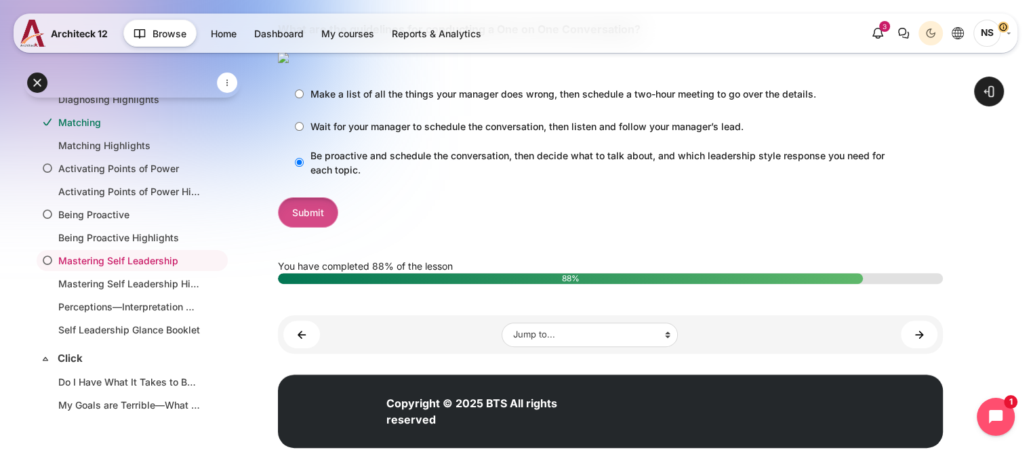
click at [307, 228] on input "Submit" at bounding box center [308, 212] width 60 height 30
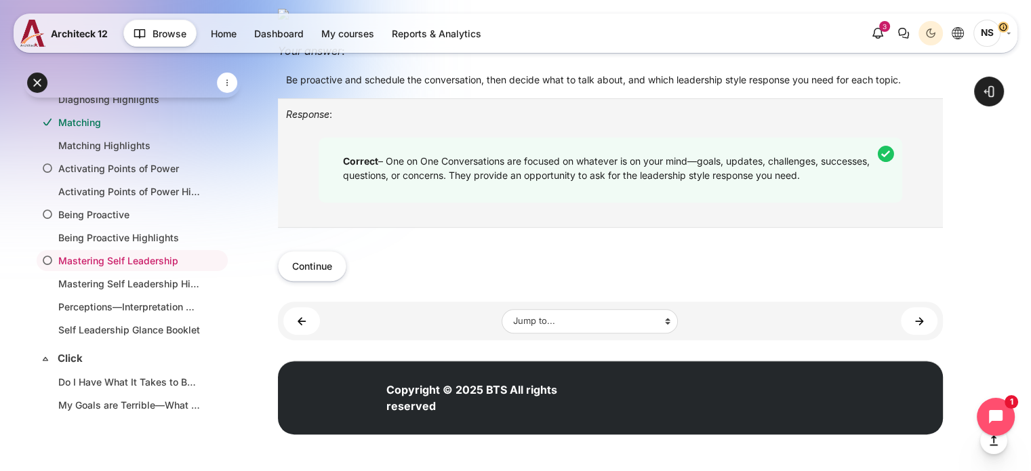
scroll to position [542, 0]
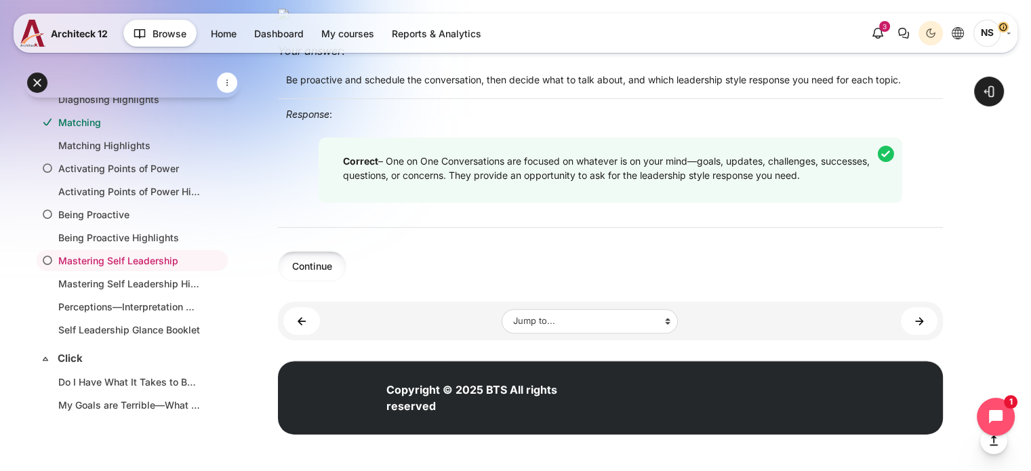
click at [314, 281] on button "Continue" at bounding box center [312, 266] width 68 height 30
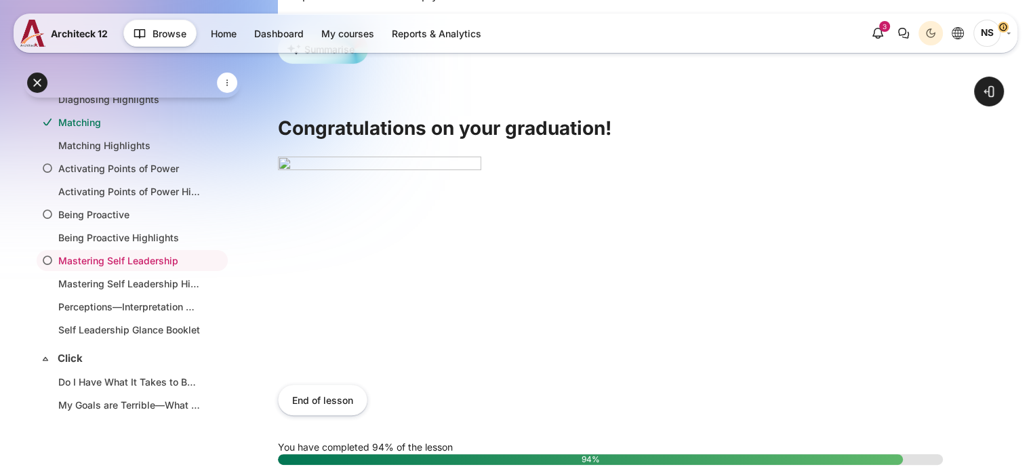
scroll to position [407, 0]
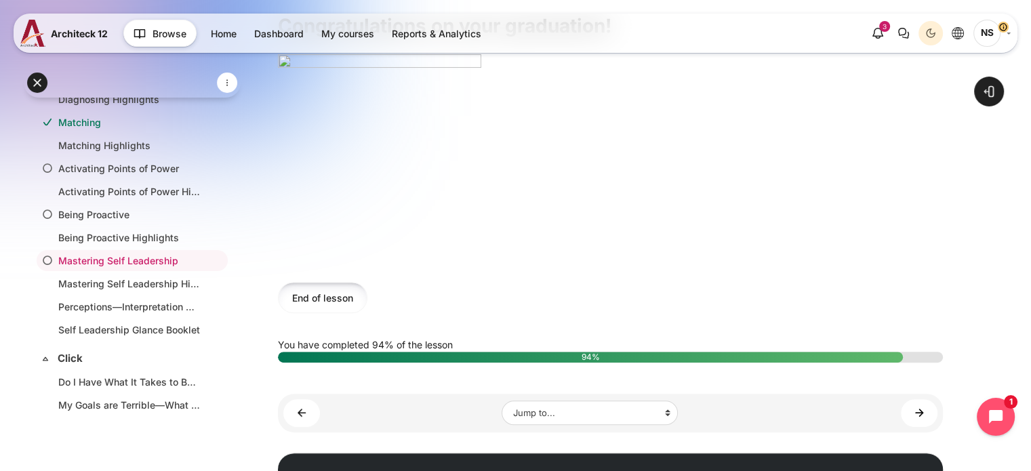
click at [320, 312] on button "End of lesson" at bounding box center [322, 297] width 89 height 30
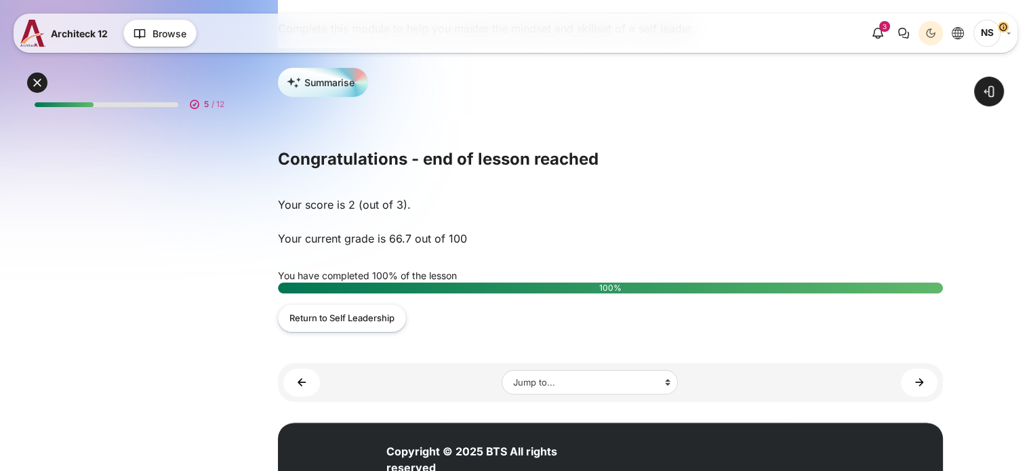
scroll to position [208, 0]
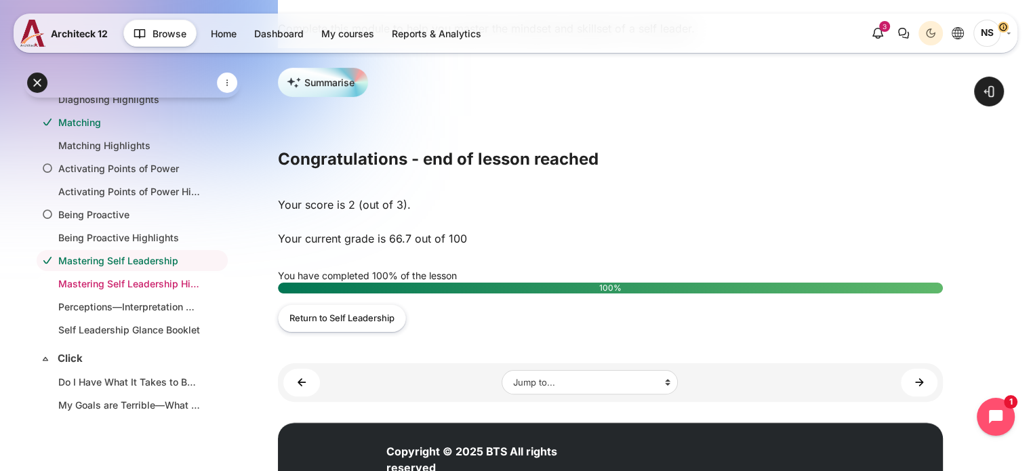
click at [116, 281] on link "Mastering Self Leadership Highlights" at bounding box center [129, 283] width 142 height 14
click at [103, 305] on link "Perceptions—Interpretation Guide (Deep Dive)" at bounding box center [129, 306] width 142 height 14
click at [127, 322] on link "Self Leadership Glance Booklet" at bounding box center [129, 329] width 142 height 14
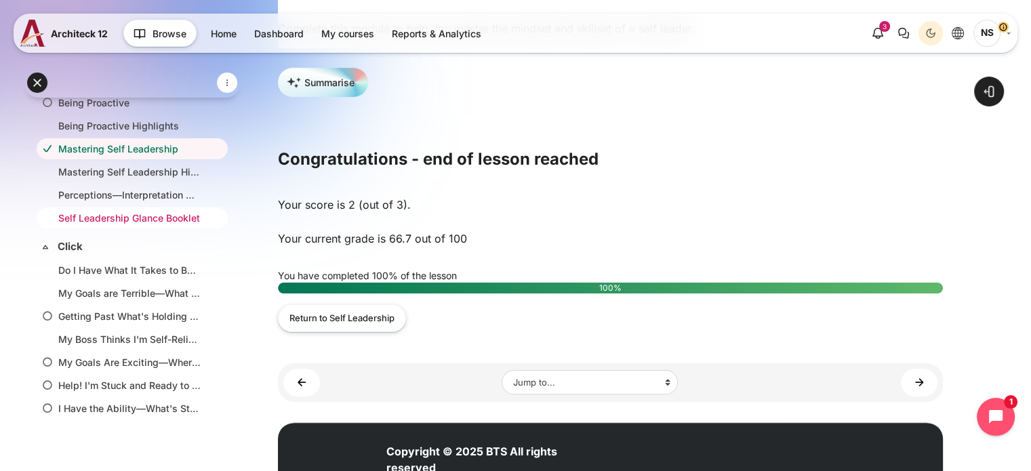
scroll to position [344, 0]
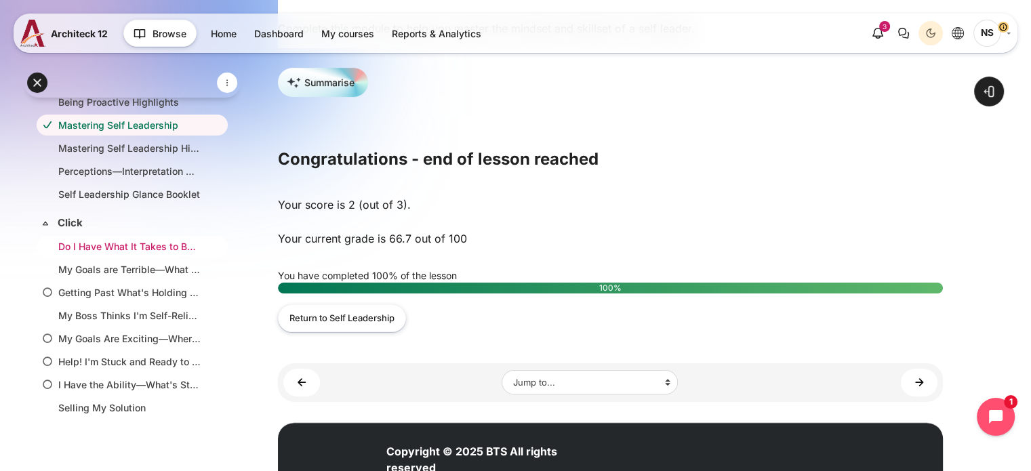
click at [104, 239] on link "Do I Have What It Takes to Be a Self Leader?" at bounding box center [129, 246] width 142 height 14
click at [111, 262] on link "My Goals are Terrible—What Do I Do?" at bounding box center [129, 269] width 142 height 14
click at [127, 286] on link "Getting Past What's Holding Me Back" at bounding box center [129, 292] width 142 height 14
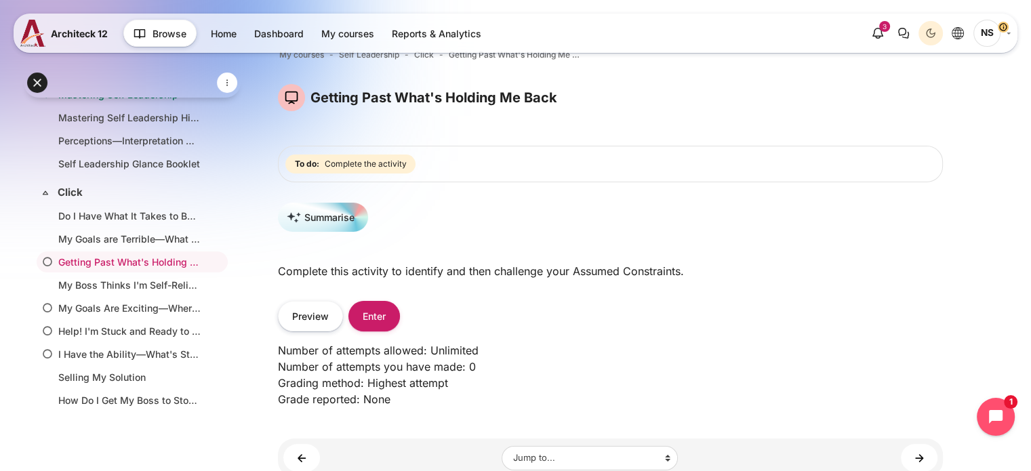
scroll to position [159, 0]
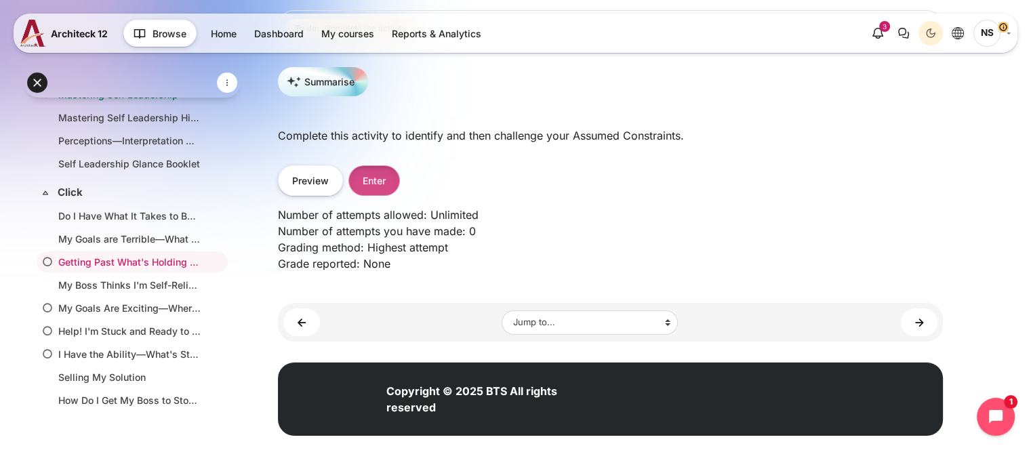
click at [379, 186] on button "Enter" at bounding box center [373, 180] width 51 height 30
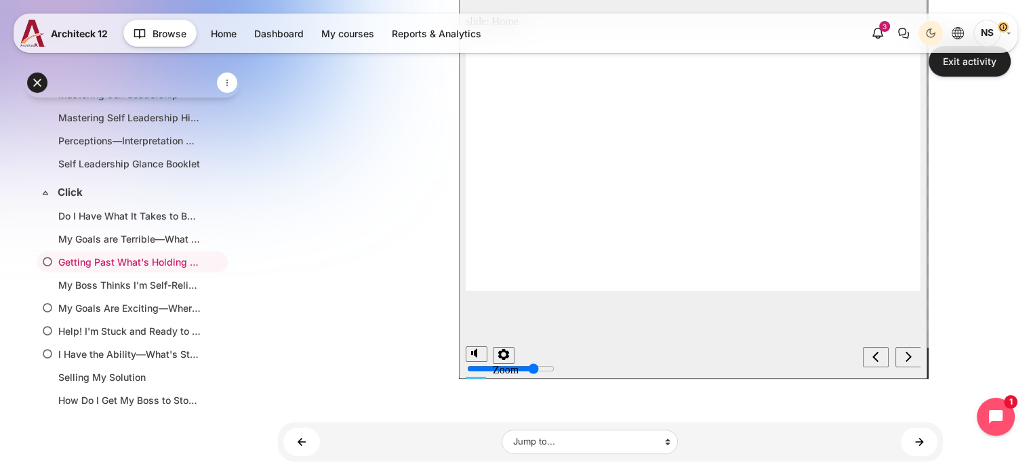
scroll to position [271, 0]
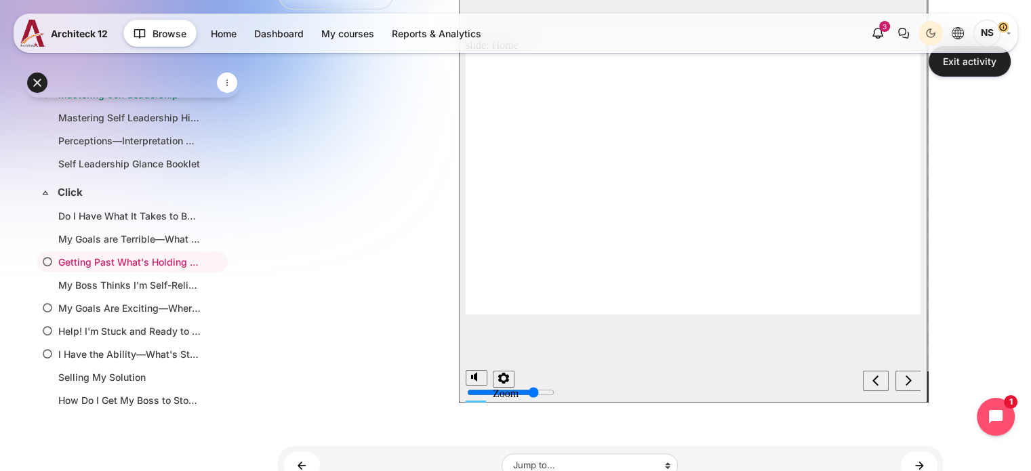
click at [915, 381] on div "next" at bounding box center [907, 382] width 15 height 14
click at [881, 381] on div "previous" at bounding box center [875, 382] width 15 height 14
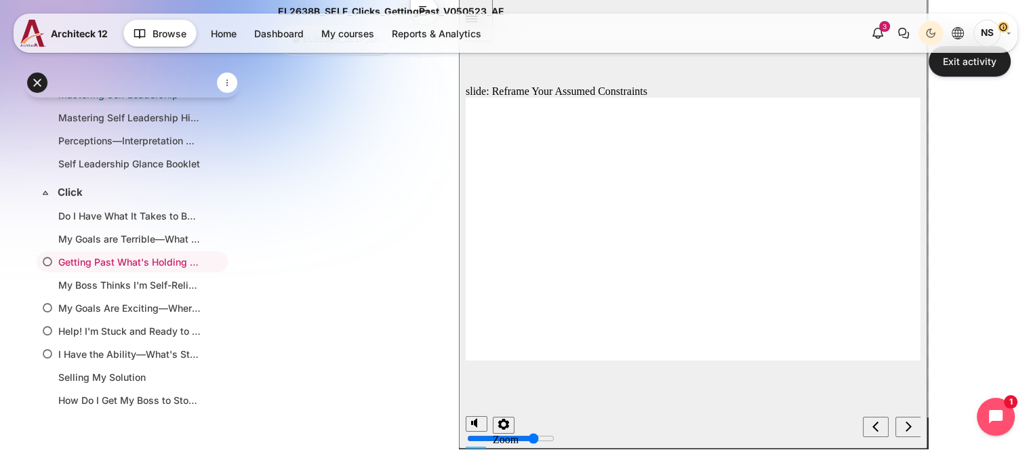
scroll to position [203, 0]
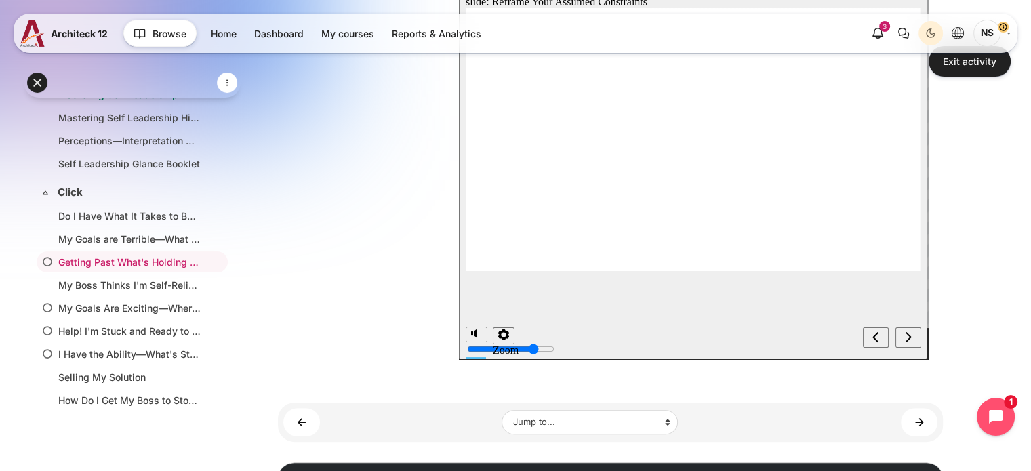
scroll to position [339, 0]
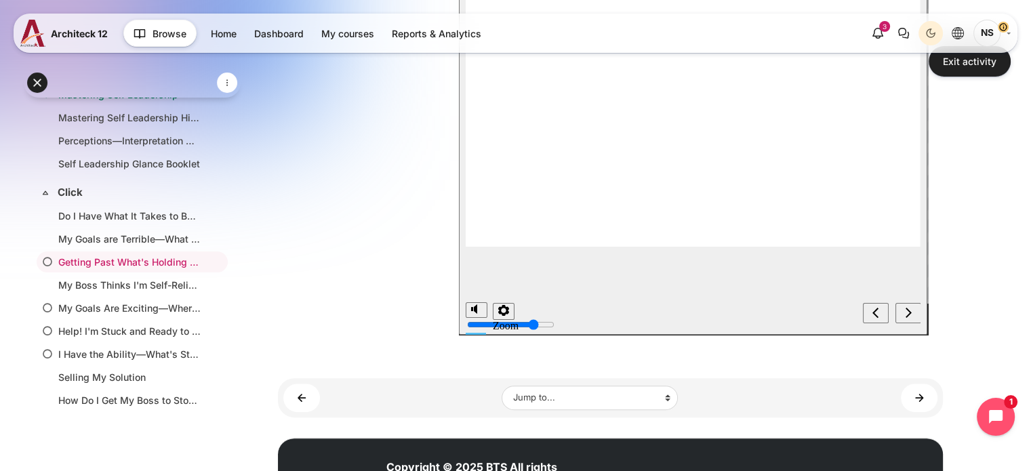
click at [868, 316] on div "previous" at bounding box center [875, 314] width 15 height 14
click at [908, 316] on icon "next" at bounding box center [908, 313] width 6 height 10
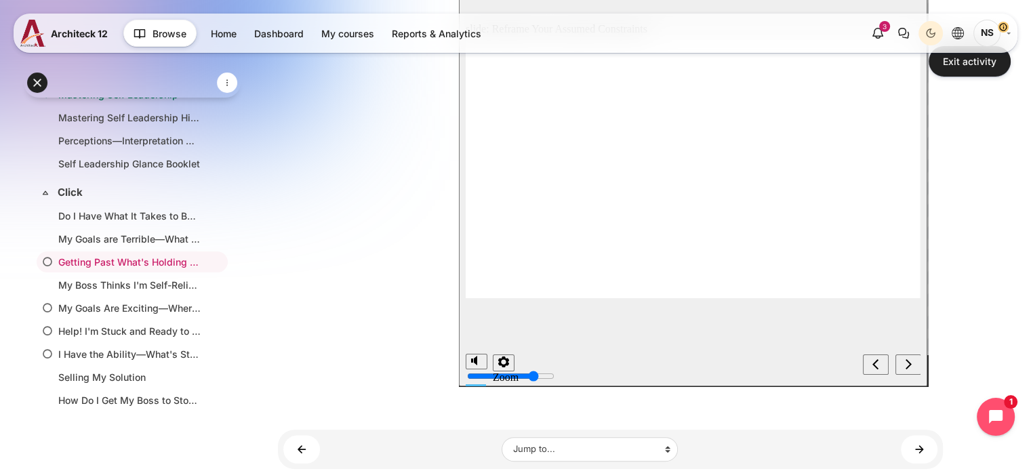
scroll to position [203, 0]
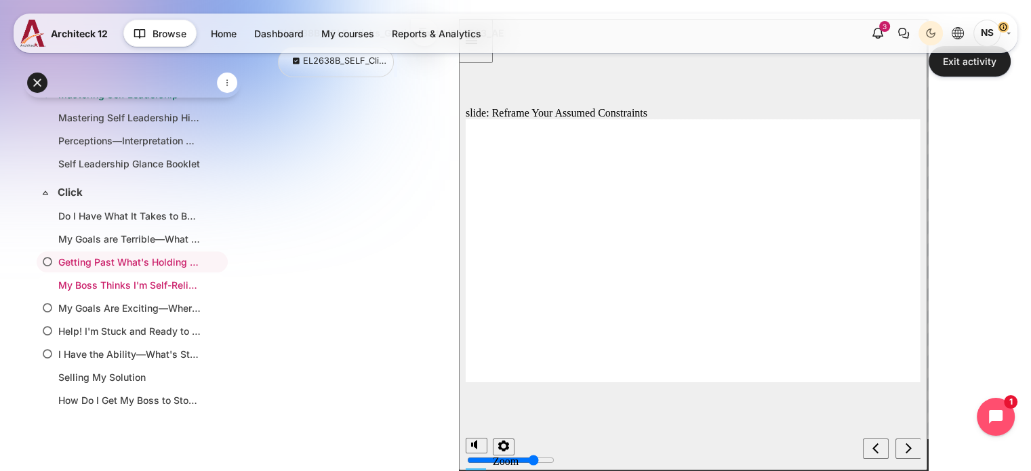
click at [81, 279] on link "My Boss Thinks I'm Self-Reliant, but I'm Not" at bounding box center [129, 285] width 142 height 14
click at [135, 306] on link "My Goals Are Exciting—Where Do I Start?" at bounding box center [129, 308] width 142 height 14
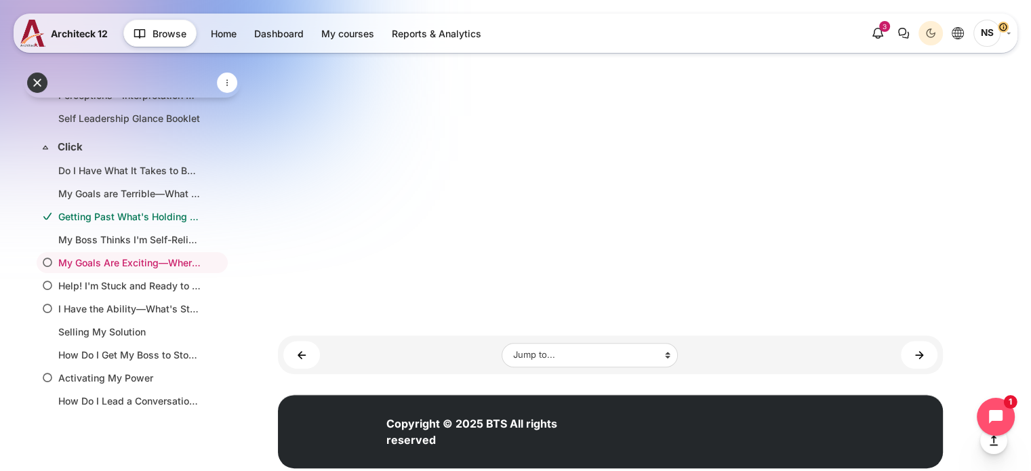
scroll to position [503, 0]
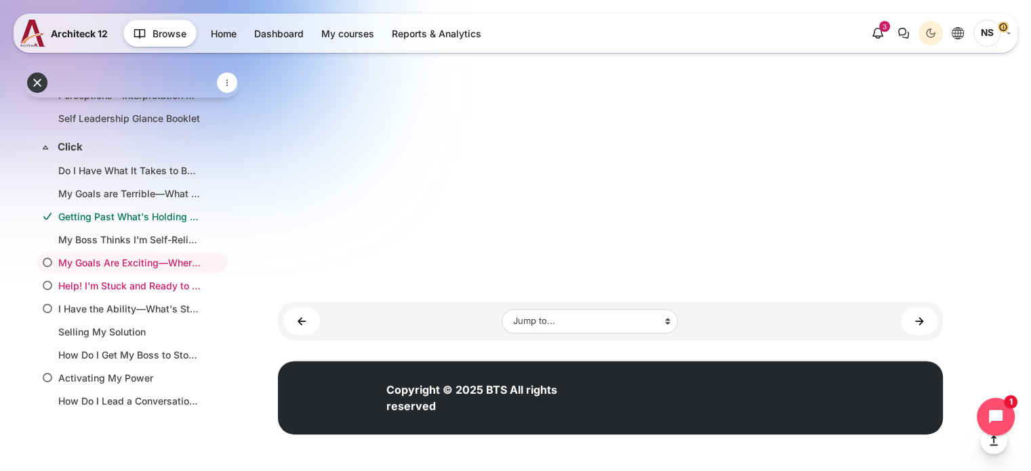
click at [102, 278] on link "Help! I'm Stuck and Ready to Quit" at bounding box center [129, 285] width 142 height 14
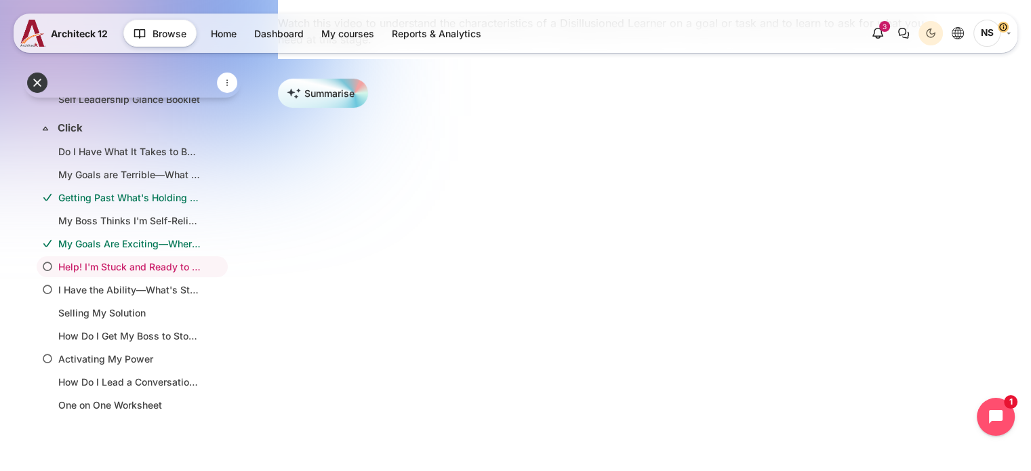
scroll to position [299, 0]
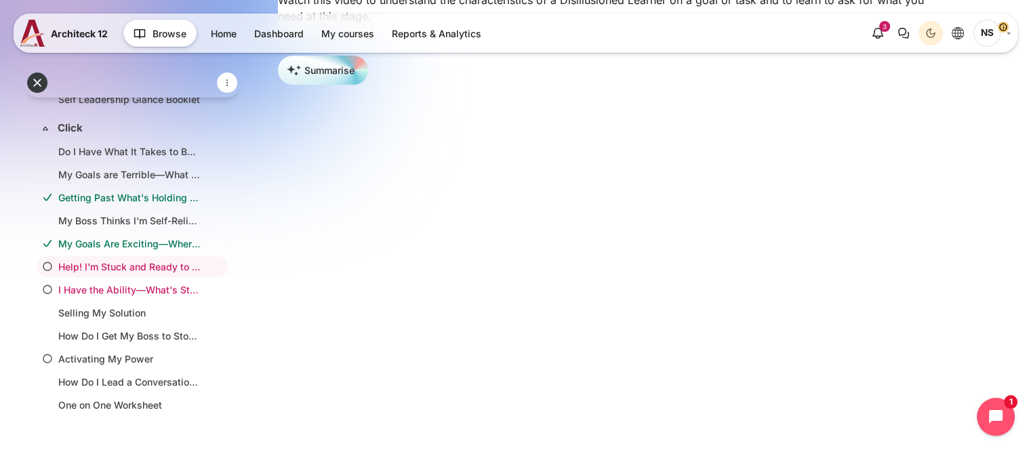
click at [82, 283] on link "I Have the Ability—What's Stopping Me?" at bounding box center [129, 290] width 142 height 14
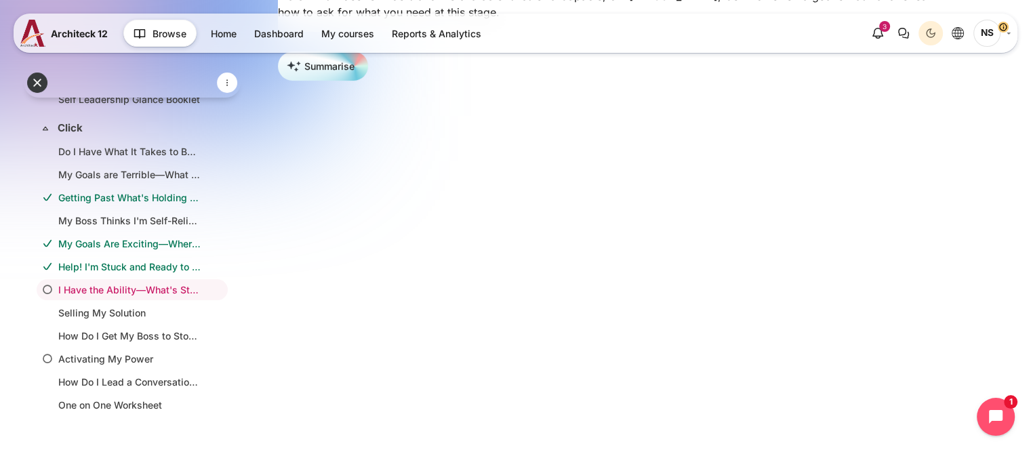
scroll to position [323, 0]
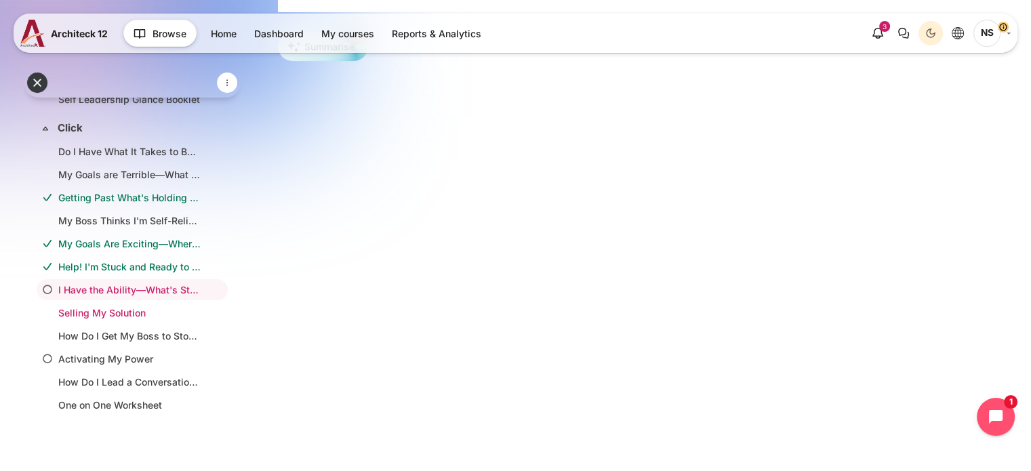
click at [129, 306] on link "Selling My Solution" at bounding box center [129, 313] width 142 height 14
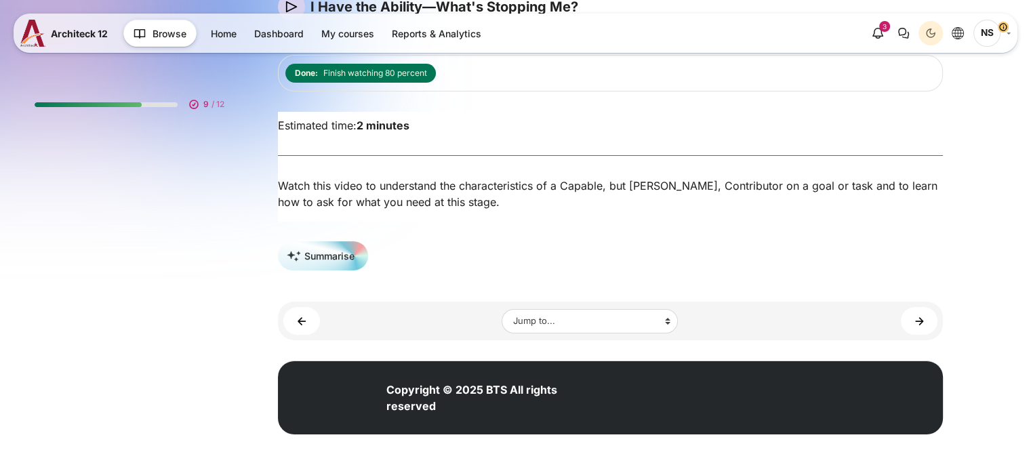
scroll to position [438, 0]
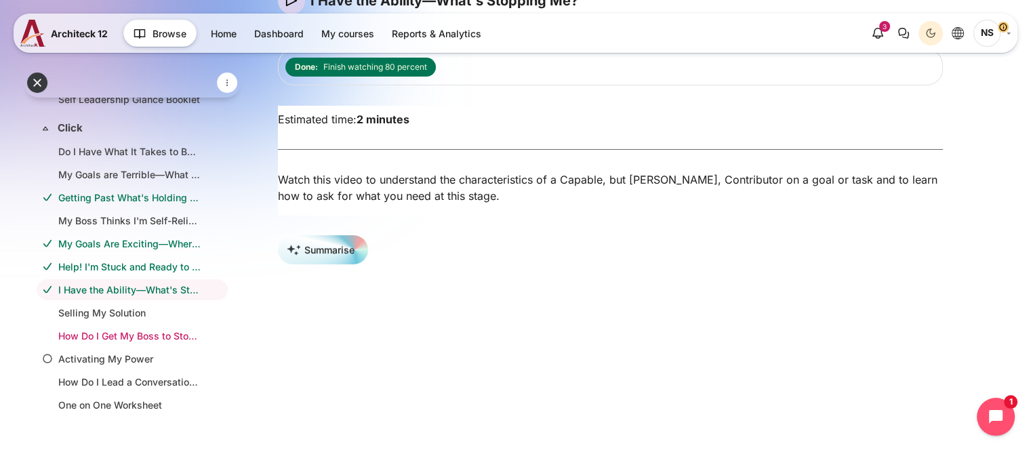
click at [123, 329] on link "How Do I Get My Boss to Stop Micromanaging Me?" at bounding box center [129, 336] width 142 height 14
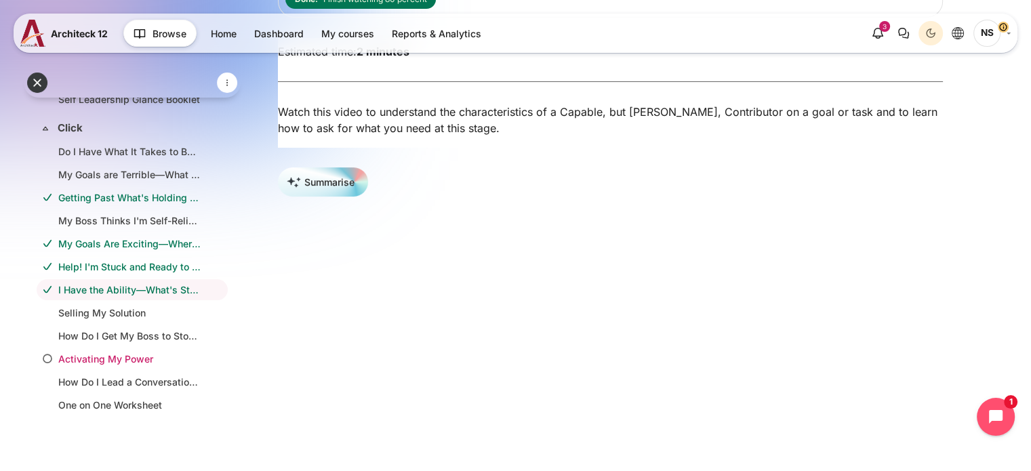
click at [127, 354] on link "Activating My Power" at bounding box center [129, 359] width 142 height 14
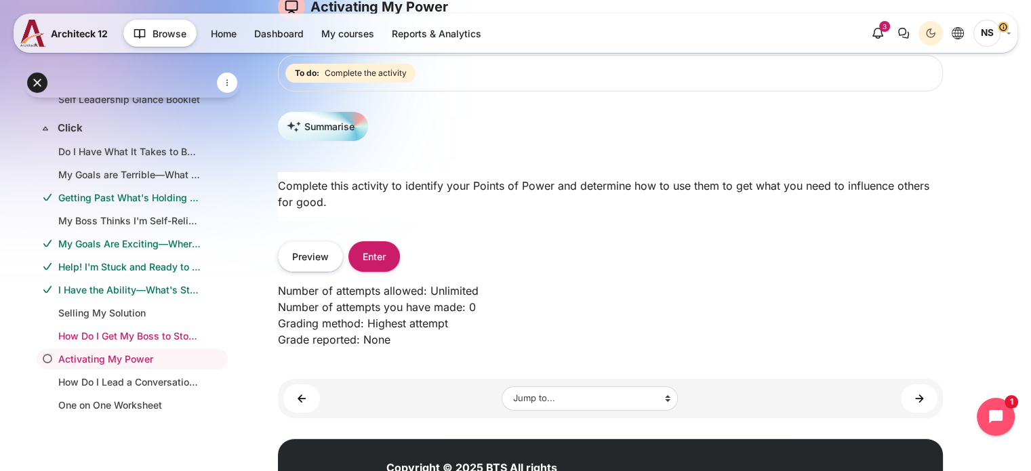
scroll to position [197, 0]
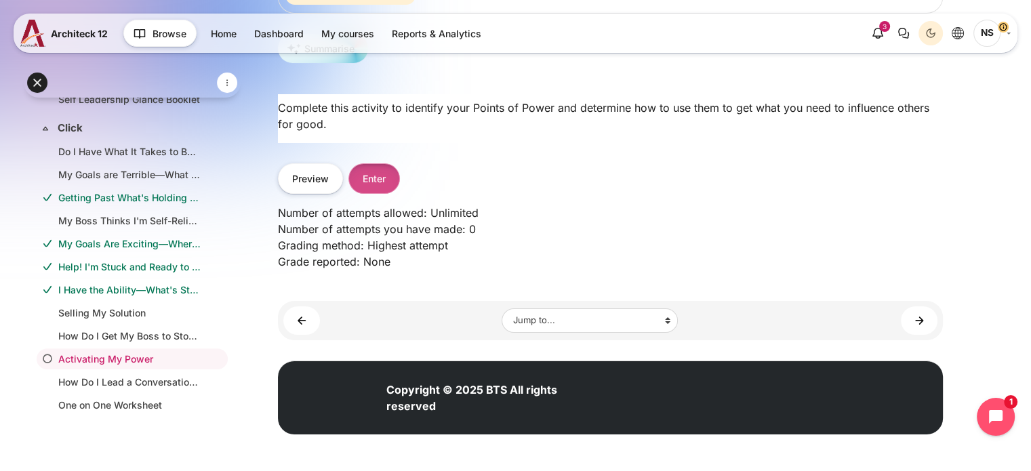
click at [374, 189] on button "Enter" at bounding box center [373, 178] width 51 height 30
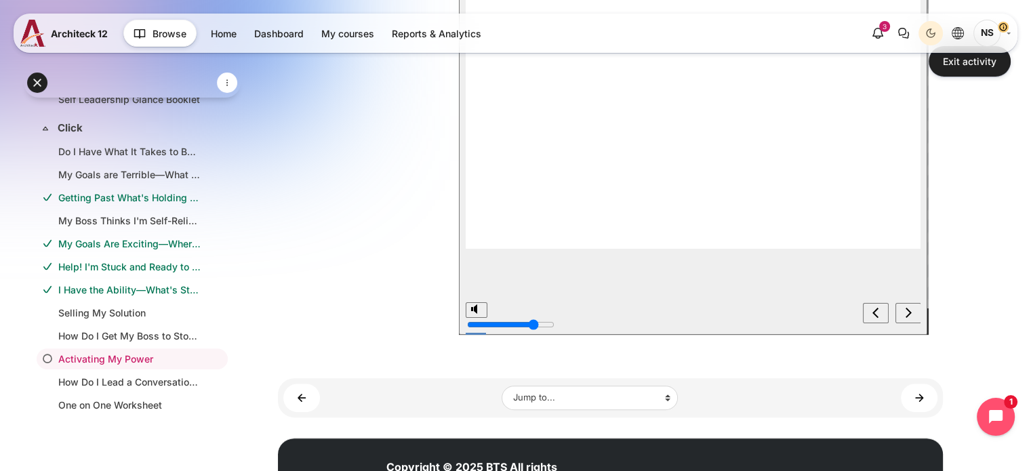
click at [907, 316] on icon "next" at bounding box center [908, 313] width 6 height 10
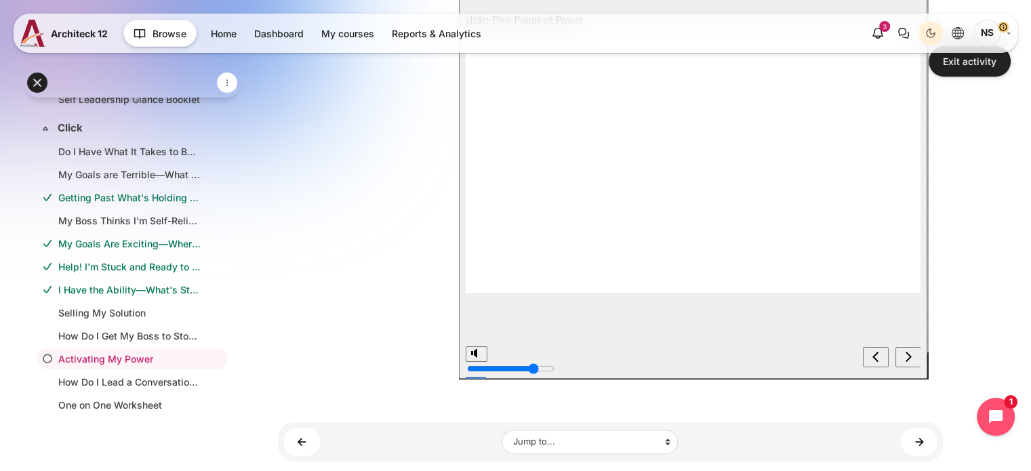
scroll to position [271, 0]
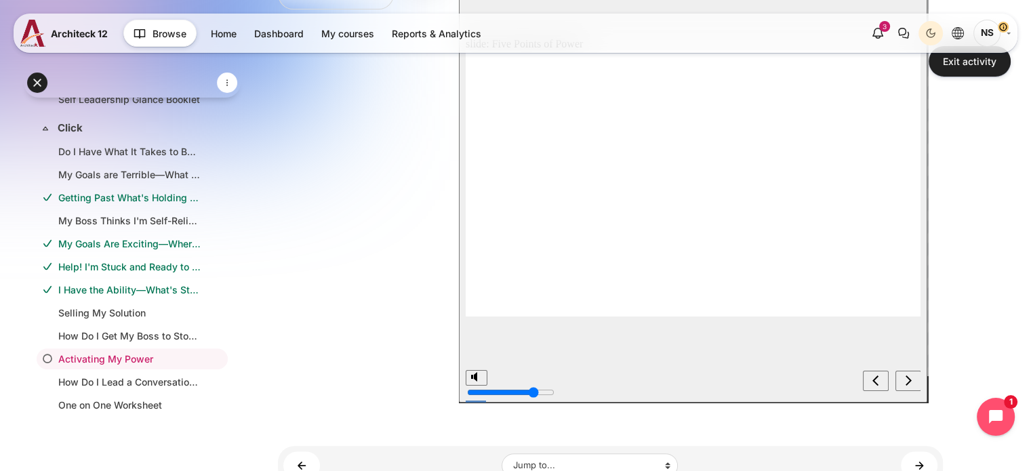
click at [908, 379] on icon "next" at bounding box center [908, 380] width 6 height 10
click at [902, 386] on div "next" at bounding box center [907, 382] width 15 height 14
click at [906, 378] on icon "next" at bounding box center [908, 380] width 6 height 10
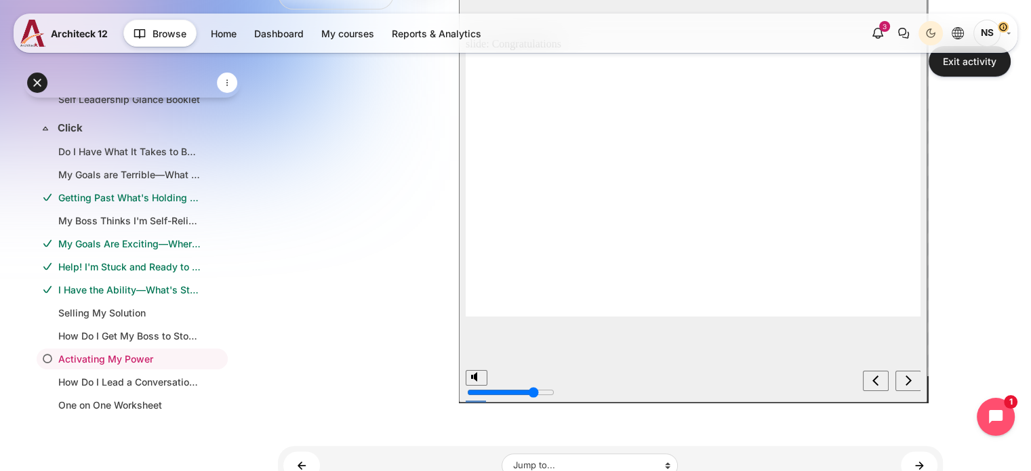
click at [906, 378] on icon "next" at bounding box center [908, 380] width 6 height 10
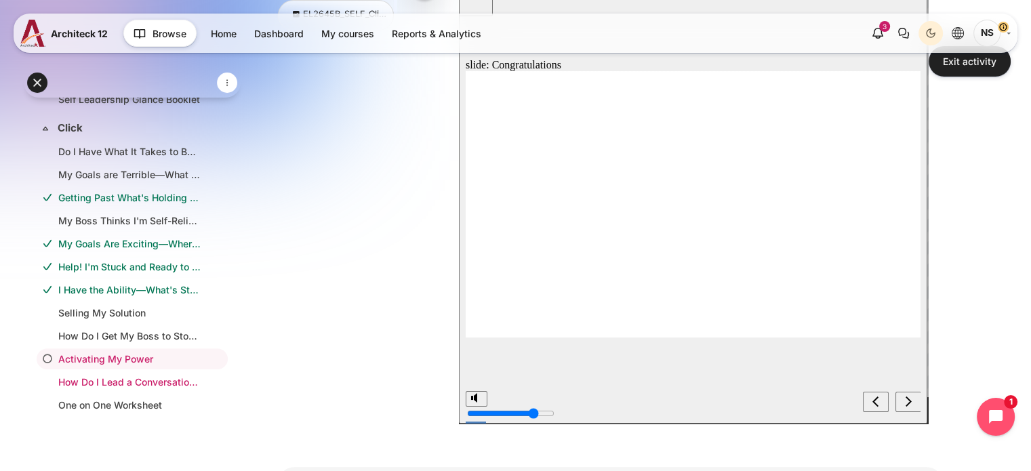
click at [106, 378] on link "How Do I Lead a Conversation with My Manager?" at bounding box center [129, 382] width 142 height 14
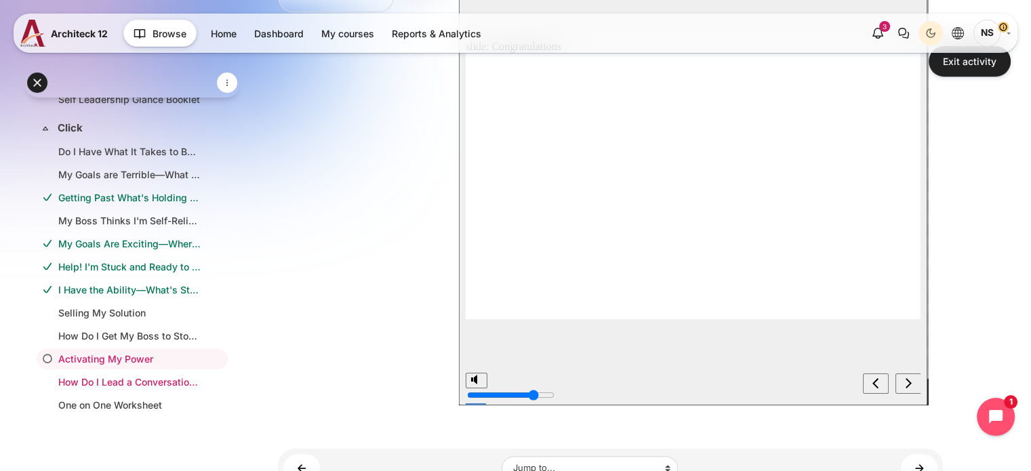
scroll to position [318, 0]
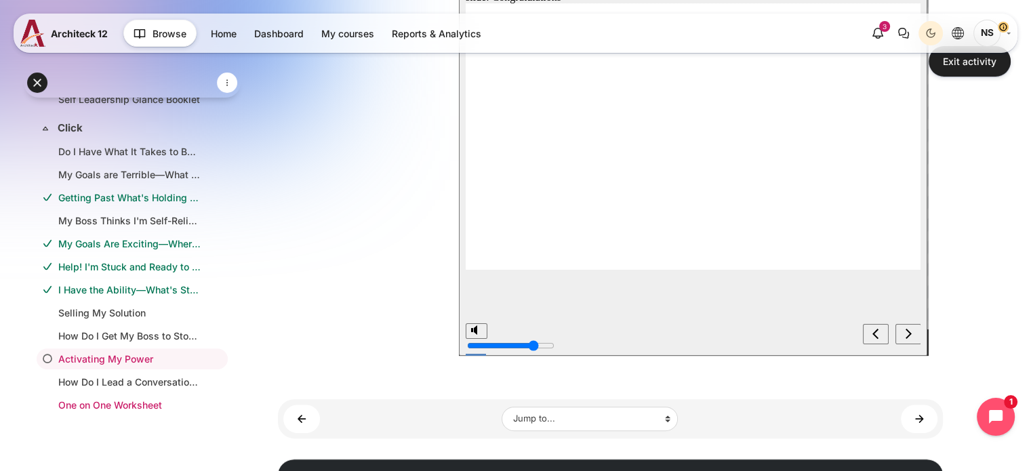
click at [81, 398] on link "One on One Worksheet" at bounding box center [129, 405] width 142 height 14
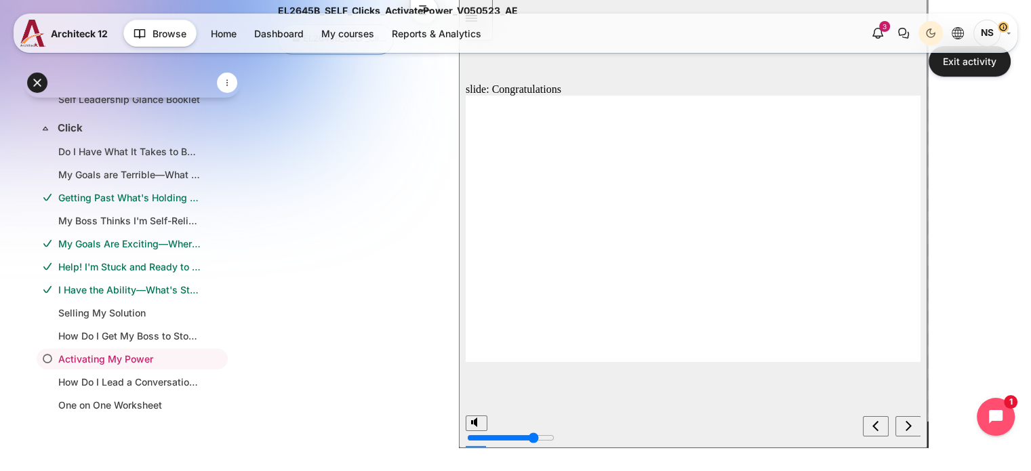
scroll to position [233, 0]
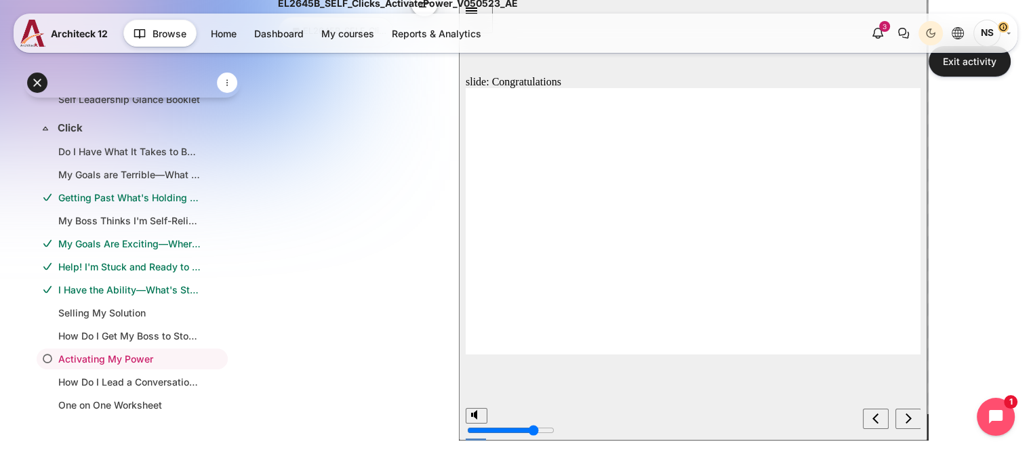
click at [329, 320] on div "EL2645B_SELF_Clicks_ActivatePower_V050523_AE EL2645B_SELF_Clicks_ActivatePower_…" at bounding box center [610, 219] width 665 height 461
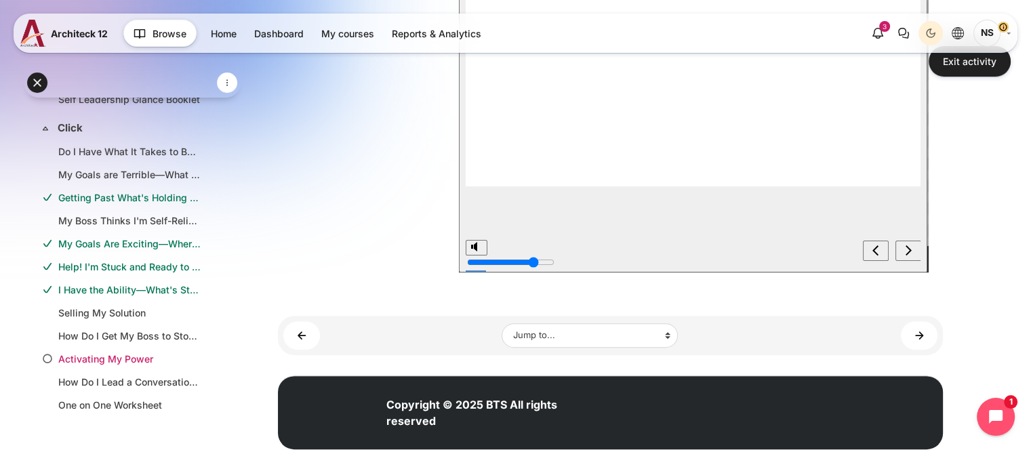
scroll to position [415, 0]
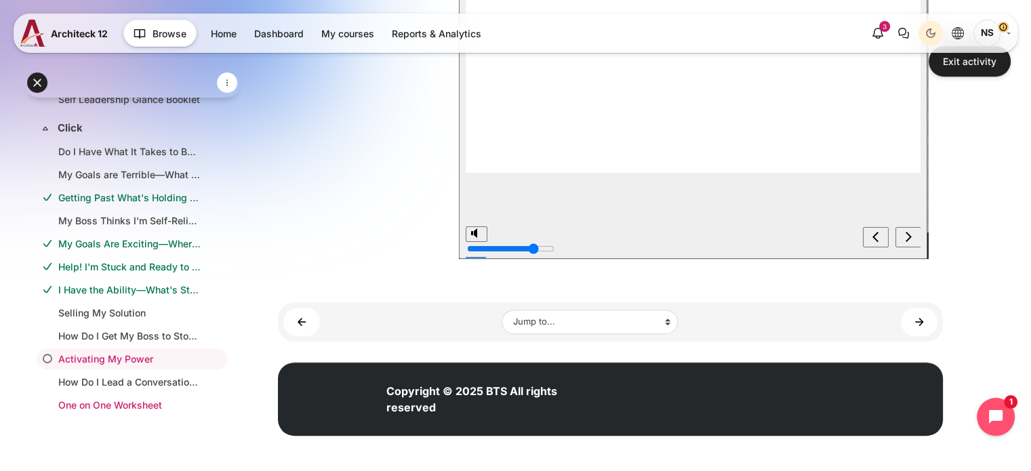
click at [89, 400] on link "One on One Worksheet" at bounding box center [129, 405] width 142 height 14
click at [291, 230] on div "EL2645B_SELF_Clicks_ActivatePower_V050523_AE EL2645B_SELF_Clicks_ActivatePower_…" at bounding box center [610, 38] width 665 height 461
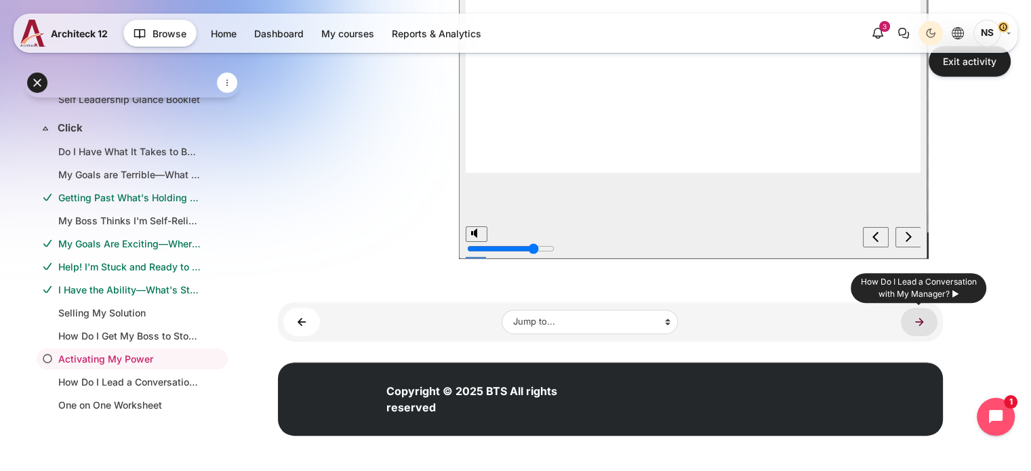
click at [923, 321] on link "How Do I Lead a Conversation with My Manager? ►" at bounding box center [918, 322] width 37 height 28
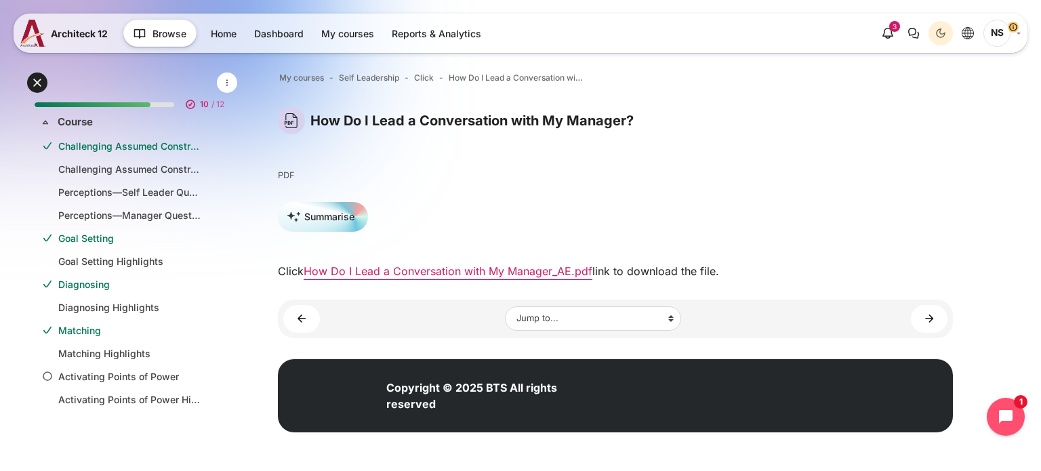
click at [212, 100] on span "/ 12" at bounding box center [217, 104] width 13 height 12
click at [187, 104] on icon at bounding box center [191, 105] width 14 height 14
click at [181, 108] on div "10 / 12" at bounding box center [202, 105] width 43 height 14
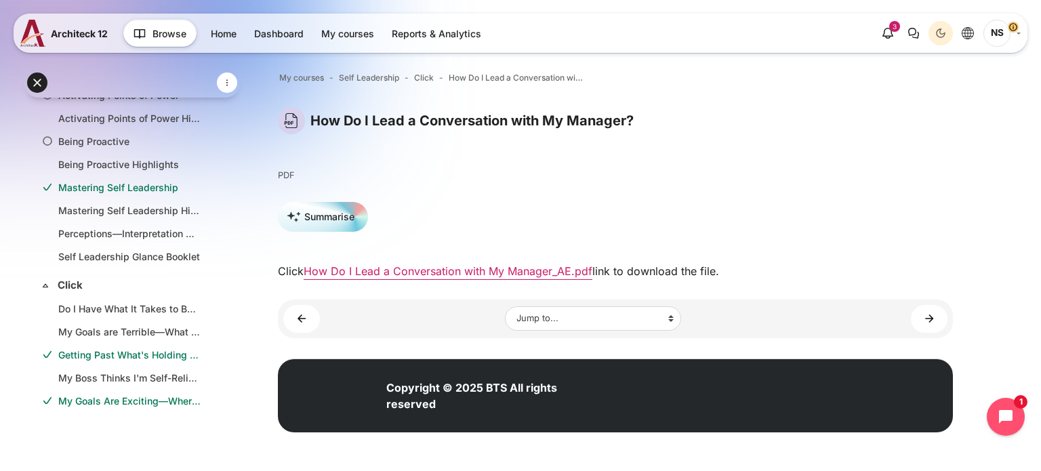
scroll to position [100, 0]
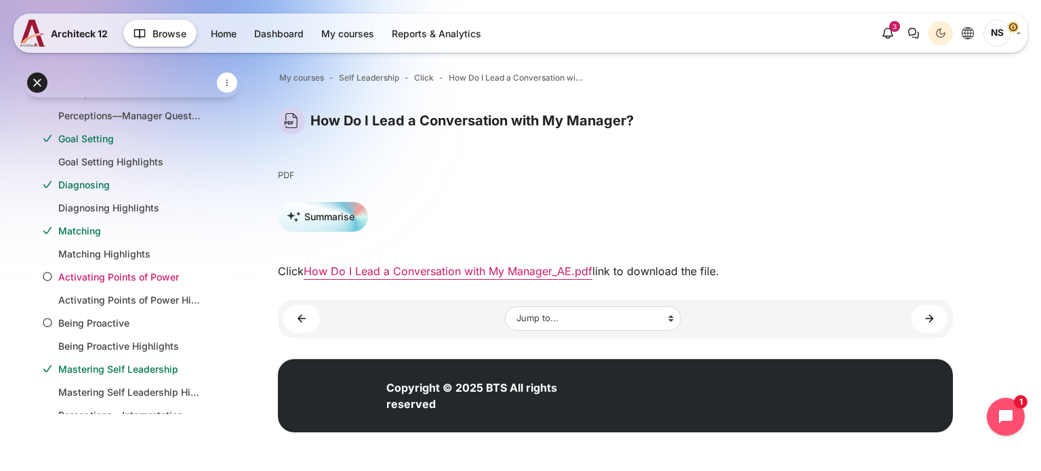
click at [117, 278] on link "Activating Points of Power" at bounding box center [129, 277] width 142 height 14
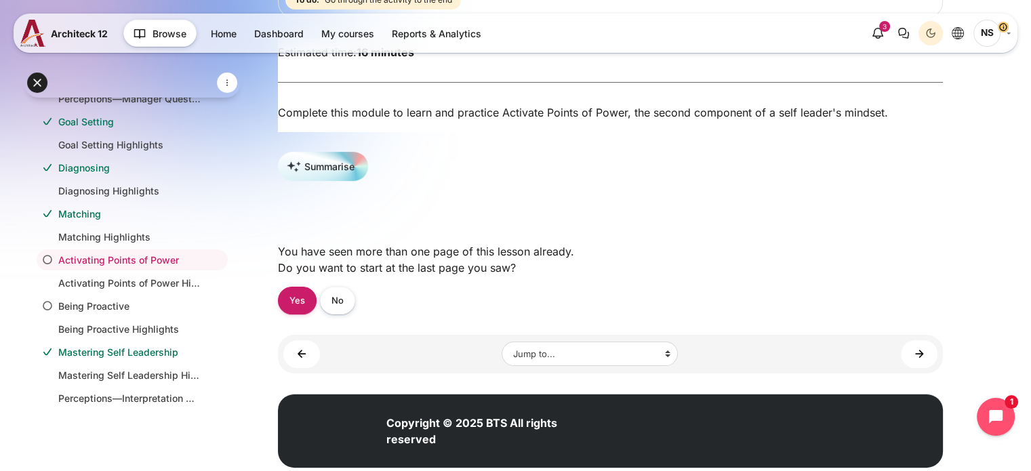
scroll to position [203, 0]
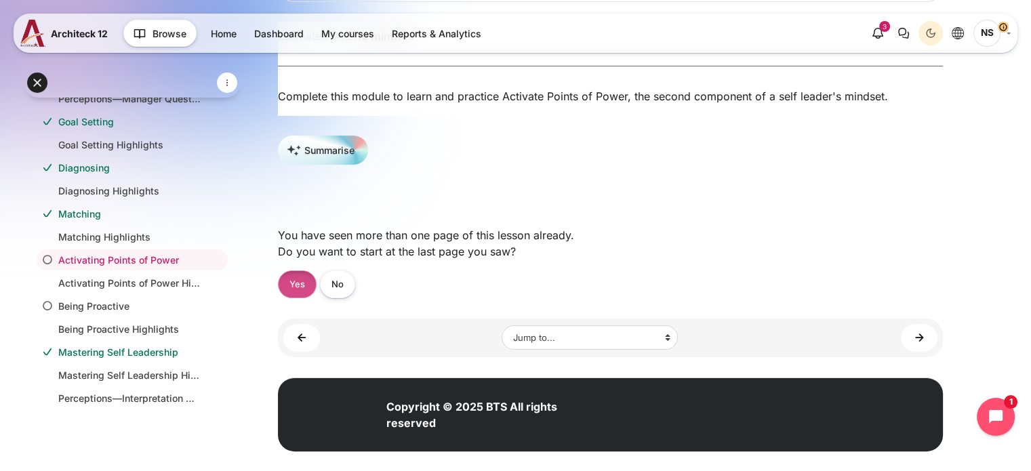
click at [303, 297] on link "Yes" at bounding box center [297, 284] width 39 height 28
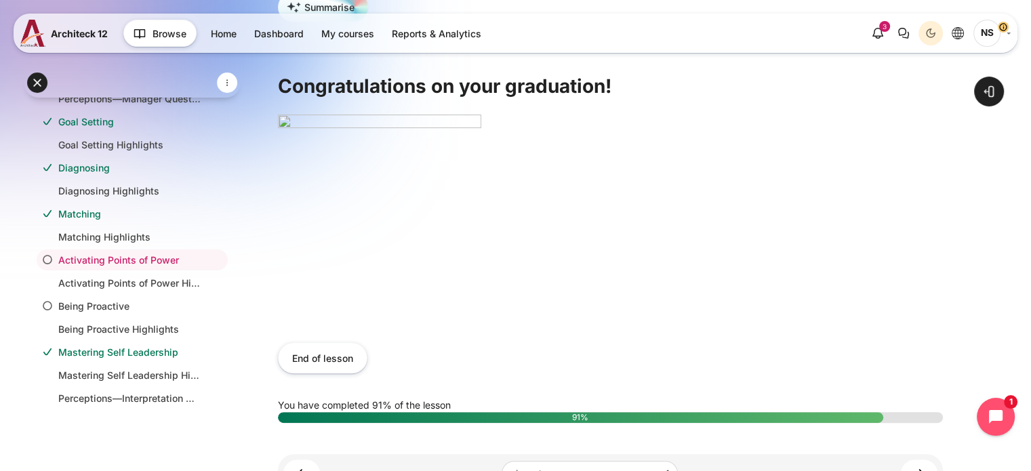
scroll to position [474, 0]
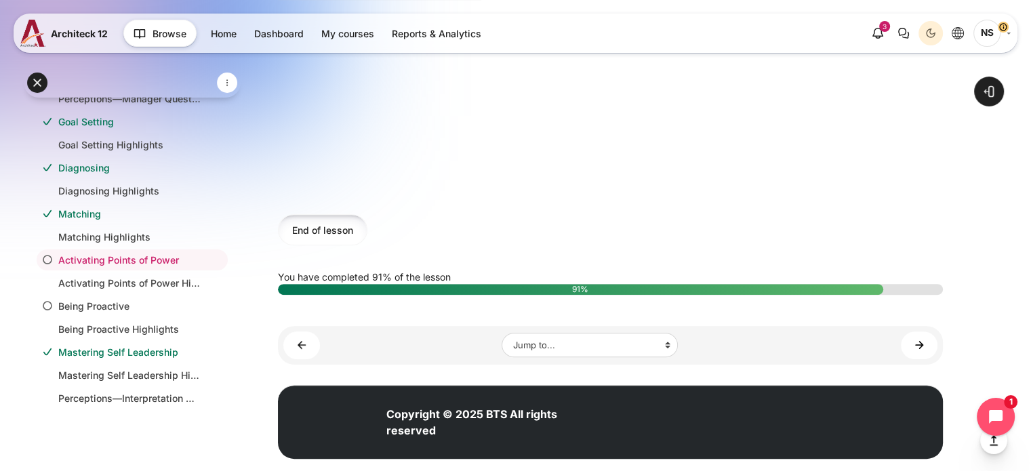
click at [337, 237] on button "End of lesson" at bounding box center [322, 229] width 89 height 30
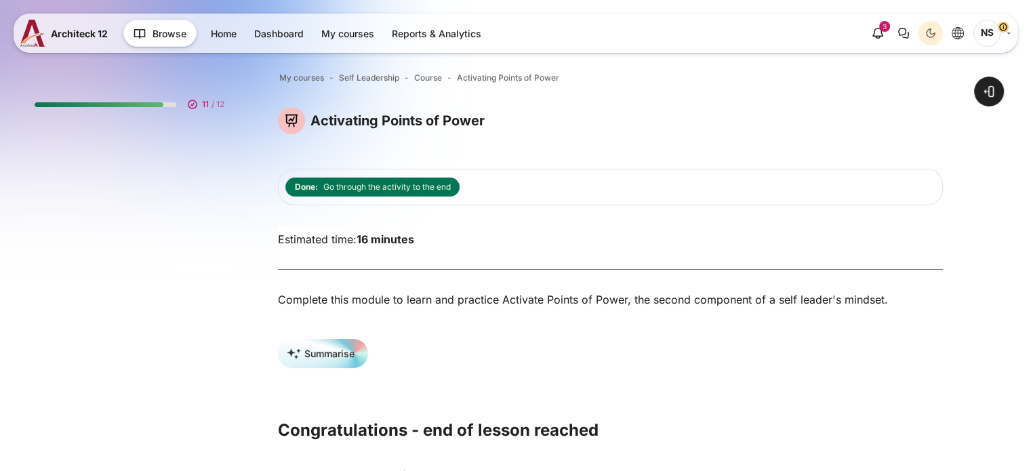
scroll to position [117, 0]
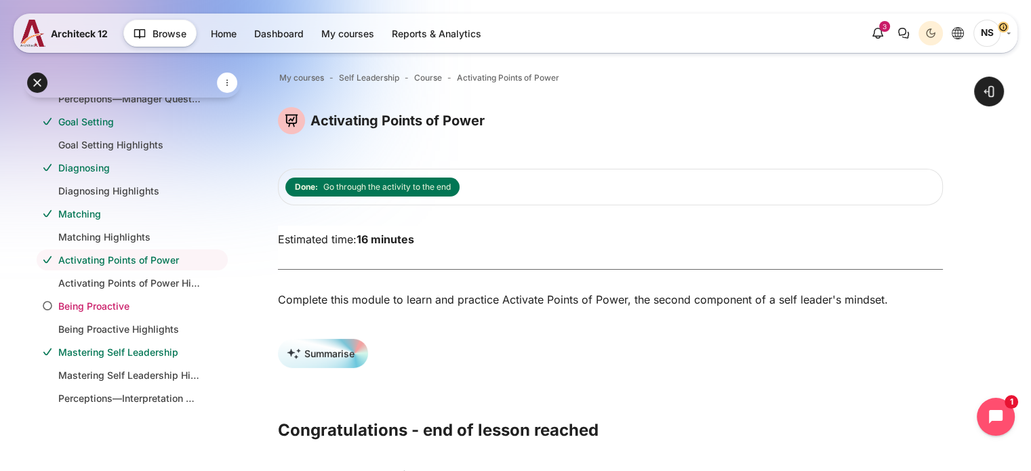
click at [129, 304] on link "Being Proactive" at bounding box center [129, 306] width 142 height 14
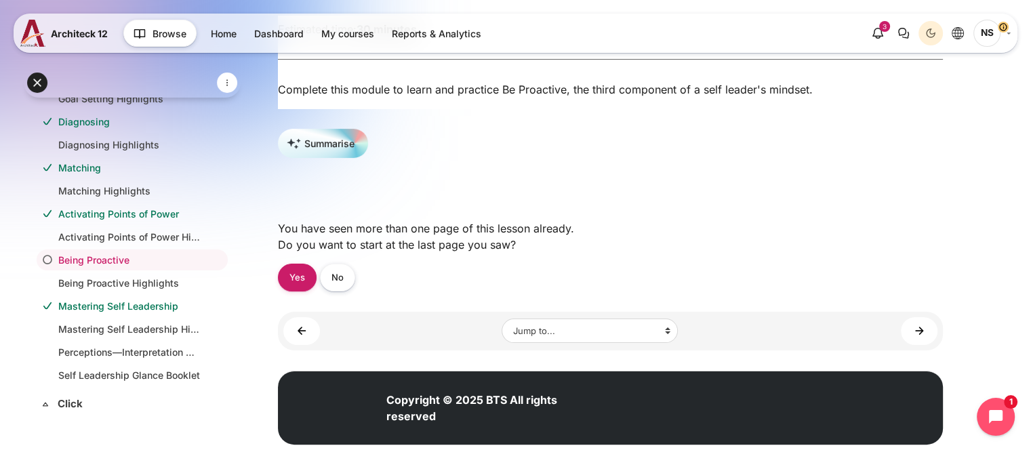
scroll to position [226, 0]
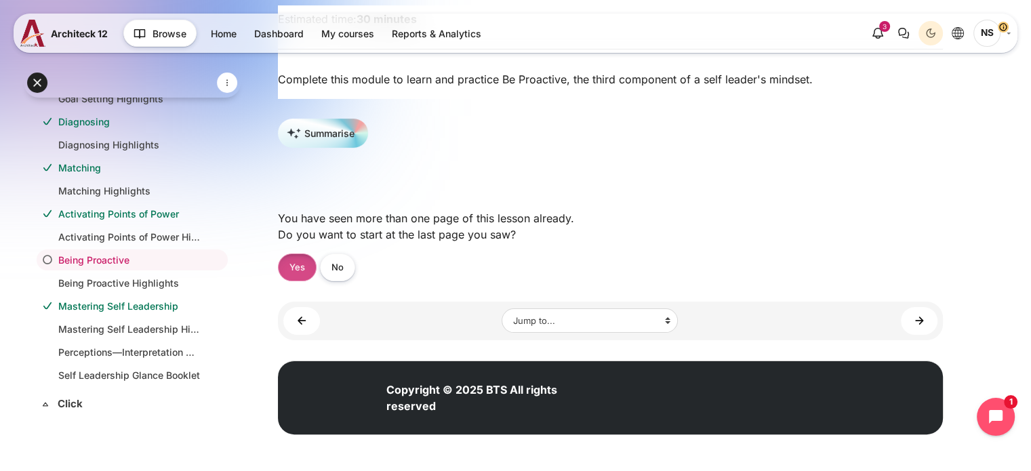
click at [297, 262] on link "Yes" at bounding box center [297, 267] width 39 height 28
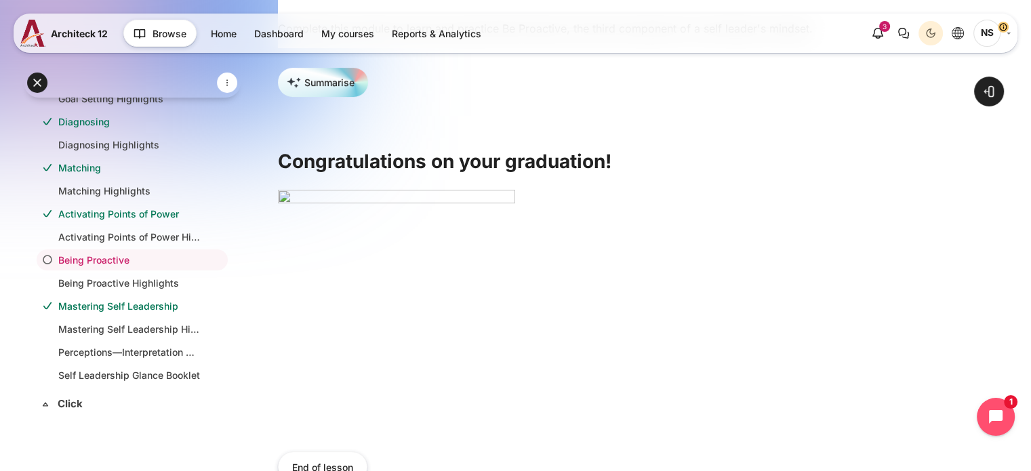
scroll to position [538, 0]
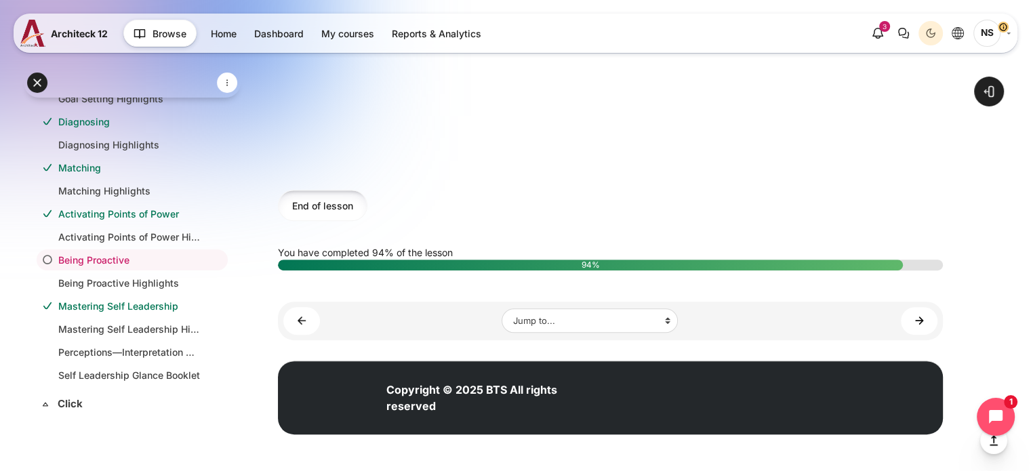
click at [337, 207] on button "End of lesson" at bounding box center [322, 205] width 89 height 30
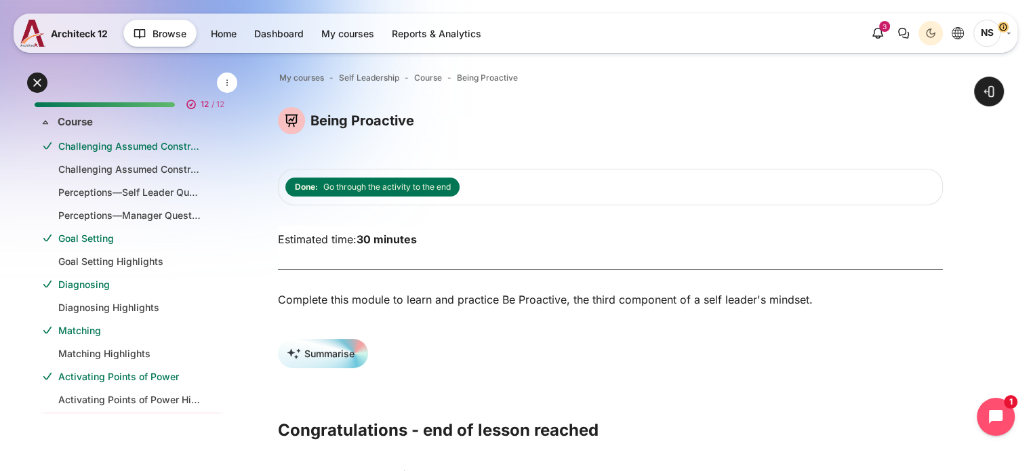
click at [301, 170] on div "Done: Go through the activity to the end" at bounding box center [610, 187] width 665 height 37
click at [226, 39] on link "Home" at bounding box center [224, 33] width 42 height 22
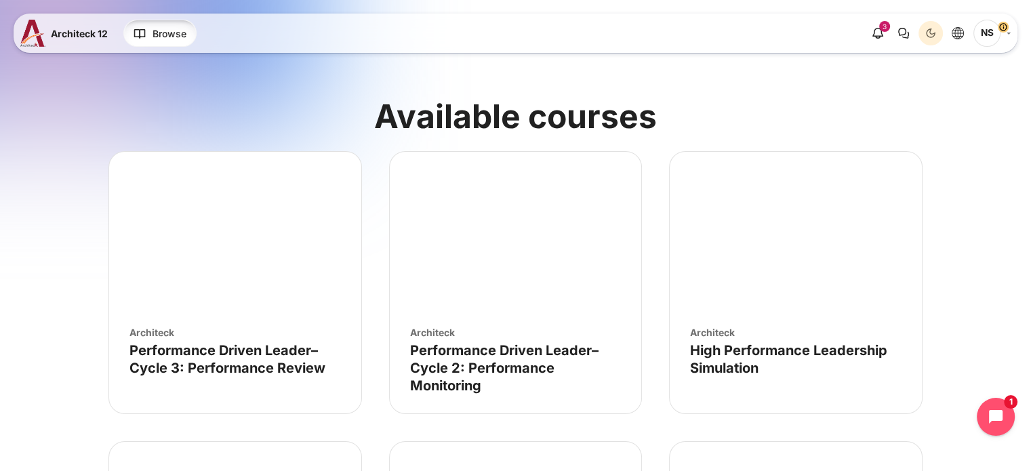
click at [159, 37] on span "Browse" at bounding box center [169, 33] width 34 height 14
click at [326, 33] on link "My courses" at bounding box center [347, 33] width 69 height 22
